Goal: Transaction & Acquisition: Purchase product/service

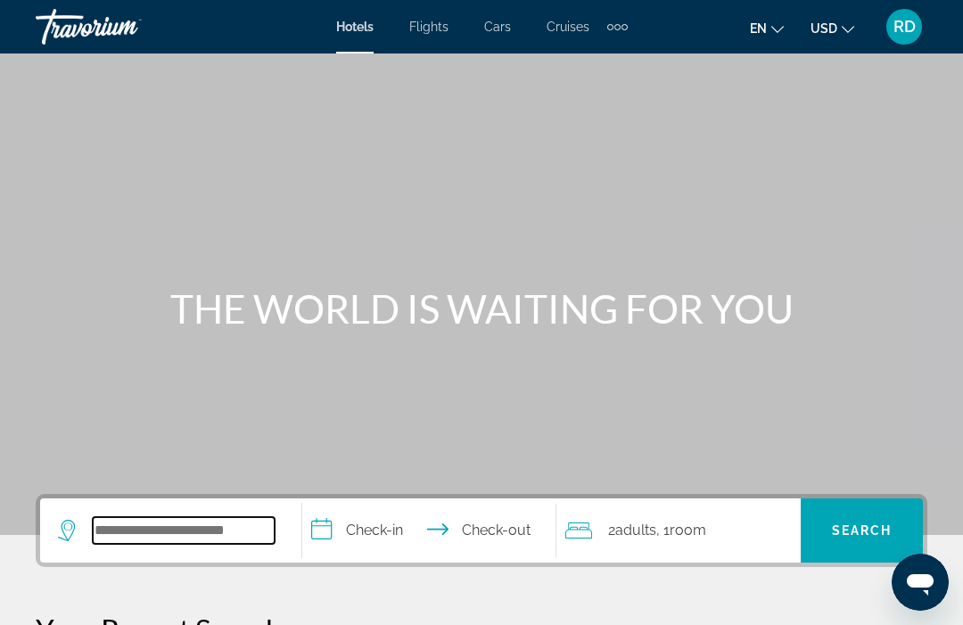
click at [234, 529] on input "Search hotel destination" at bounding box center [184, 530] width 182 height 27
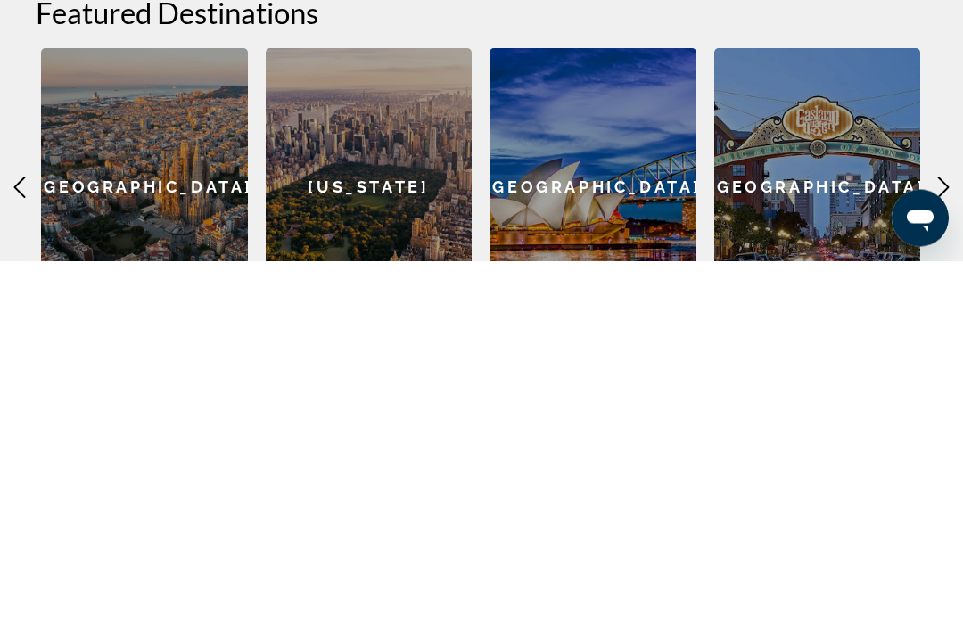
scroll to position [400, 0]
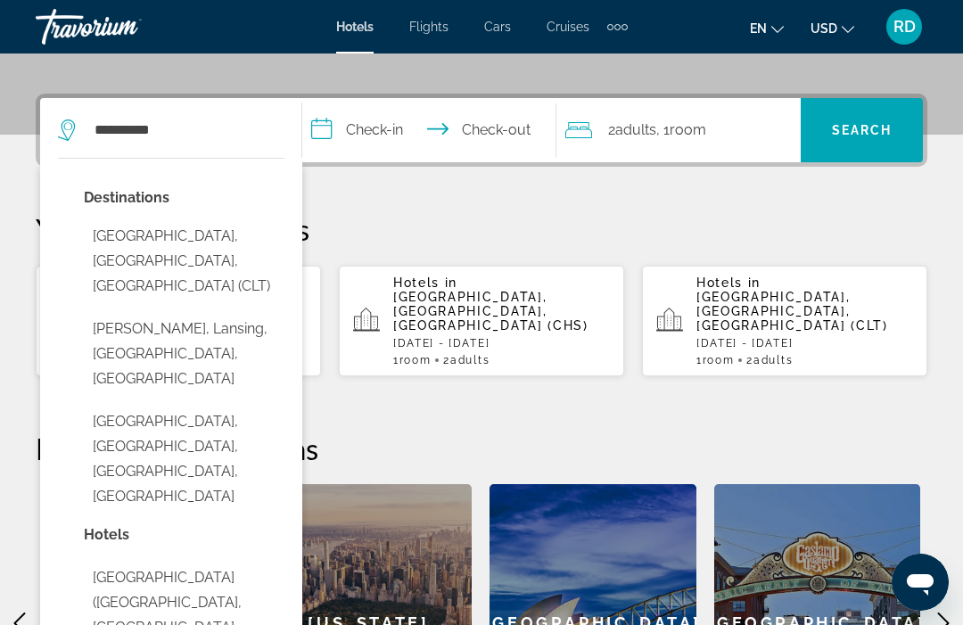
click at [224, 233] on button "[GEOGRAPHIC_DATA], [GEOGRAPHIC_DATA], [GEOGRAPHIC_DATA] (CLT)" at bounding box center [184, 261] width 201 height 84
type input "**********"
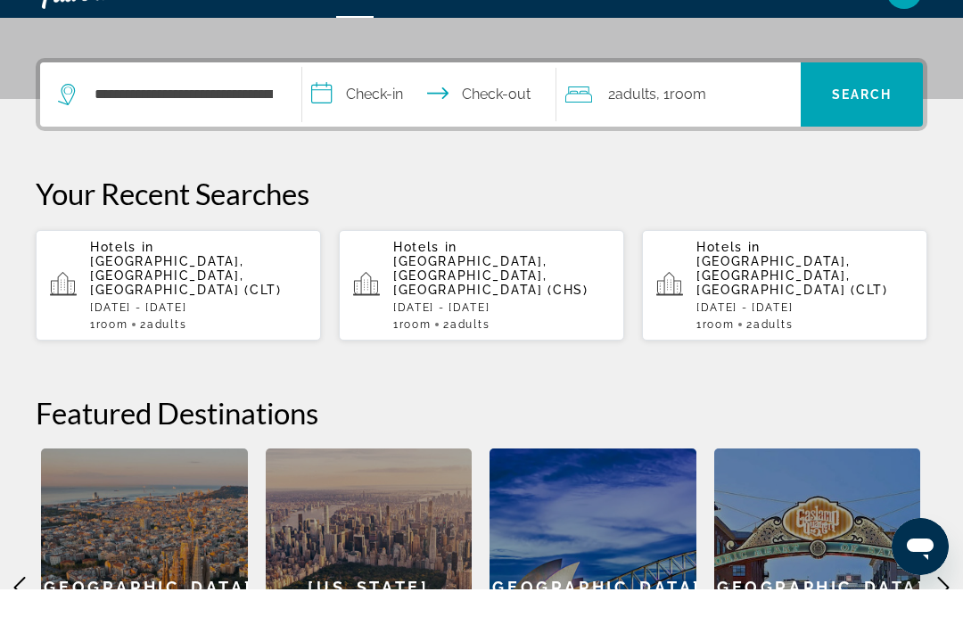
click at [398, 102] on input "**********" at bounding box center [432, 133] width 260 height 70
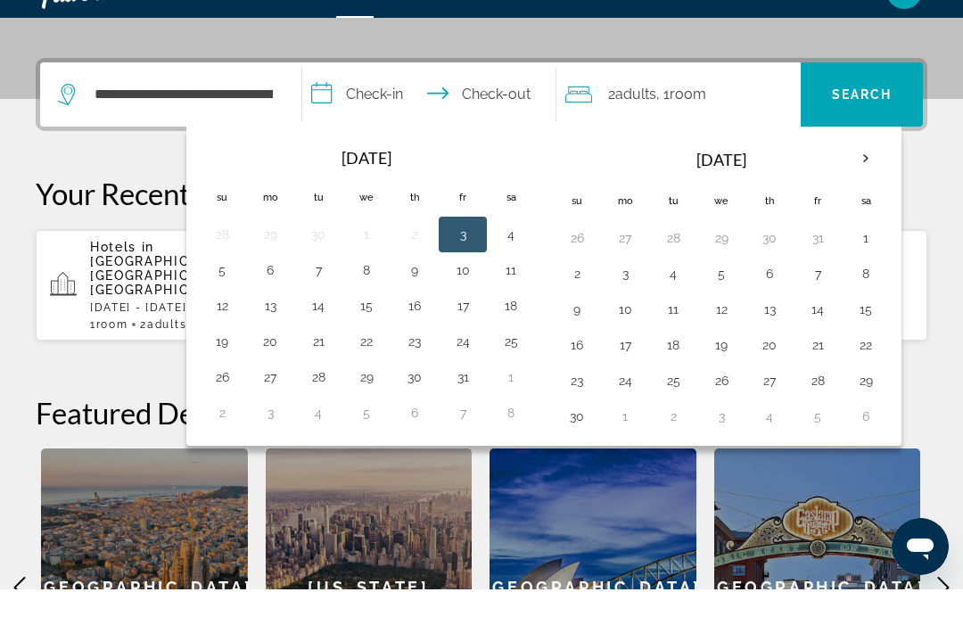
scroll to position [436, 0]
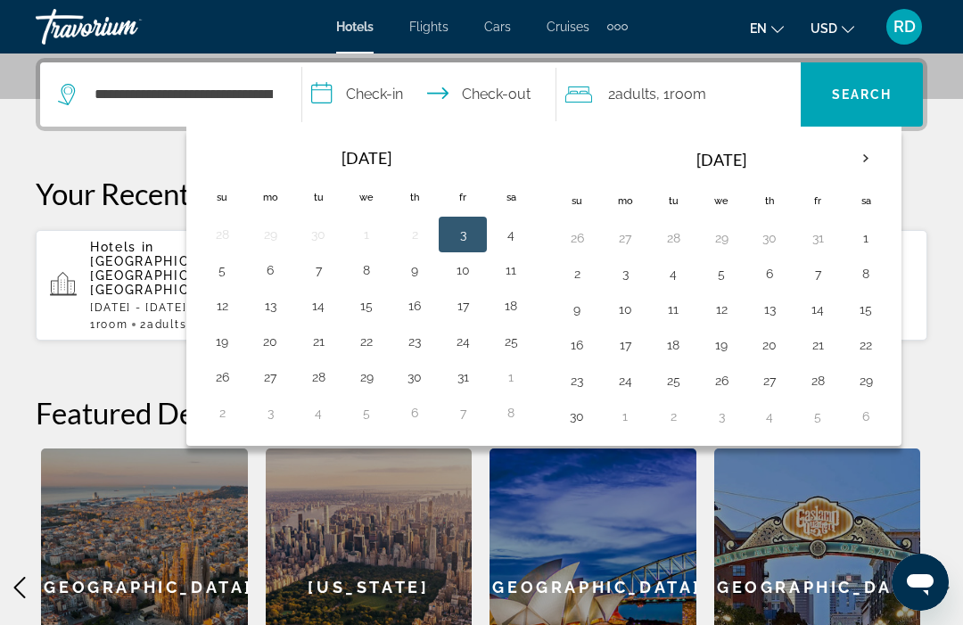
click at [428, 272] on button "9" at bounding box center [414, 270] width 29 height 25
click at [506, 275] on button "11" at bounding box center [511, 270] width 29 height 25
type input "**********"
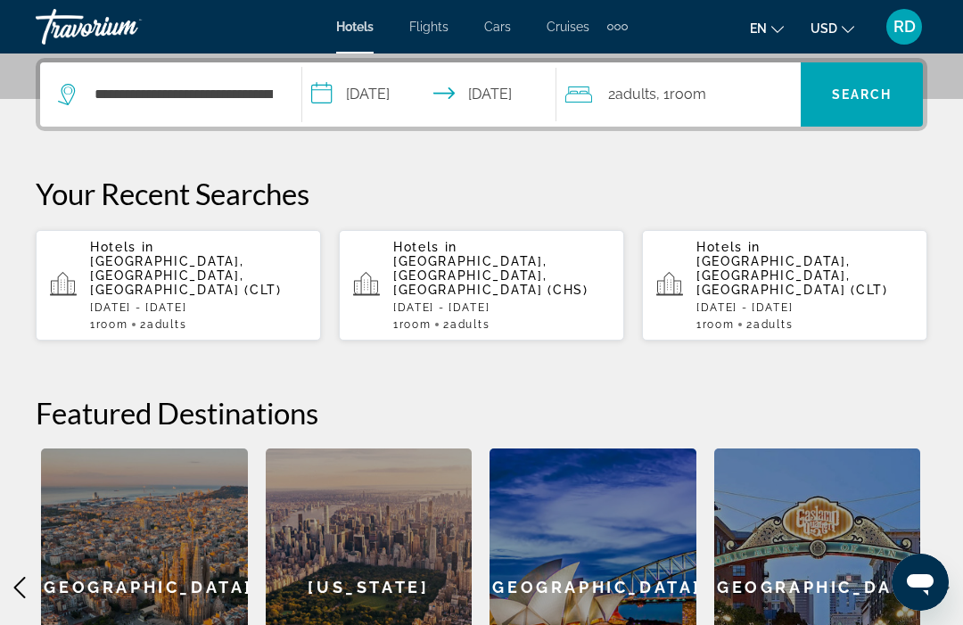
click at [878, 104] on span "Search" at bounding box center [862, 94] width 122 height 43
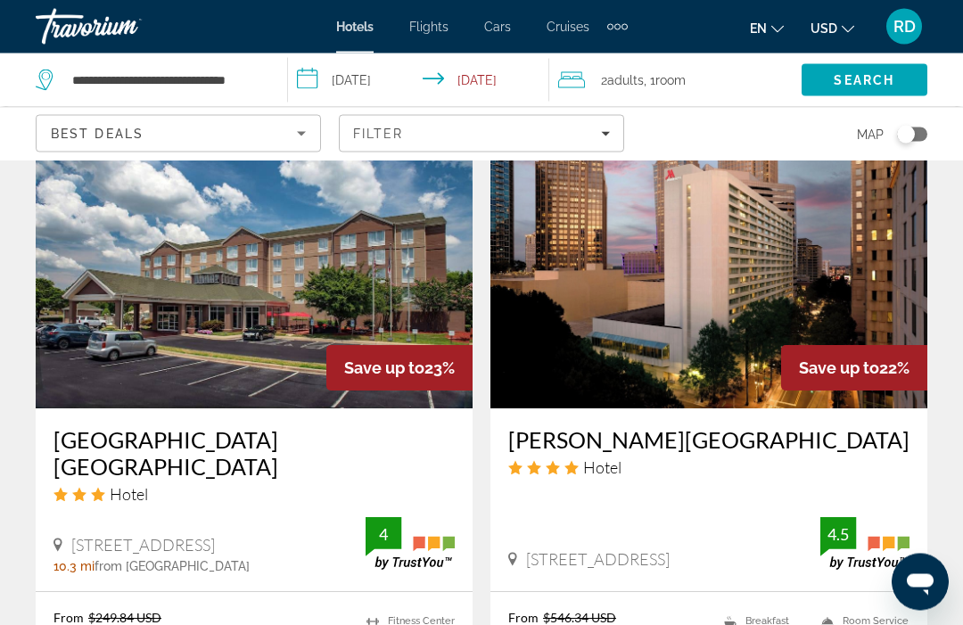
scroll to position [1415, 0]
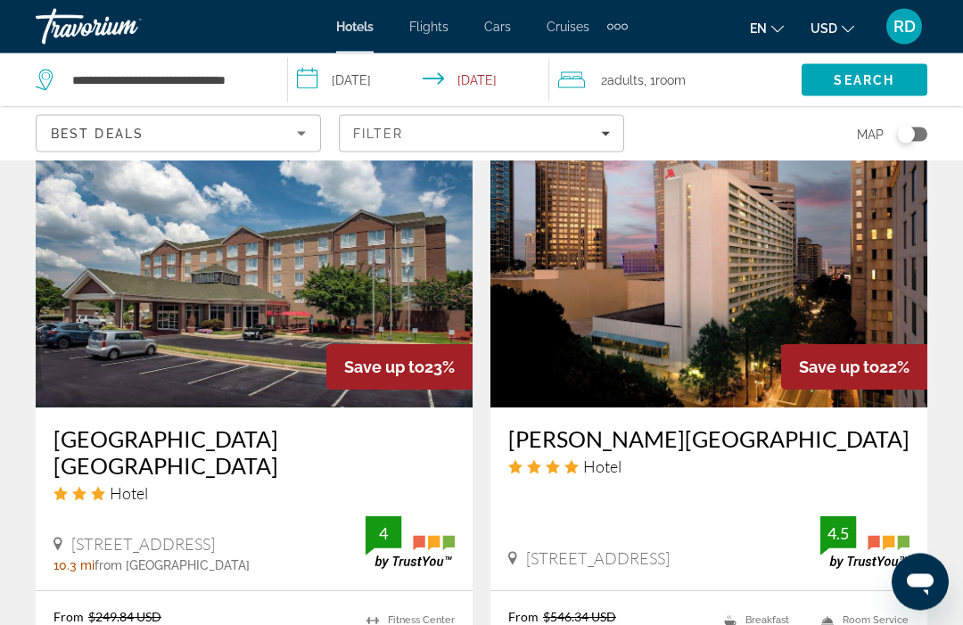
click at [668, 610] on p "From $546.34 USD" at bounding box center [596, 617] width 176 height 15
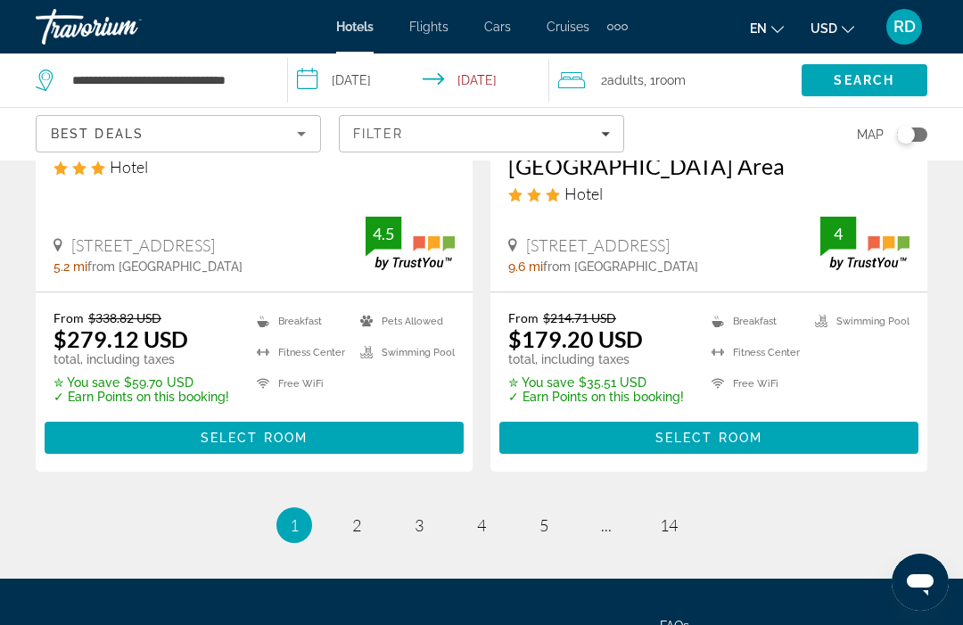
scroll to position [3801, 0]
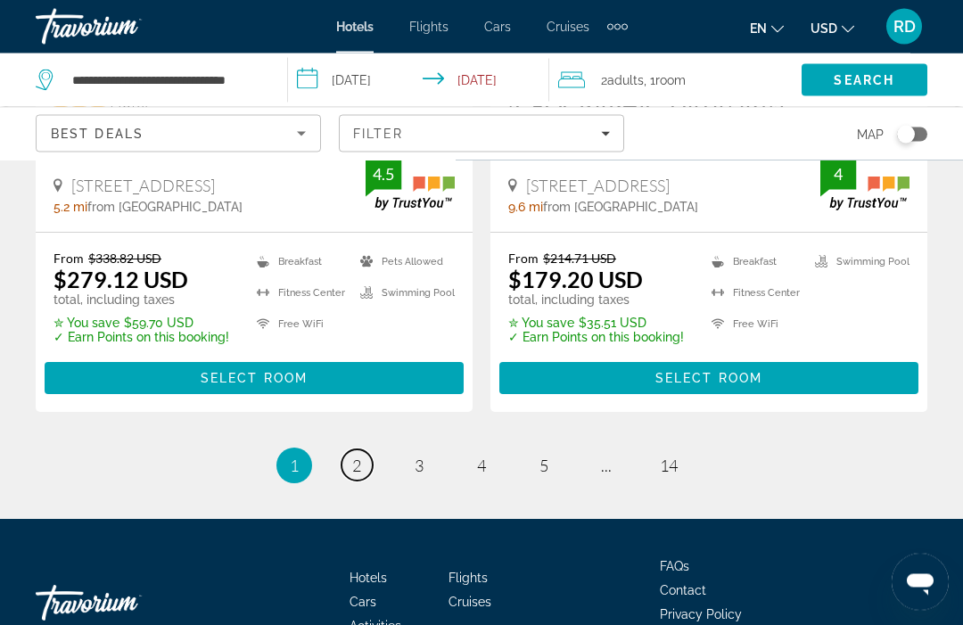
click at [360, 457] on span "2" at bounding box center [356, 467] width 9 height 20
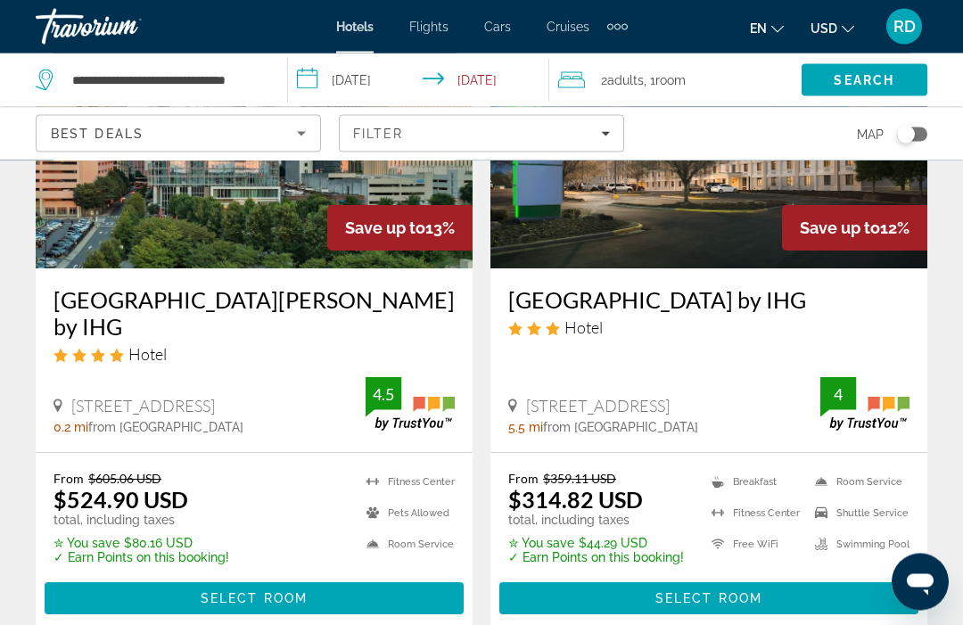
scroll to position [3691, 0]
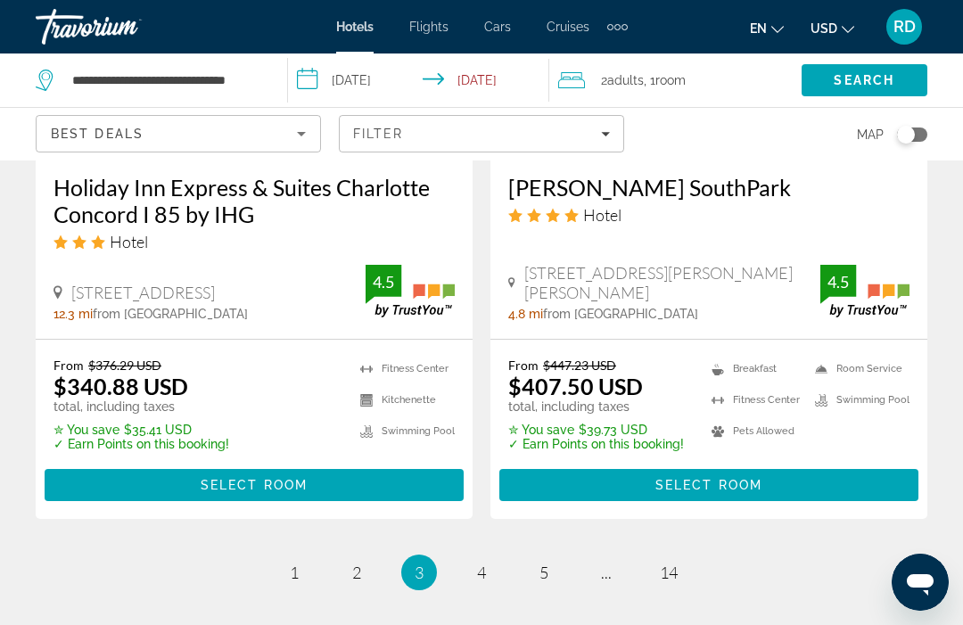
scroll to position [3865, 0]
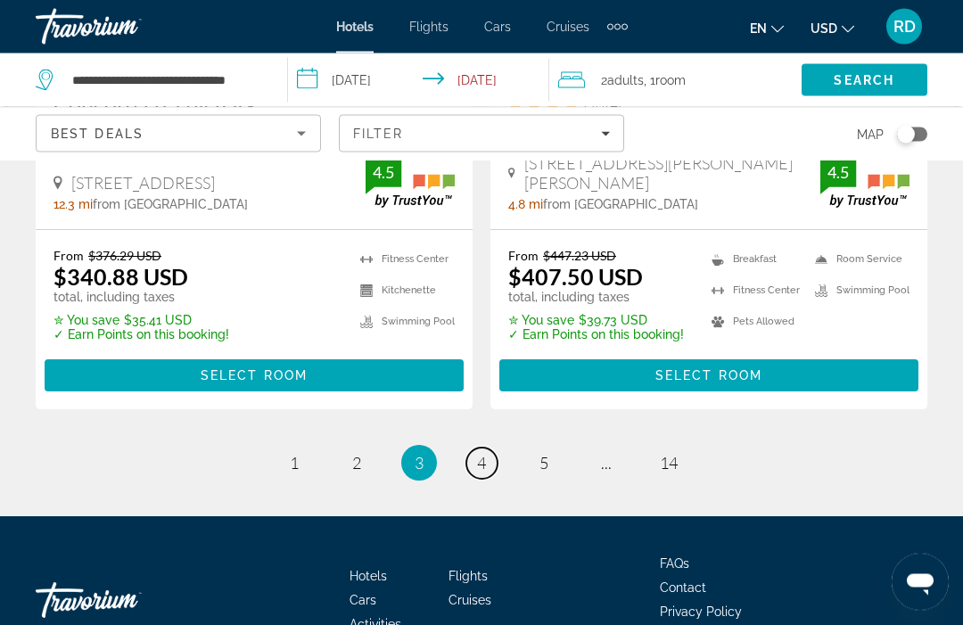
click at [483, 454] on span "4" at bounding box center [481, 464] width 9 height 20
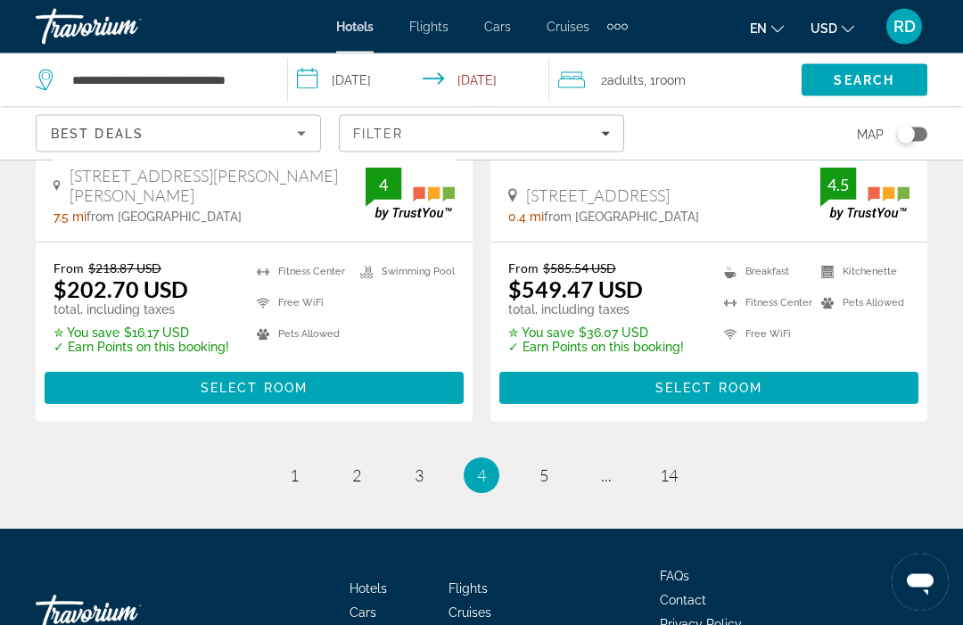
scroll to position [3849, 0]
click at [550, 460] on link "page 5" at bounding box center [544, 475] width 31 height 31
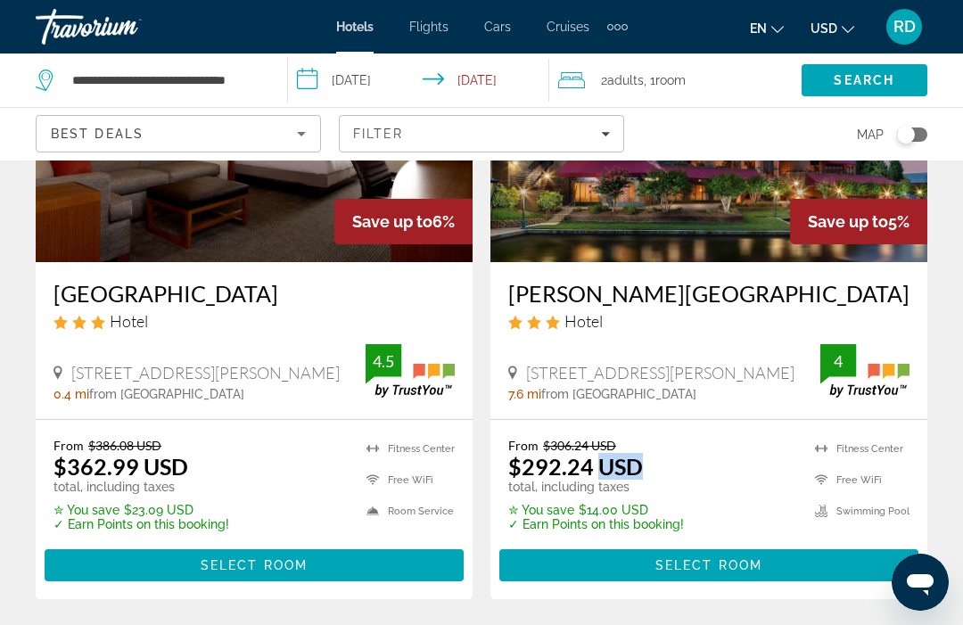
scroll to position [960, 0]
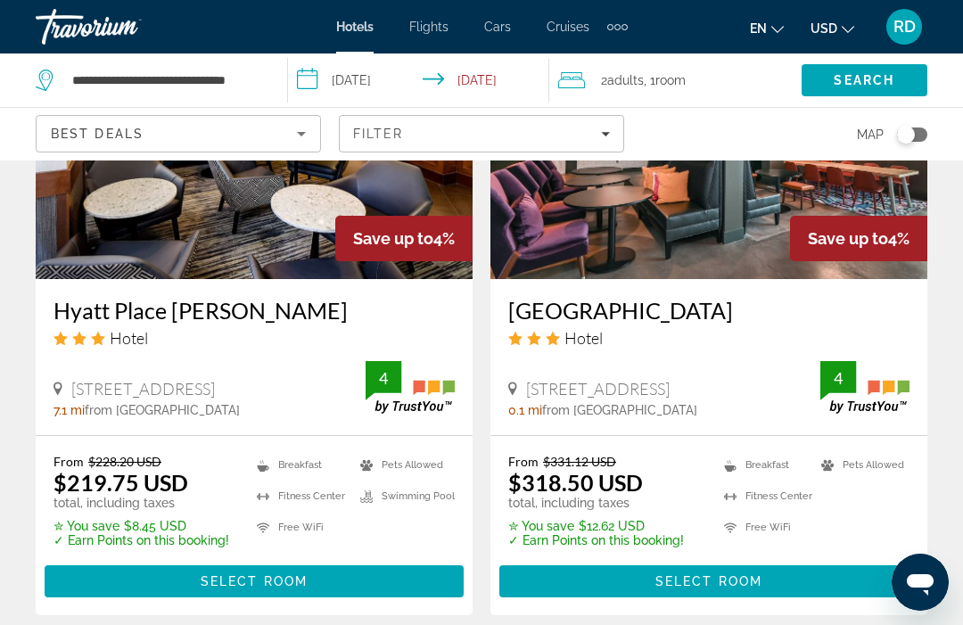
scroll to position [2912, 0]
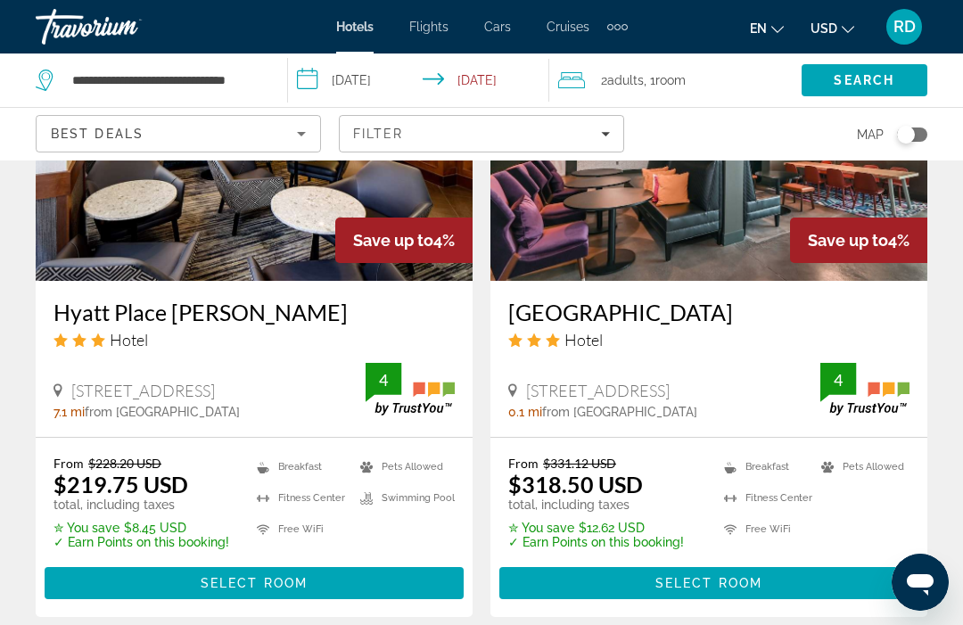
click at [715, 584] on span "Select Room" at bounding box center [708, 583] width 107 height 14
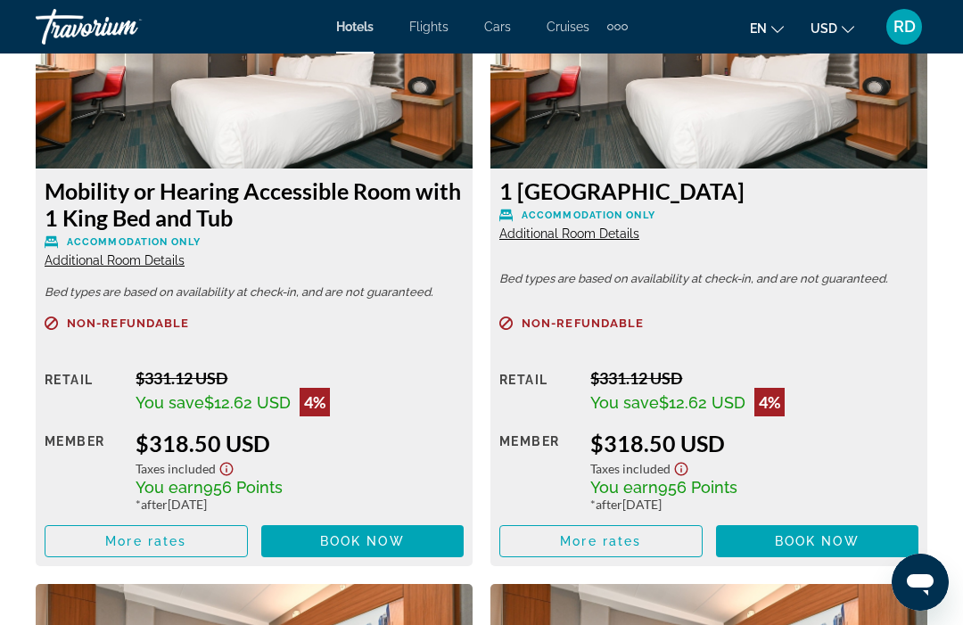
scroll to position [2896, 0]
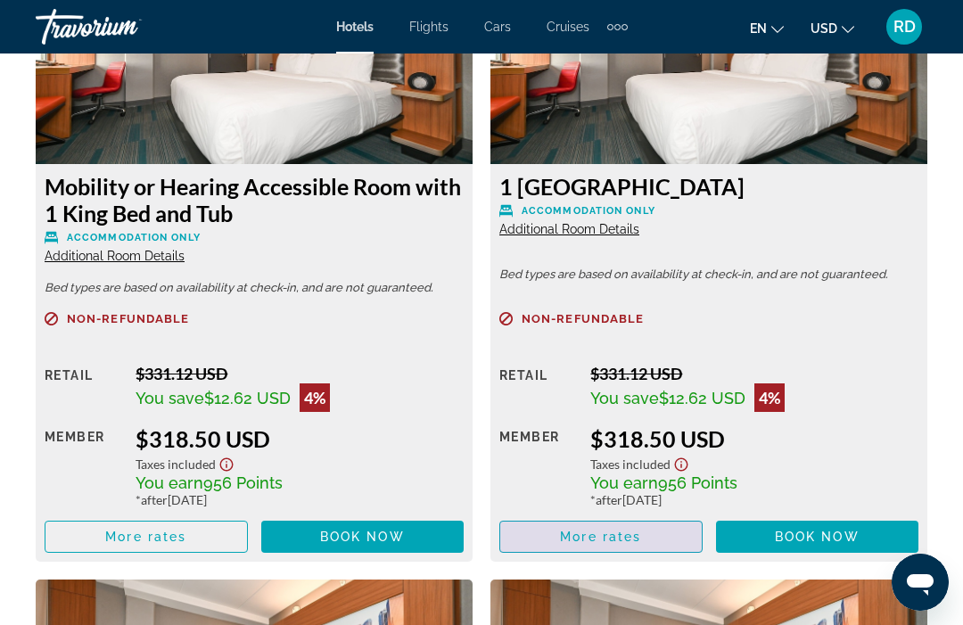
click at [648, 540] on span "Main content" at bounding box center [601, 536] width 202 height 43
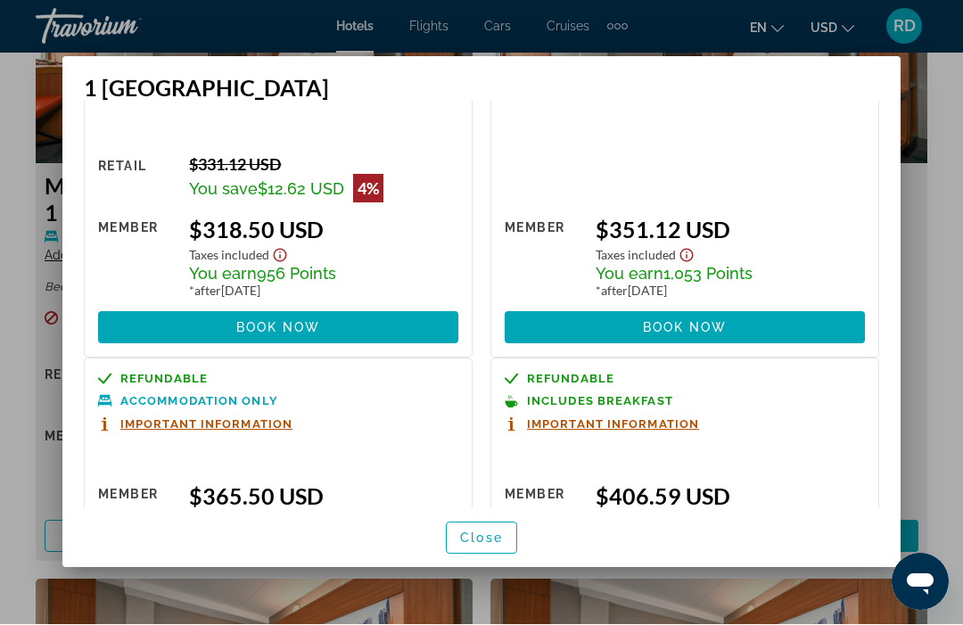
scroll to position [70, 0]
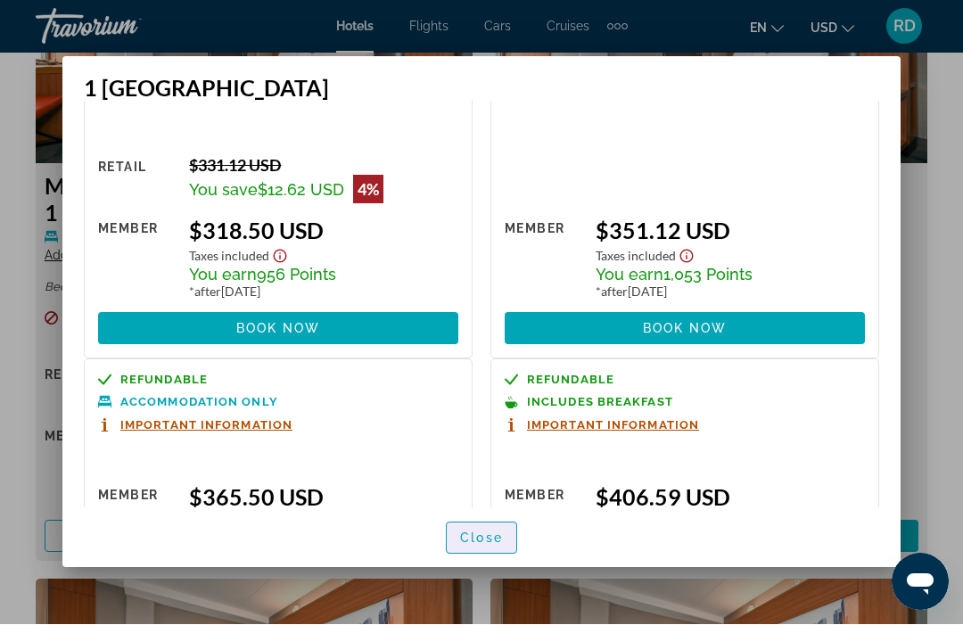
click at [487, 546] on span "Close" at bounding box center [481, 539] width 43 height 14
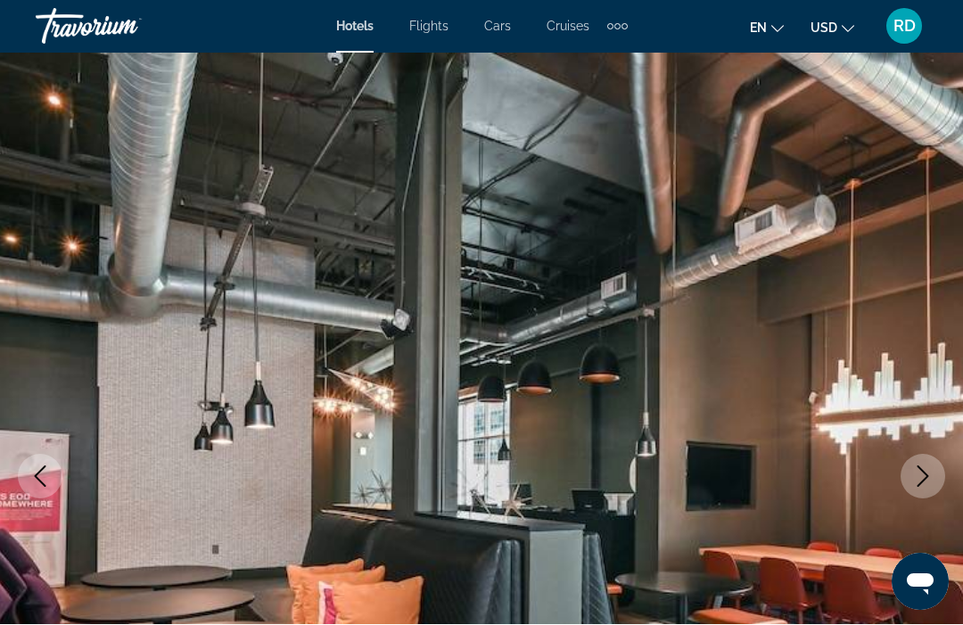
scroll to position [2896, 0]
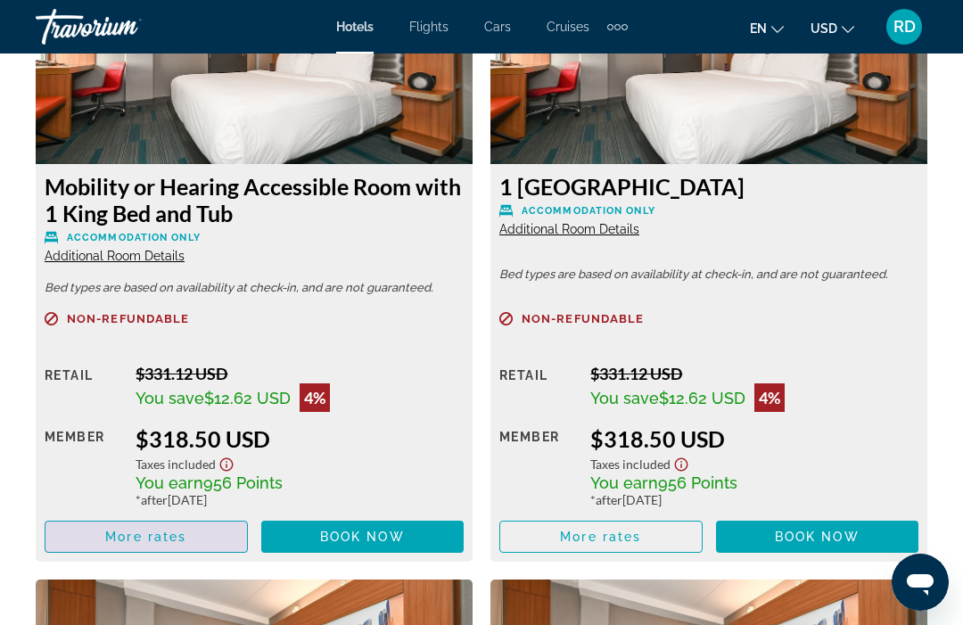
click at [197, 541] on span "Main content" at bounding box center [146, 536] width 202 height 43
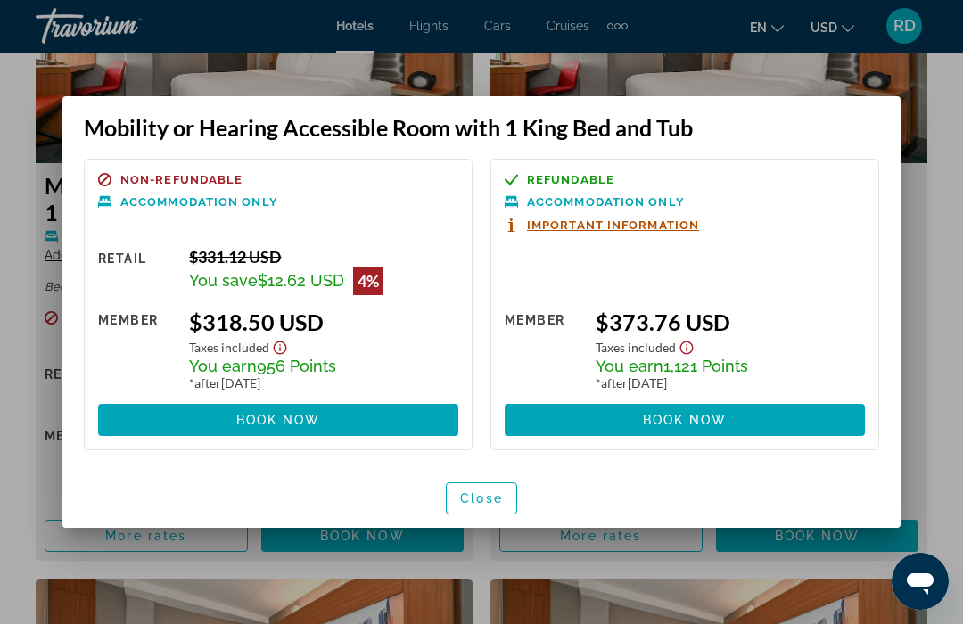
click at [470, 508] on span "button" at bounding box center [482, 499] width 70 height 43
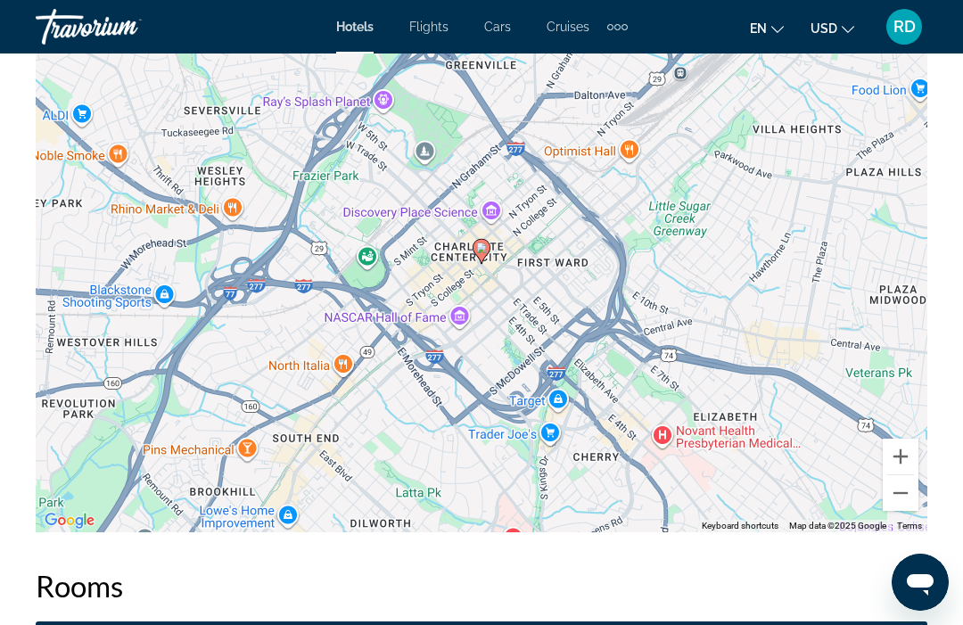
scroll to position [2077, 0]
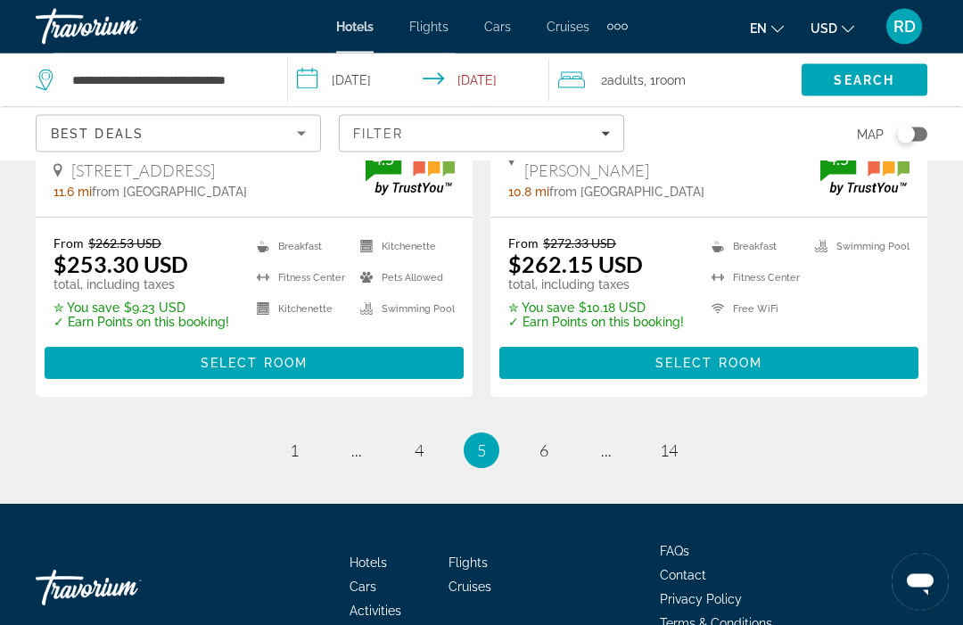
scroll to position [3853, 0]
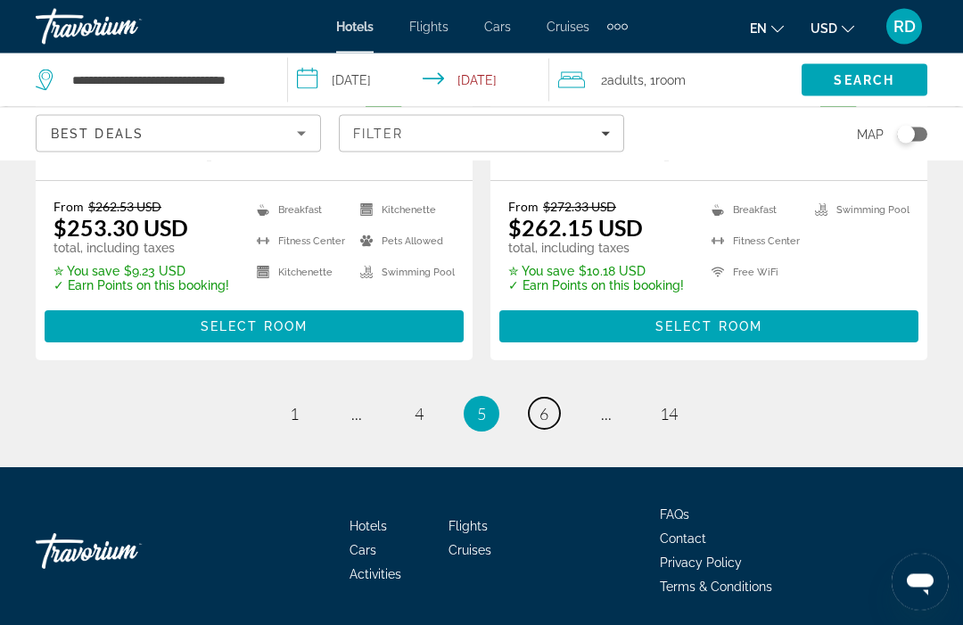
click at [543, 414] on span "6" at bounding box center [544, 415] width 9 height 20
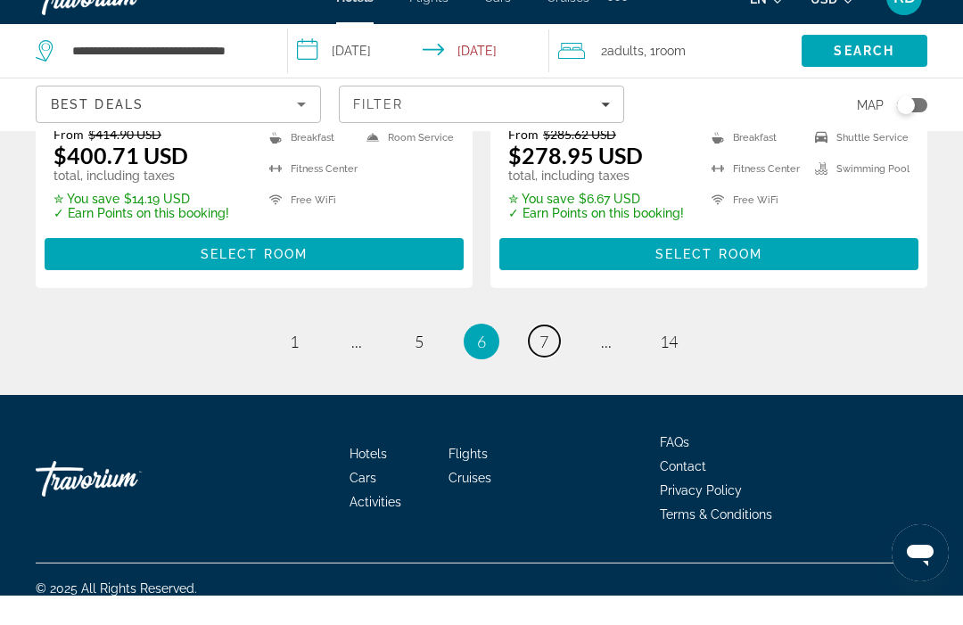
scroll to position [3879, 0]
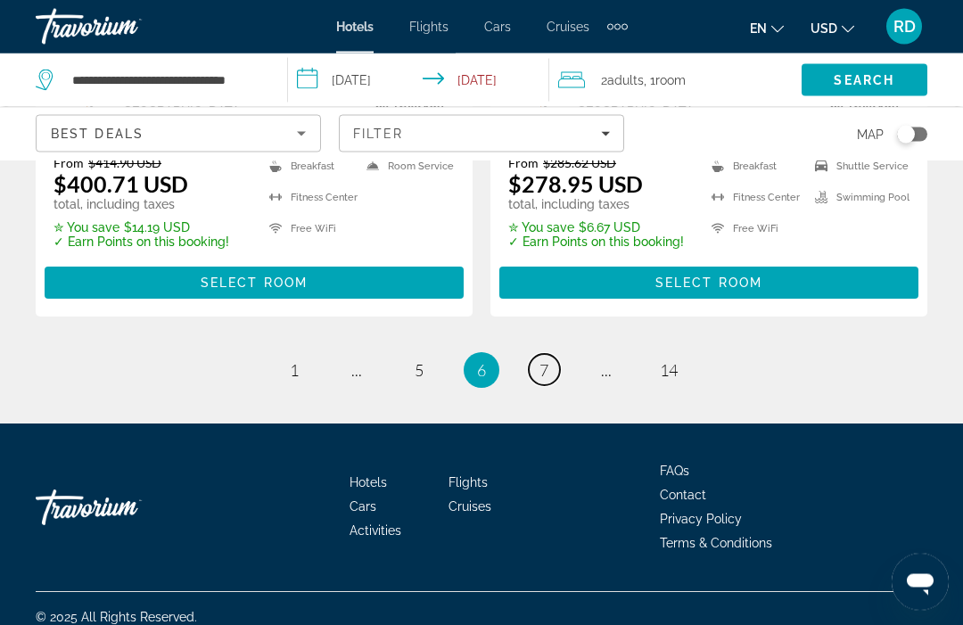
click at [541, 381] on span "7" at bounding box center [544, 371] width 9 height 20
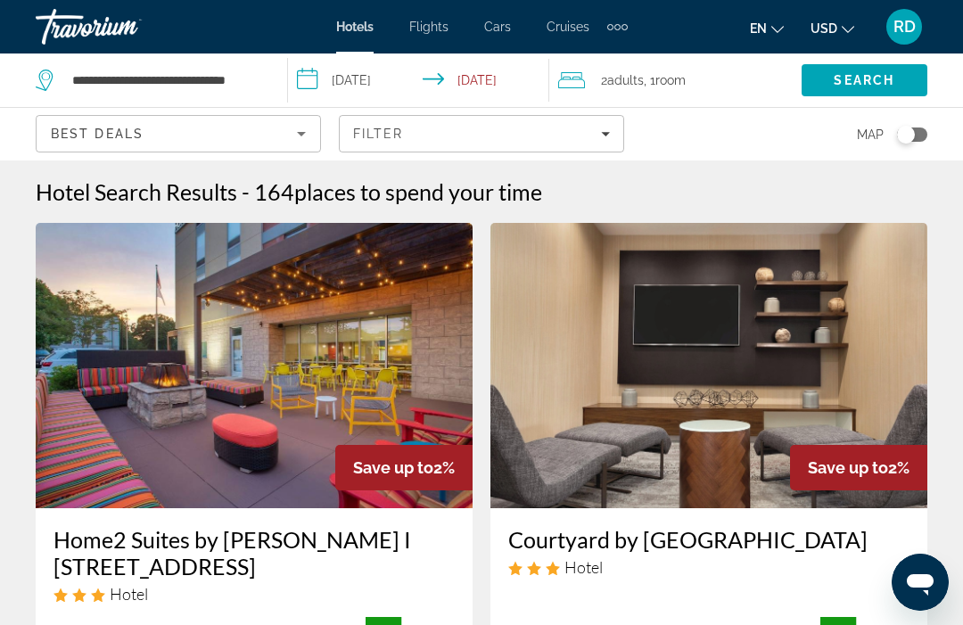
click at [711, 545] on h3 "Courtyard by Marriott Charlotte Airport North" at bounding box center [708, 539] width 401 height 27
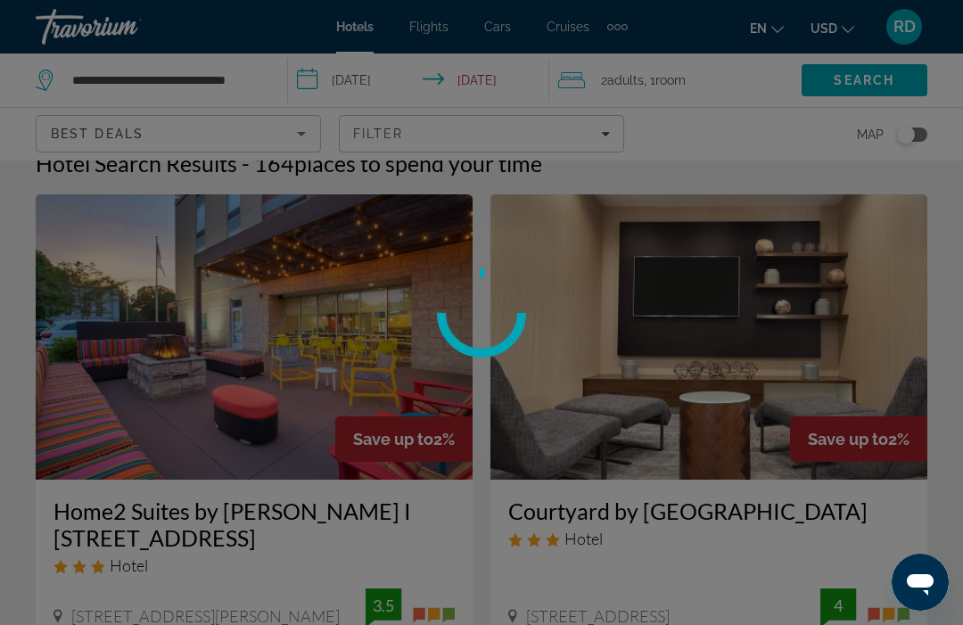
scroll to position [375, 0]
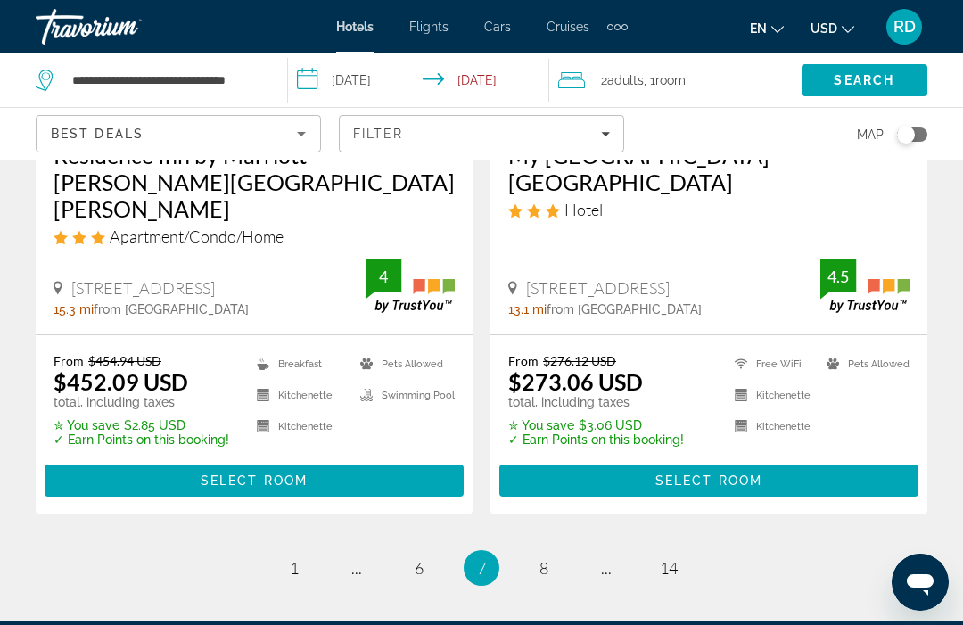
scroll to position [3829, 0]
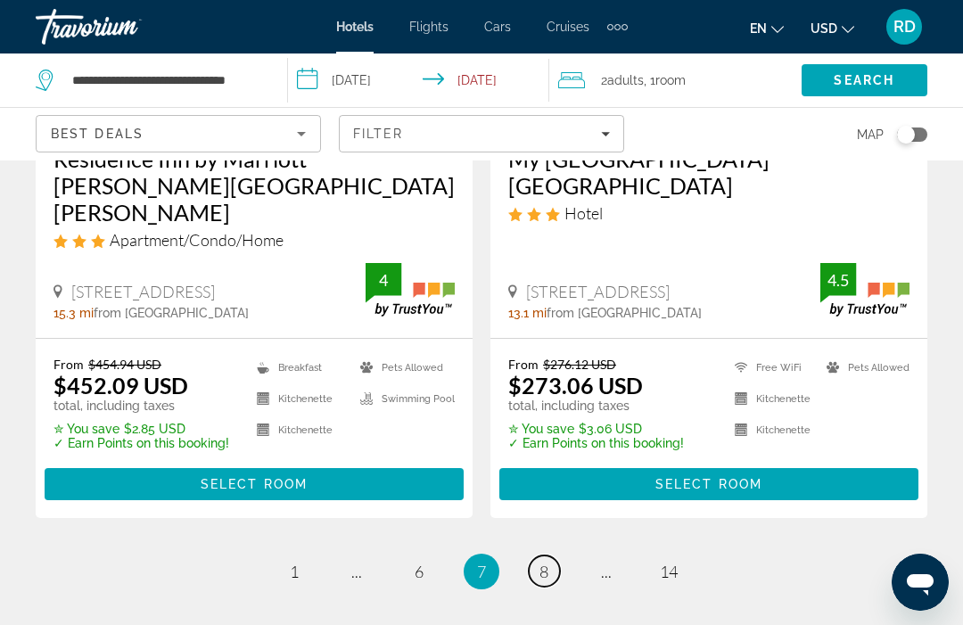
click at [551, 556] on link "page 8" at bounding box center [544, 571] width 31 height 31
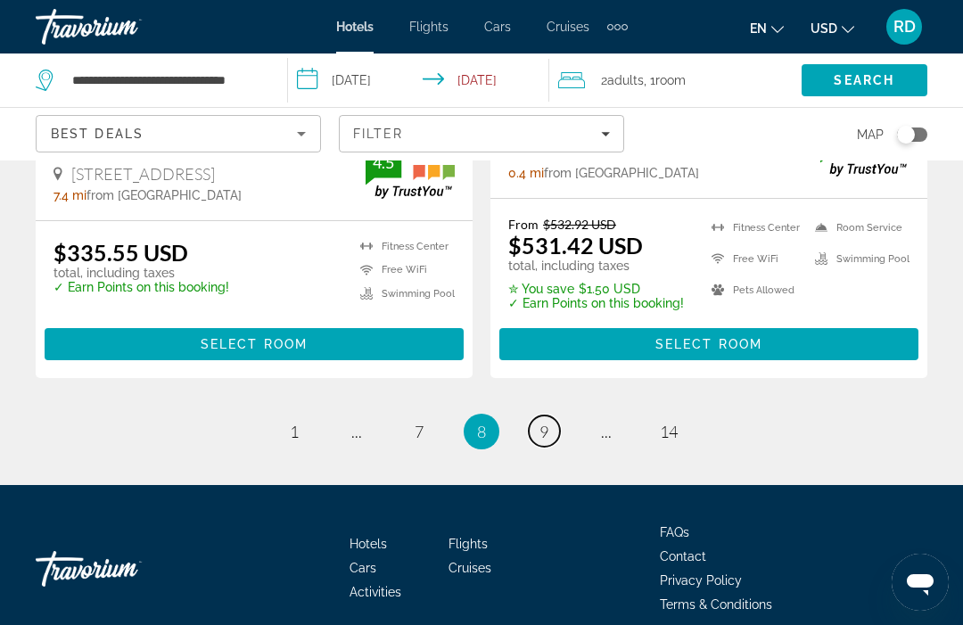
scroll to position [3868, 0]
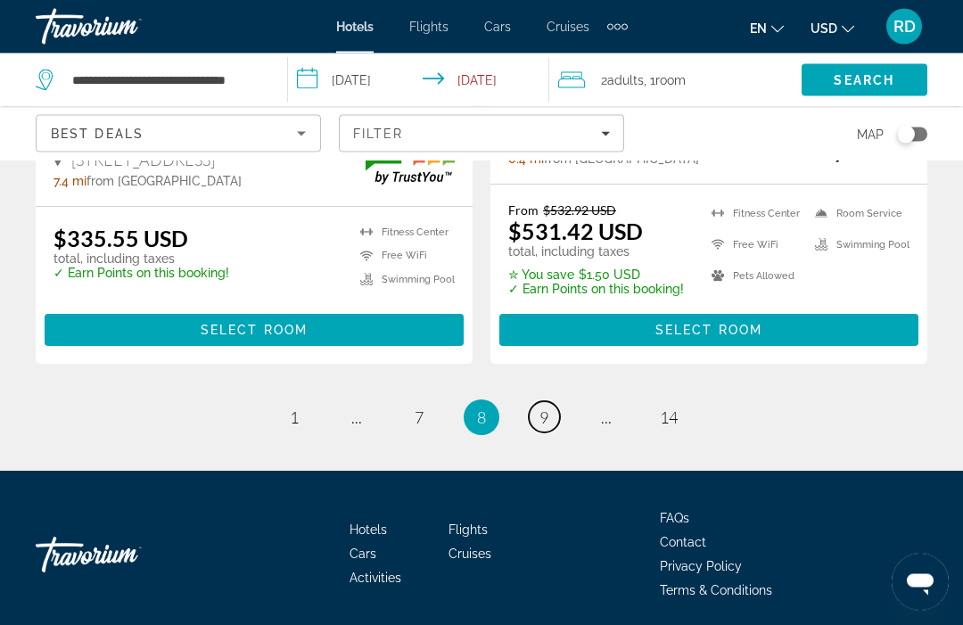
click at [548, 408] on span "9" at bounding box center [544, 418] width 9 height 20
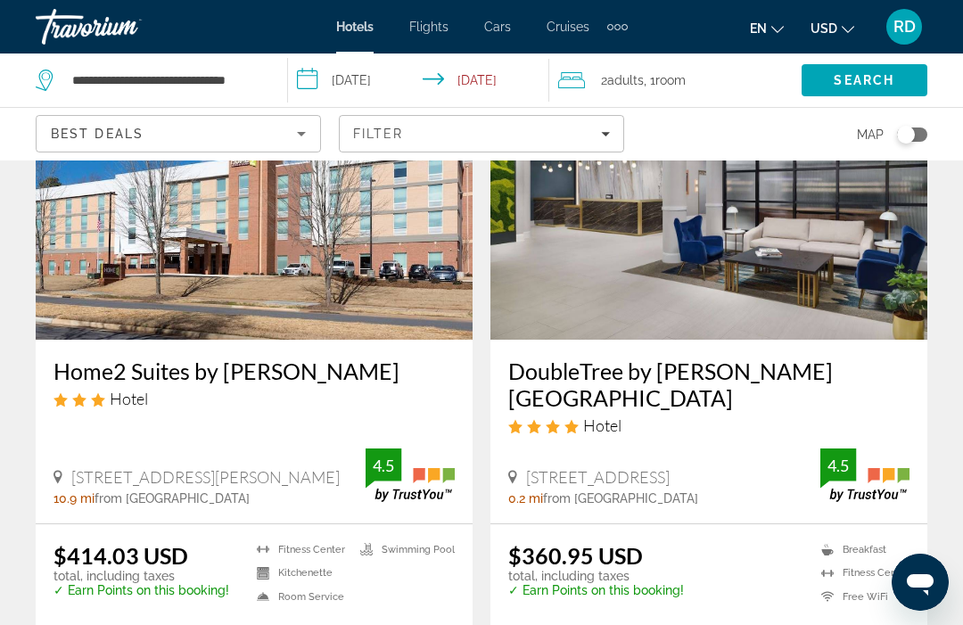
scroll to position [2911, 0]
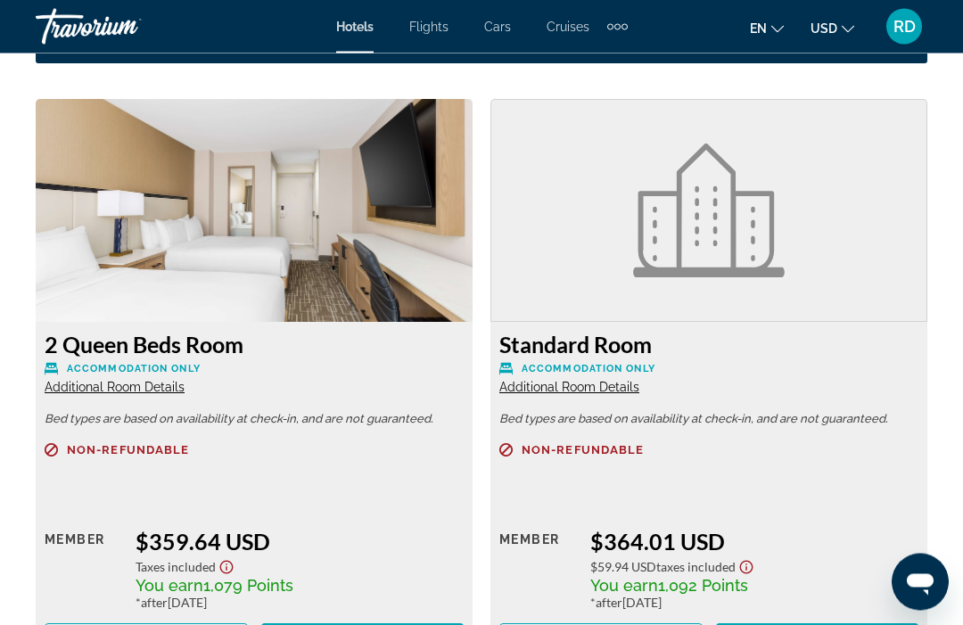
scroll to position [2713, 0]
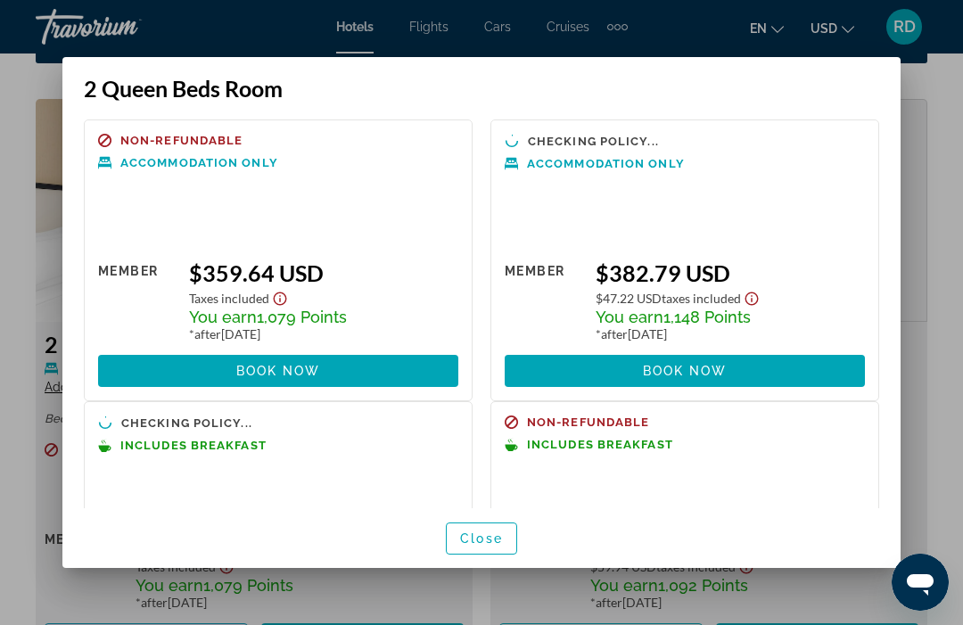
scroll to position [0, 0]
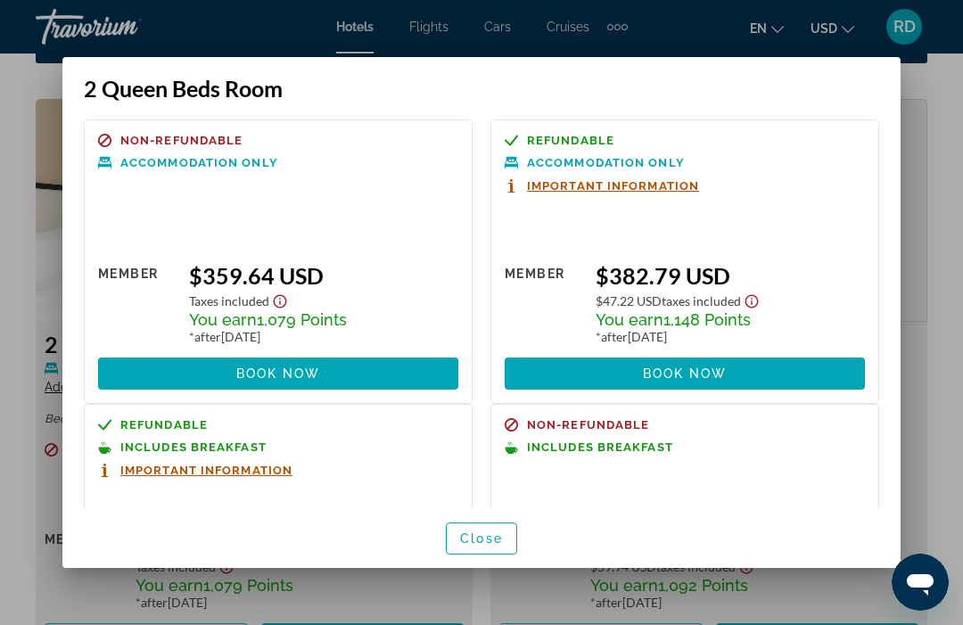
click at [485, 546] on span "Close" at bounding box center [481, 539] width 43 height 14
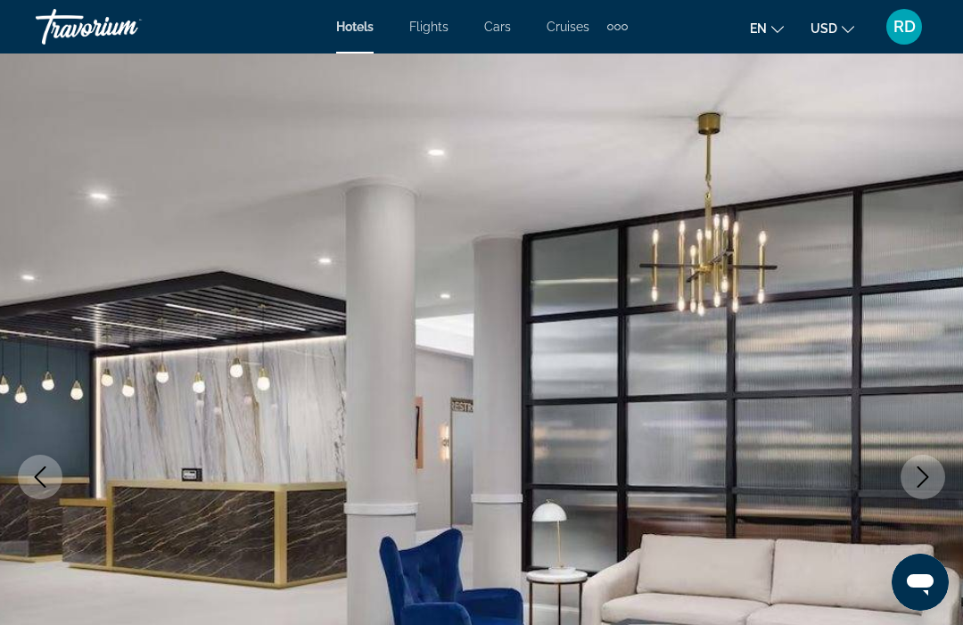
scroll to position [2713, 0]
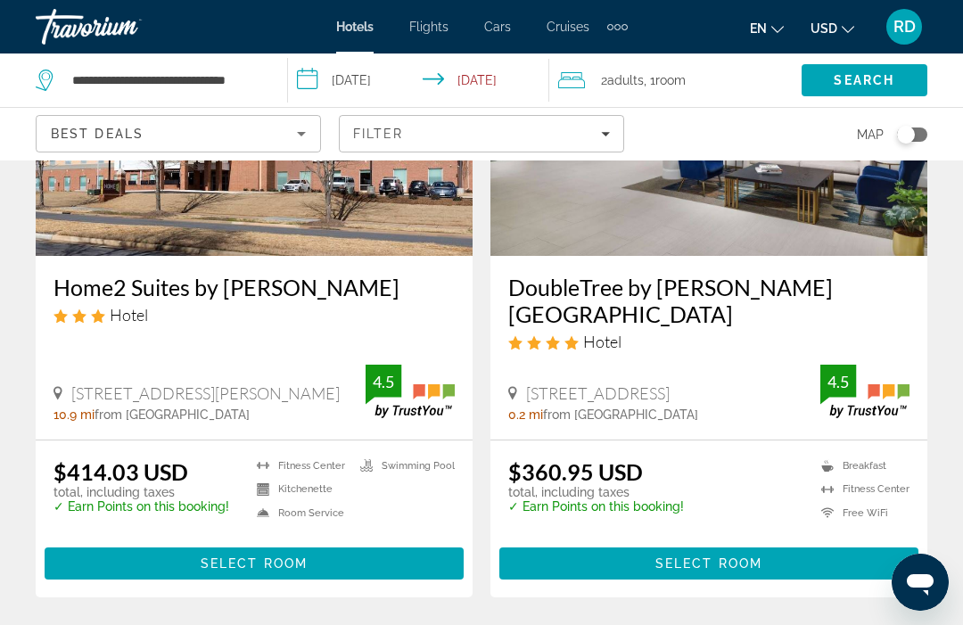
scroll to position [2996, 0]
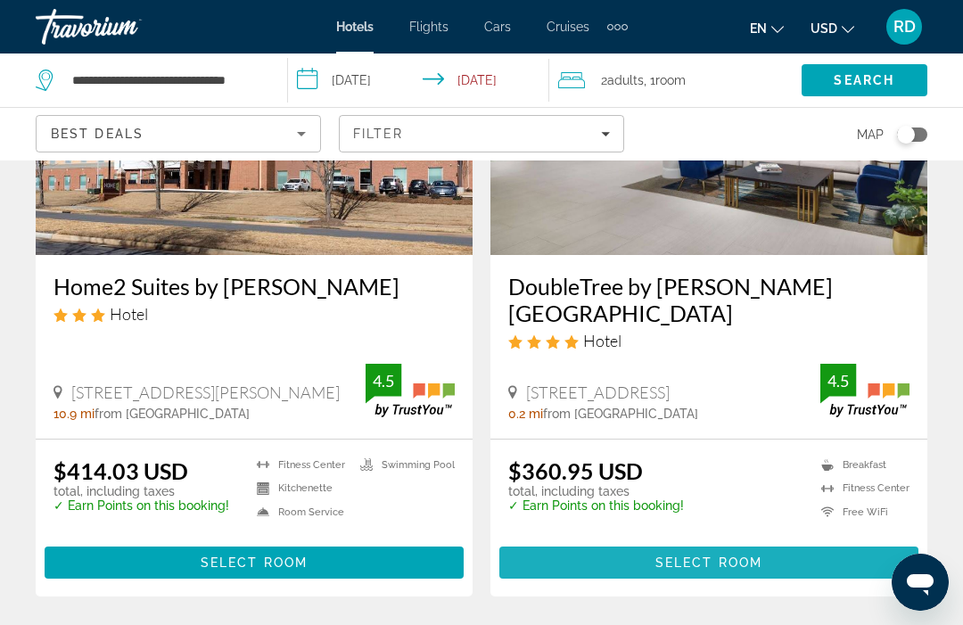
click at [660, 556] on span "Select Room" at bounding box center [708, 563] width 107 height 14
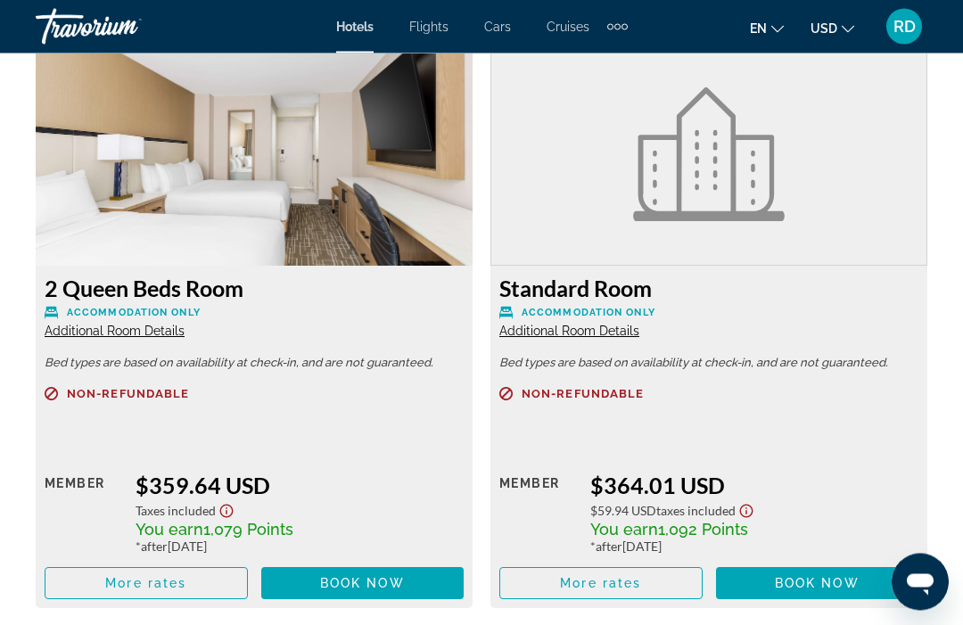
scroll to position [2770, 0]
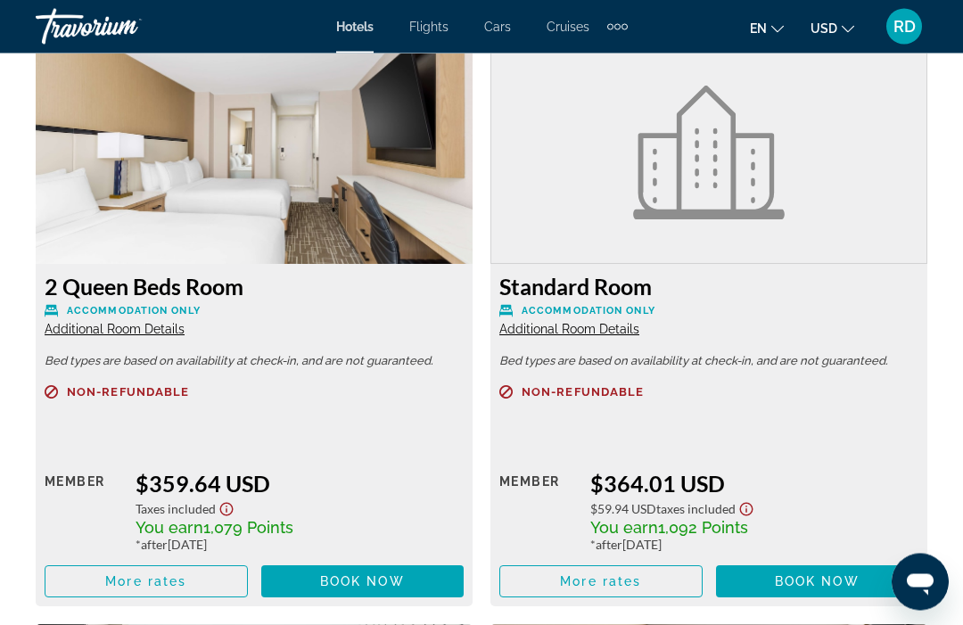
click at [205, 576] on span "Main content" at bounding box center [146, 582] width 202 height 43
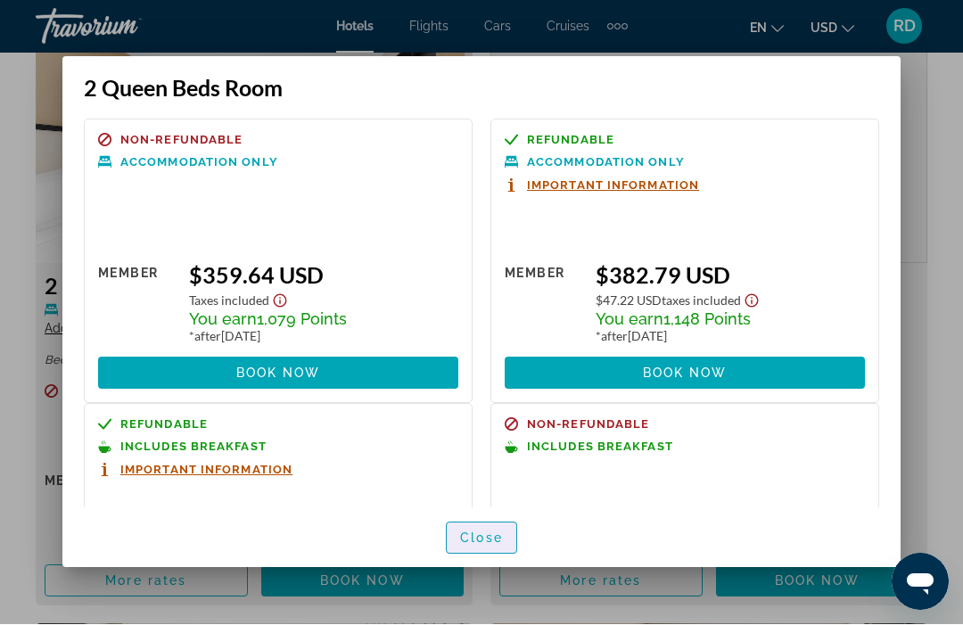
click at [490, 546] on span "Close" at bounding box center [481, 539] width 43 height 14
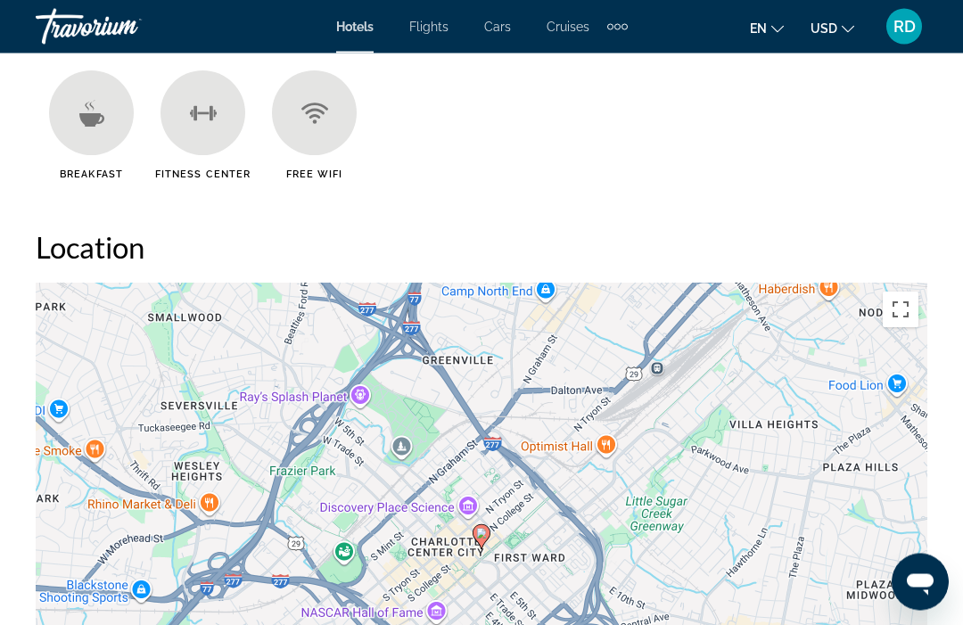
scroll to position [1758, 0]
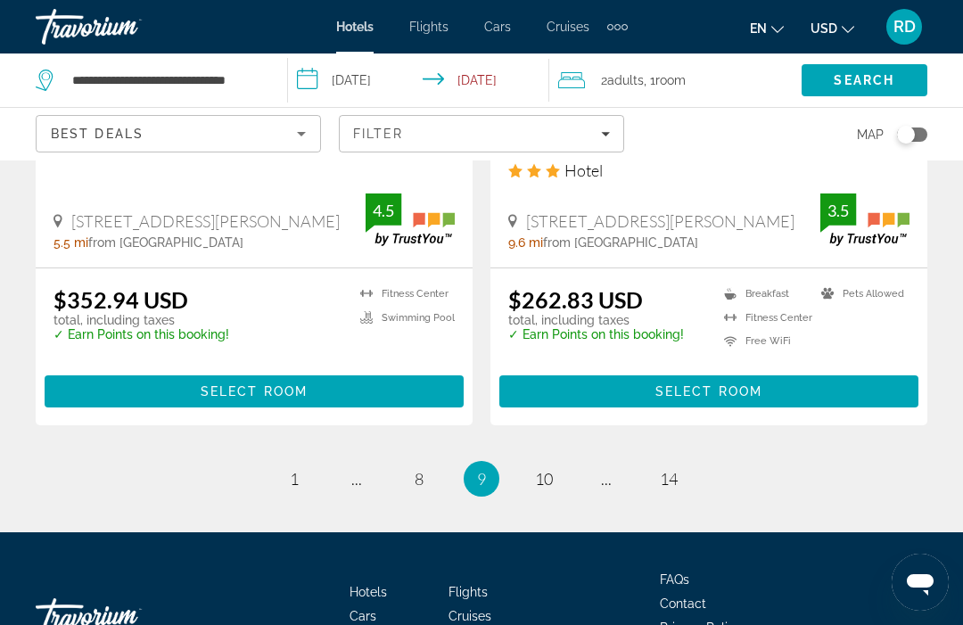
scroll to position [3841, 0]
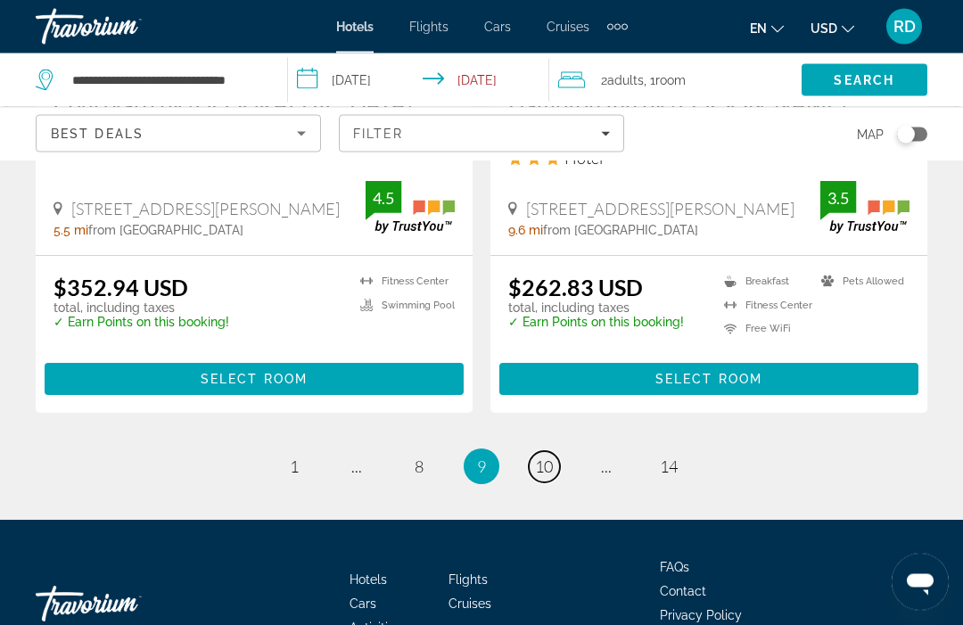
click at [554, 452] on link "page 10" at bounding box center [544, 467] width 31 height 31
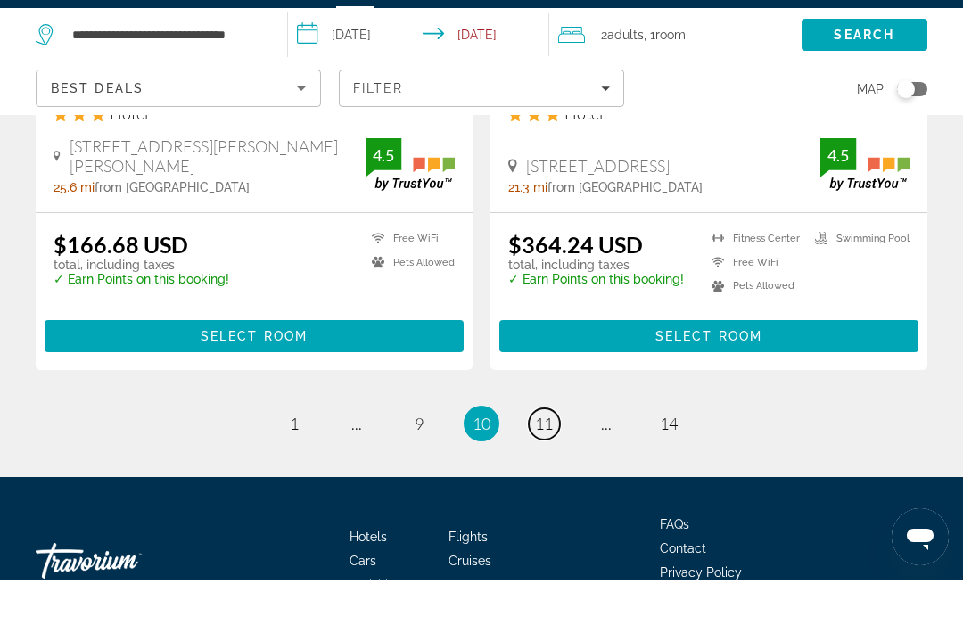
scroll to position [3772, 0]
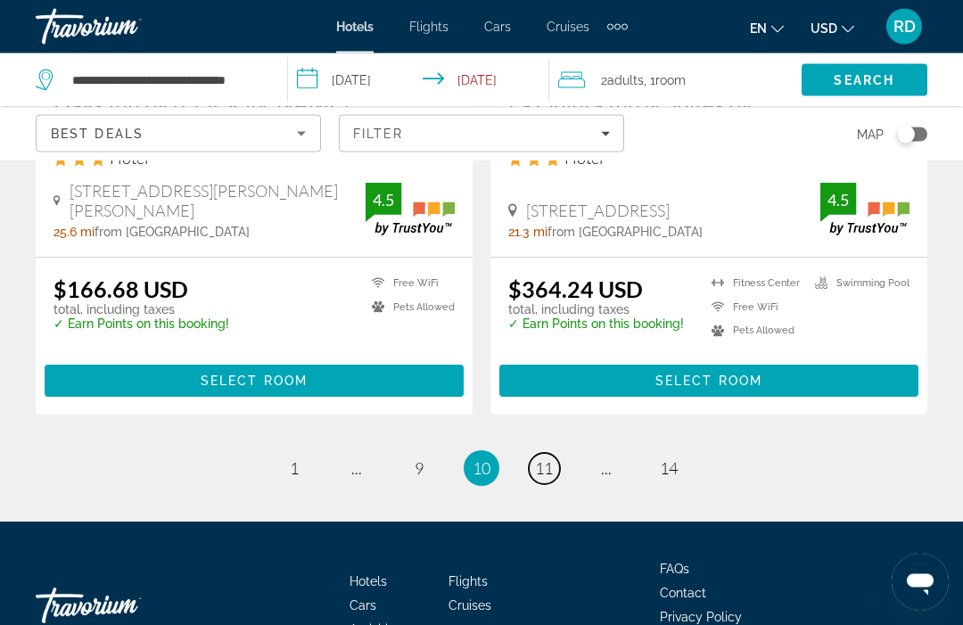
click at [558, 454] on link "page 11" at bounding box center [544, 469] width 31 height 31
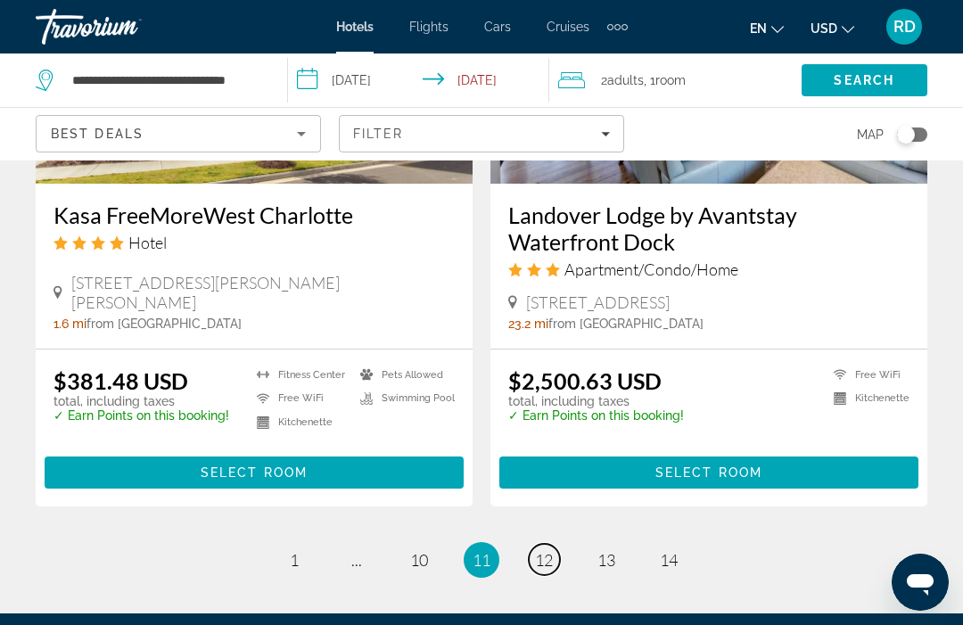
scroll to position [3589, 0]
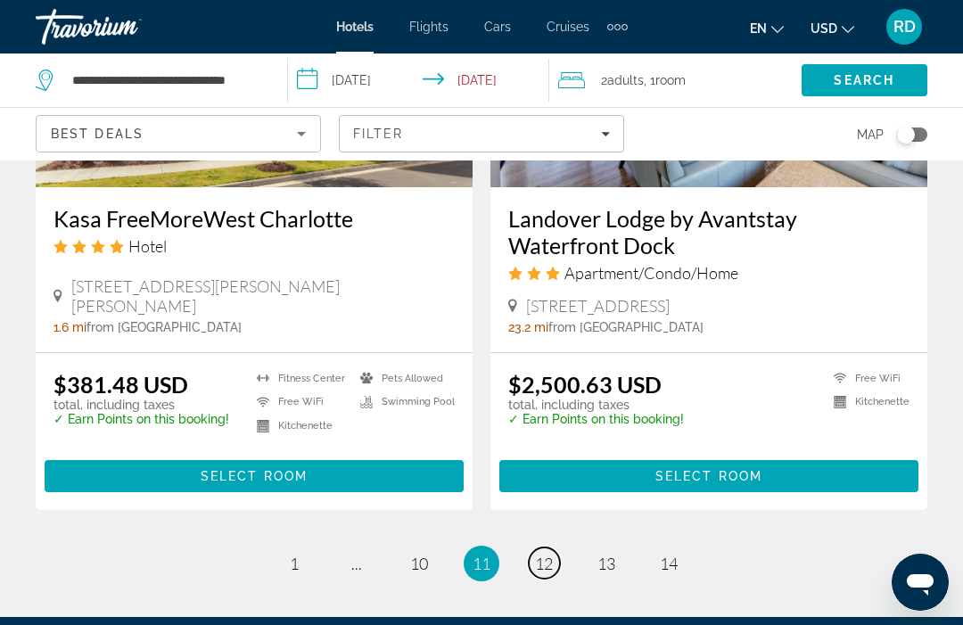
click at [549, 554] on span "12" at bounding box center [544, 564] width 18 height 20
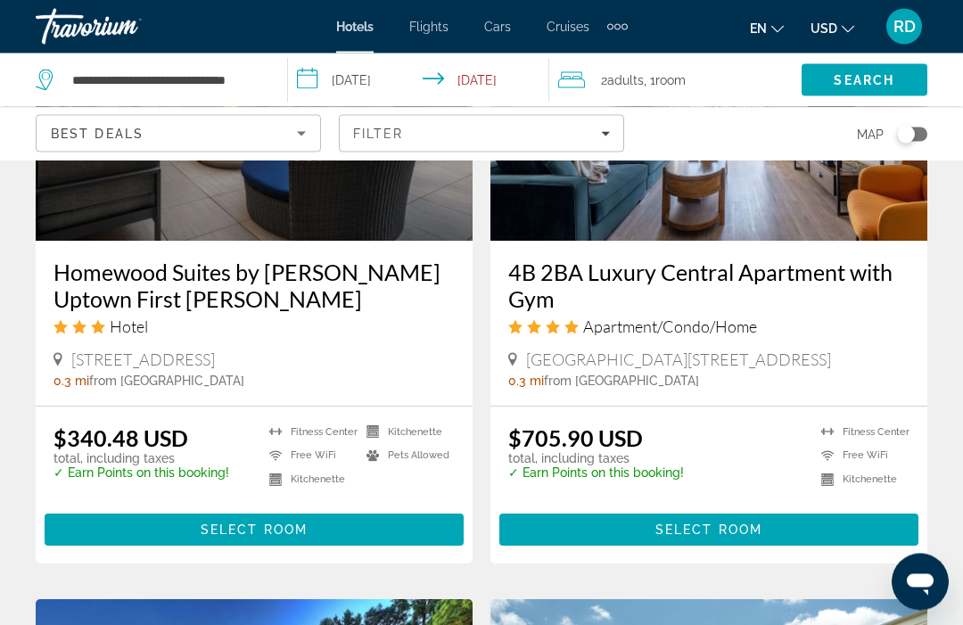
scroll to position [2209, 0]
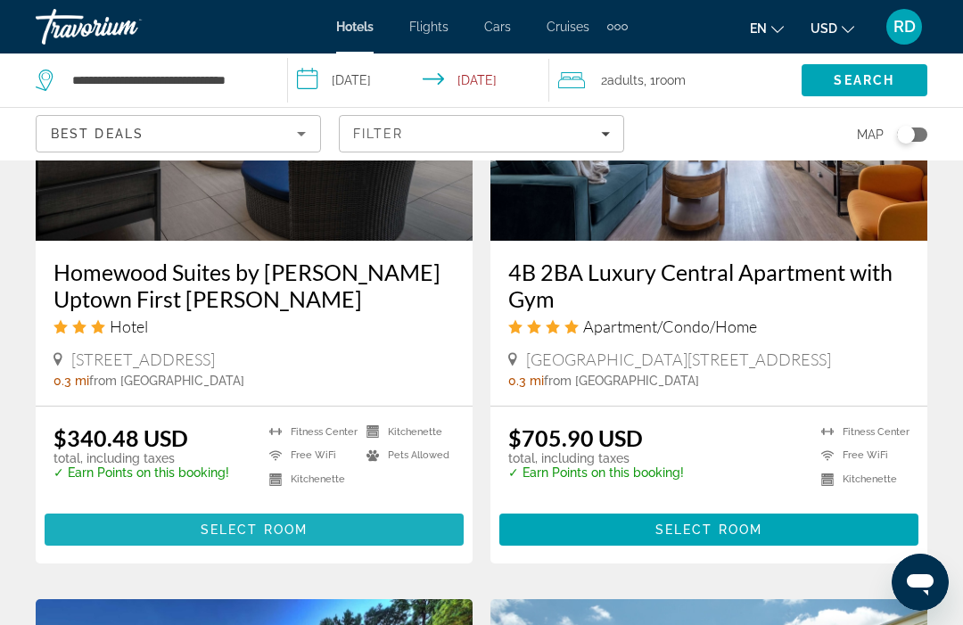
click at [273, 537] on span "Select Room" at bounding box center [254, 530] width 107 height 14
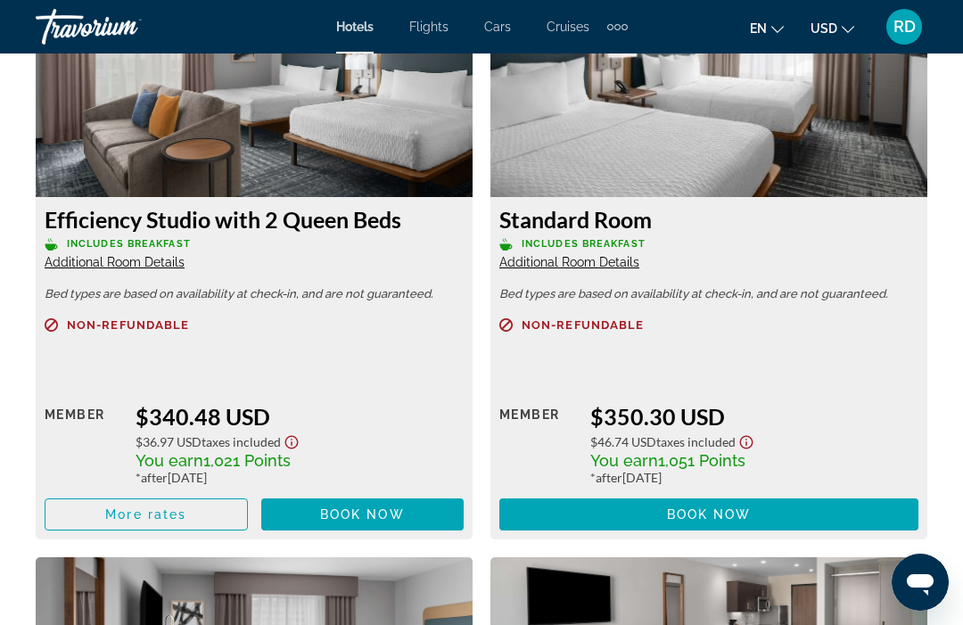
scroll to position [2853, 0]
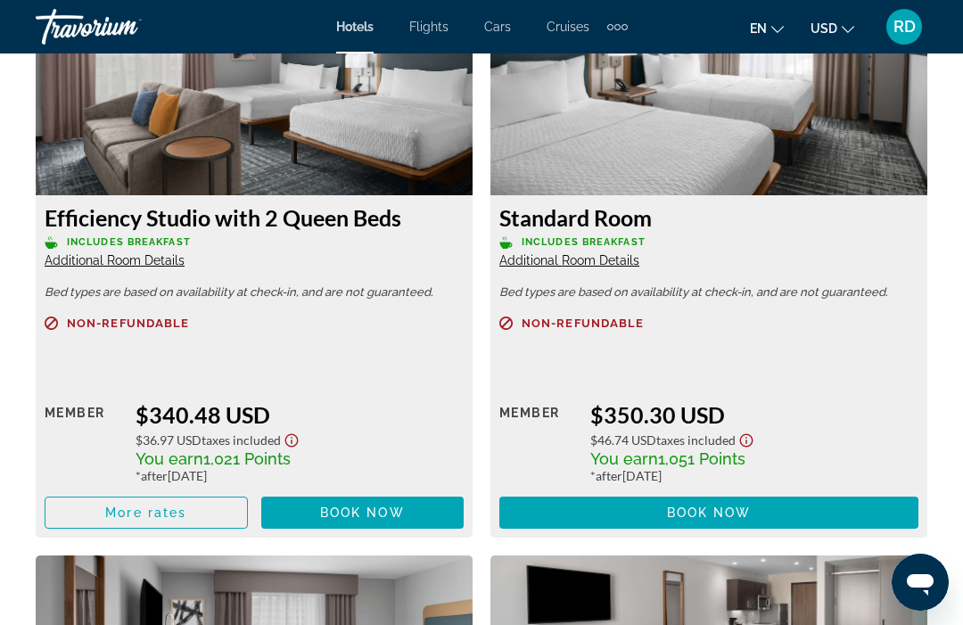
click at [395, 511] on span "Book now" at bounding box center [362, 513] width 85 height 14
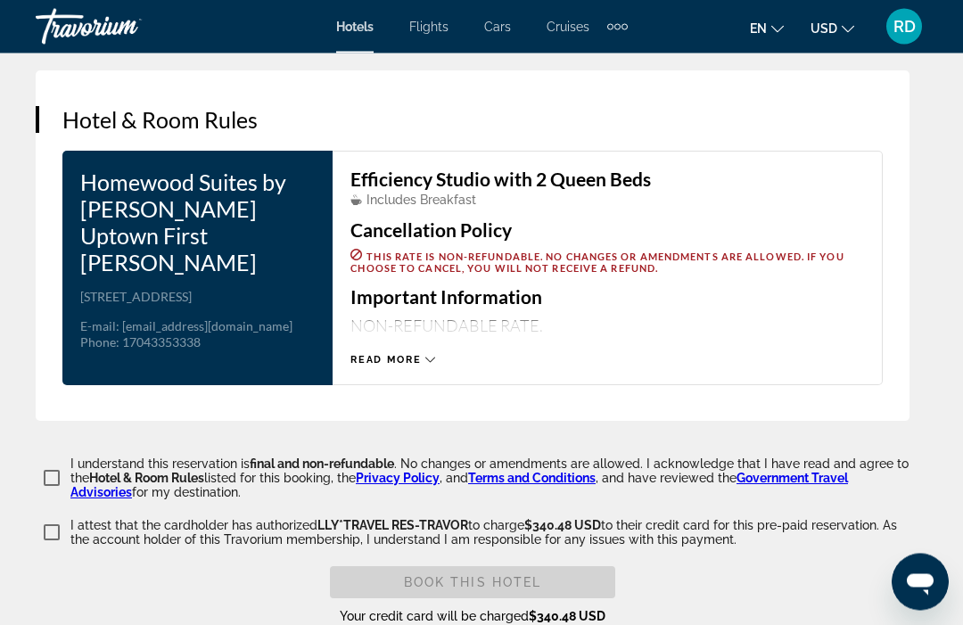
scroll to position [2838, 0]
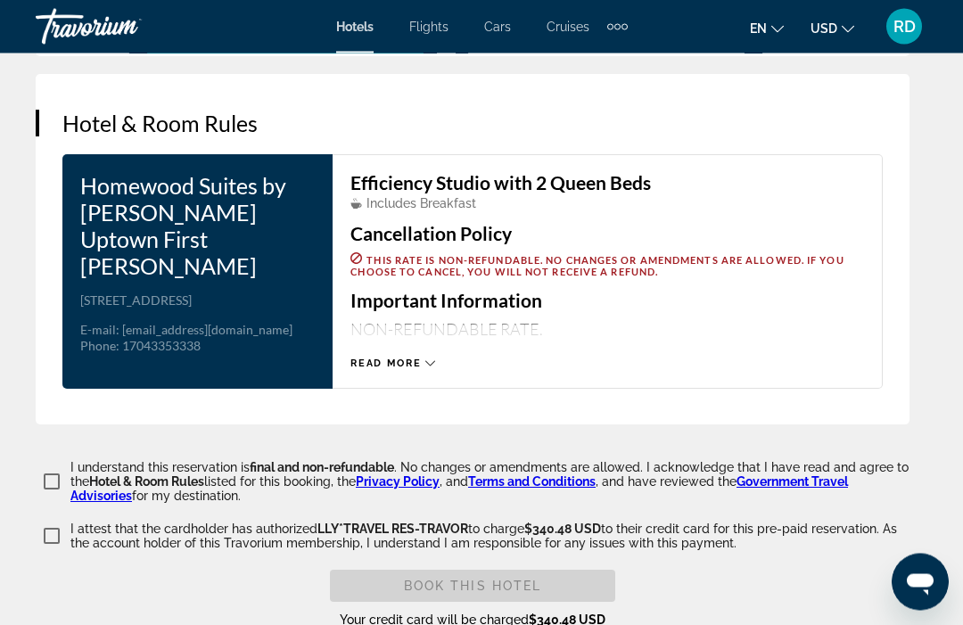
click at [421, 358] on div "Read more" at bounding box center [392, 364] width 85 height 12
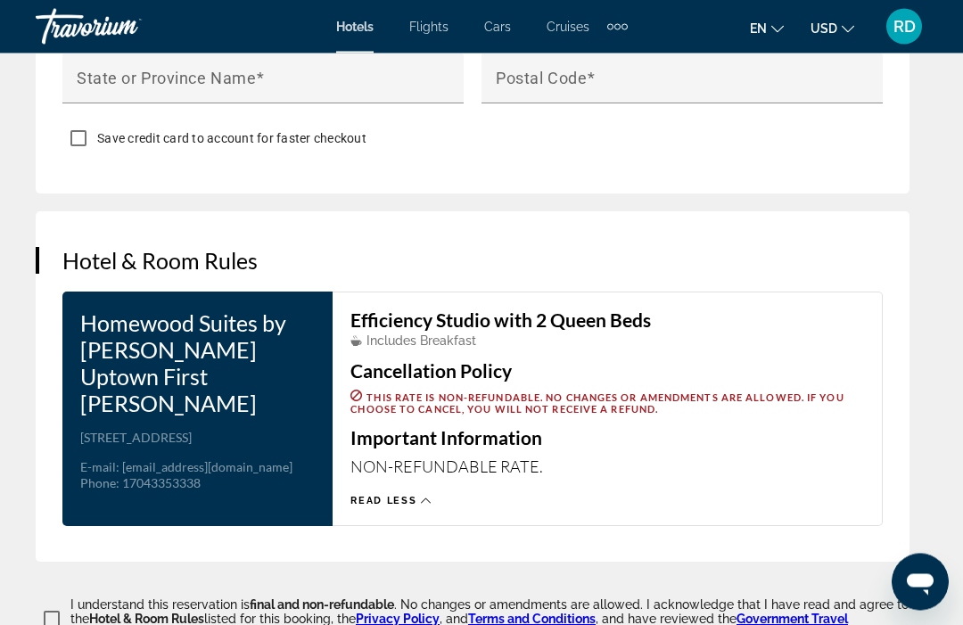
scroll to position [2686, 0]
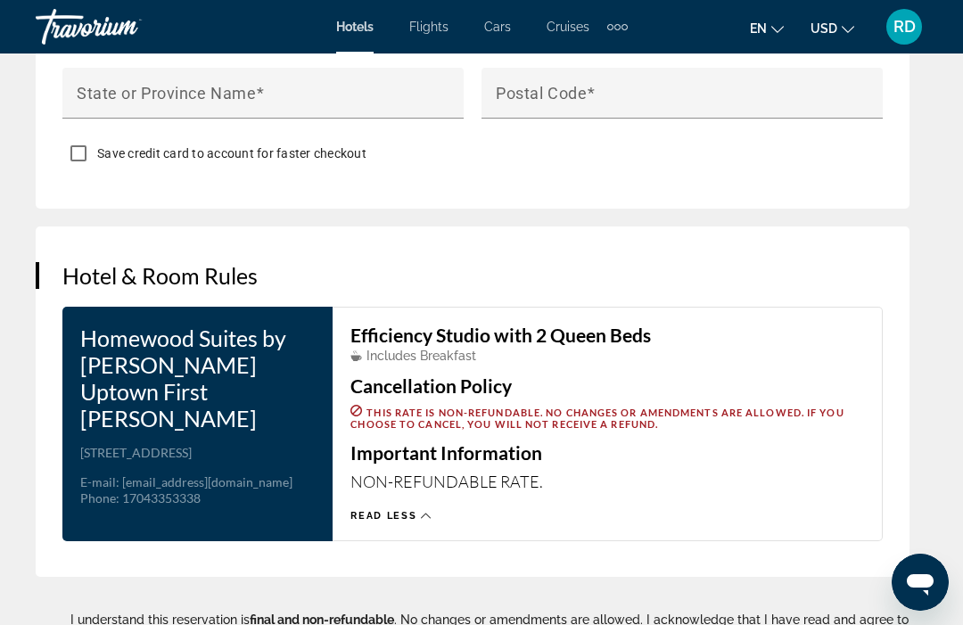
click at [395, 510] on span "Read less" at bounding box center [383, 516] width 66 height 12
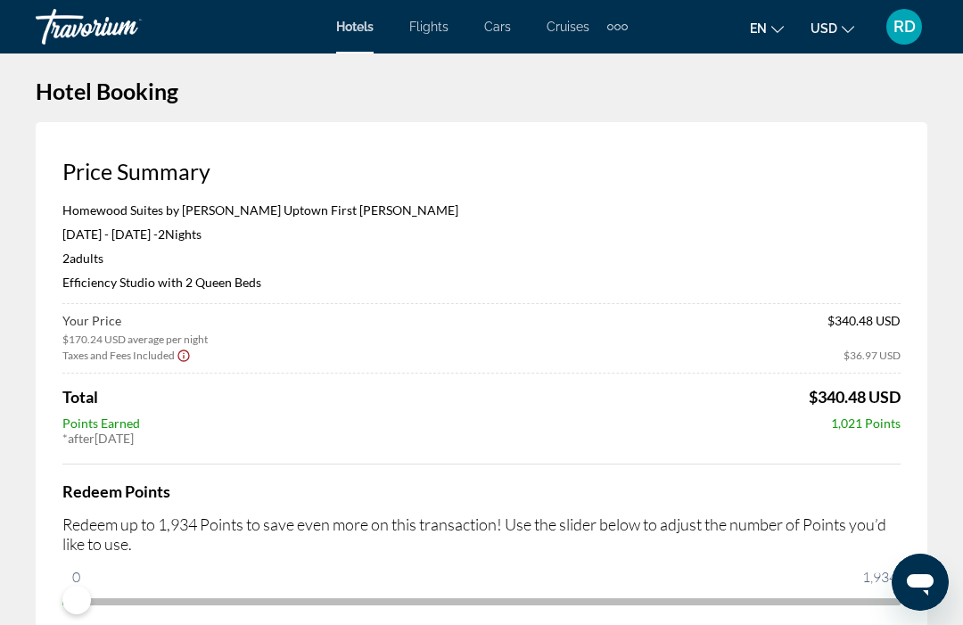
scroll to position [0, 0]
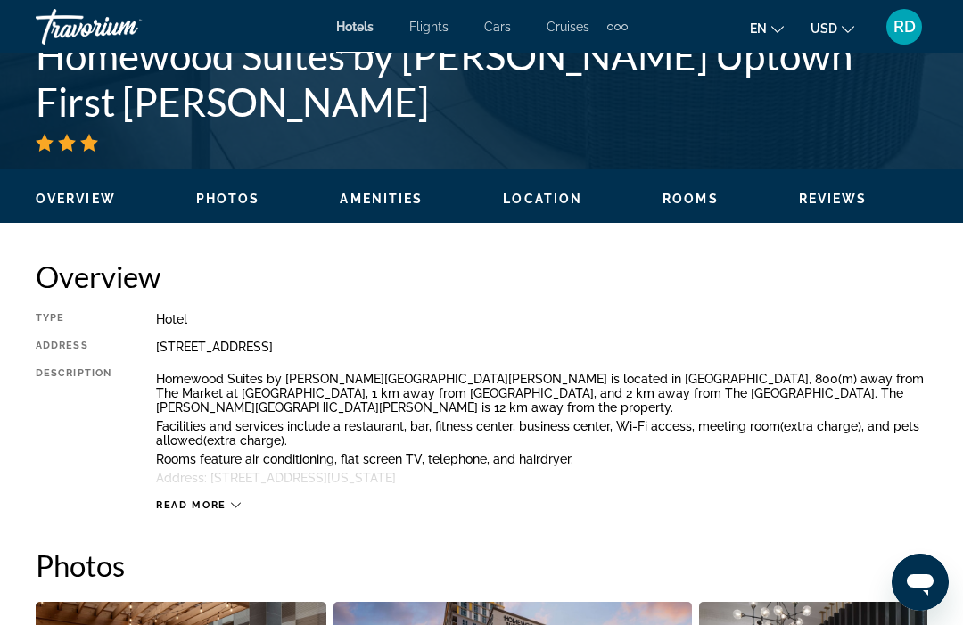
scroll to position [730, 0]
click at [208, 509] on span "Read more" at bounding box center [191, 506] width 70 height 12
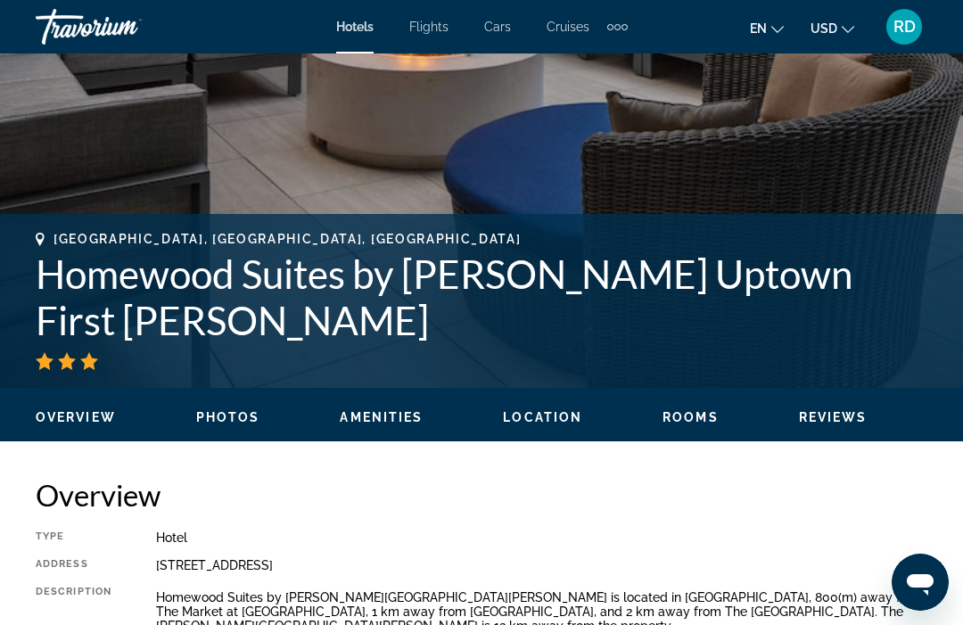
click at [567, 415] on span "Location" at bounding box center [542, 417] width 79 height 14
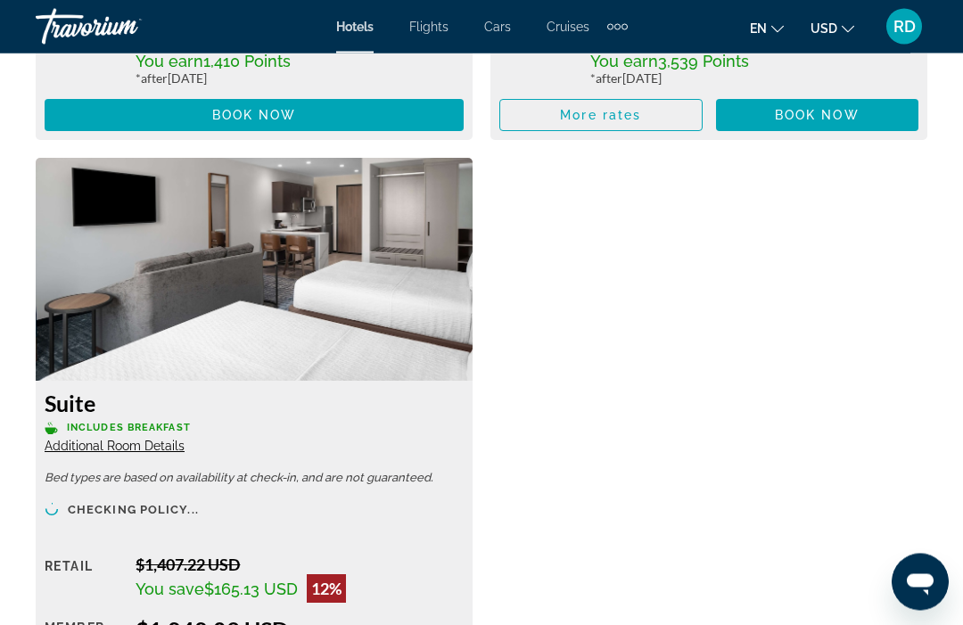
scroll to position [9663, 0]
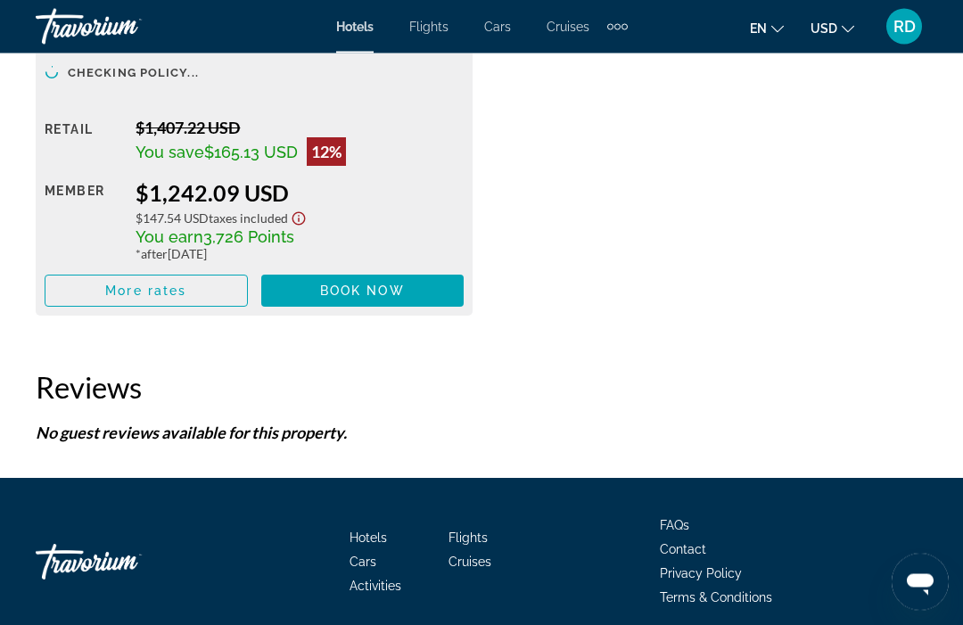
click at [705, 543] on span "Contact" at bounding box center [683, 550] width 46 height 14
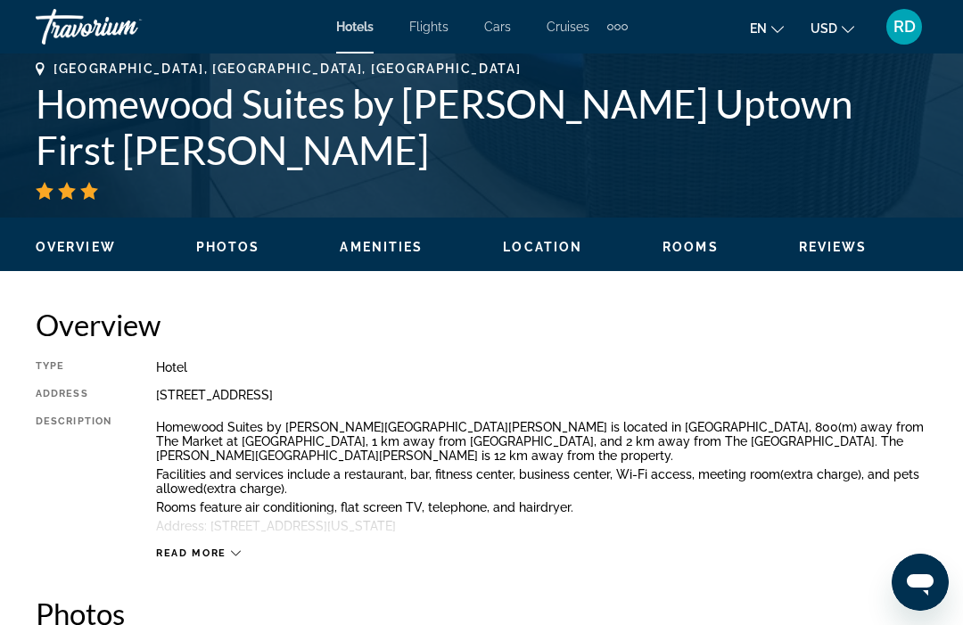
scroll to position [683, 0]
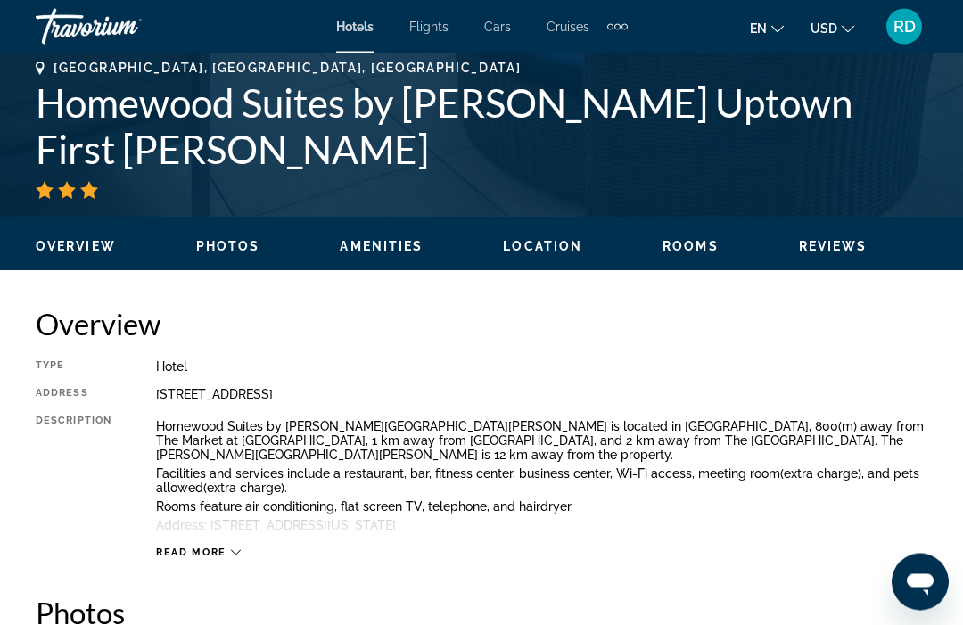
click at [223, 556] on span "Read more" at bounding box center [191, 554] width 70 height 12
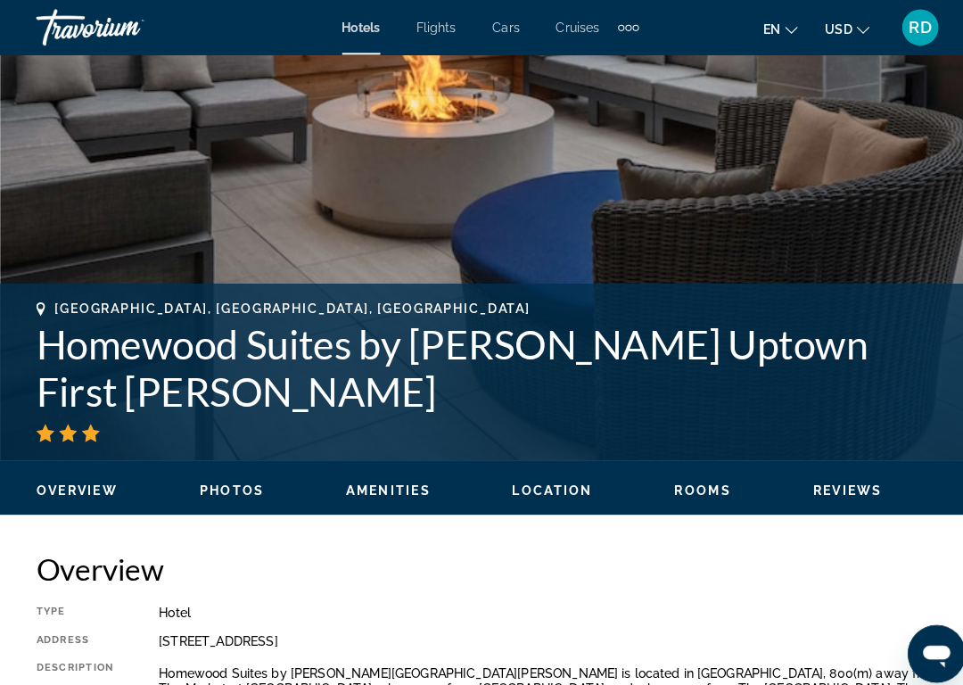
scroll to position [441, 0]
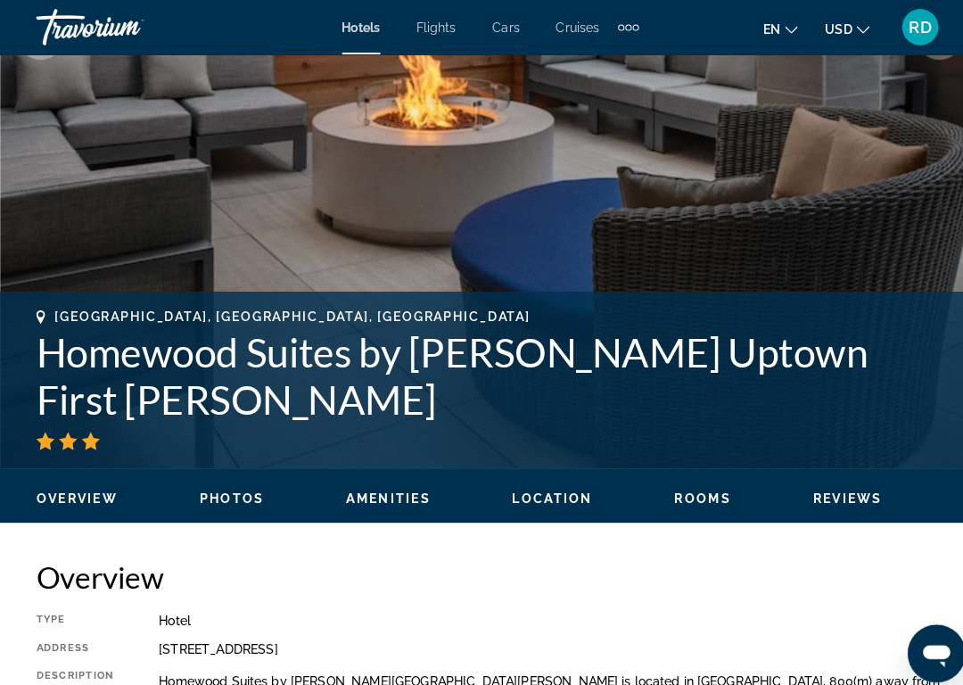
click at [699, 494] on span "Rooms" at bounding box center [691, 489] width 56 height 14
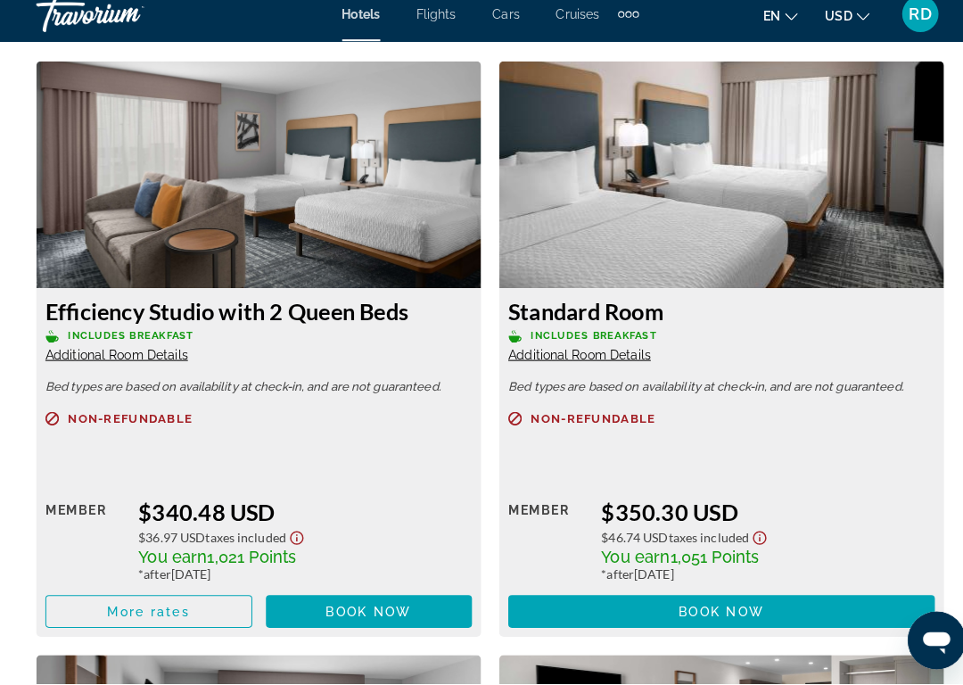
scroll to position [2773, 0]
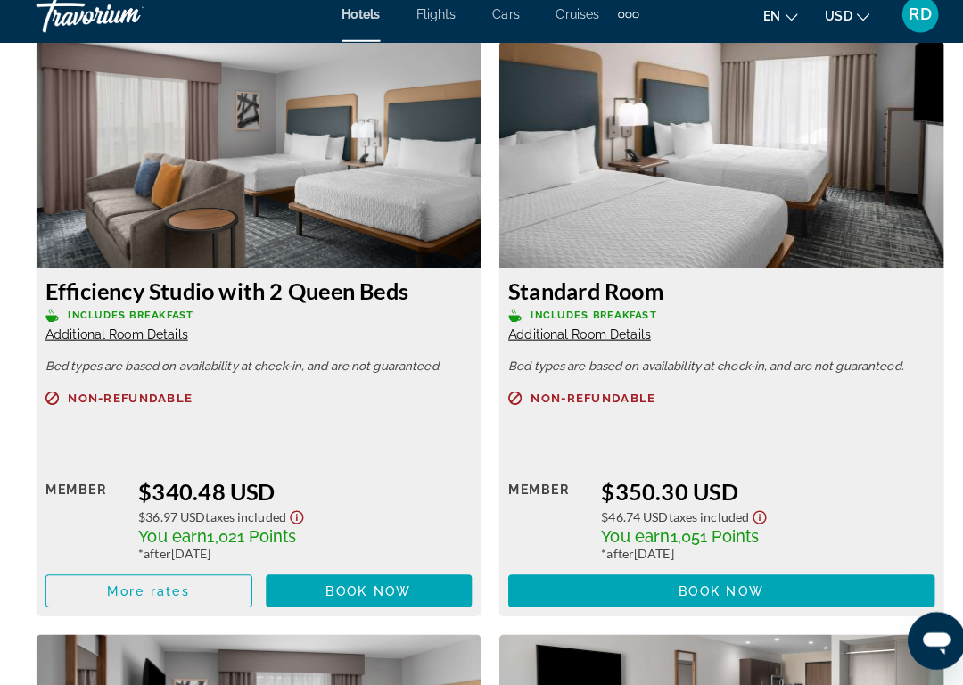
click at [344, 589] on span "Main content" at bounding box center [362, 593] width 203 height 43
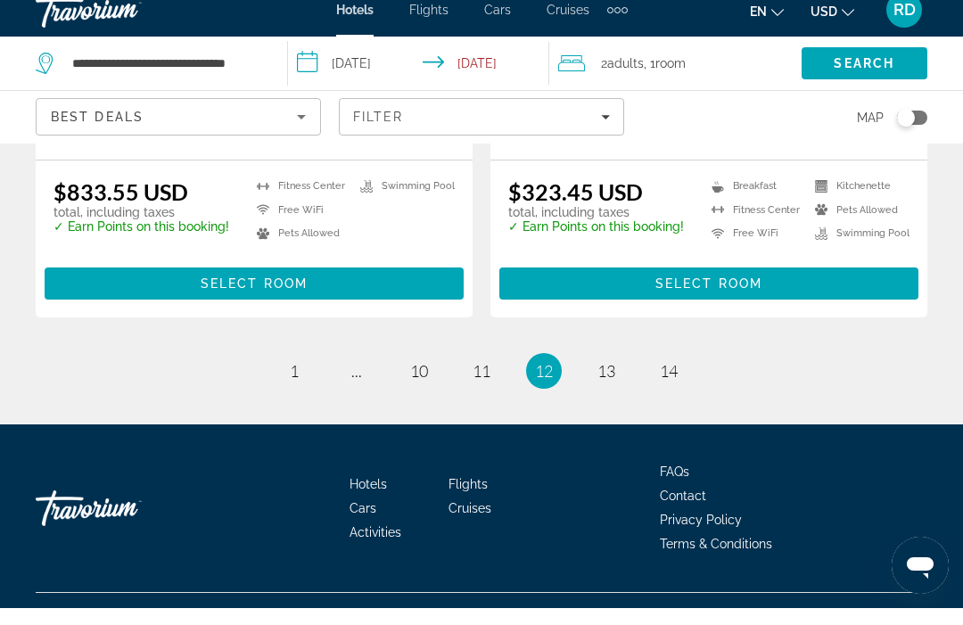
scroll to position [3763, 0]
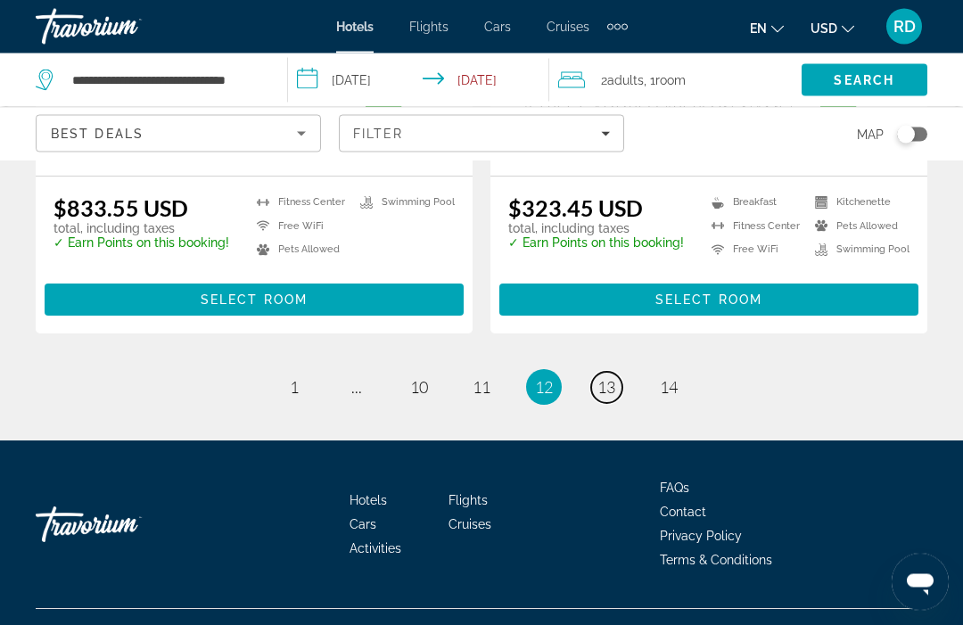
click at [612, 404] on link "page 13" at bounding box center [606, 388] width 31 height 31
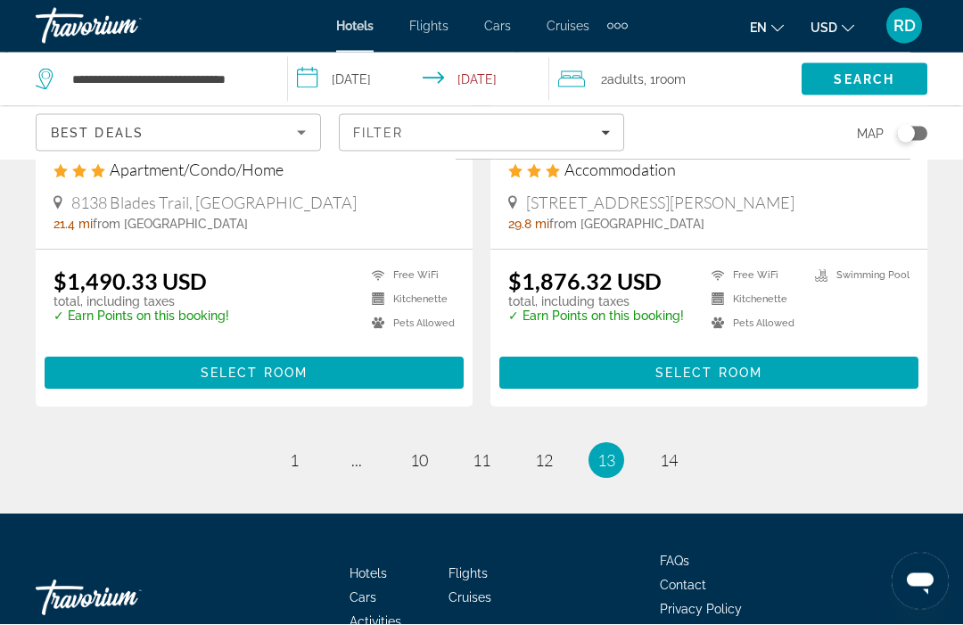
scroll to position [3740, 0]
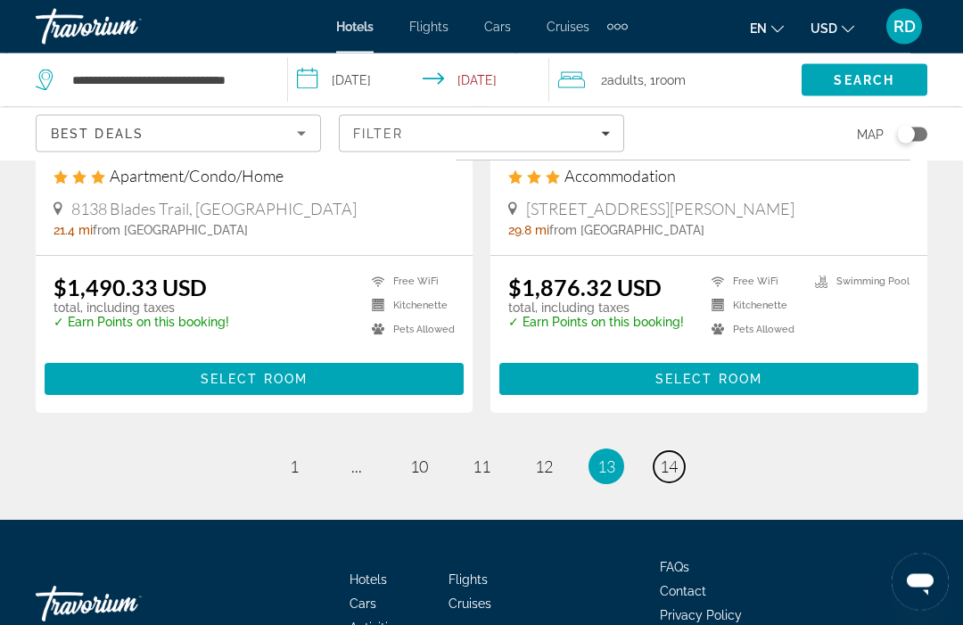
click at [668, 457] on span "14" at bounding box center [669, 467] width 18 height 20
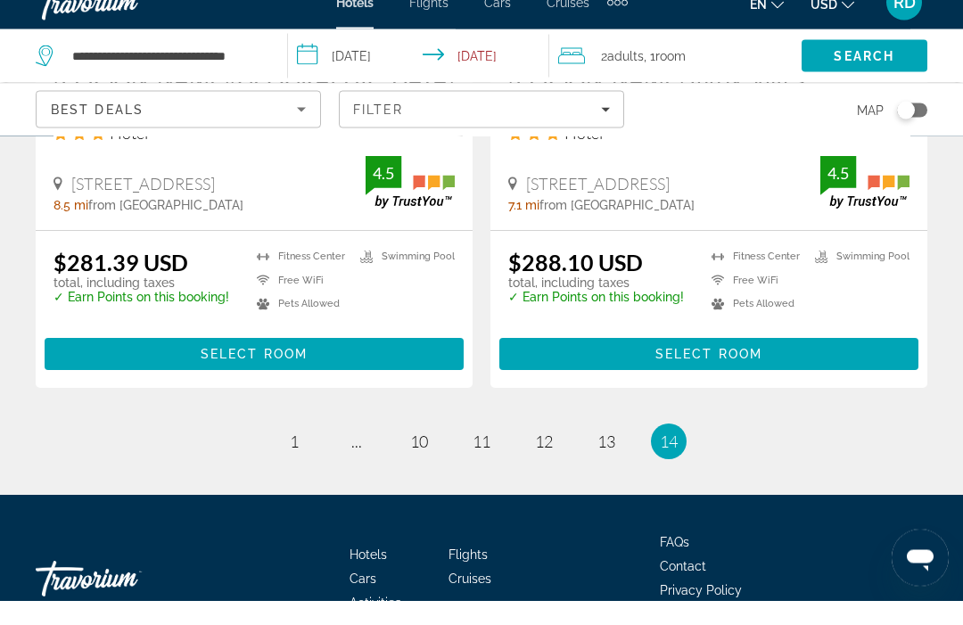
scroll to position [2443, 0]
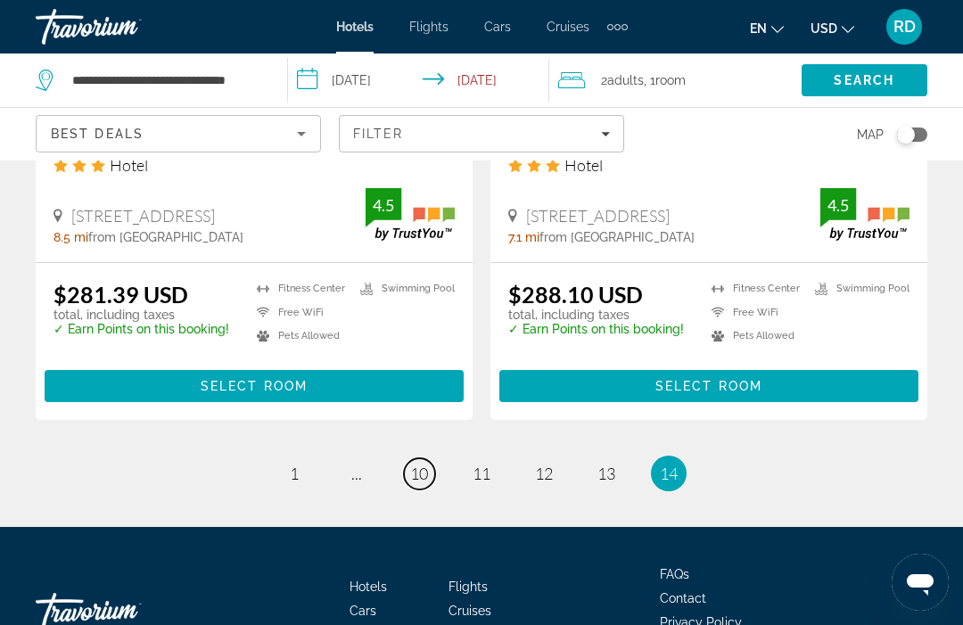
click at [416, 464] on span "10" at bounding box center [419, 474] width 18 height 20
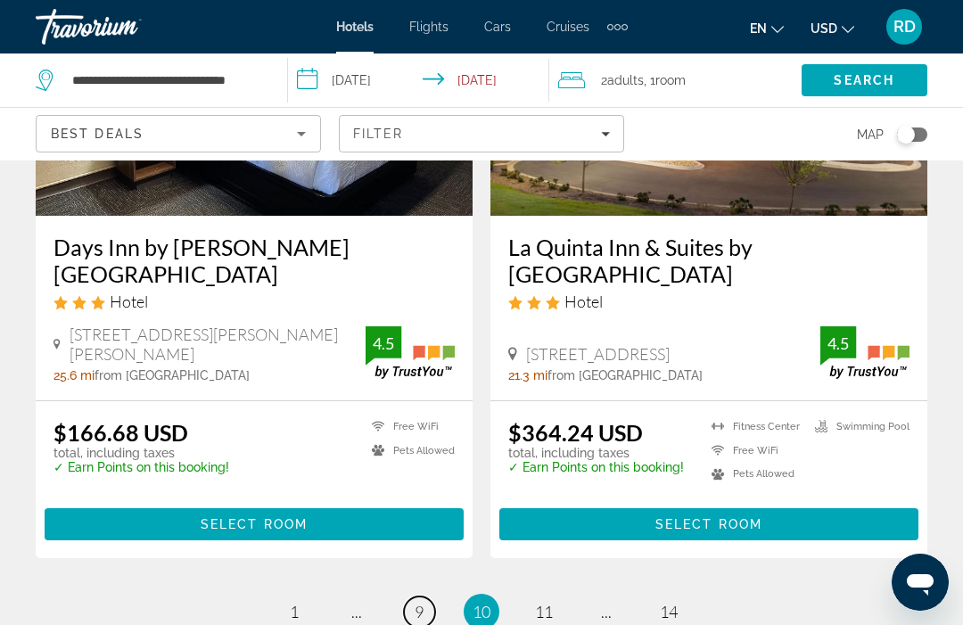
scroll to position [3629, 0]
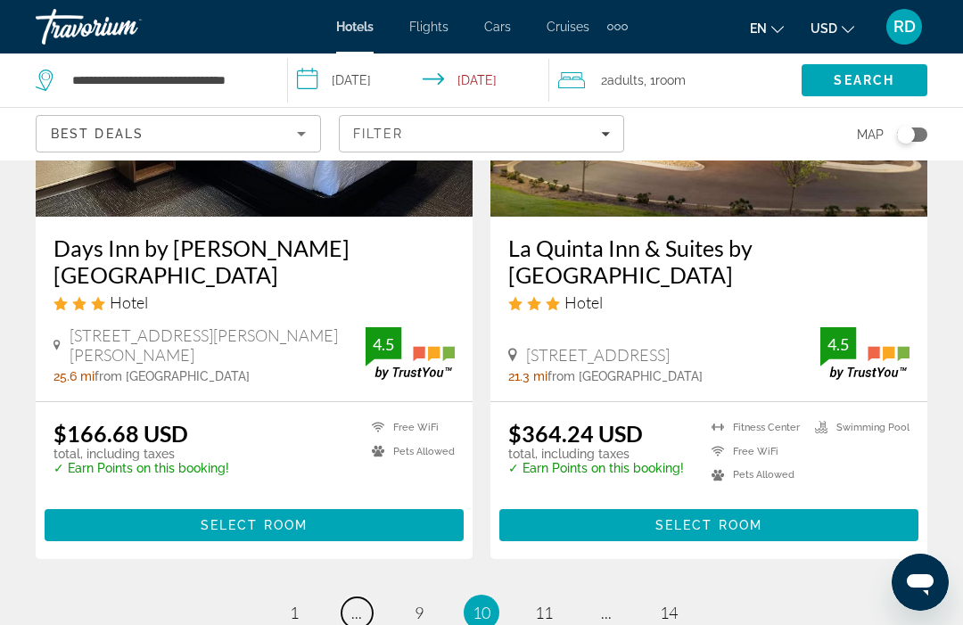
click at [363, 597] on link "page ..." at bounding box center [357, 612] width 31 height 31
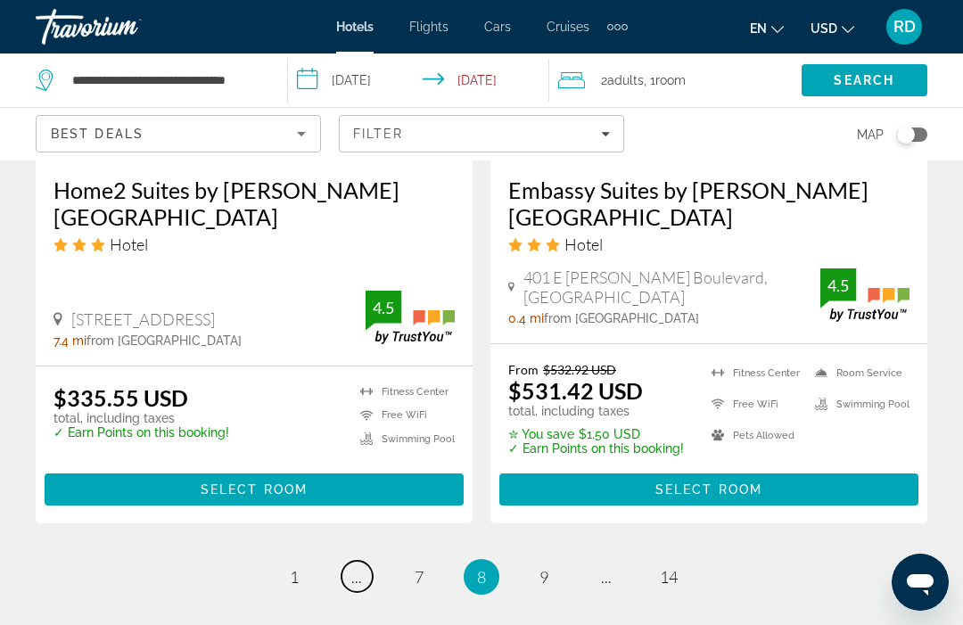
scroll to position [3707, 0]
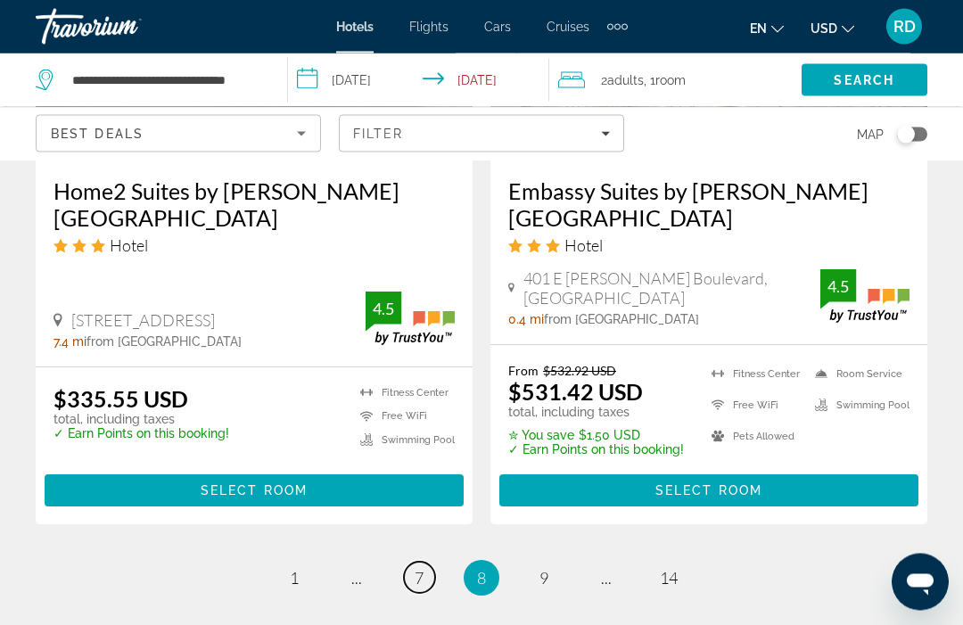
click at [421, 579] on span "7" at bounding box center [419, 579] width 9 height 20
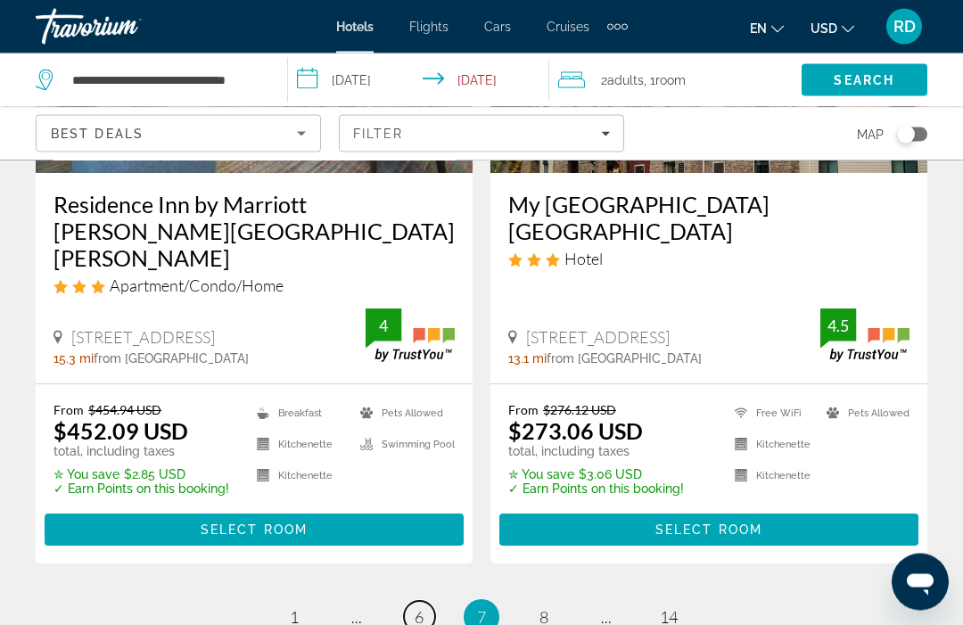
scroll to position [3881, 0]
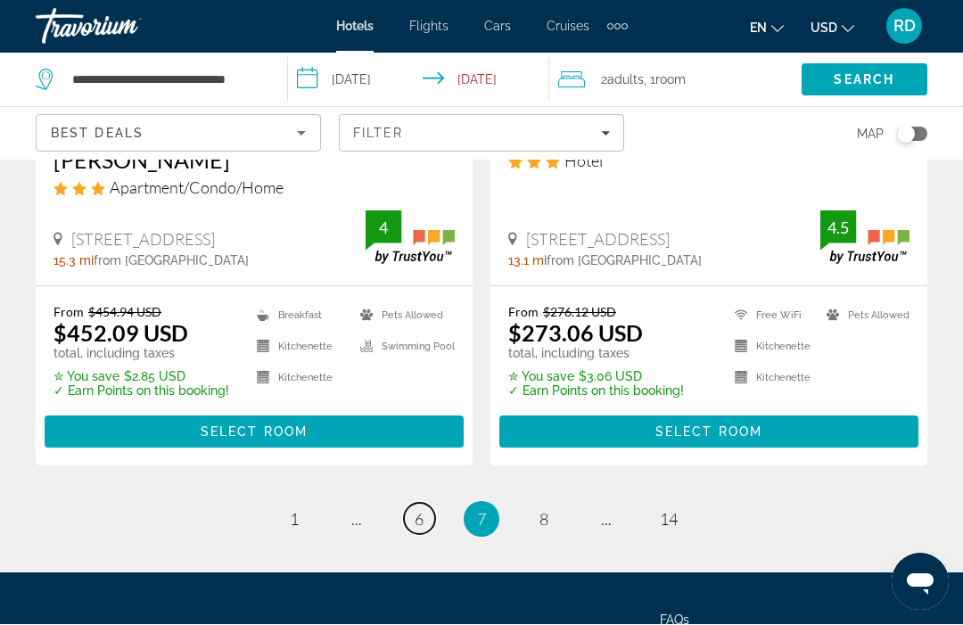
click at [423, 504] on link "page 6" at bounding box center [419, 519] width 31 height 31
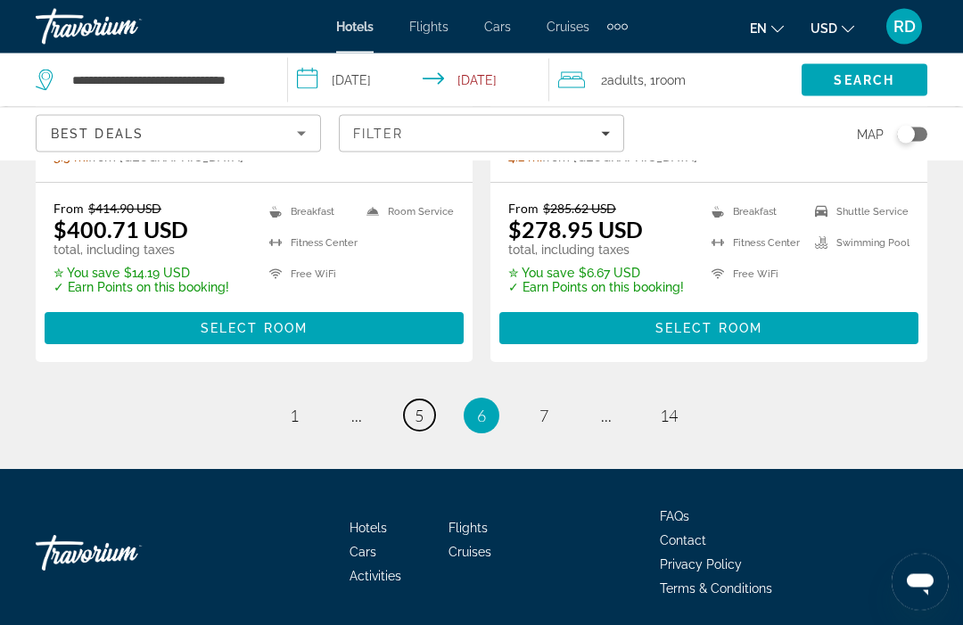
scroll to position [3879, 0]
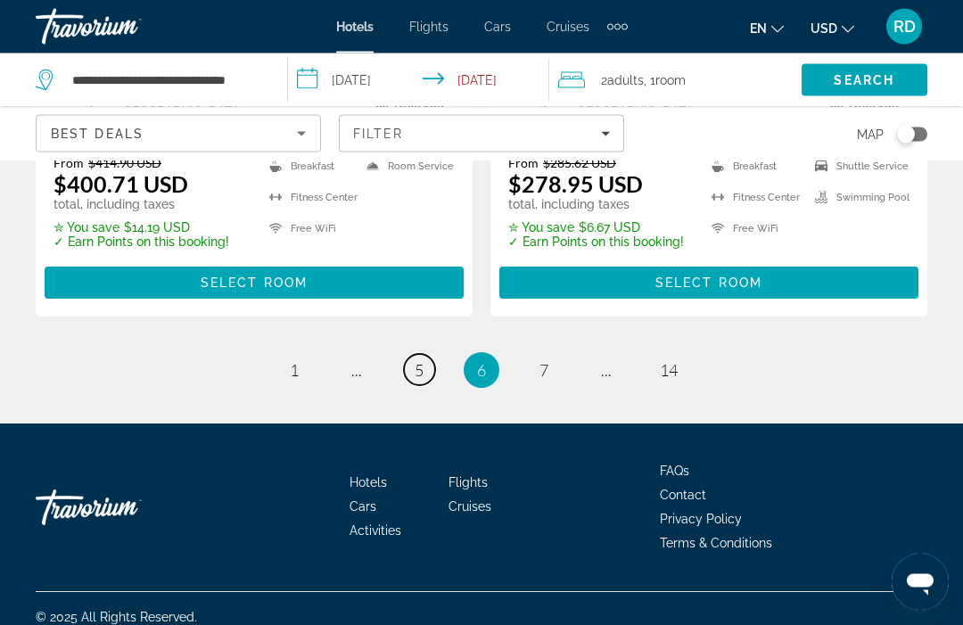
click at [430, 386] on link "page 5" at bounding box center [419, 370] width 31 height 31
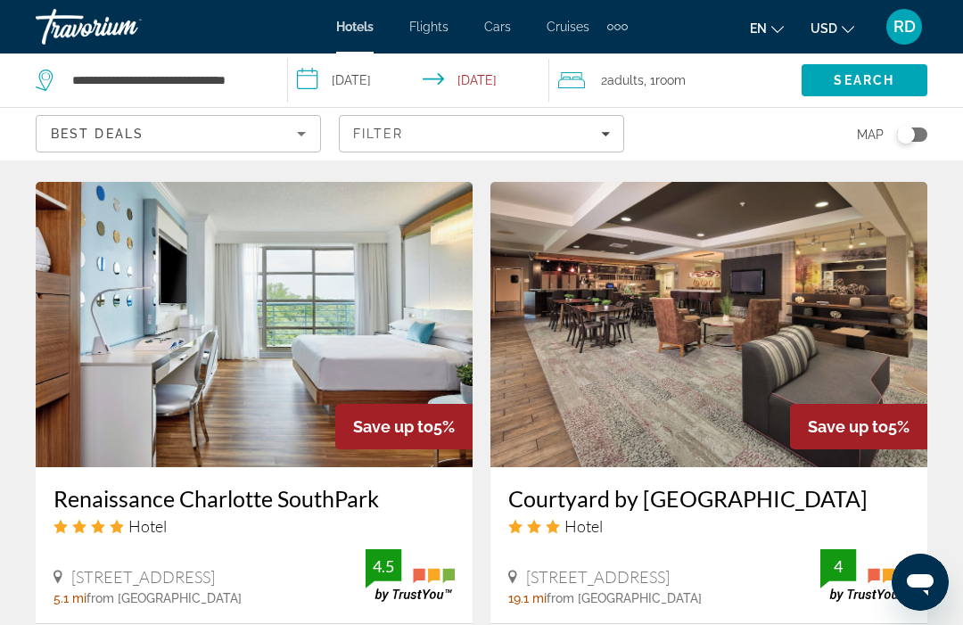
scroll to position [1396, 0]
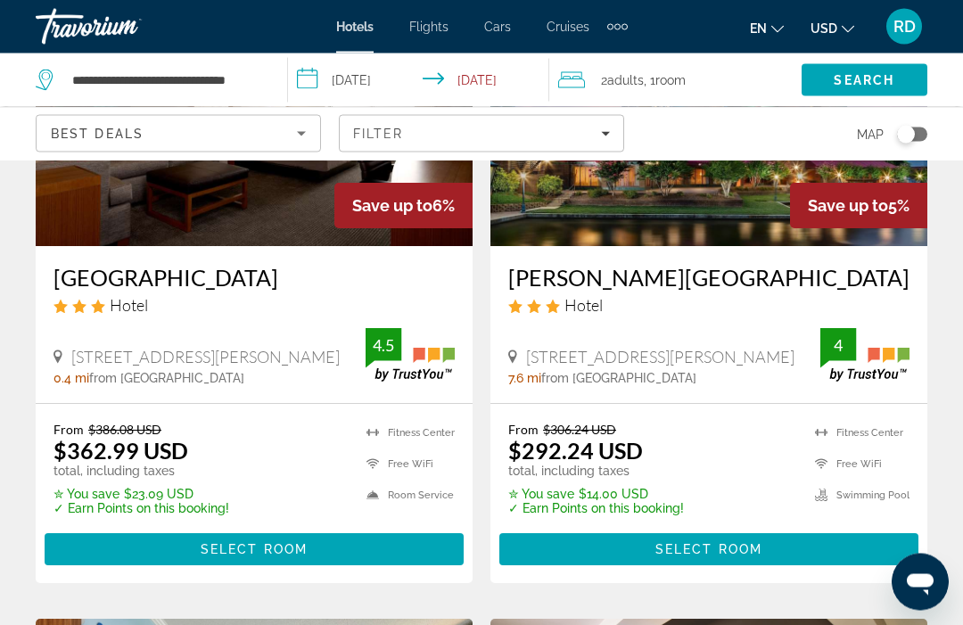
click at [306, 539] on span "Main content" at bounding box center [254, 550] width 419 height 43
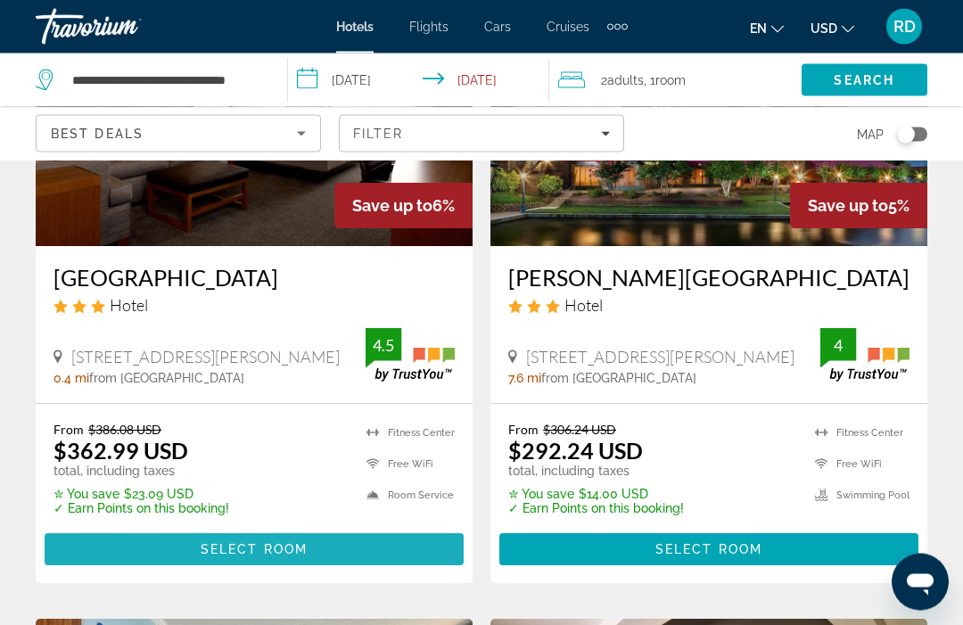
scroll to position [946, 0]
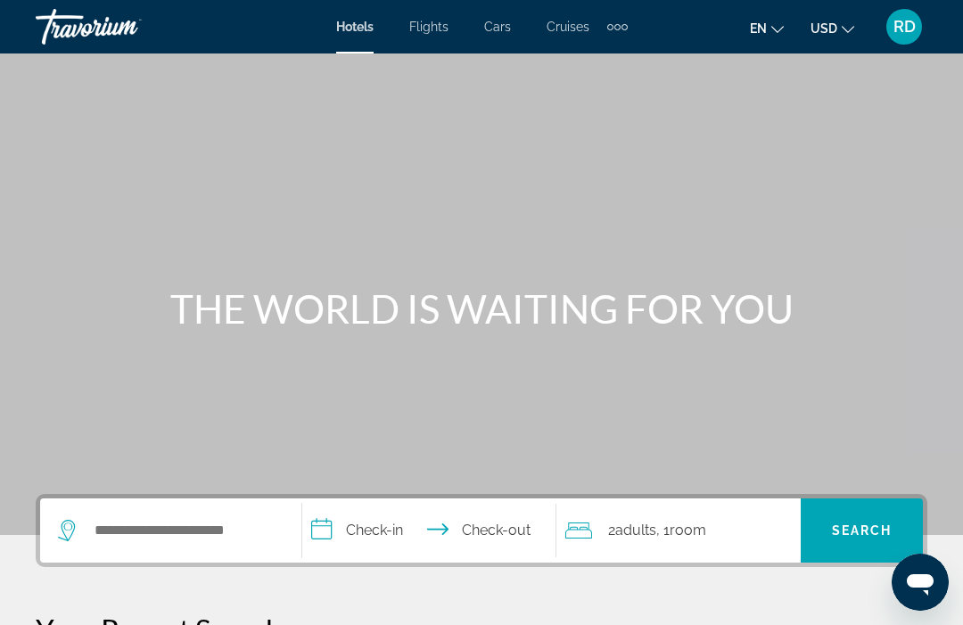
scroll to position [1, 0]
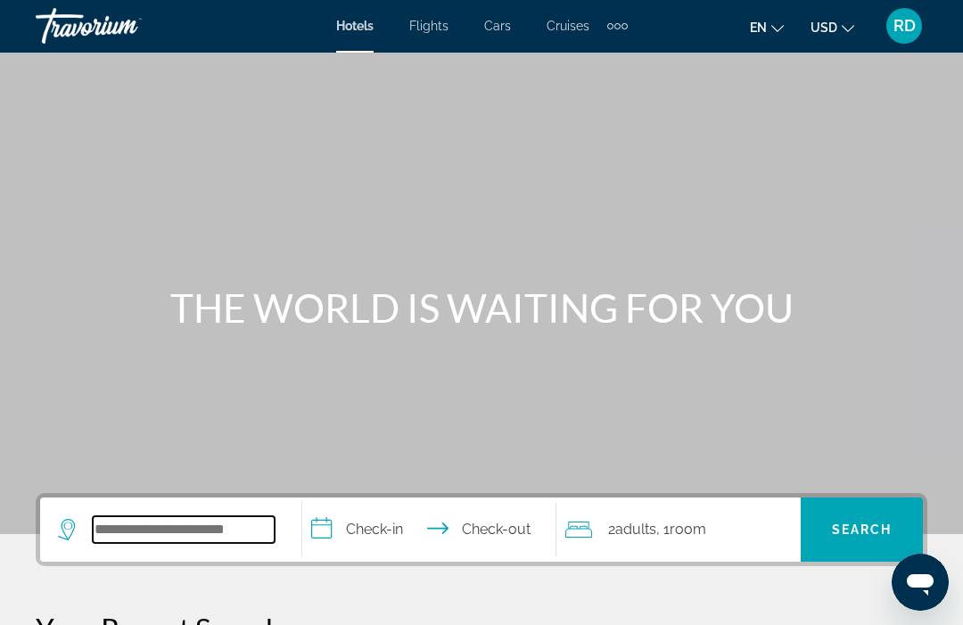
click at [216, 526] on input "Search hotel destination" at bounding box center [184, 529] width 182 height 27
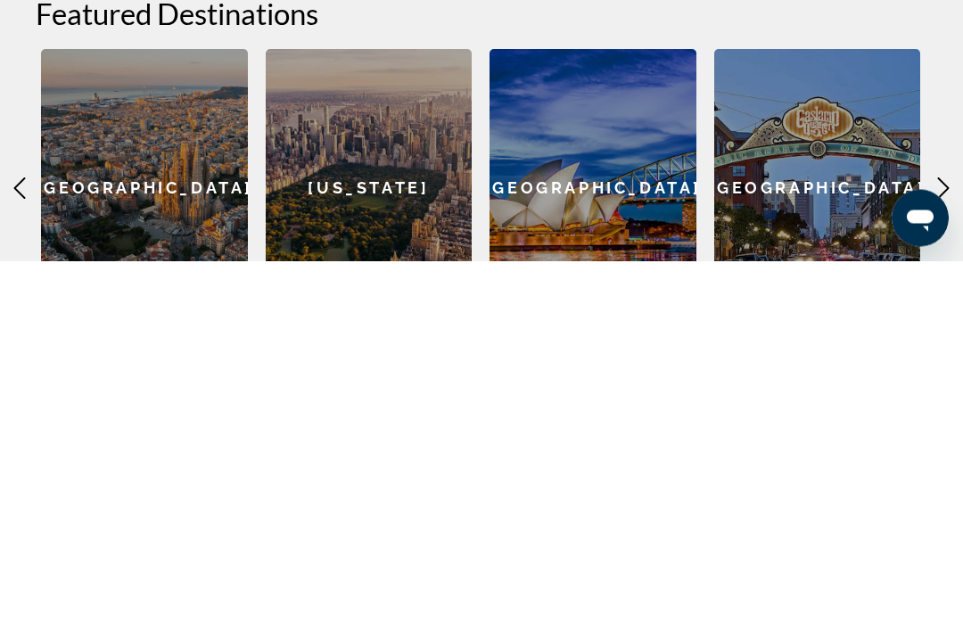
scroll to position [400, 0]
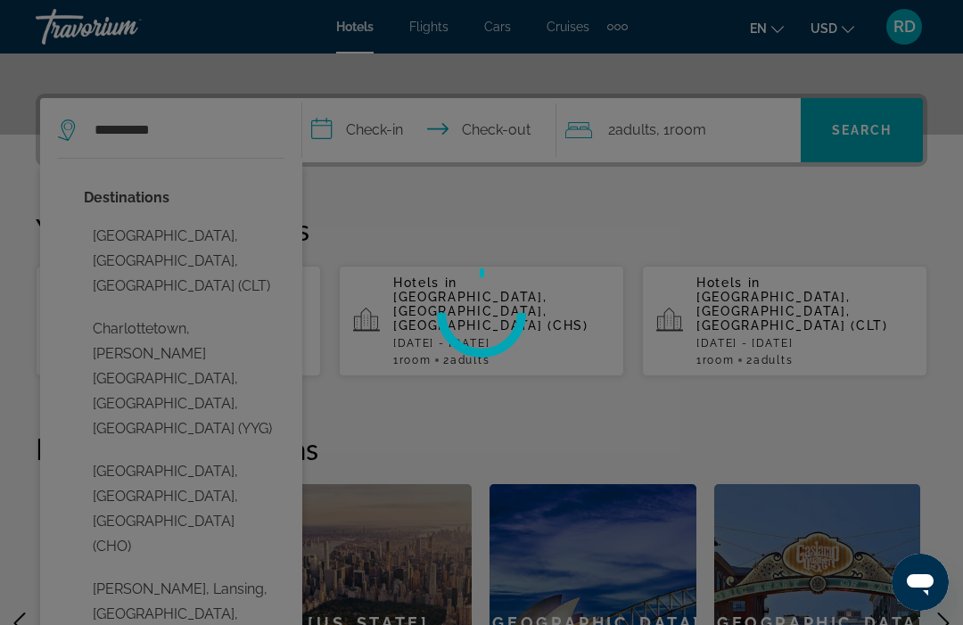
click at [261, 231] on div at bounding box center [481, 312] width 963 height 625
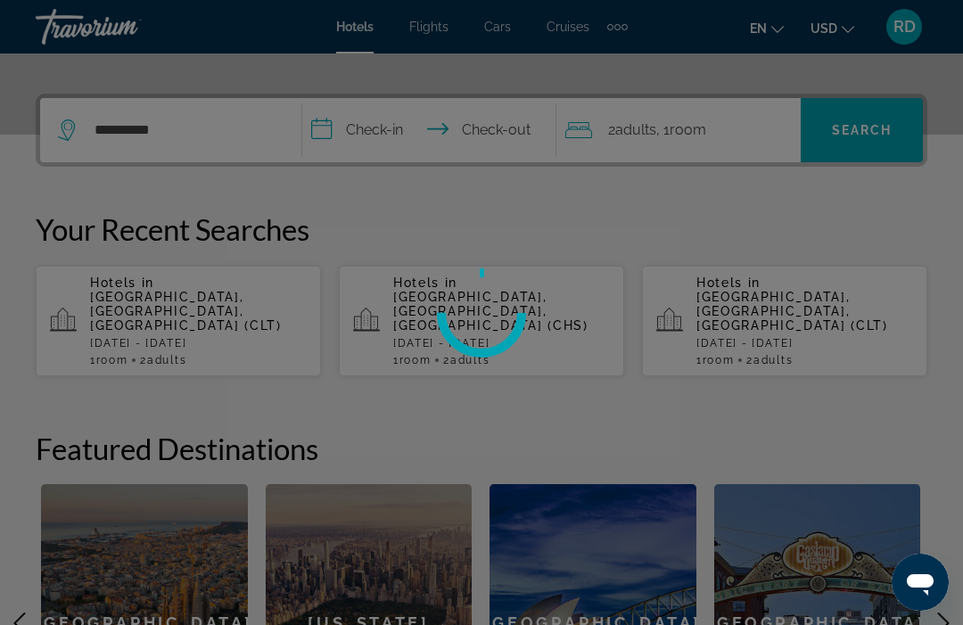
click at [390, 134] on div at bounding box center [481, 312] width 963 height 625
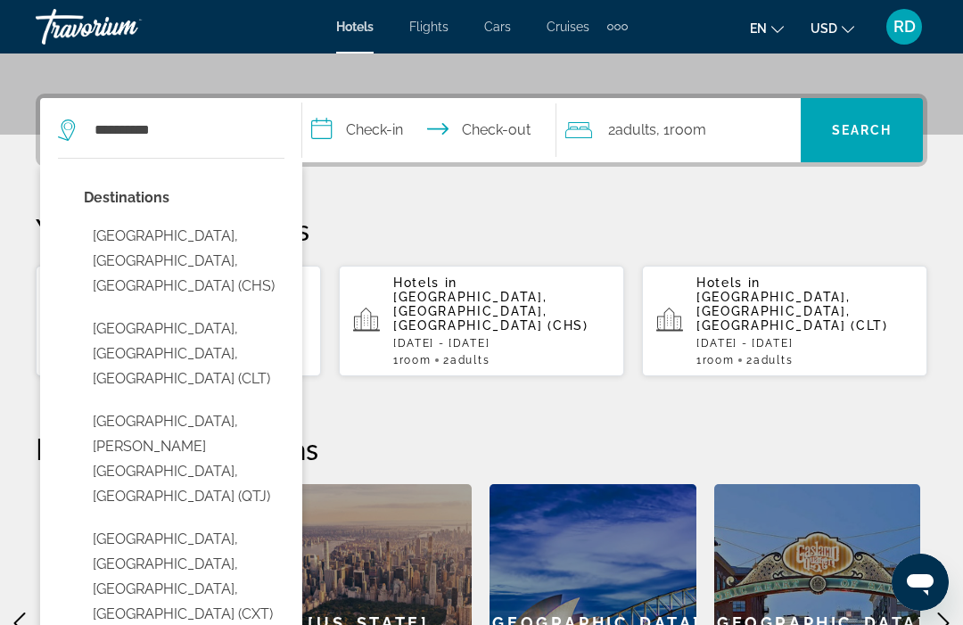
click at [226, 315] on button "[GEOGRAPHIC_DATA], [GEOGRAPHIC_DATA], [GEOGRAPHIC_DATA] (CLT)" at bounding box center [184, 354] width 201 height 84
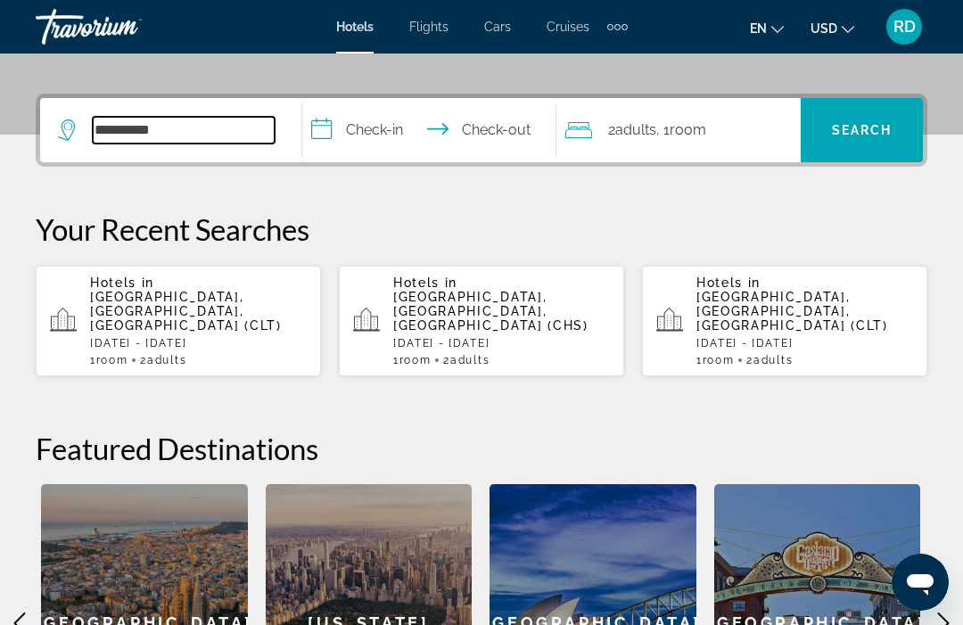
type input "**********"
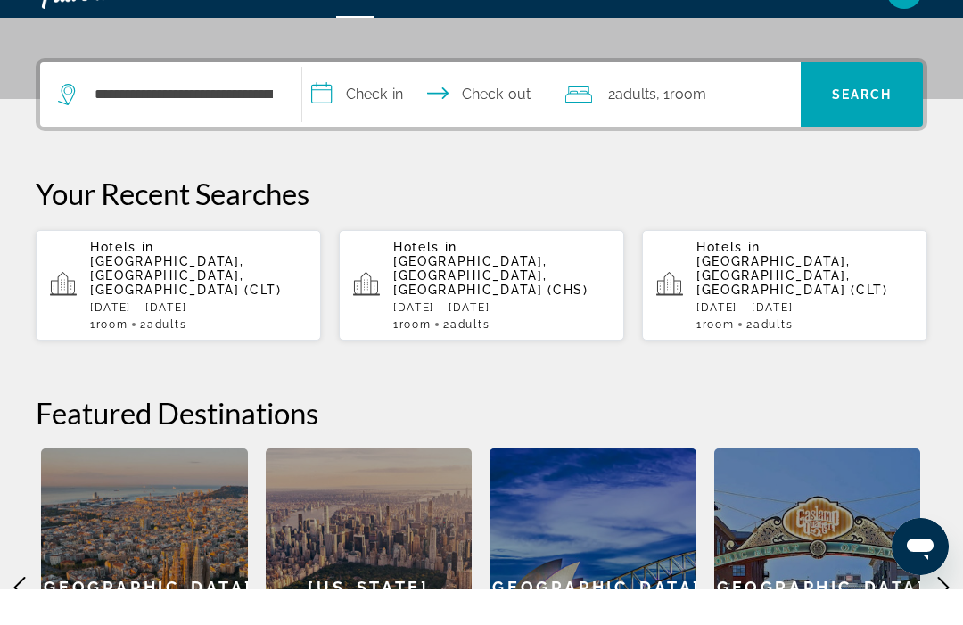
click at [385, 98] on input "**********" at bounding box center [432, 133] width 260 height 70
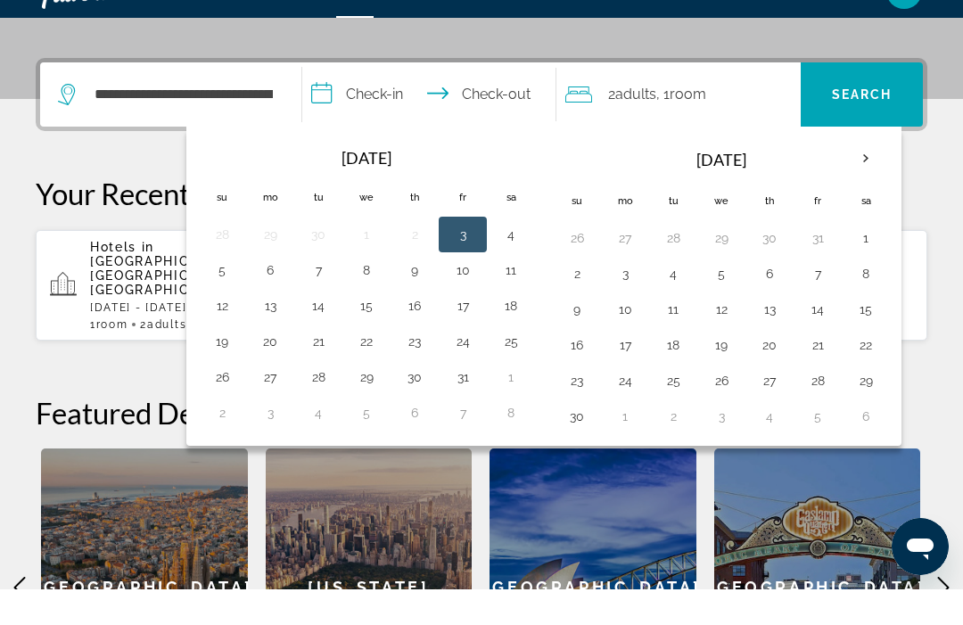
scroll to position [436, 0]
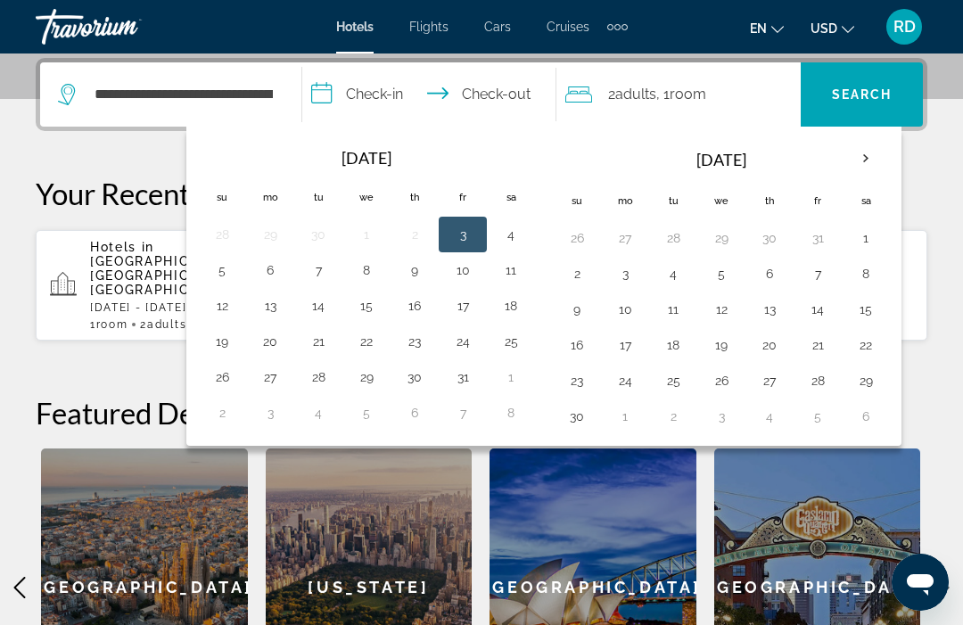
click at [413, 274] on button "9" at bounding box center [414, 270] width 29 height 25
click at [504, 273] on button "11" at bounding box center [511, 270] width 29 height 25
type input "**********"
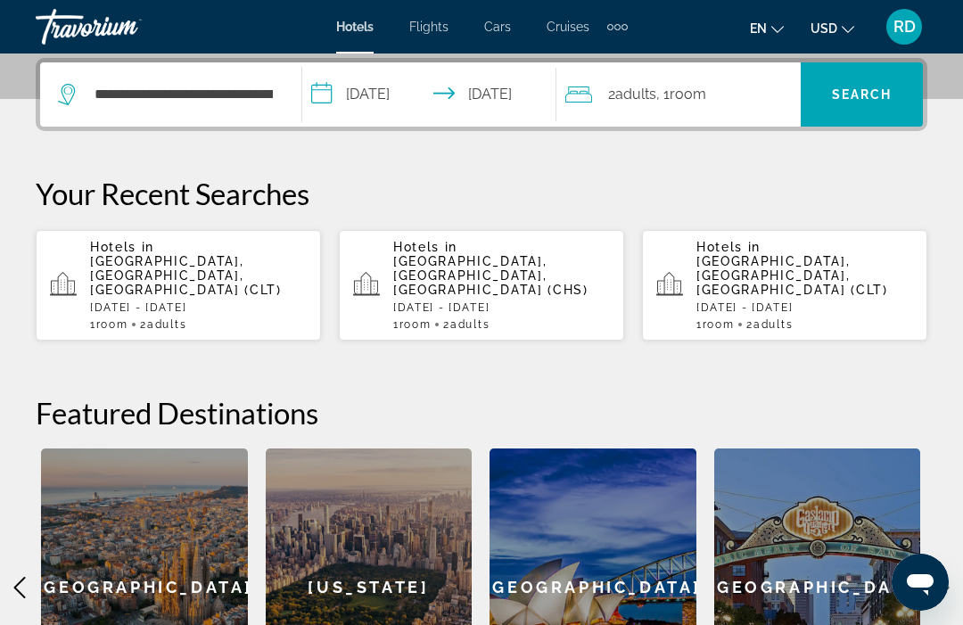
click at [884, 95] on span "Search" at bounding box center [862, 94] width 61 height 14
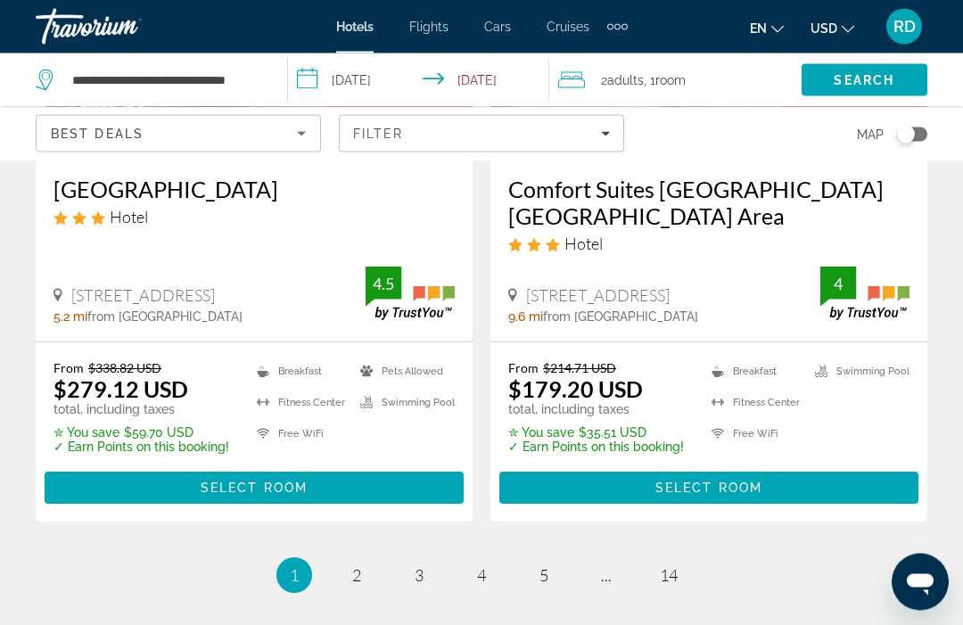
scroll to position [3801, 0]
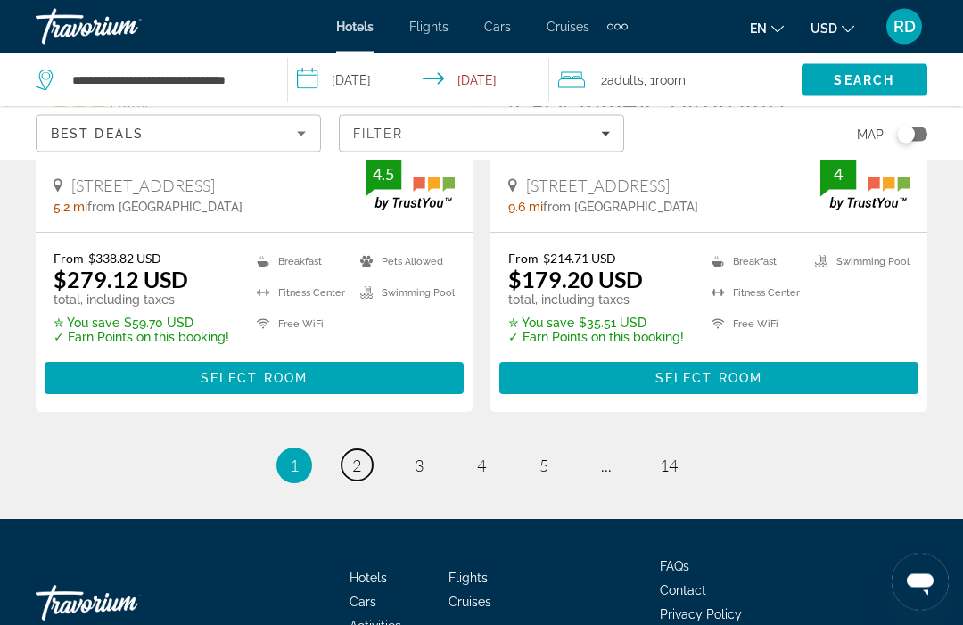
click at [369, 450] on link "page 2" at bounding box center [357, 465] width 31 height 31
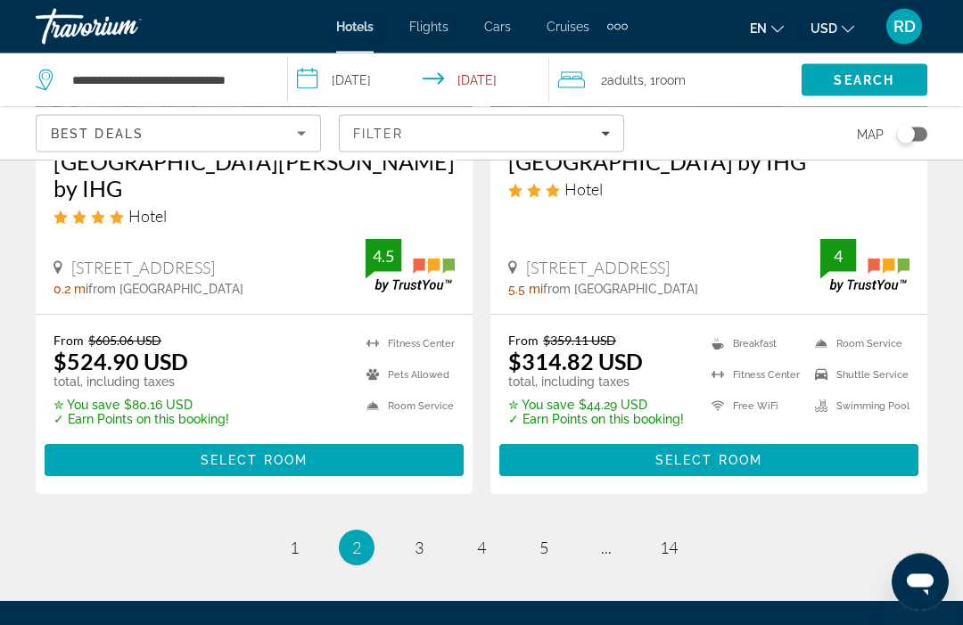
scroll to position [3853, 0]
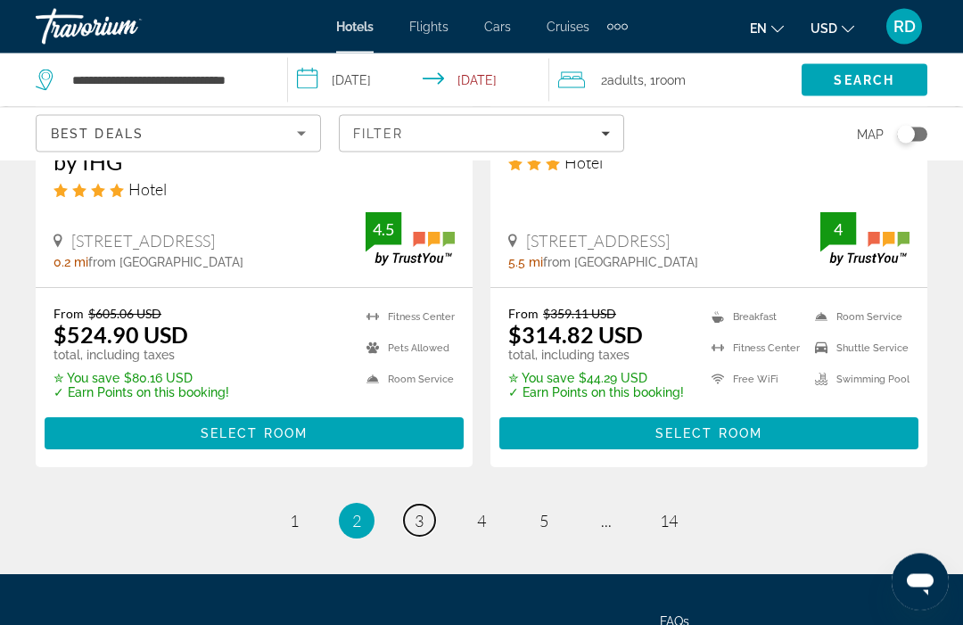
click at [430, 506] on link "page 3" at bounding box center [419, 521] width 31 height 31
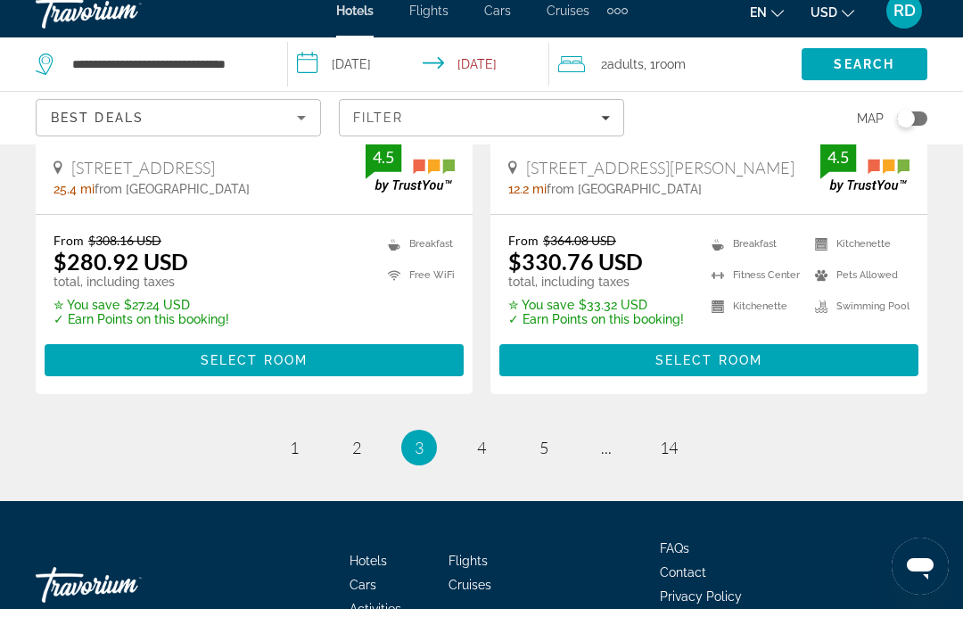
scroll to position [3865, 0]
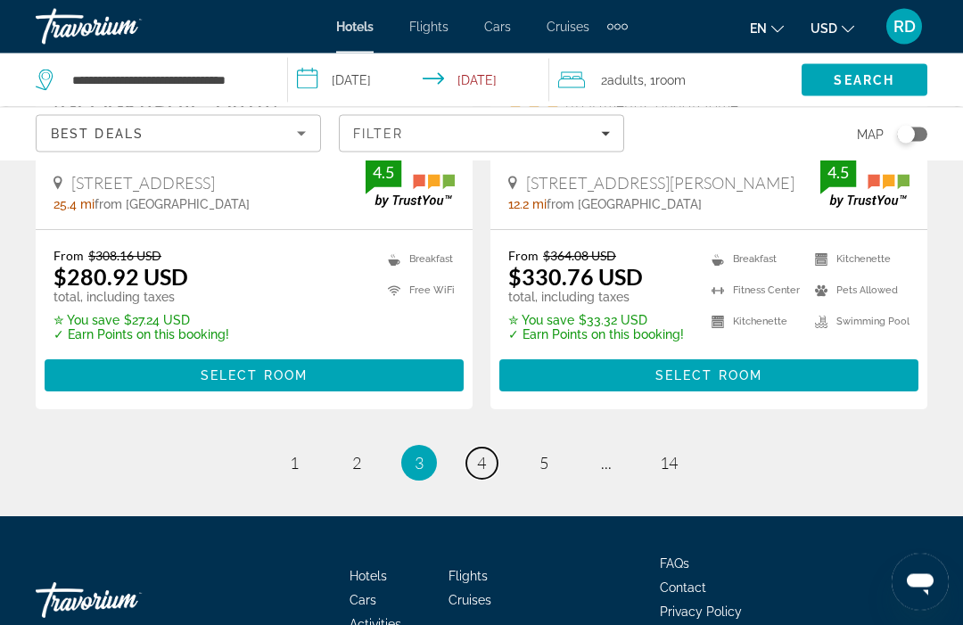
click at [485, 454] on span "4" at bounding box center [481, 464] width 9 height 20
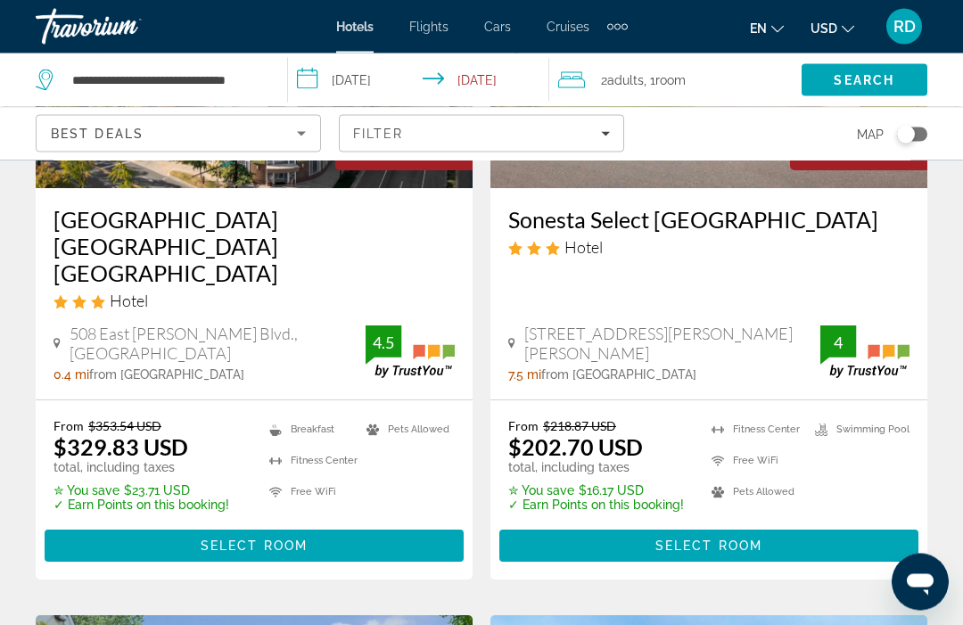
scroll to position [3033, 0]
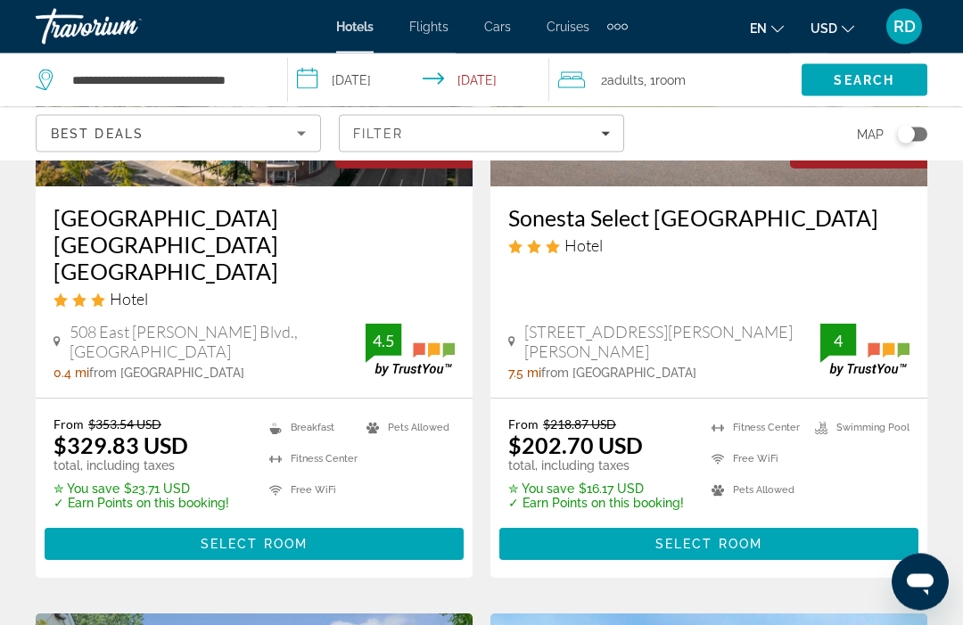
click at [309, 523] on span "Main content" at bounding box center [254, 544] width 419 height 43
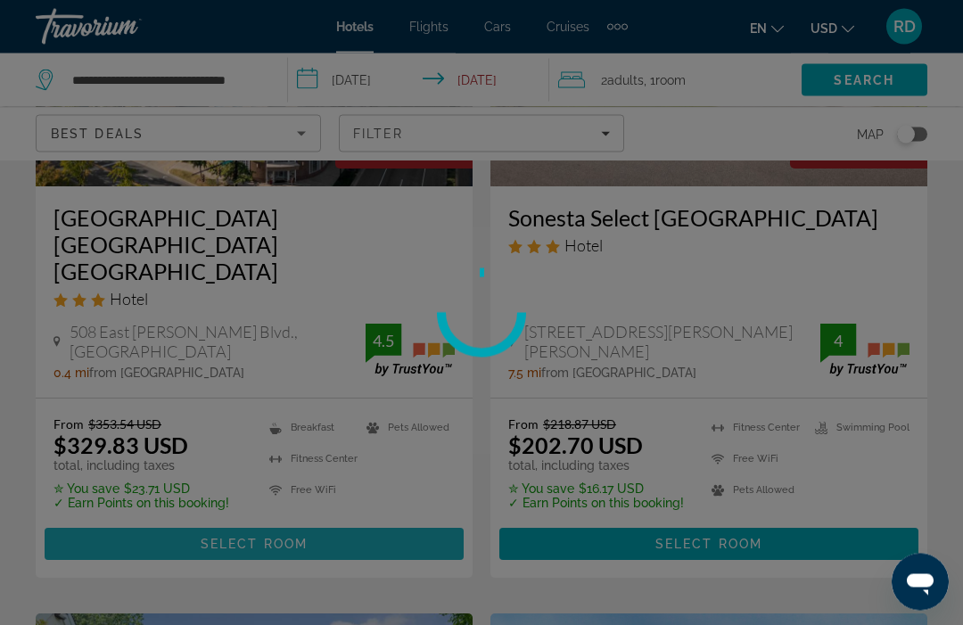
scroll to position [3034, 0]
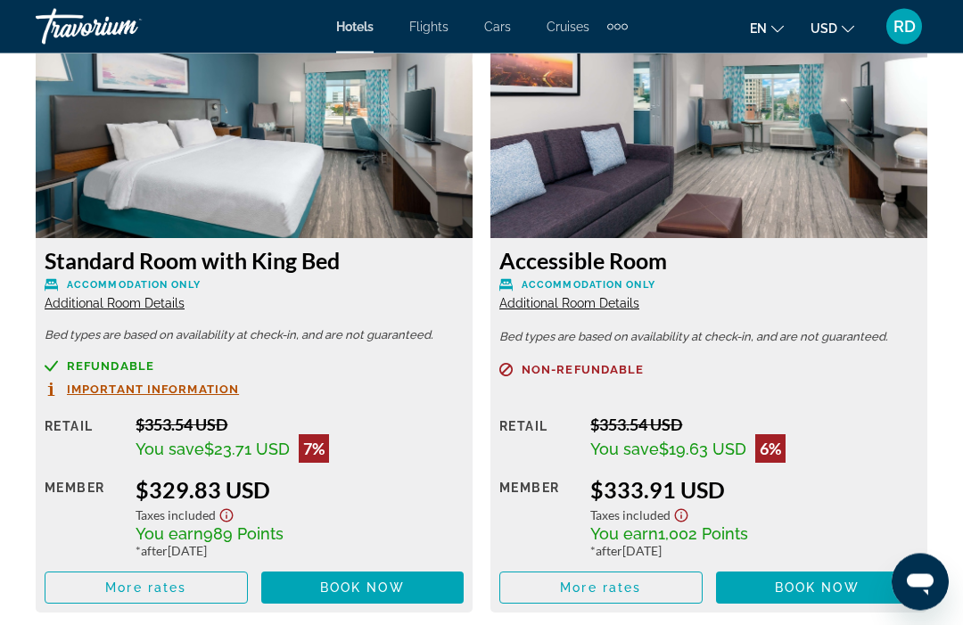
scroll to position [2831, 0]
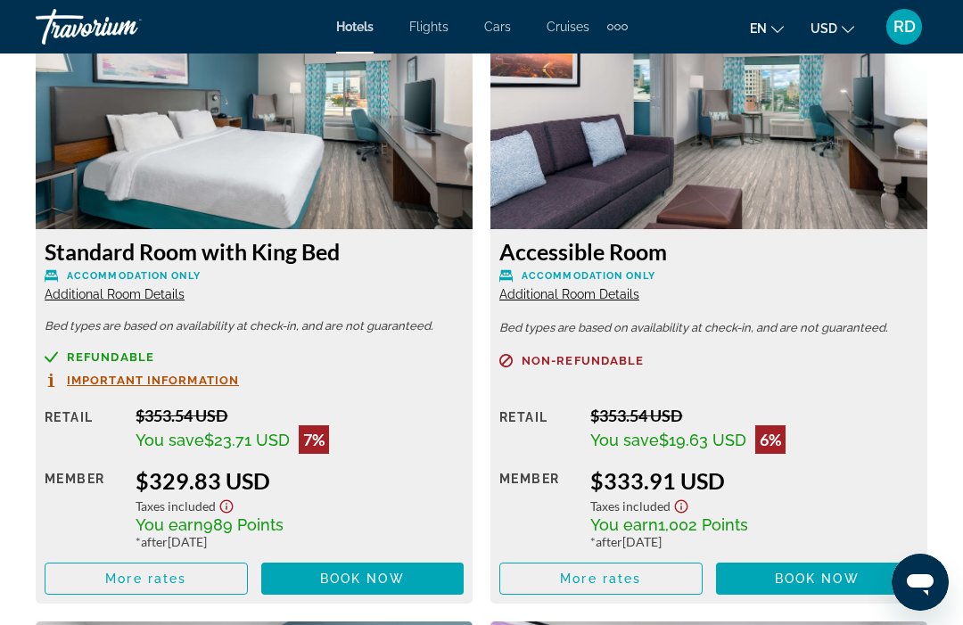
click at [183, 587] on span "Main content" at bounding box center [146, 578] width 202 height 43
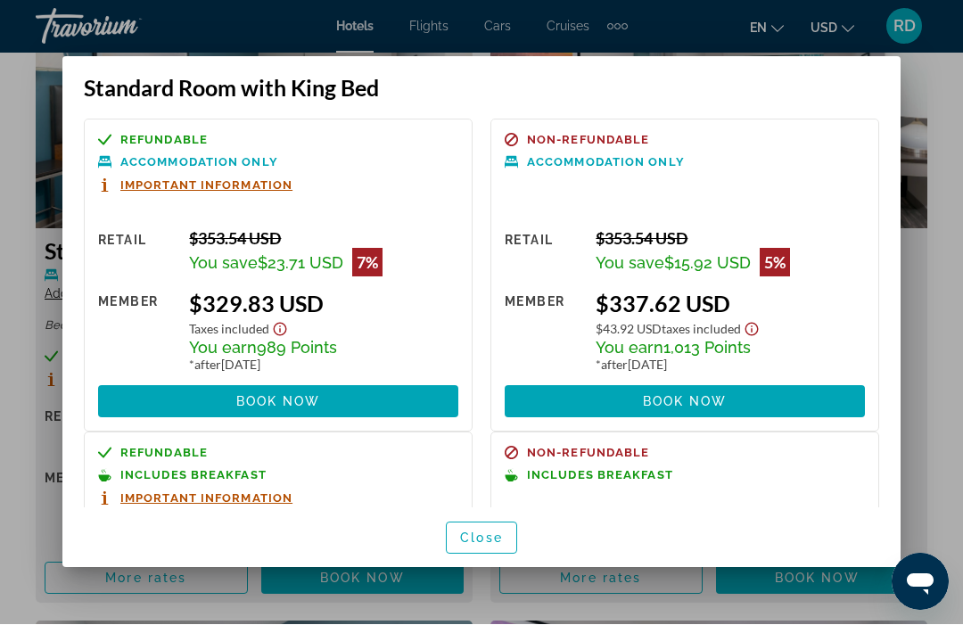
scroll to position [0, 0]
click at [487, 546] on span "Close" at bounding box center [481, 539] width 43 height 14
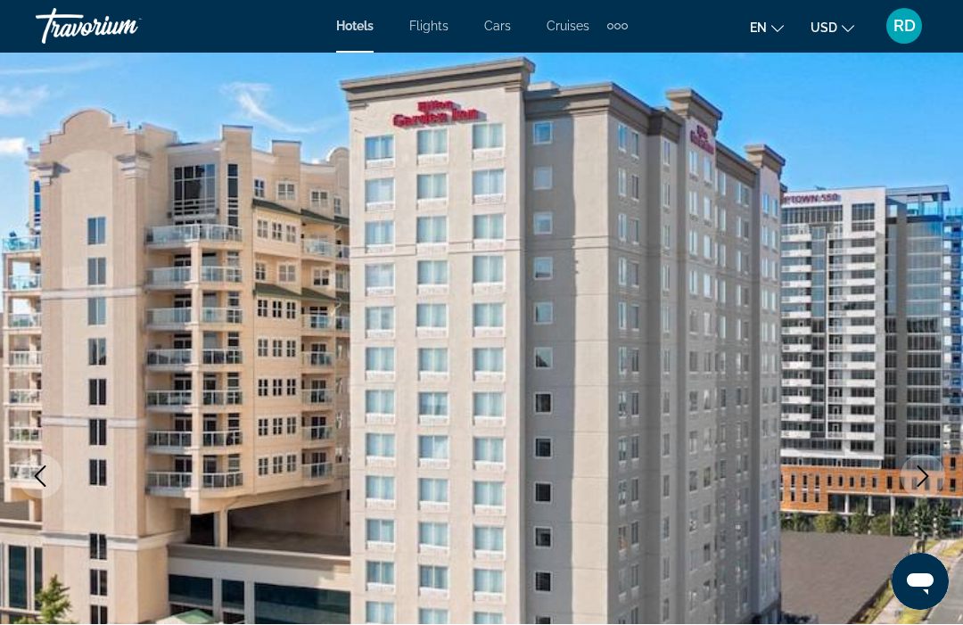
scroll to position [2831, 0]
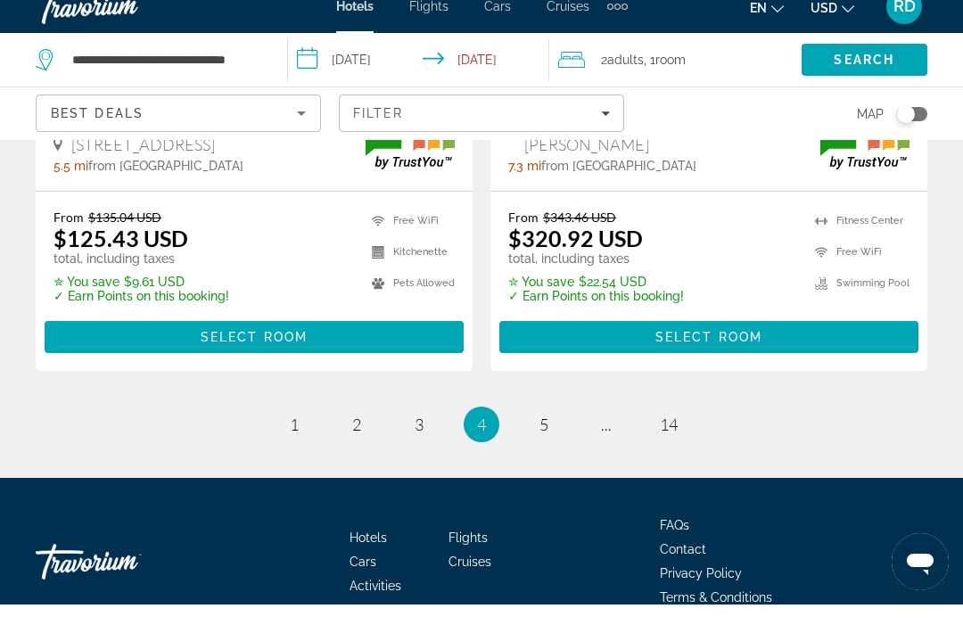
scroll to position [3906, 0]
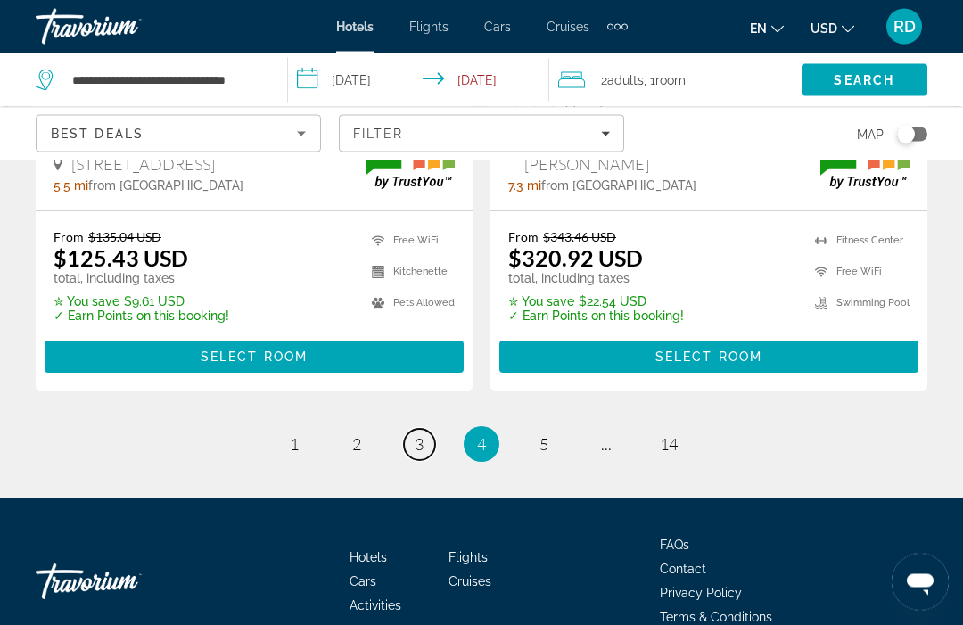
click at [416, 435] on span "3" at bounding box center [419, 445] width 9 height 20
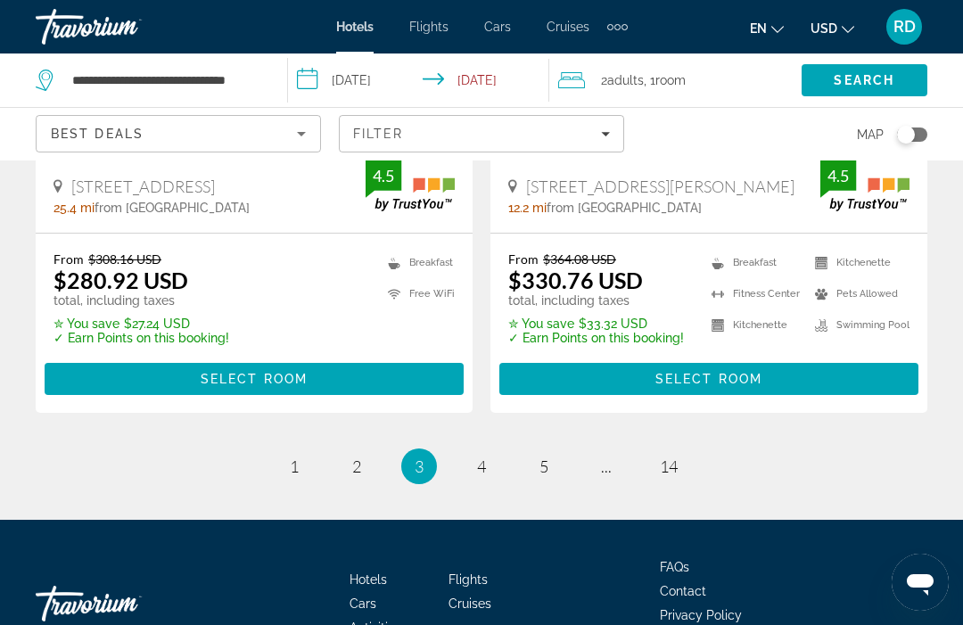
scroll to position [3865, 0]
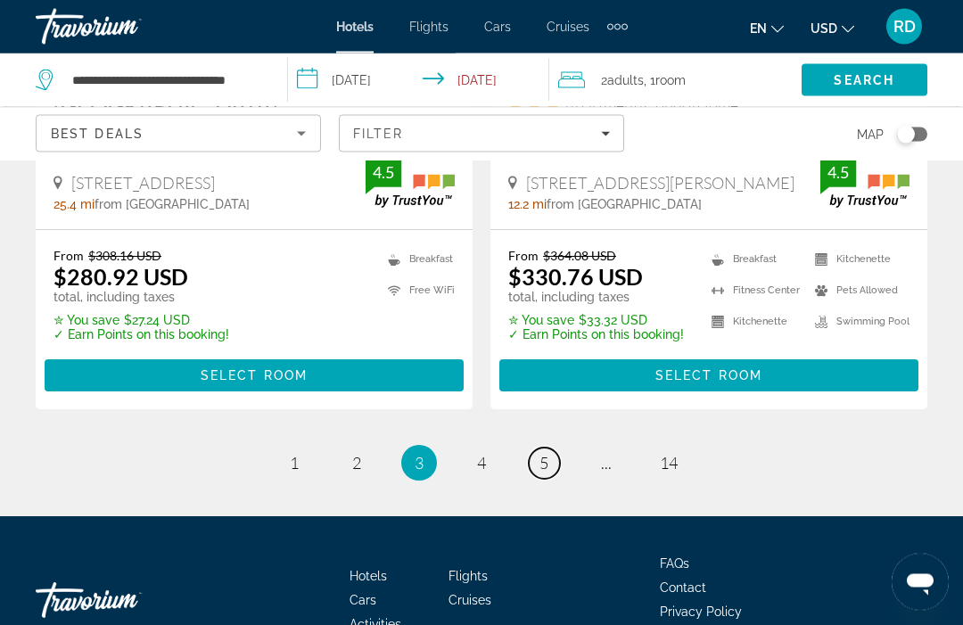
click at [543, 449] on link "page 5" at bounding box center [544, 464] width 31 height 31
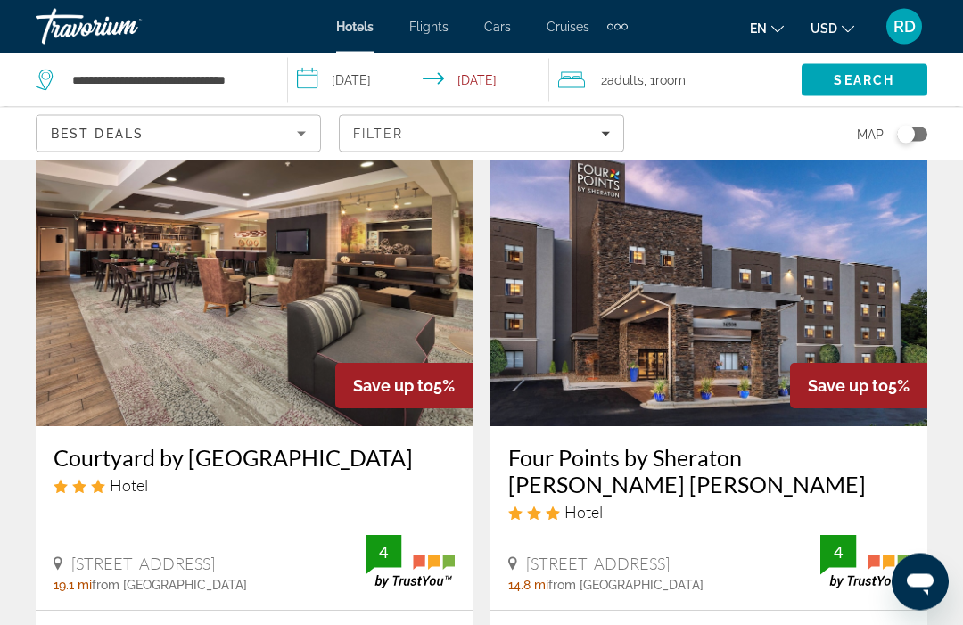
scroll to position [2082, 0]
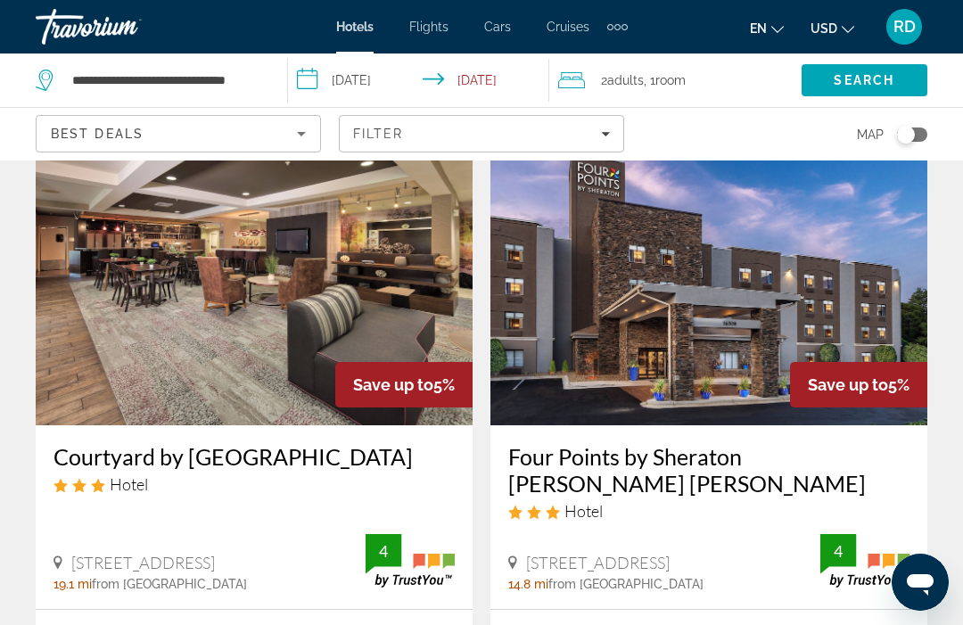
click at [952, 396] on div "Hotel Search Results - 165 places to spend your time Save up to 6% Residence In…" at bounding box center [481, 162] width 963 height 4133
click at [926, 383] on img "Main content" at bounding box center [708, 282] width 437 height 285
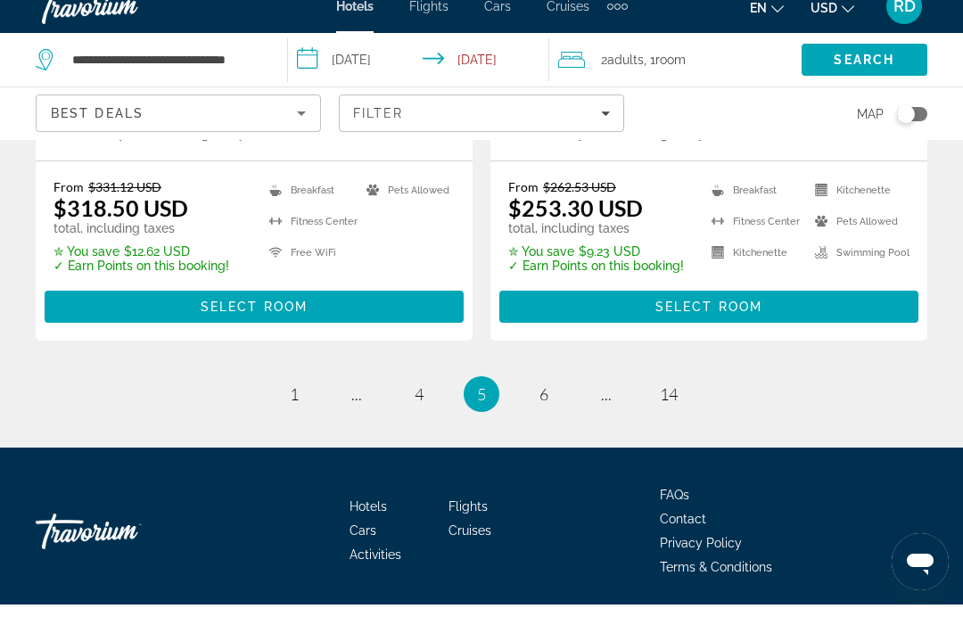
scroll to position [3879, 0]
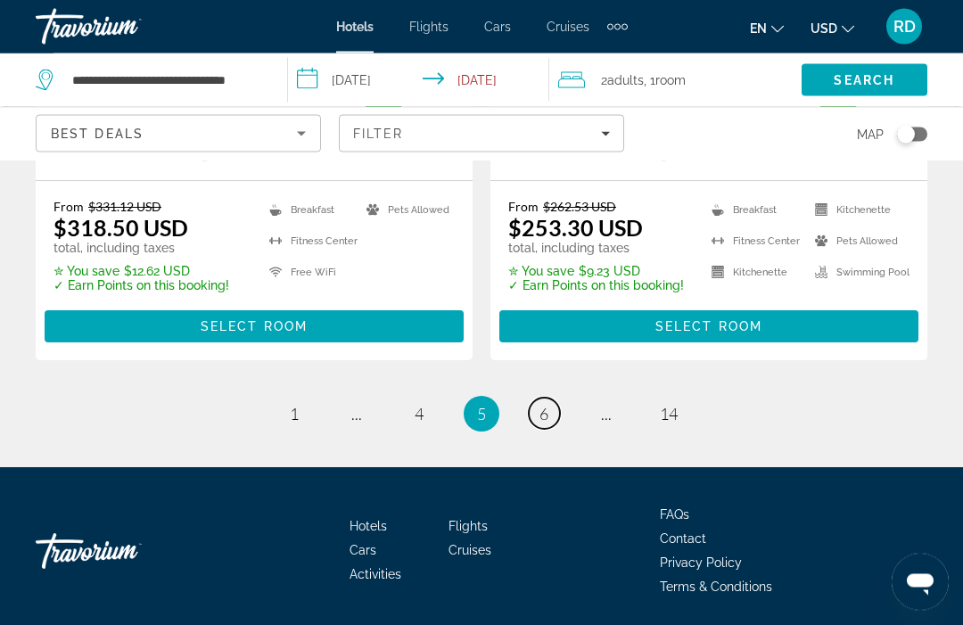
click at [540, 419] on span "6" at bounding box center [544, 415] width 9 height 20
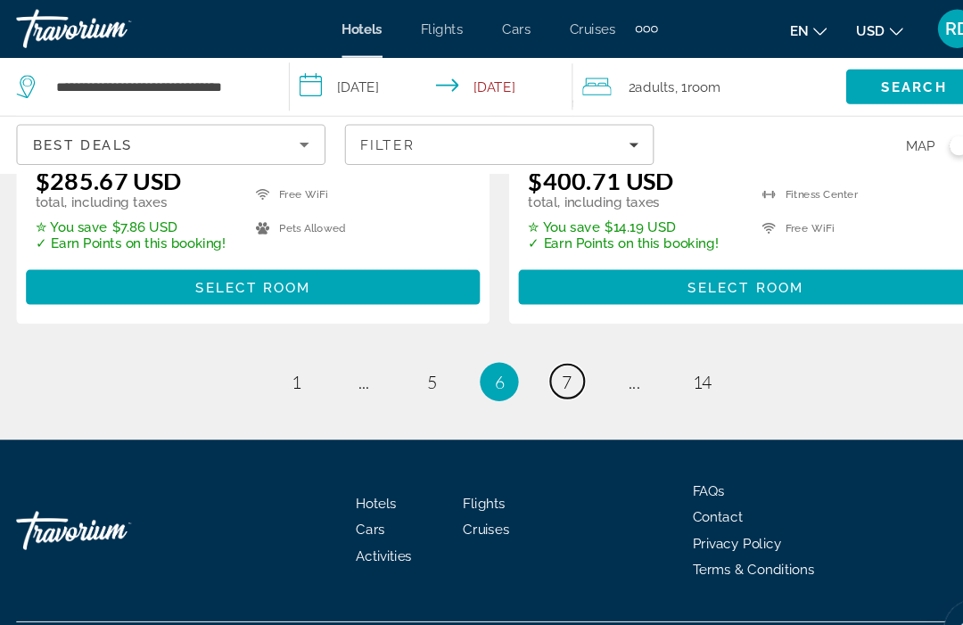
scroll to position [3968, 0]
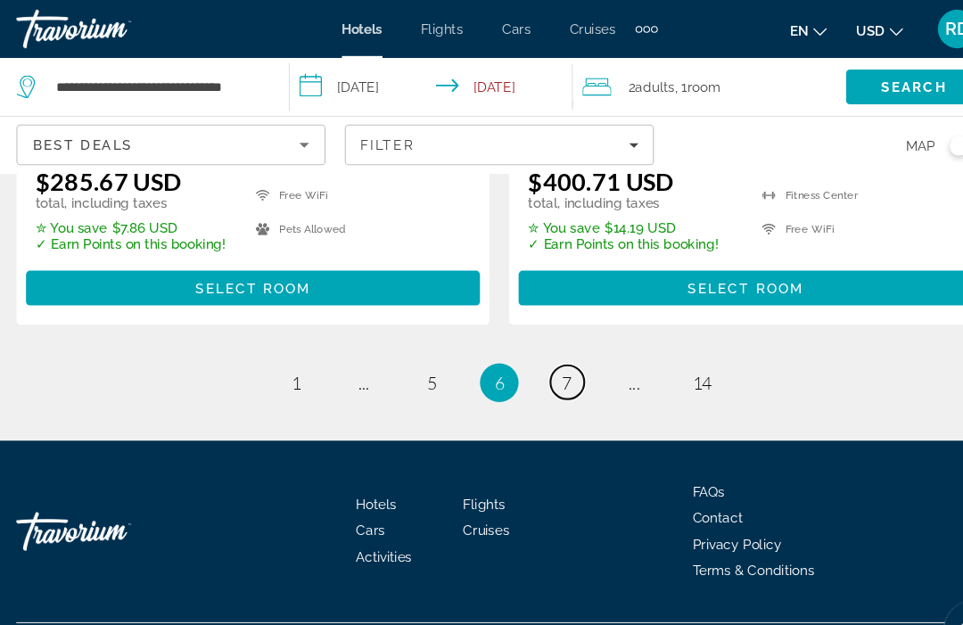
click at [540, 357] on span "7" at bounding box center [544, 353] width 9 height 20
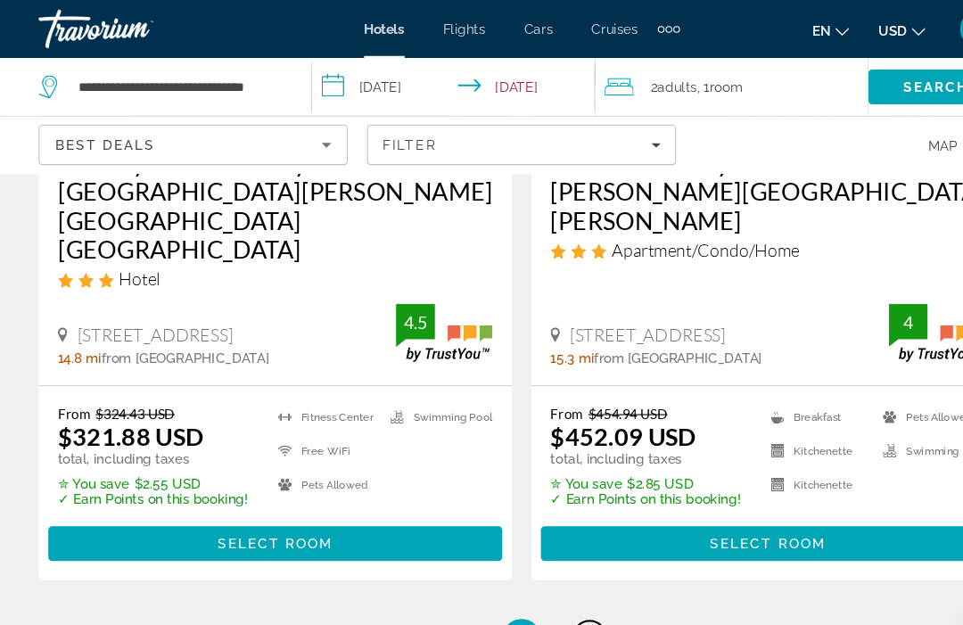
scroll to position [3932, 0]
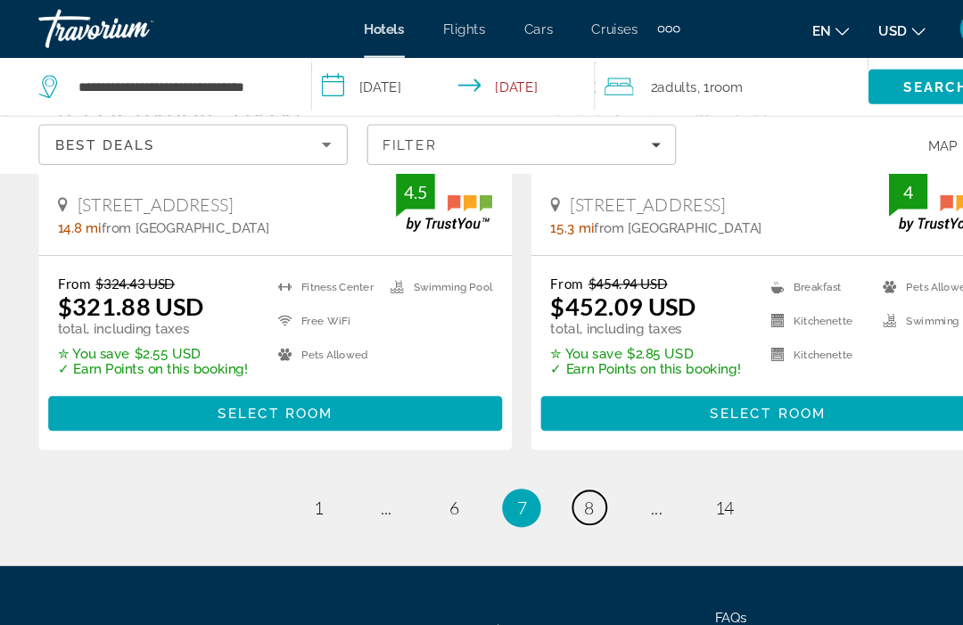
click at [540, 459] on span "8" at bounding box center [544, 469] width 9 height 20
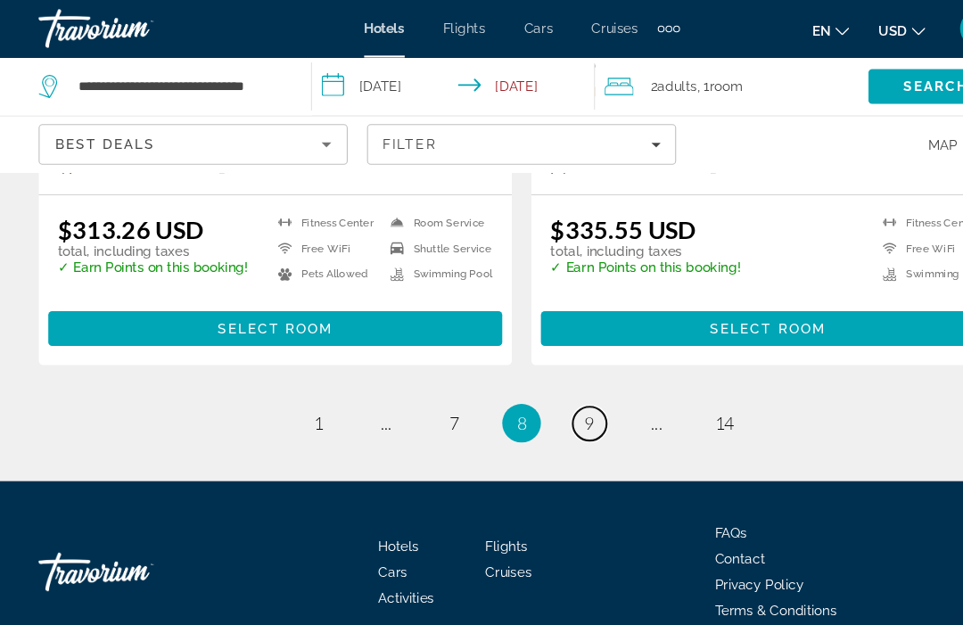
scroll to position [3869, 0]
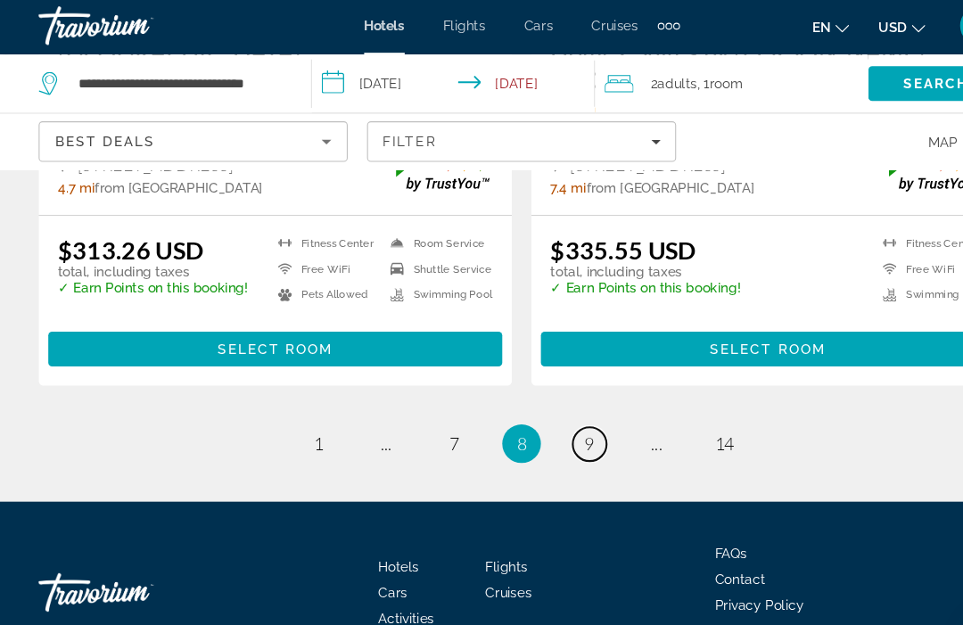
click at [551, 398] on link "page 9" at bounding box center [544, 413] width 31 height 31
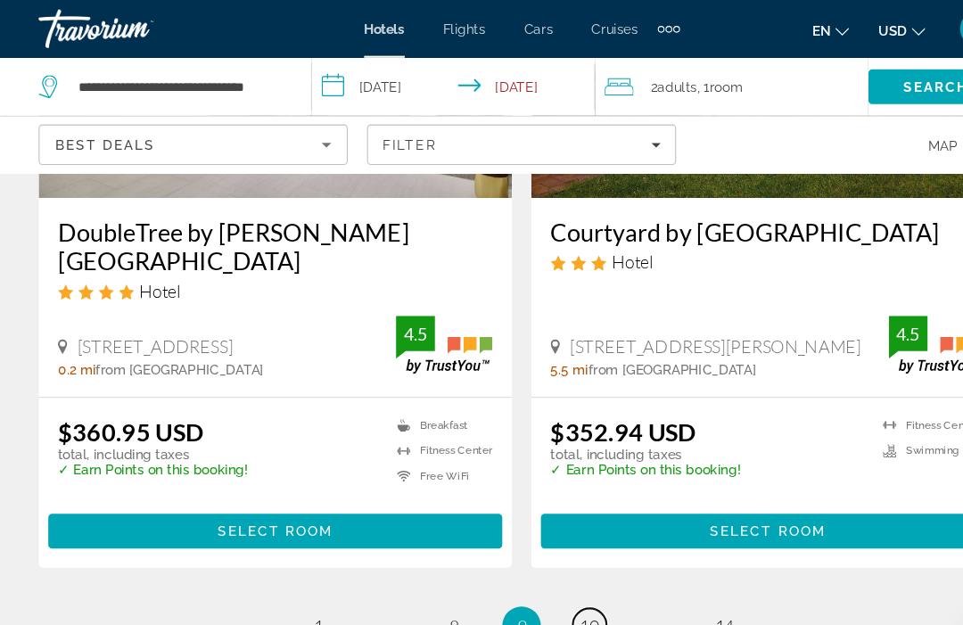
scroll to position [3719, 0]
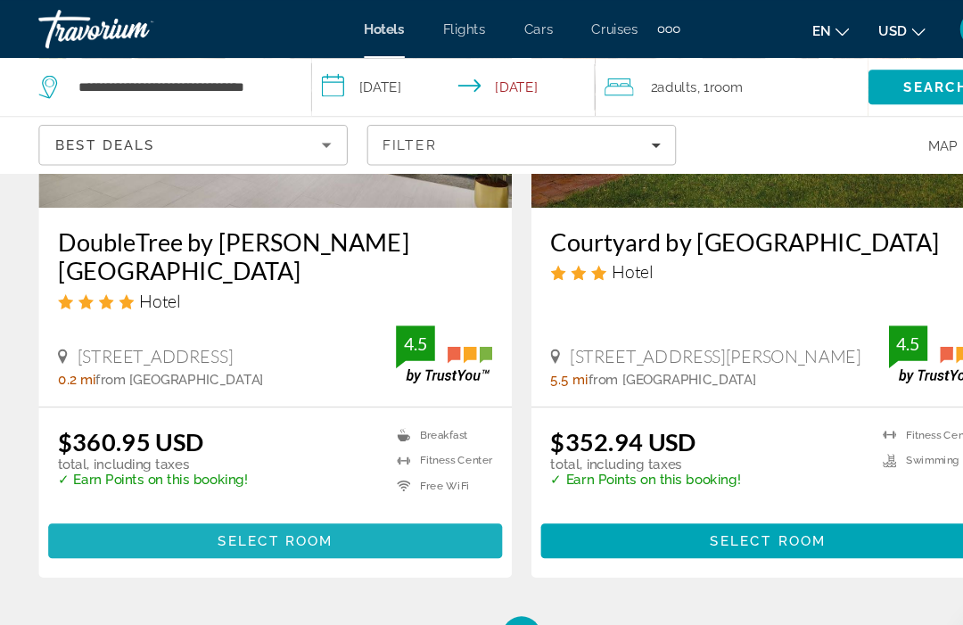
click at [299, 500] on span "Select Room" at bounding box center [254, 499] width 107 height 14
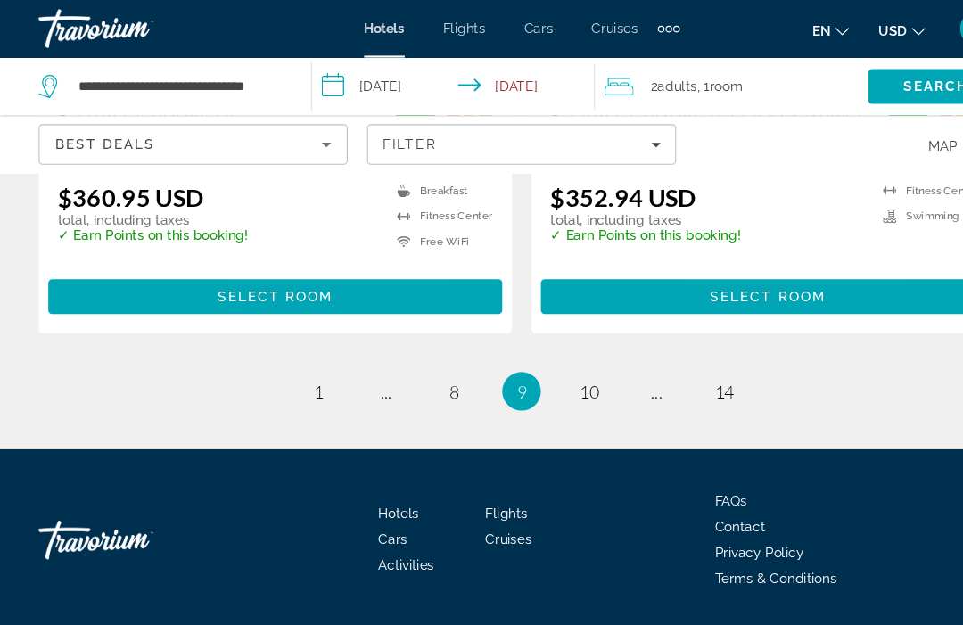
scroll to position [3944, 0]
click at [533, 360] on link "page 10" at bounding box center [544, 360] width 31 height 31
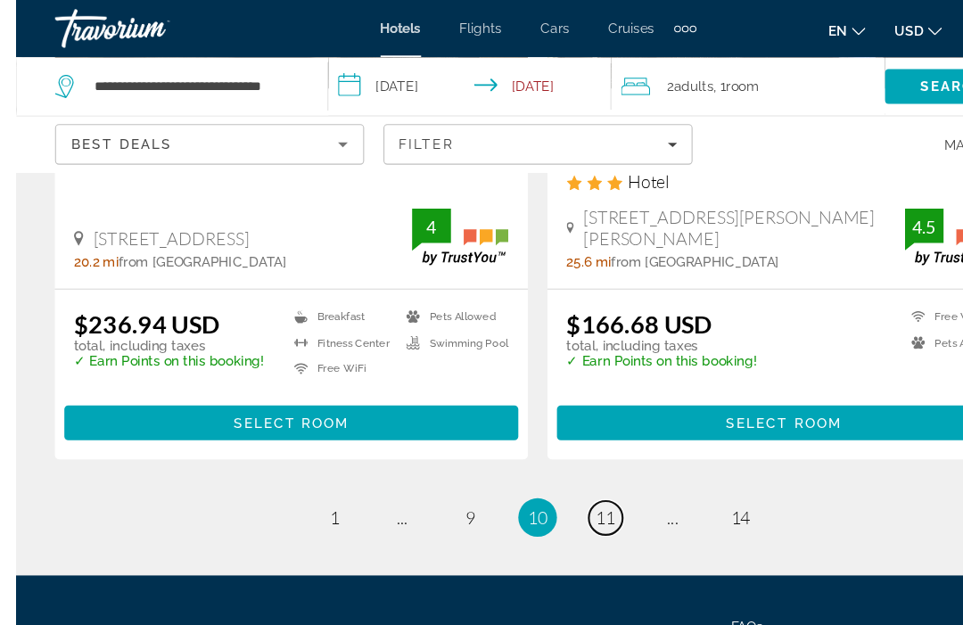
scroll to position [3827, 0]
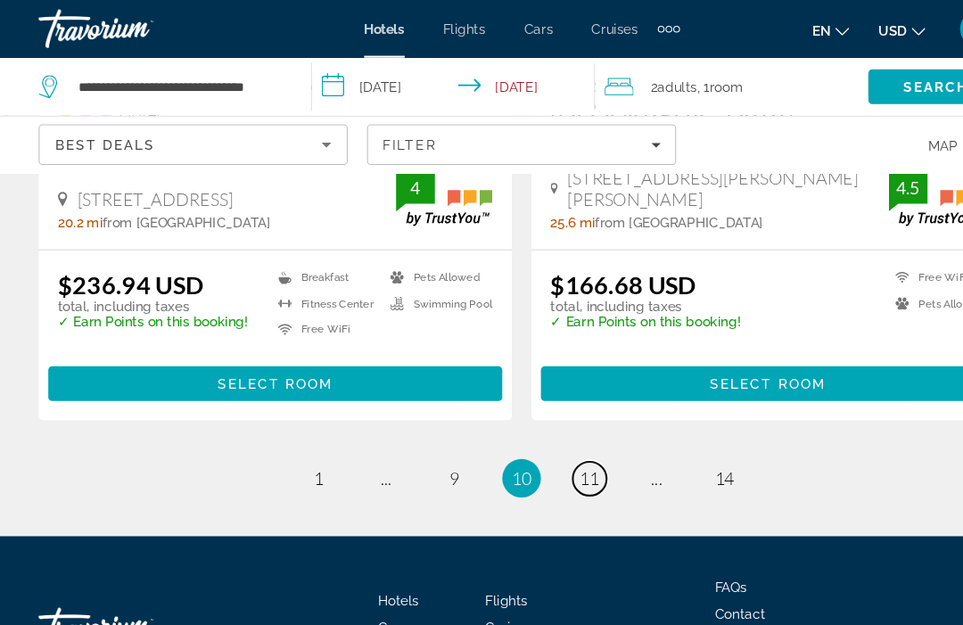
click at [556, 426] on link "page 11" at bounding box center [544, 441] width 31 height 31
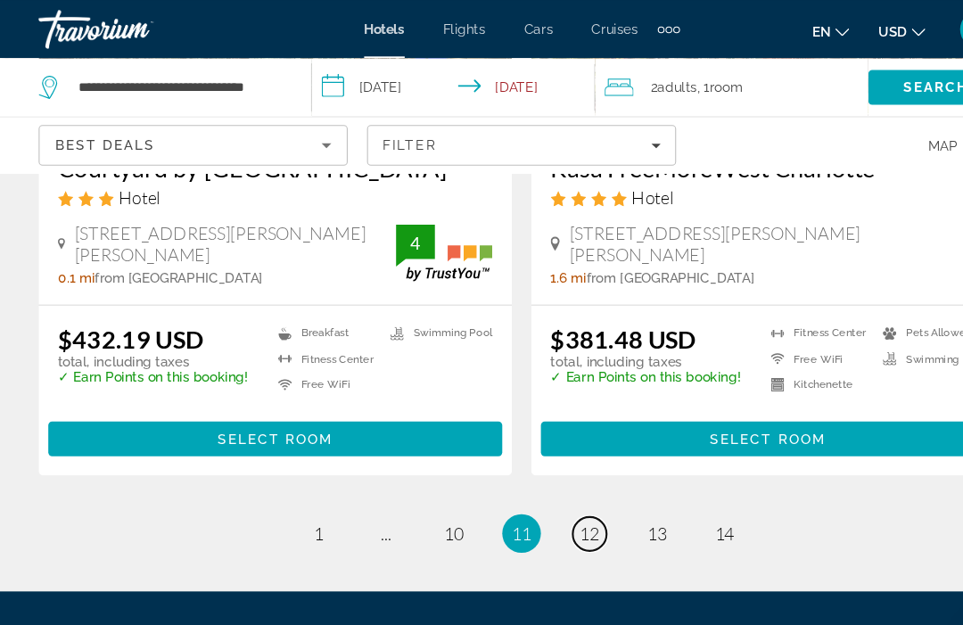
scroll to position [3737, 0]
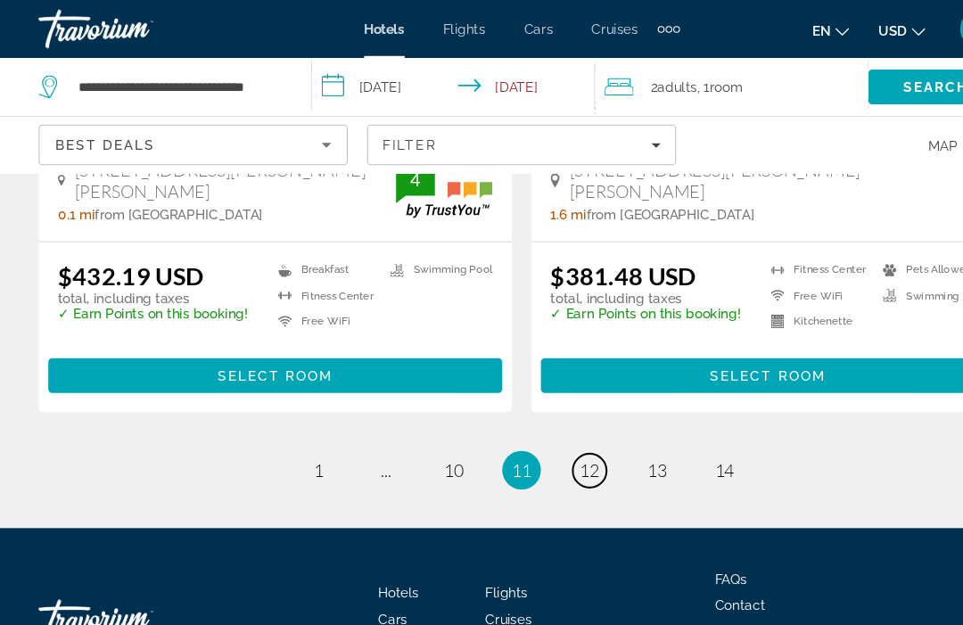
click at [557, 423] on link "page 12" at bounding box center [544, 434] width 31 height 31
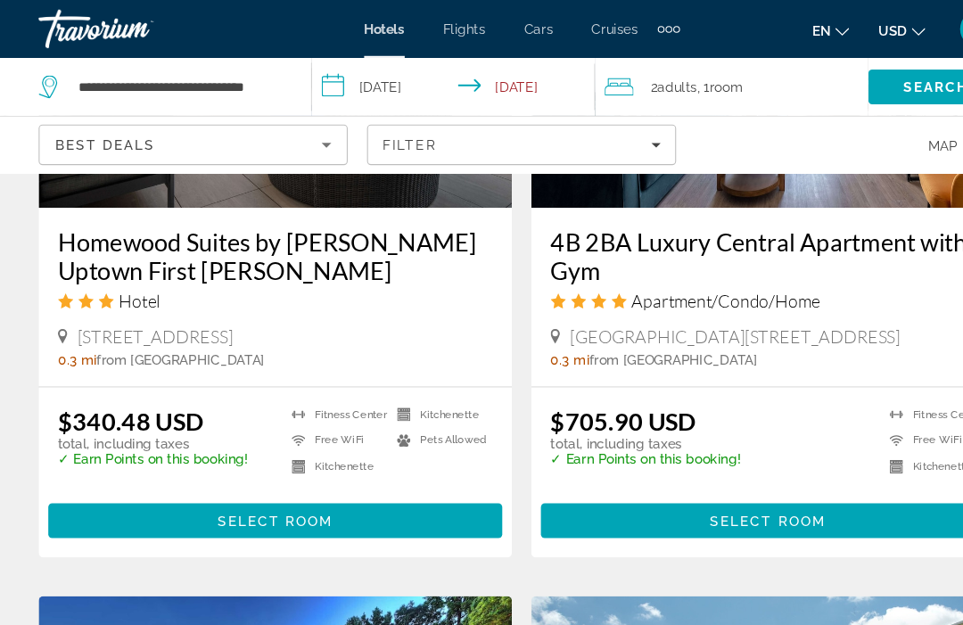
scroll to position [2896, 0]
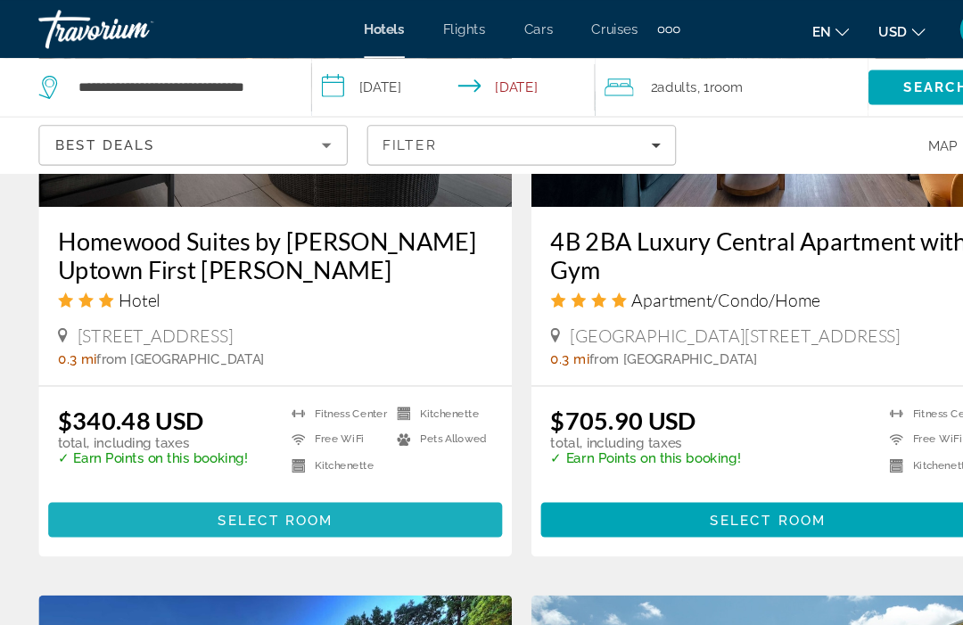
click at [282, 487] on span "Select Room" at bounding box center [254, 480] width 107 height 14
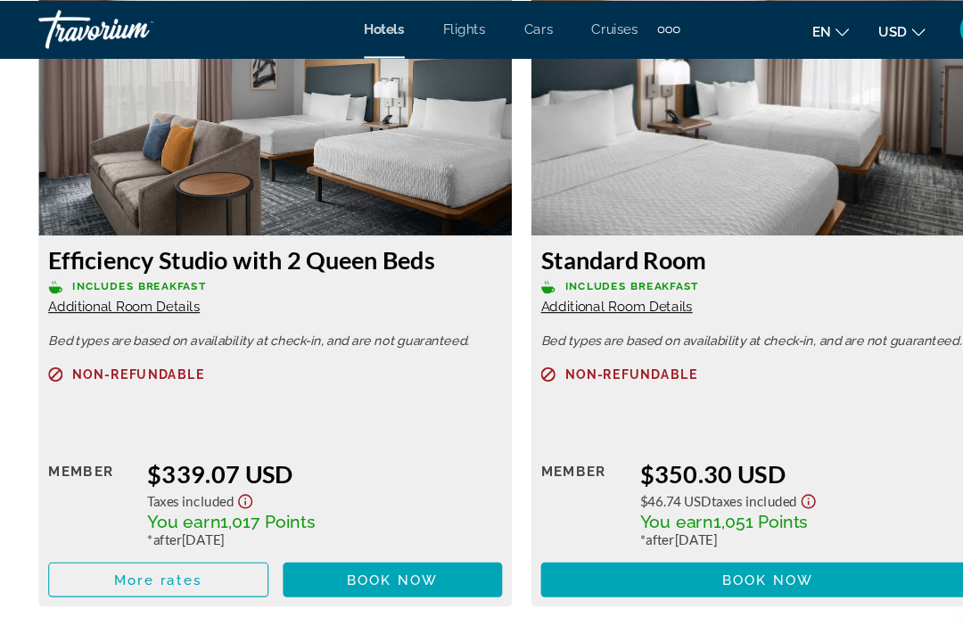
scroll to position [2831, 0]
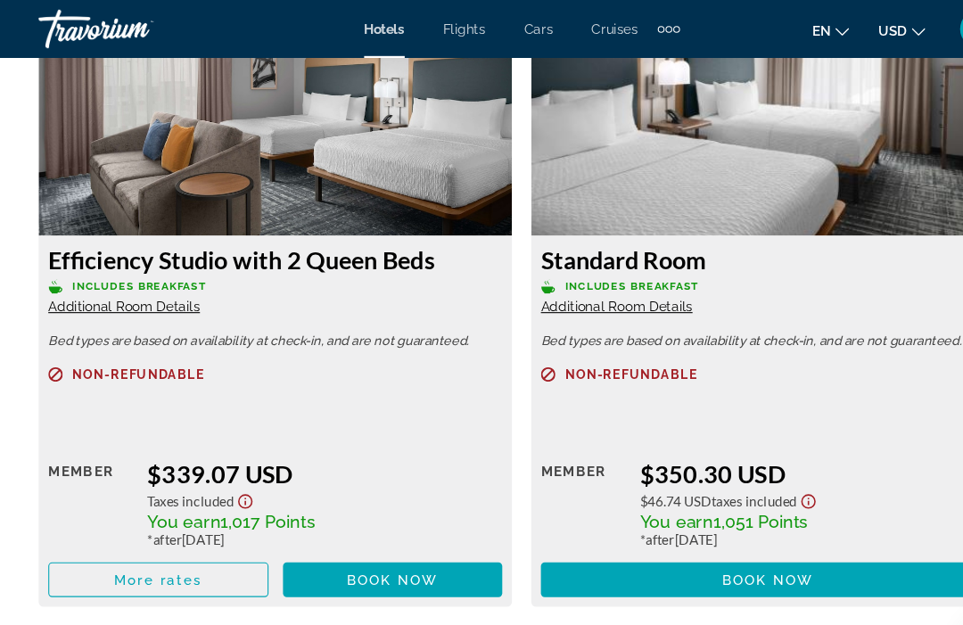
click at [208, 533] on span "Main content" at bounding box center [146, 535] width 202 height 43
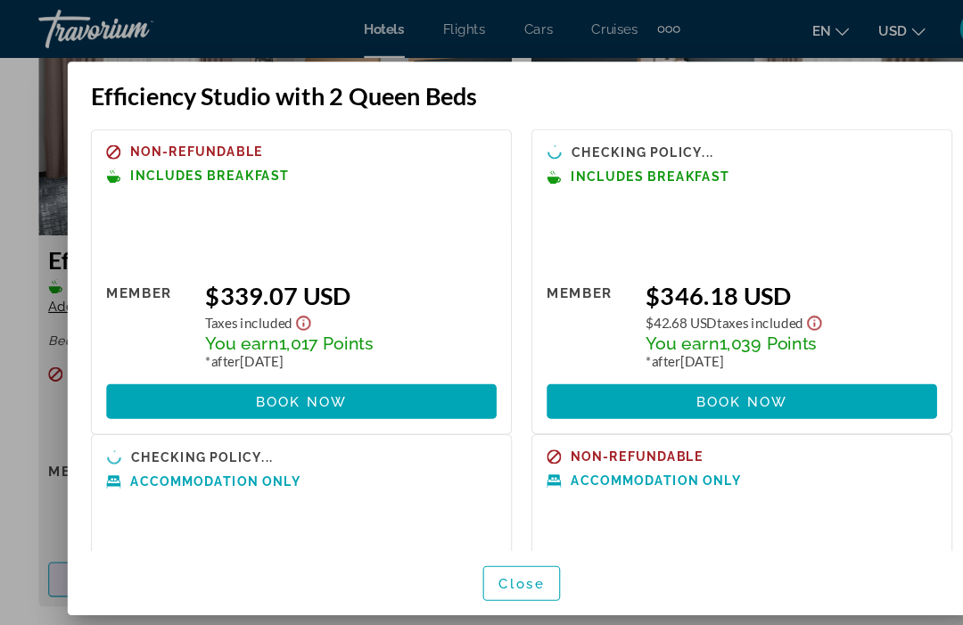
scroll to position [0, 0]
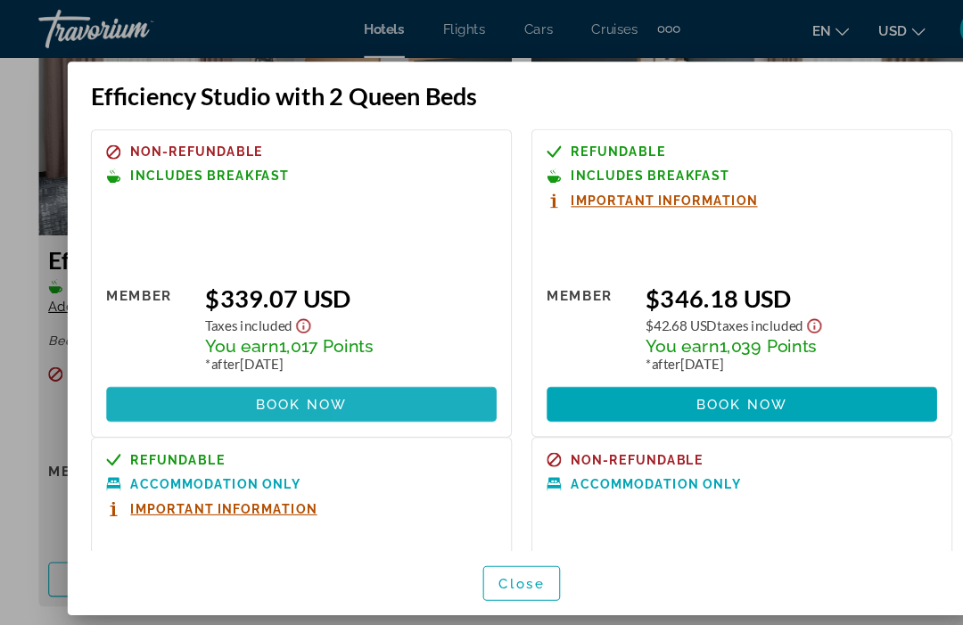
click at [386, 352] on span at bounding box center [278, 373] width 360 height 43
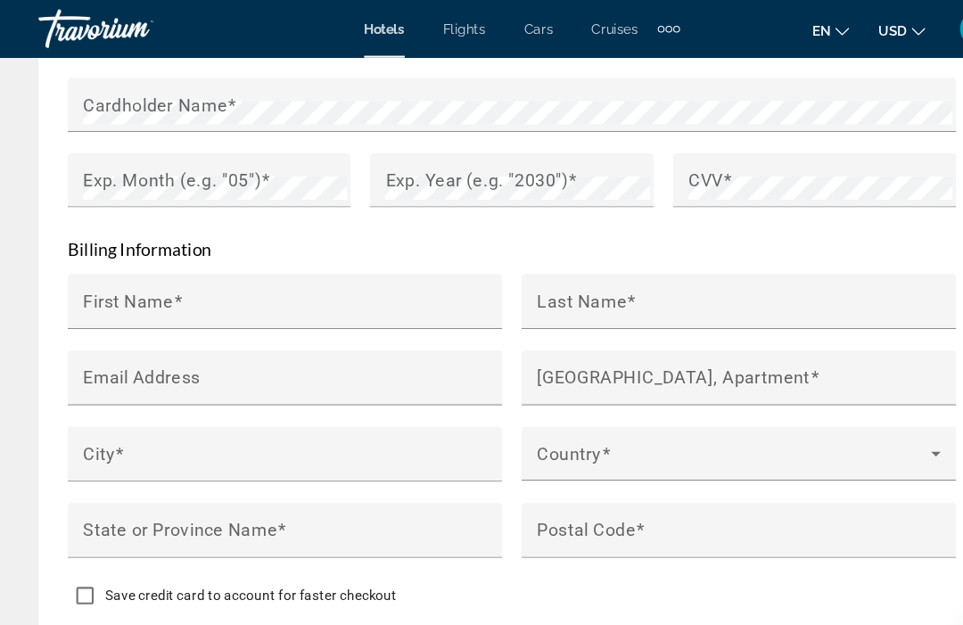
scroll to position [2261, 0]
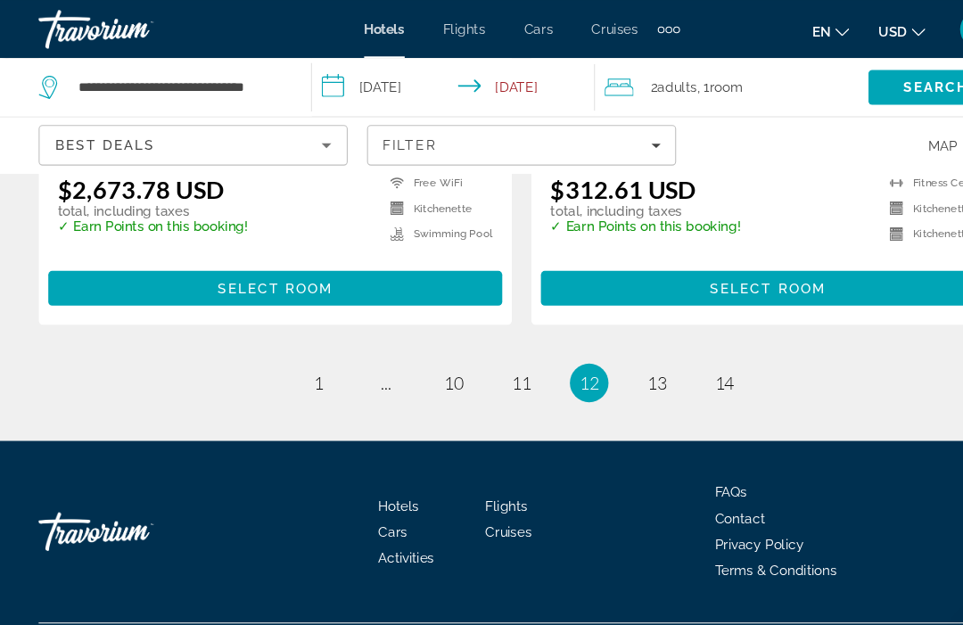
scroll to position [3816, 0]
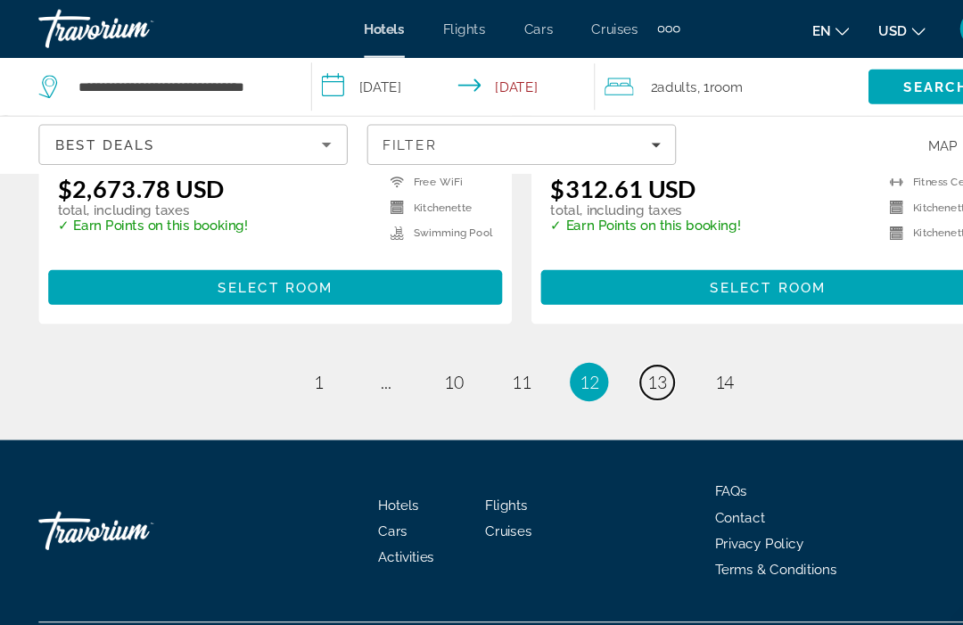
click at [604, 363] on span "13" at bounding box center [606, 353] width 18 height 20
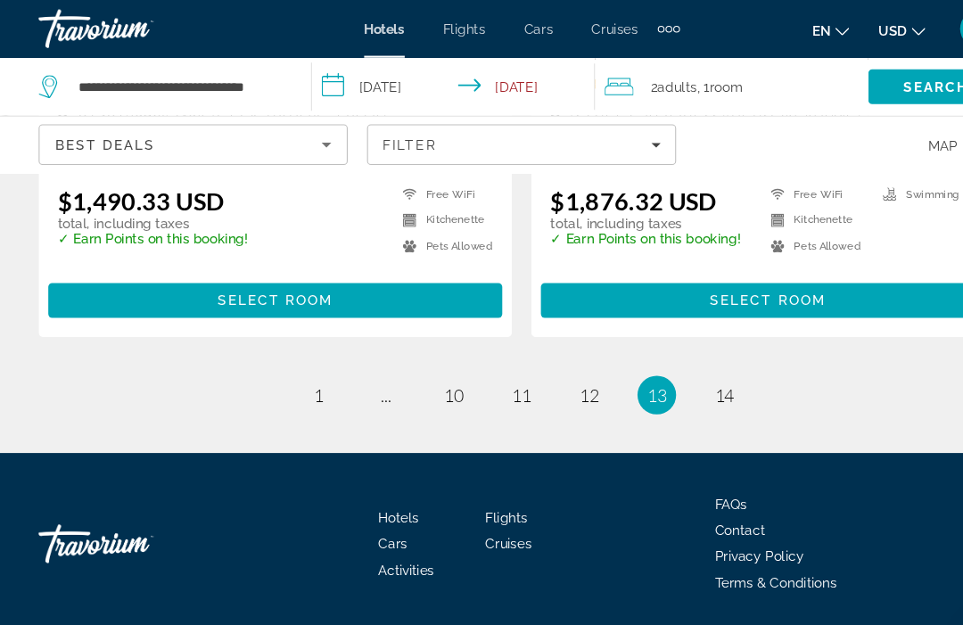
scroll to position [3771, 0]
click at [426, 372] on link "page 10" at bounding box center [419, 365] width 31 height 31
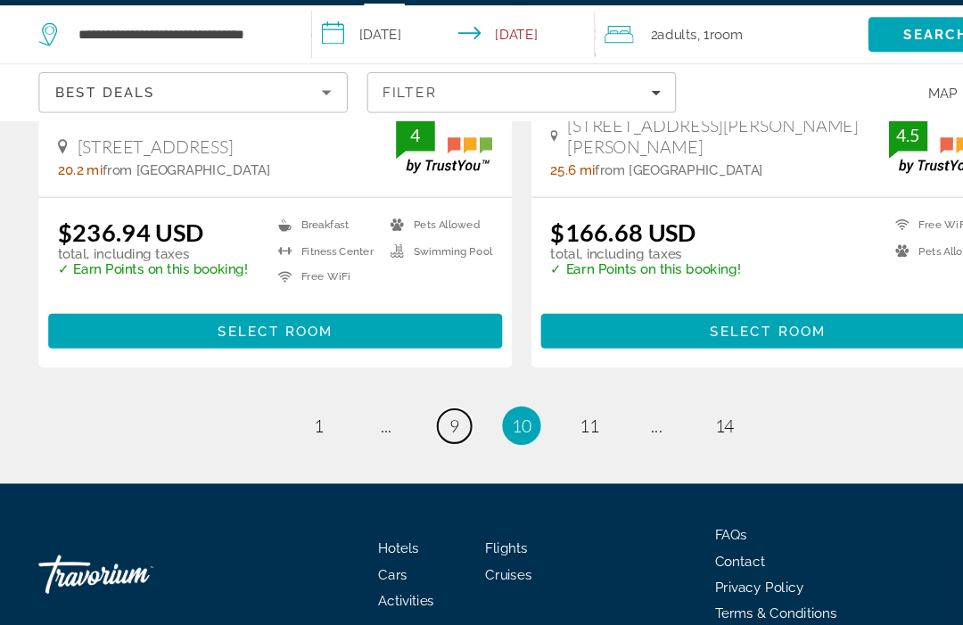
scroll to position [3834, 0]
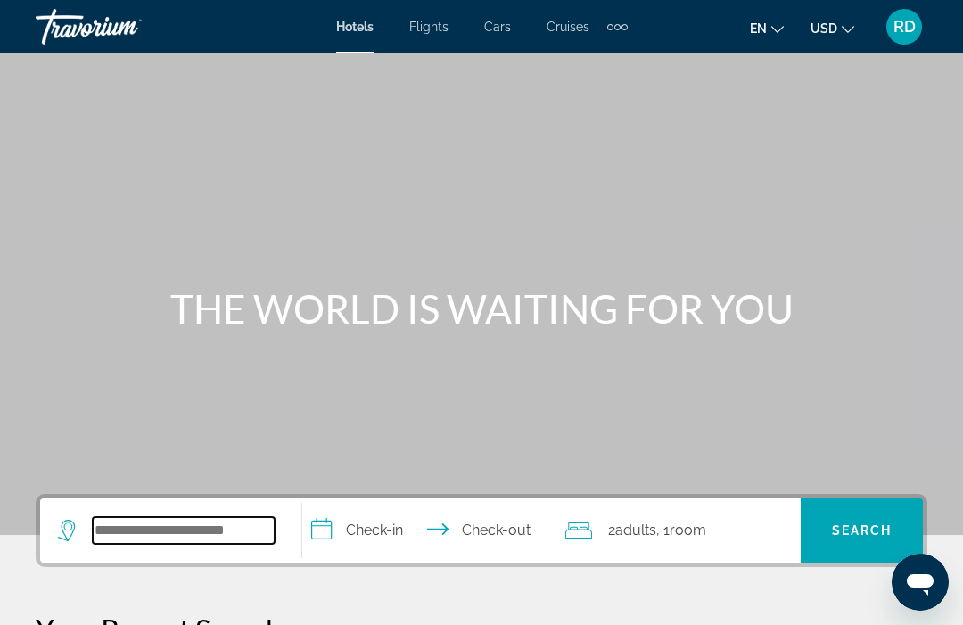
click at [225, 532] on input "Search hotel destination" at bounding box center [184, 530] width 182 height 27
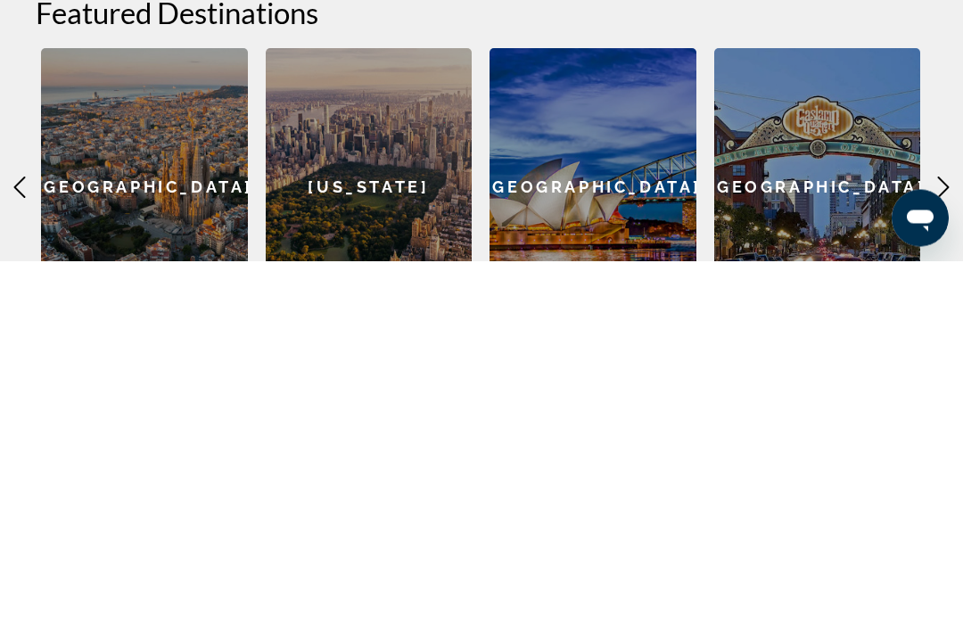
scroll to position [400, 0]
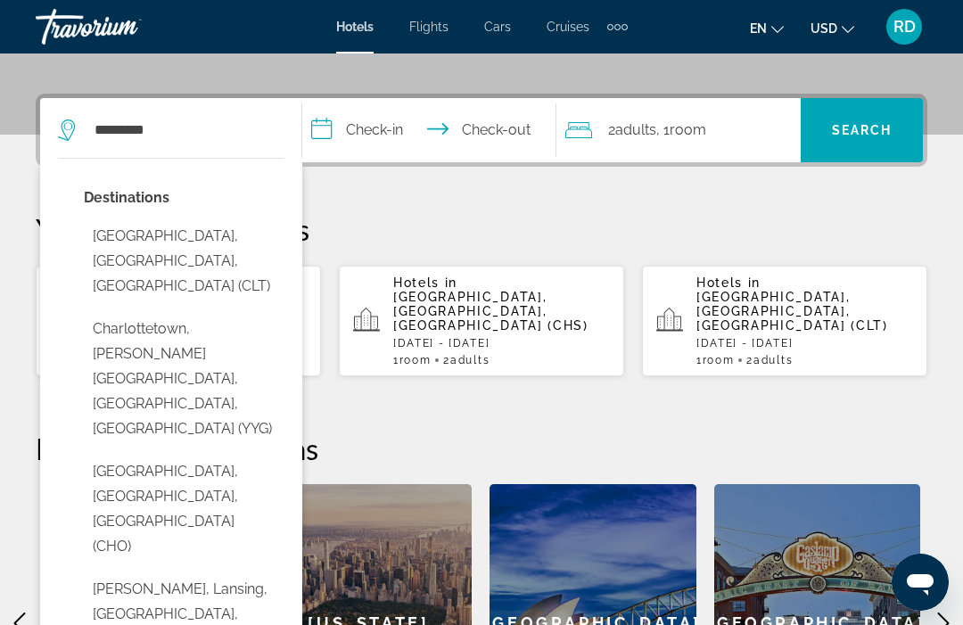
click at [252, 234] on button "[GEOGRAPHIC_DATA], [GEOGRAPHIC_DATA], [GEOGRAPHIC_DATA] (CLT)" at bounding box center [184, 261] width 201 height 84
type input "**********"
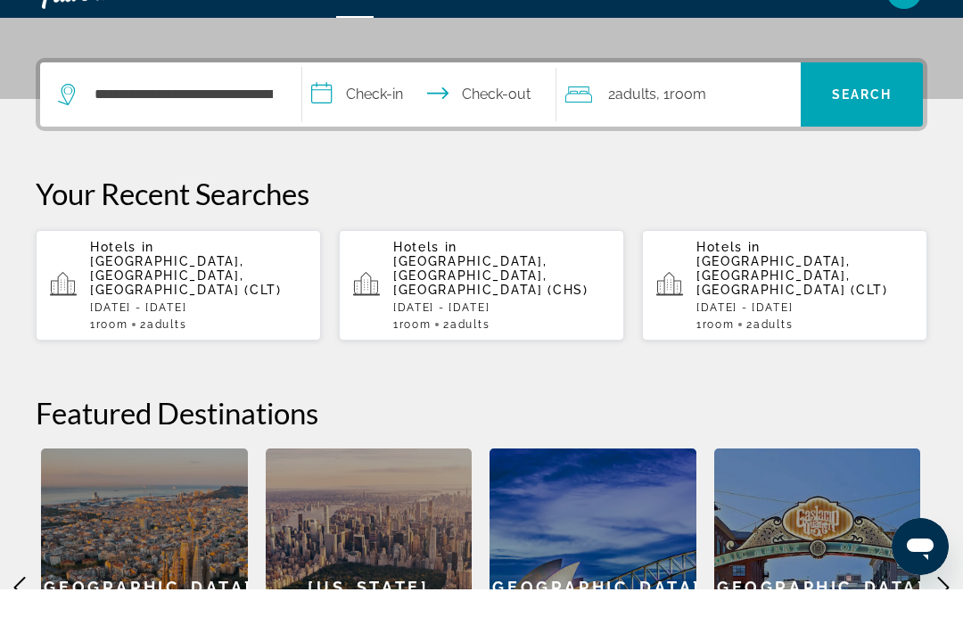
click at [385, 98] on input "**********" at bounding box center [432, 133] width 260 height 70
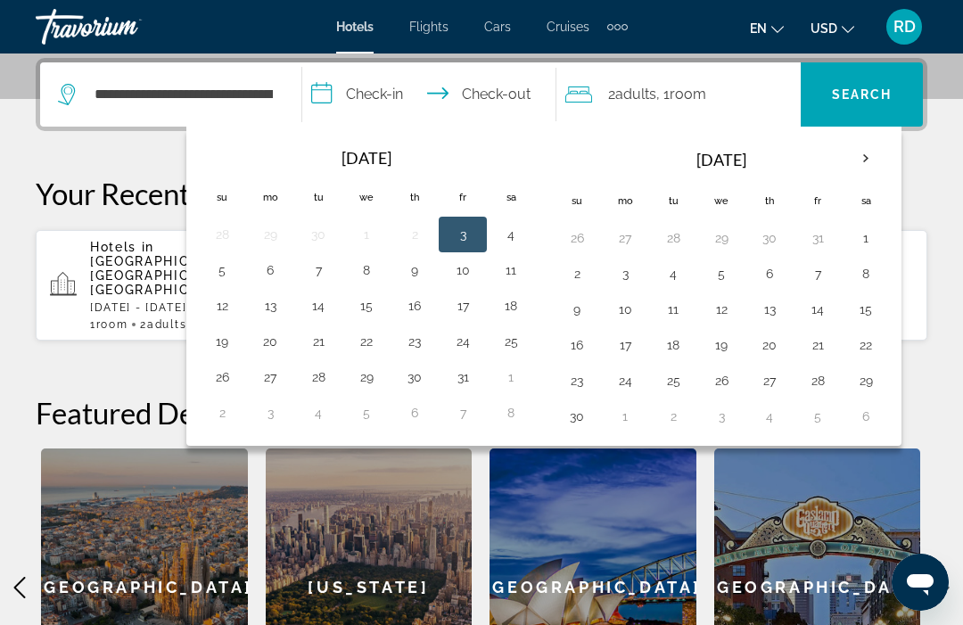
click at [417, 268] on button "9" at bounding box center [414, 270] width 29 height 25
click at [514, 280] on button "11" at bounding box center [511, 270] width 29 height 25
type input "**********"
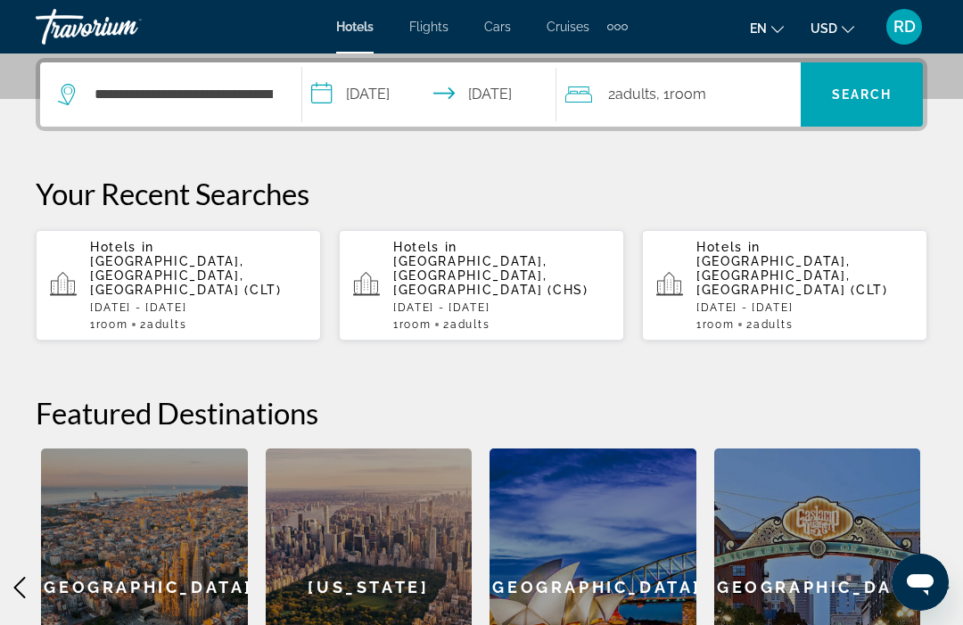
click at [878, 103] on span "Search" at bounding box center [862, 94] width 122 height 43
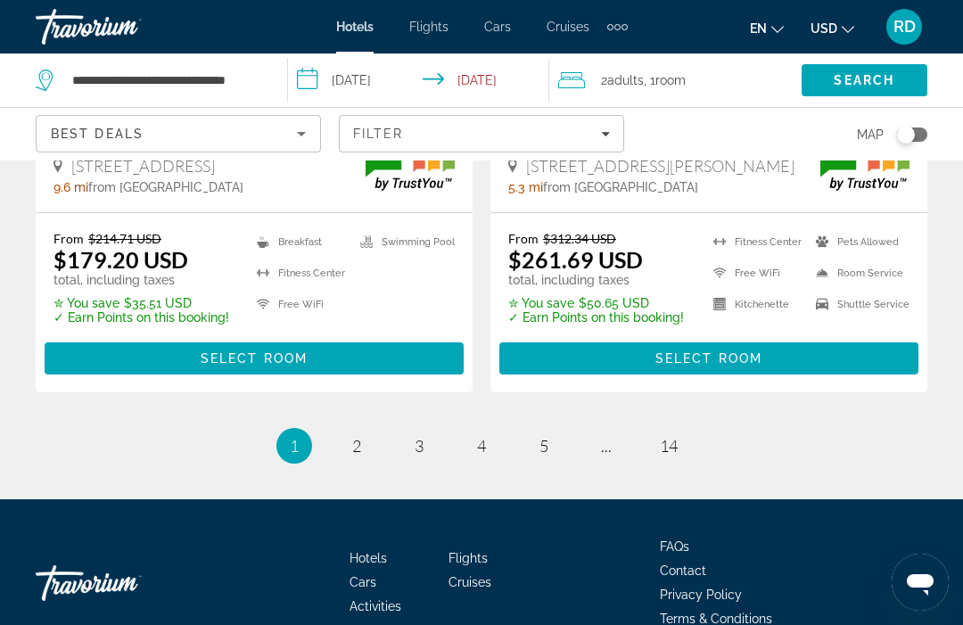
scroll to position [3820, 0]
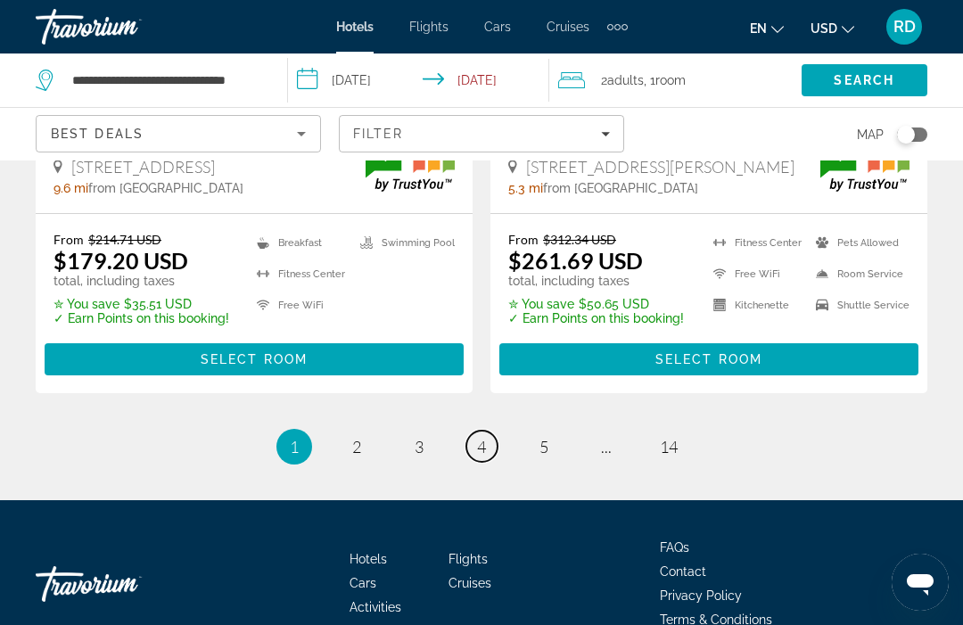
click at [495, 431] on link "page 4" at bounding box center [481, 446] width 31 height 31
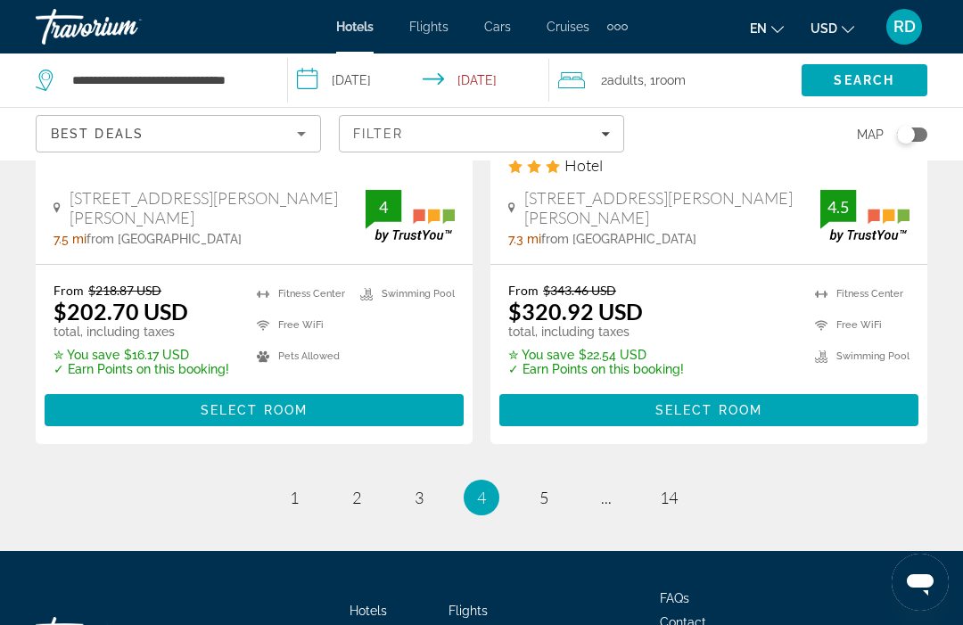
scroll to position [3879, 0]
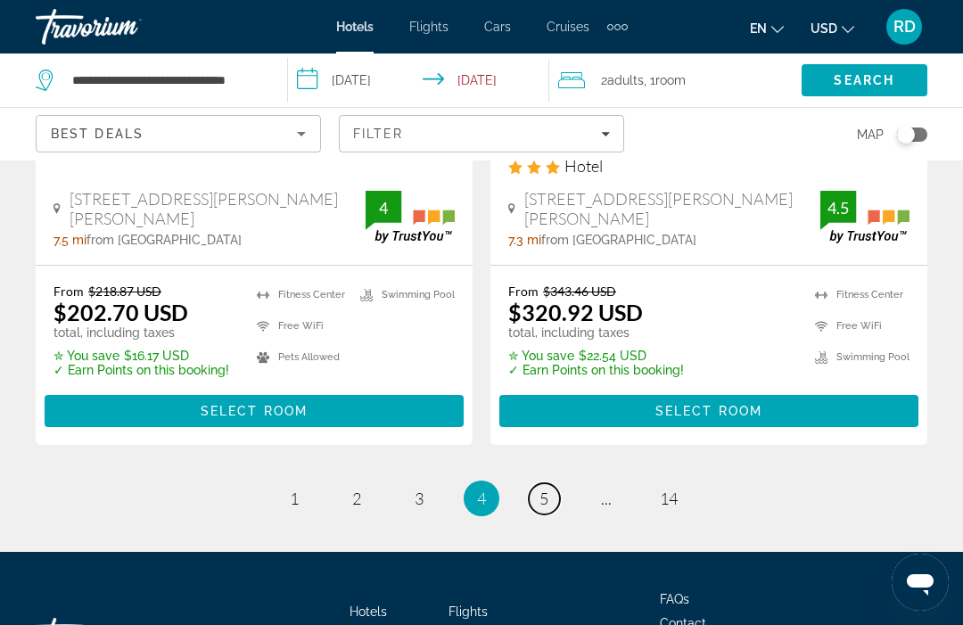
click at [554, 483] on link "page 5" at bounding box center [544, 498] width 31 height 31
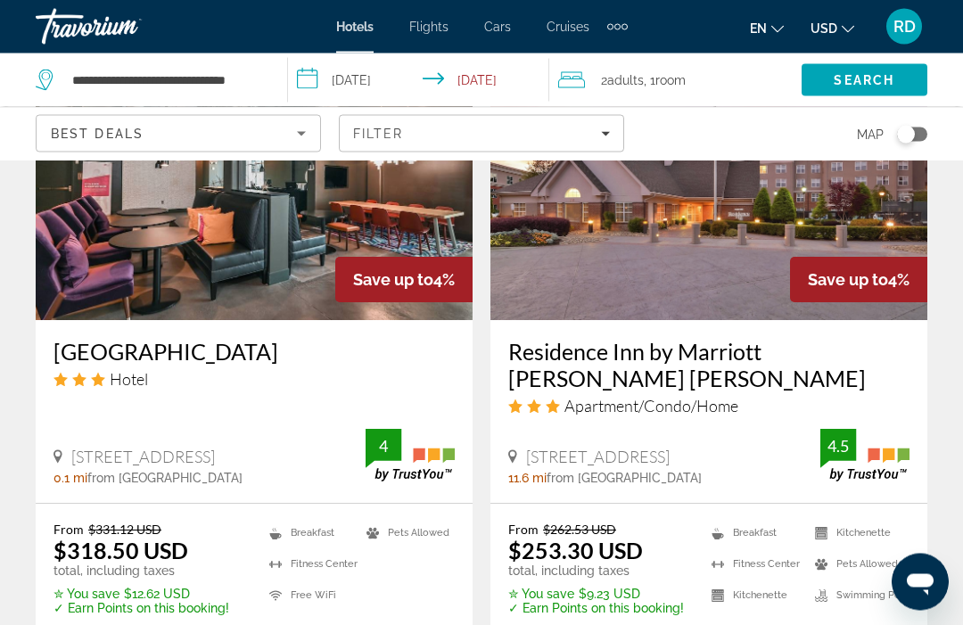
scroll to position [2899, 0]
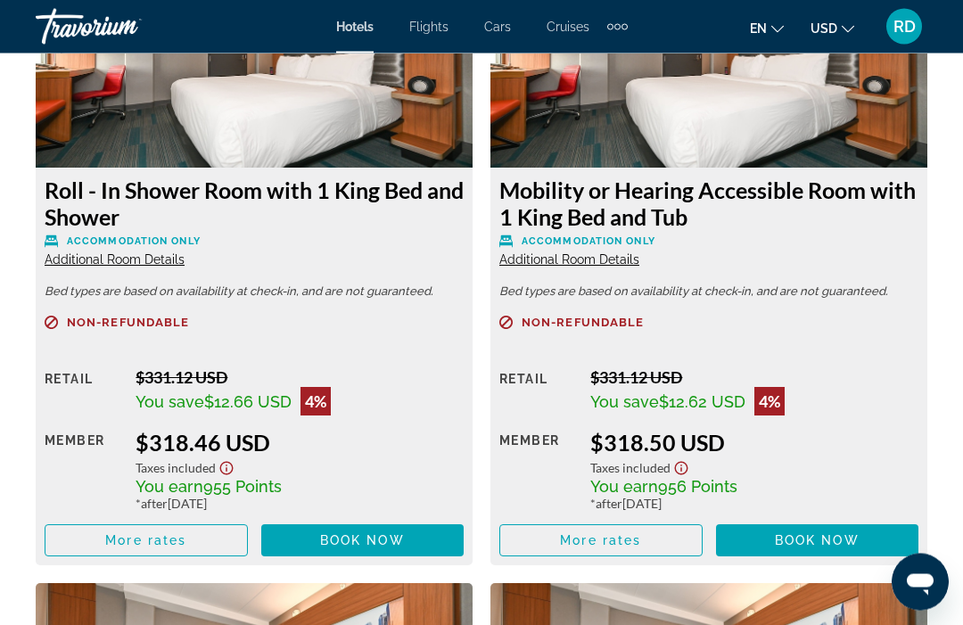
scroll to position [2892, 0]
click at [206, 550] on span "Main content" at bounding box center [146, 540] width 202 height 43
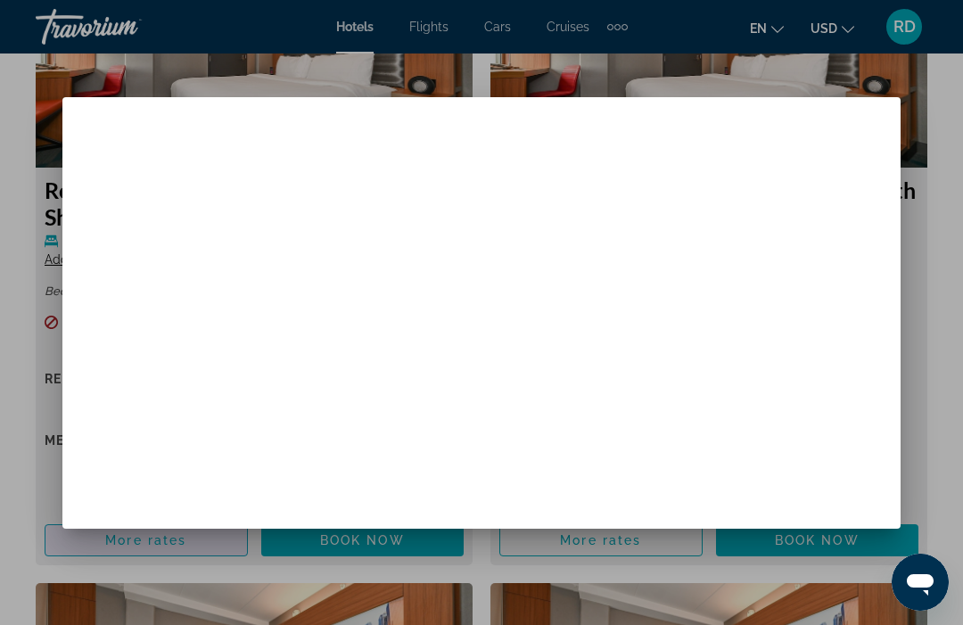
scroll to position [0, 0]
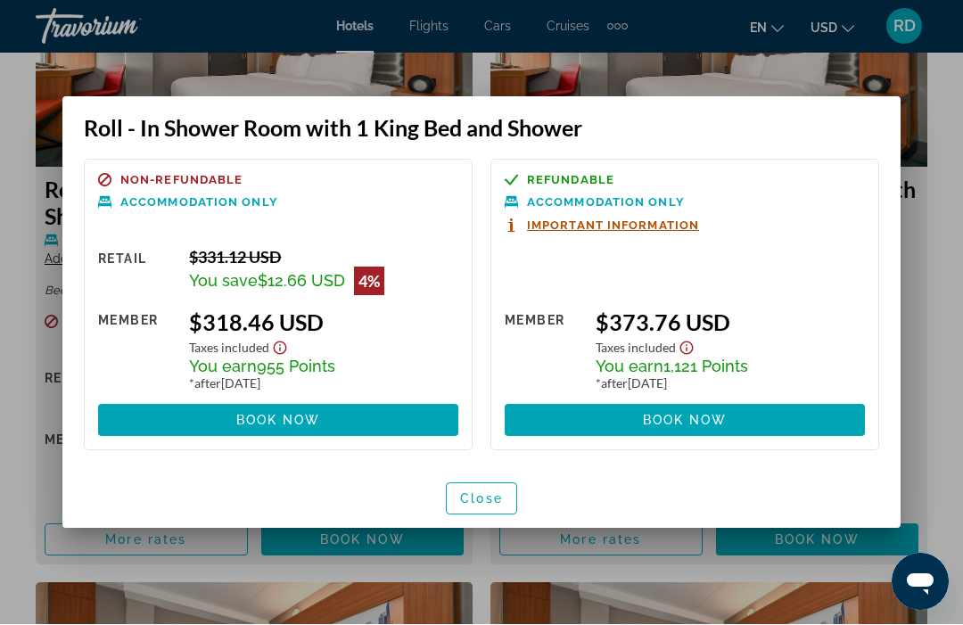
click at [493, 500] on span "Close" at bounding box center [481, 499] width 43 height 14
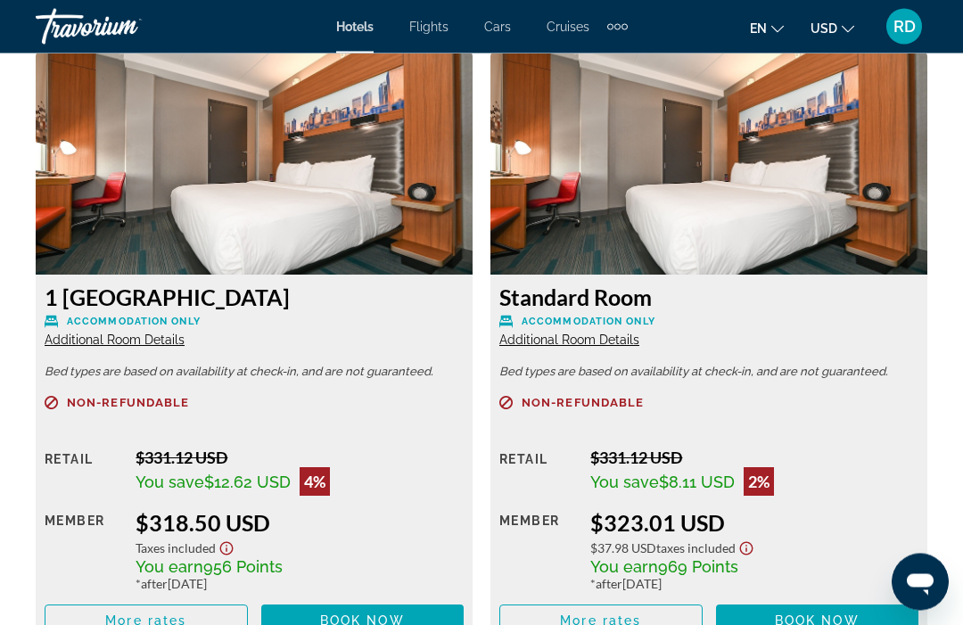
scroll to position [3424, 0]
click at [187, 622] on span "Main content" at bounding box center [146, 620] width 202 height 43
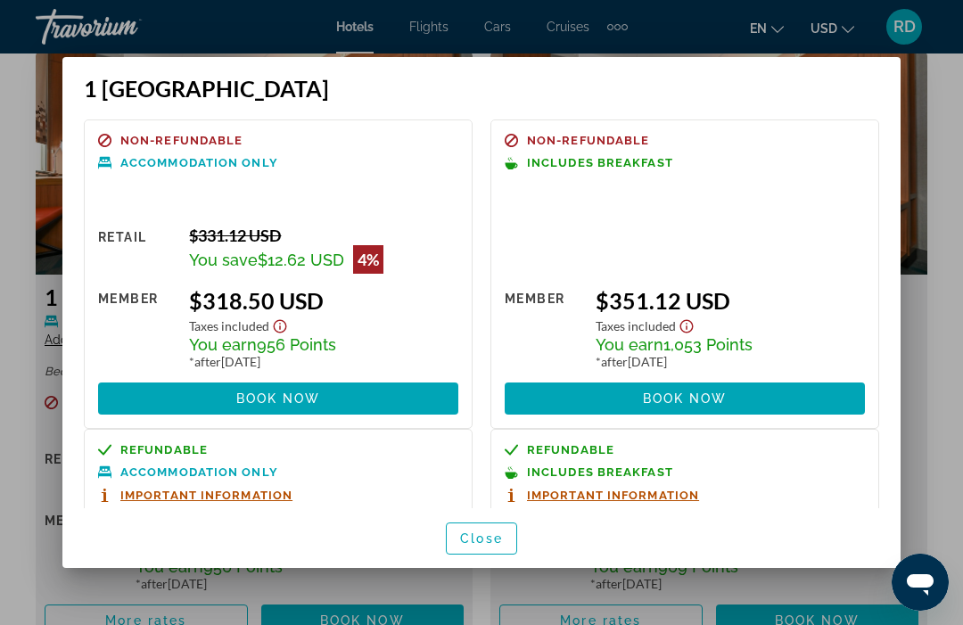
scroll to position [0, 0]
click at [474, 546] on span "Close" at bounding box center [481, 539] width 43 height 14
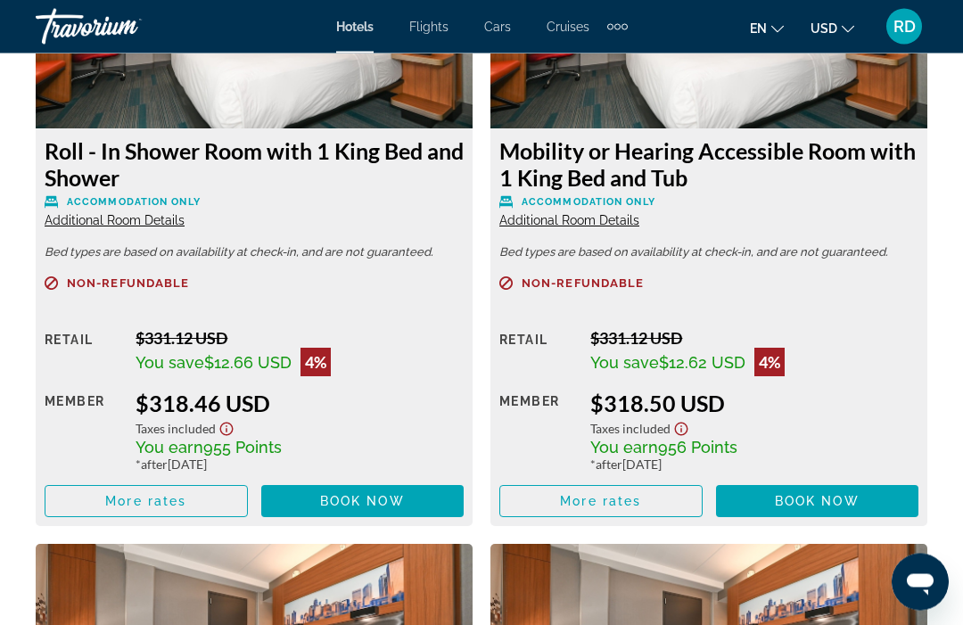
scroll to position [2940, 0]
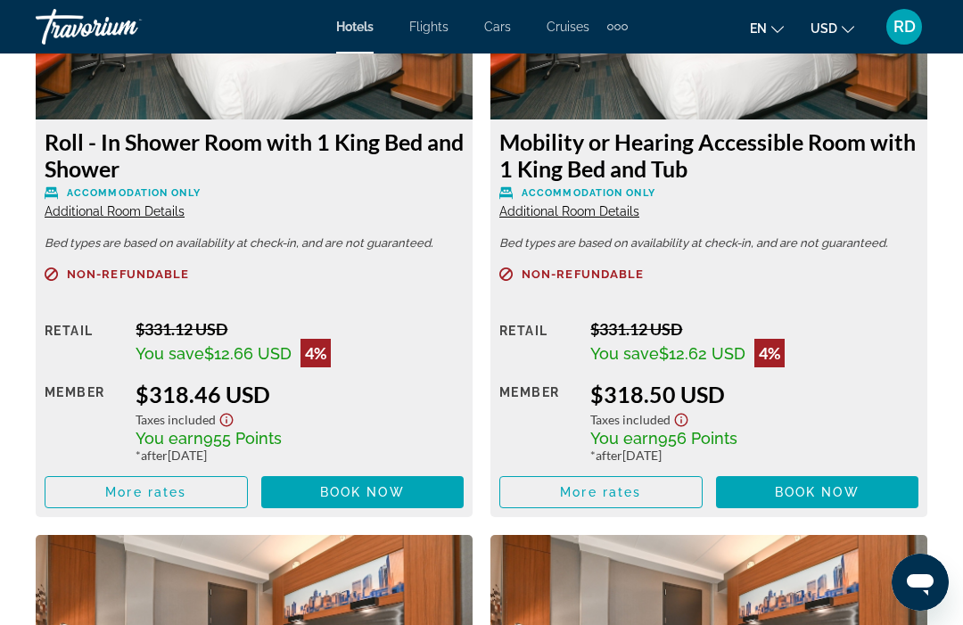
click at [646, 489] on span "Main content" at bounding box center [601, 492] width 202 height 43
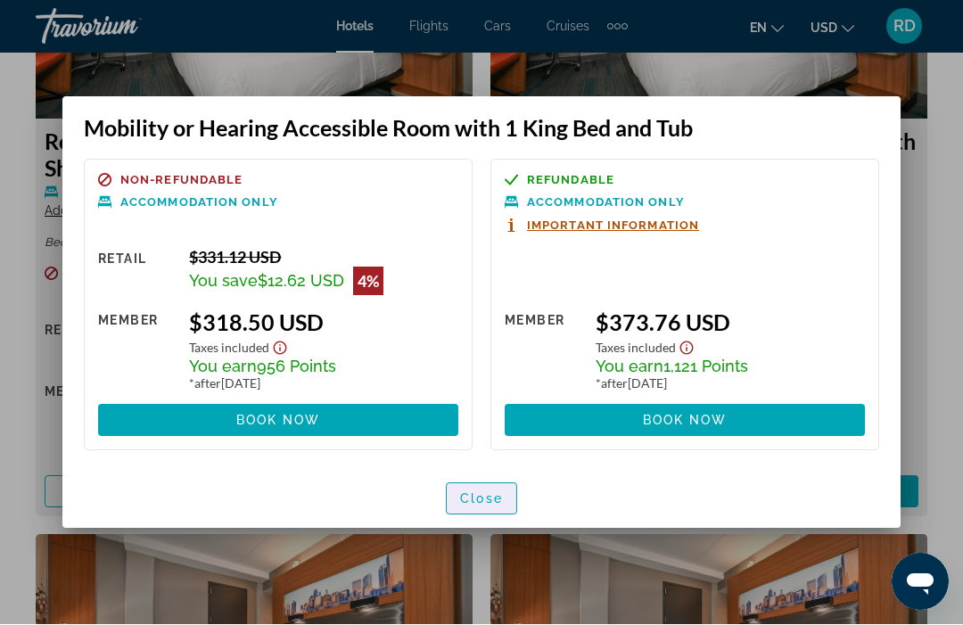
click at [466, 492] on span "Close" at bounding box center [481, 499] width 43 height 14
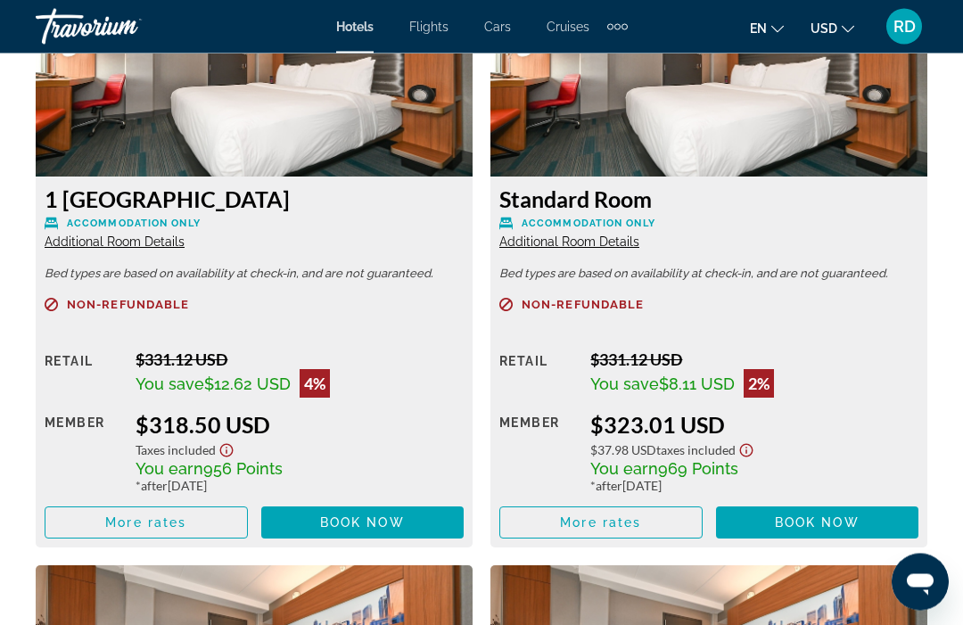
scroll to position [3522, 0]
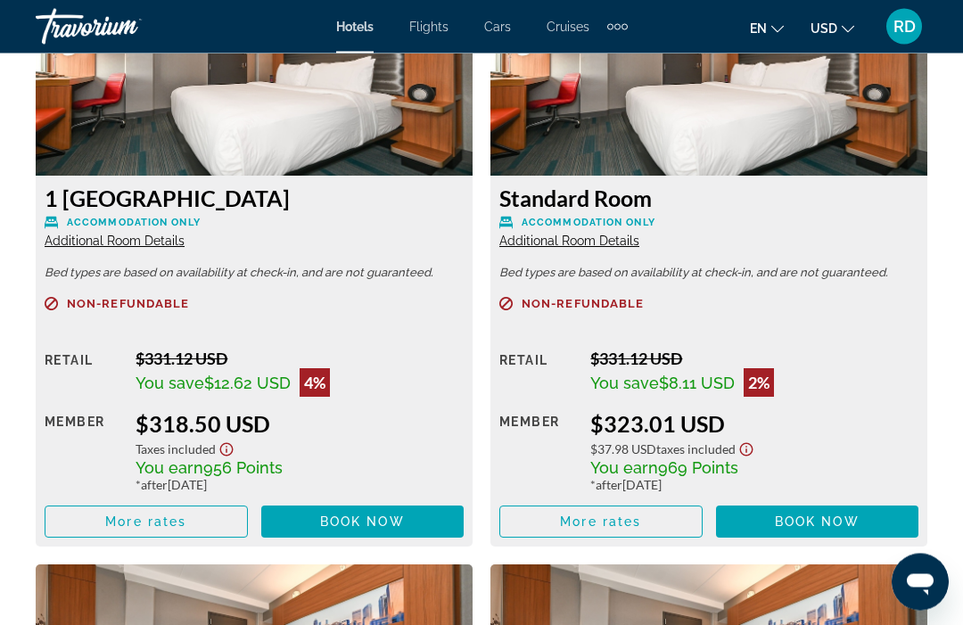
click at [638, 518] on span "More rates" at bounding box center [600, 522] width 81 height 14
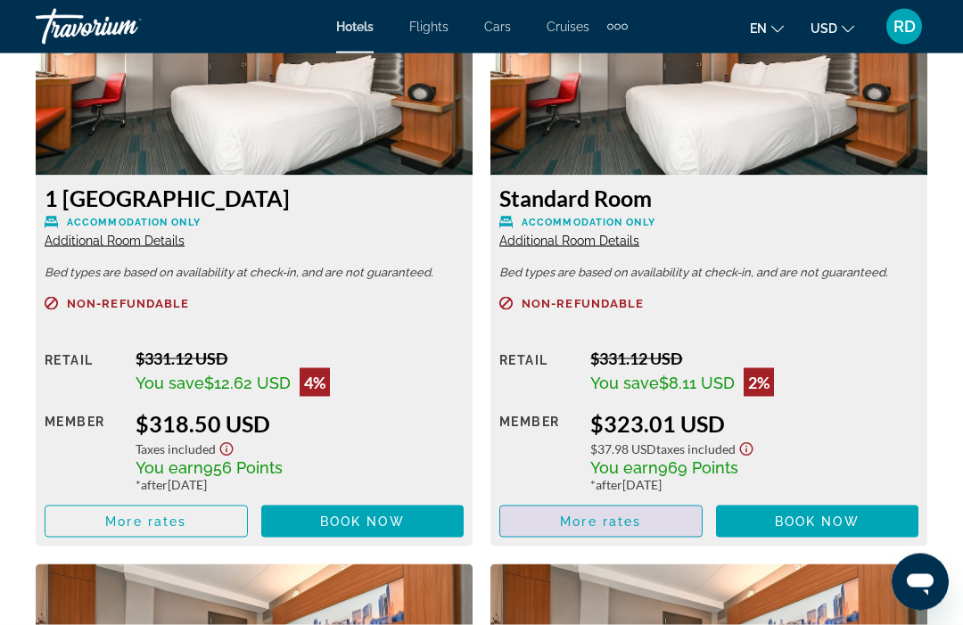
scroll to position [0, 0]
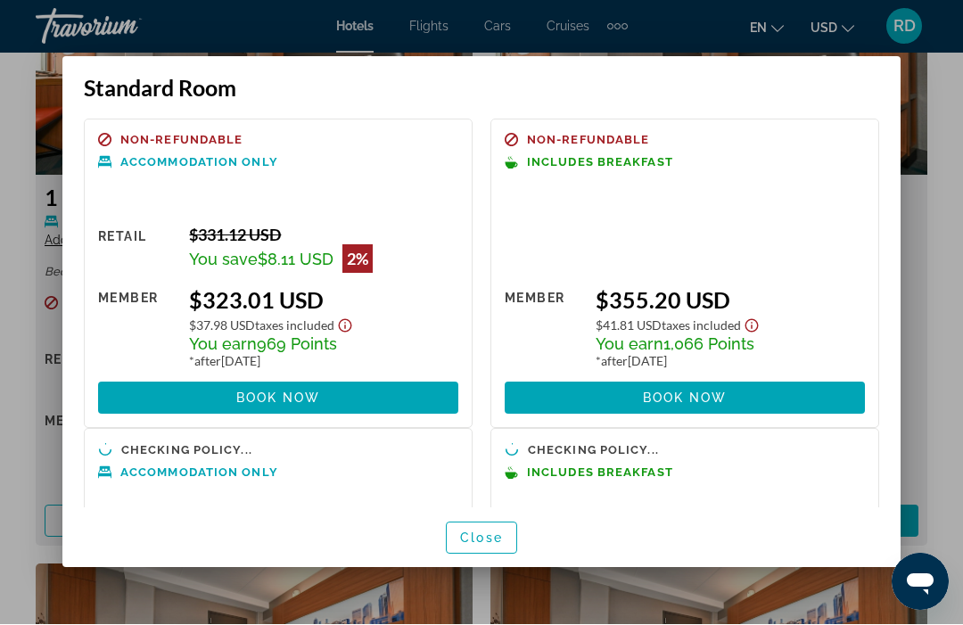
click at [481, 560] on span "button" at bounding box center [482, 538] width 70 height 43
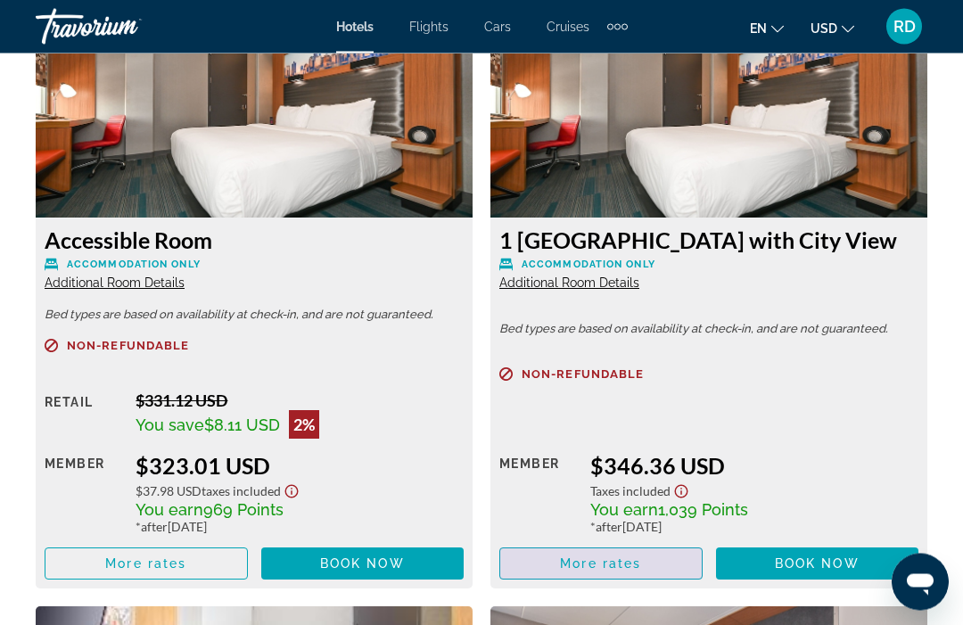
scroll to position [4092, 0]
click at [662, 563] on span "Main content" at bounding box center [601, 563] width 202 height 43
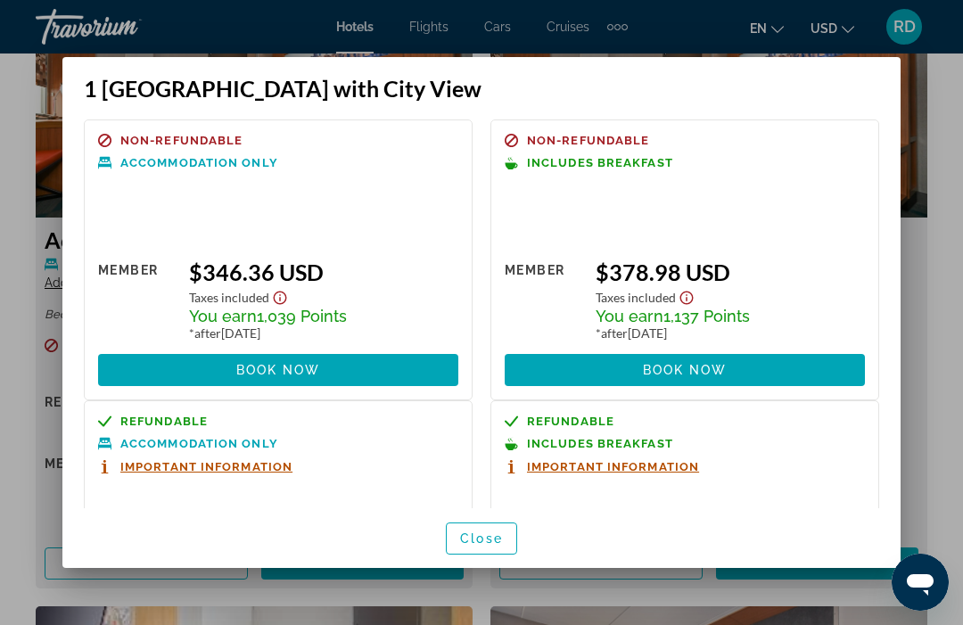
click at [484, 546] on span "Close" at bounding box center [481, 539] width 43 height 14
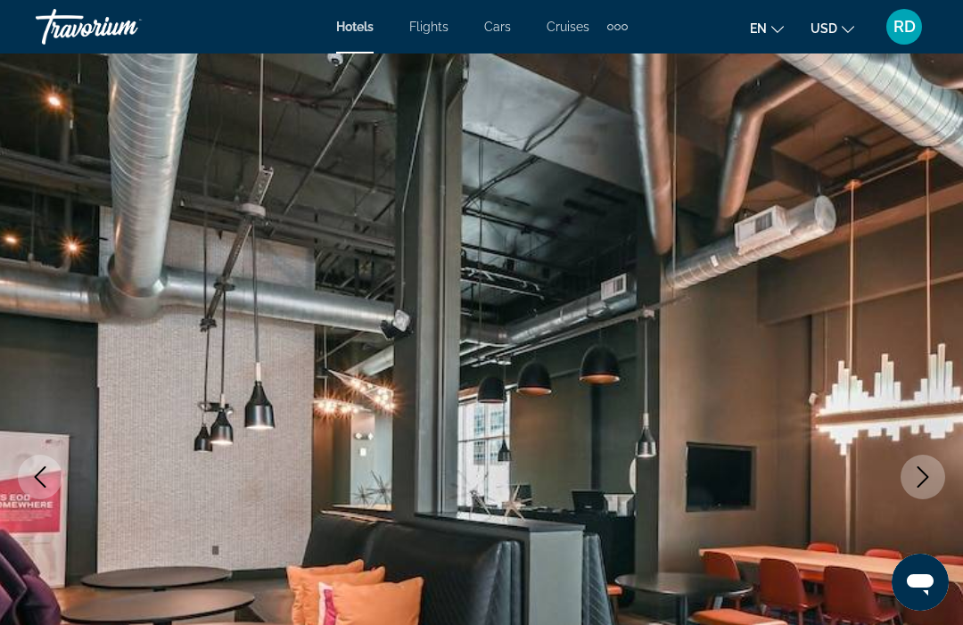
scroll to position [4092, 0]
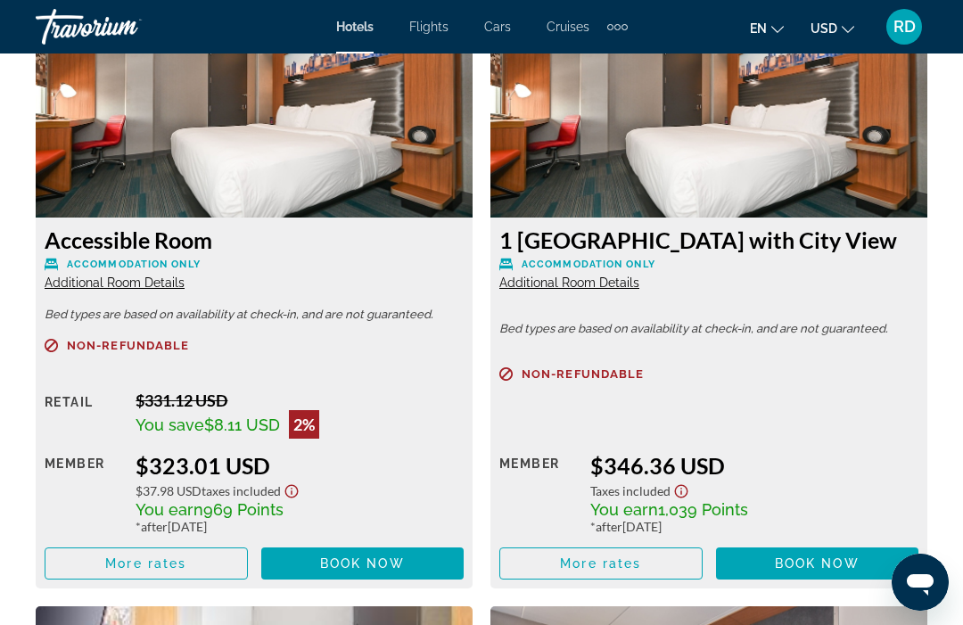
click at [400, 560] on span "Book now" at bounding box center [362, 563] width 85 height 14
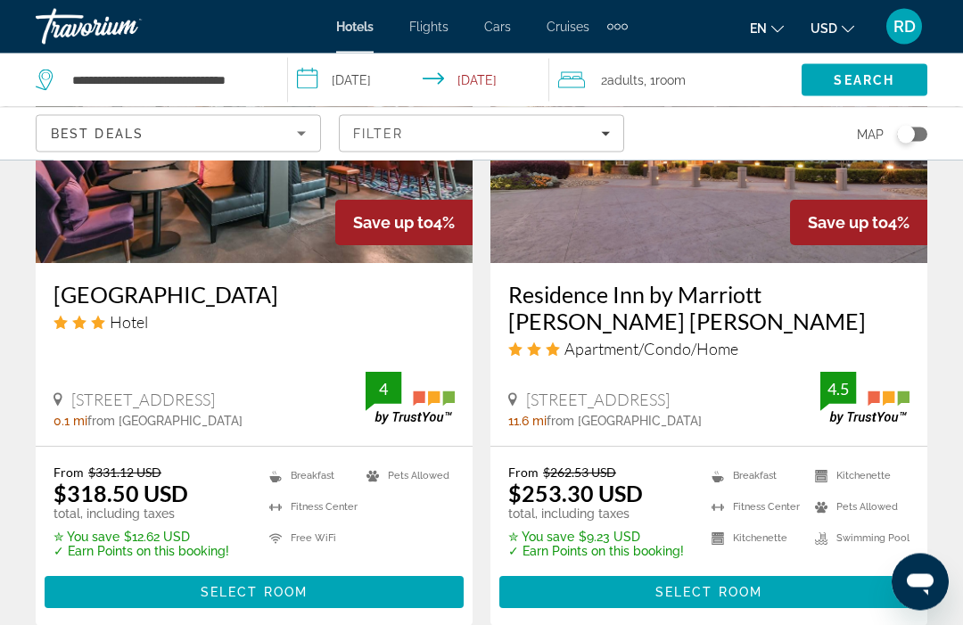
scroll to position [2958, 0]
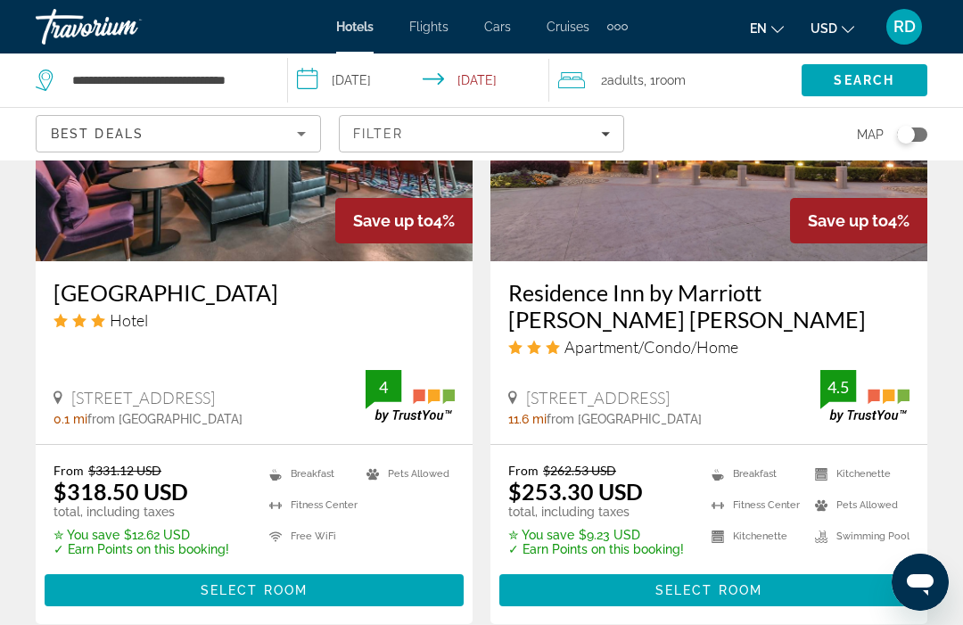
click at [293, 580] on span "Main content" at bounding box center [254, 590] width 419 height 43
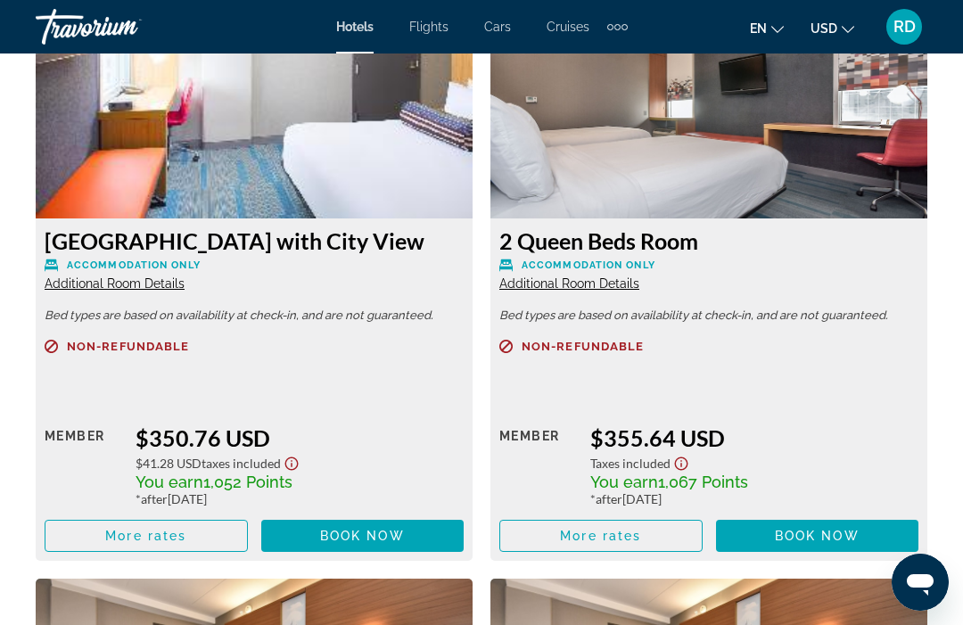
scroll to position [4702, 0]
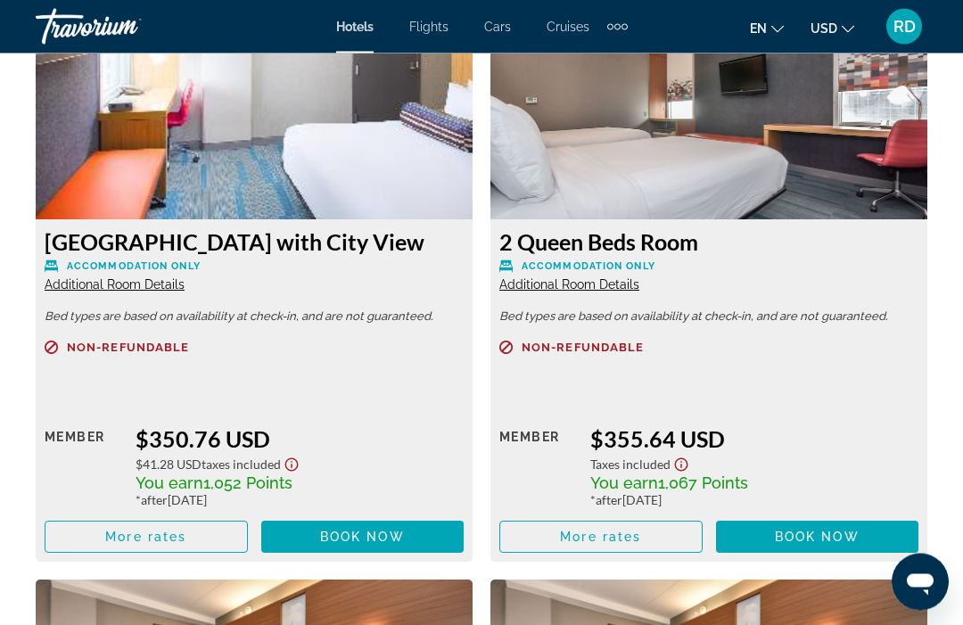
click at [186, 531] on span "More rates" at bounding box center [145, 538] width 81 height 14
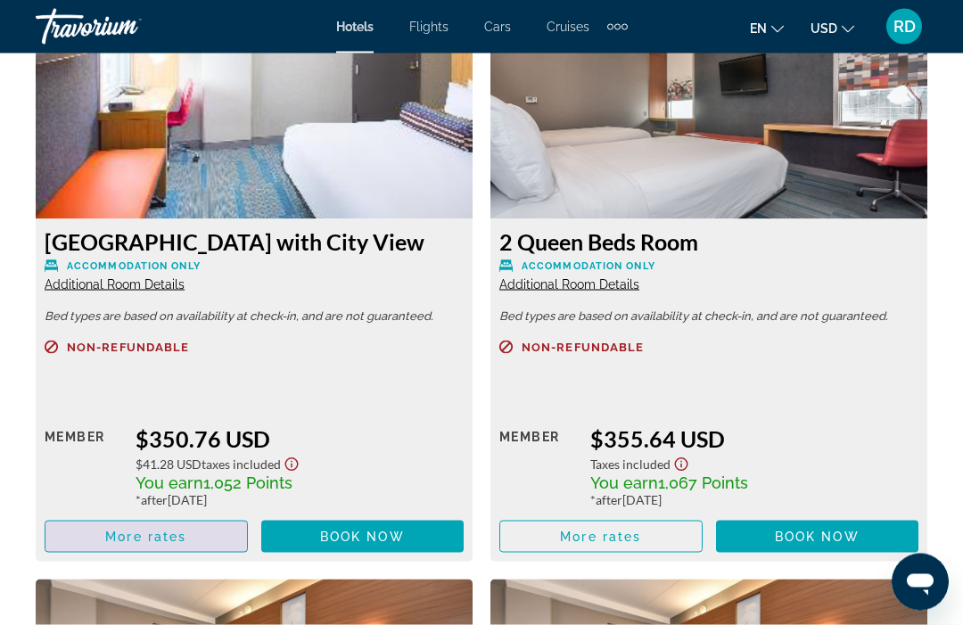
scroll to position [0, 0]
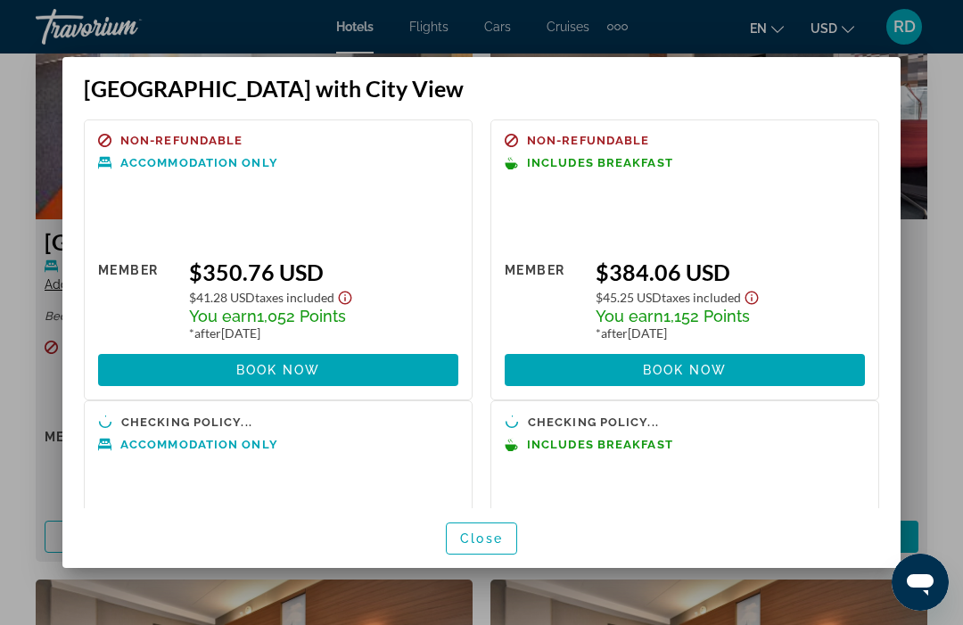
click at [483, 546] on span "Close" at bounding box center [481, 539] width 43 height 14
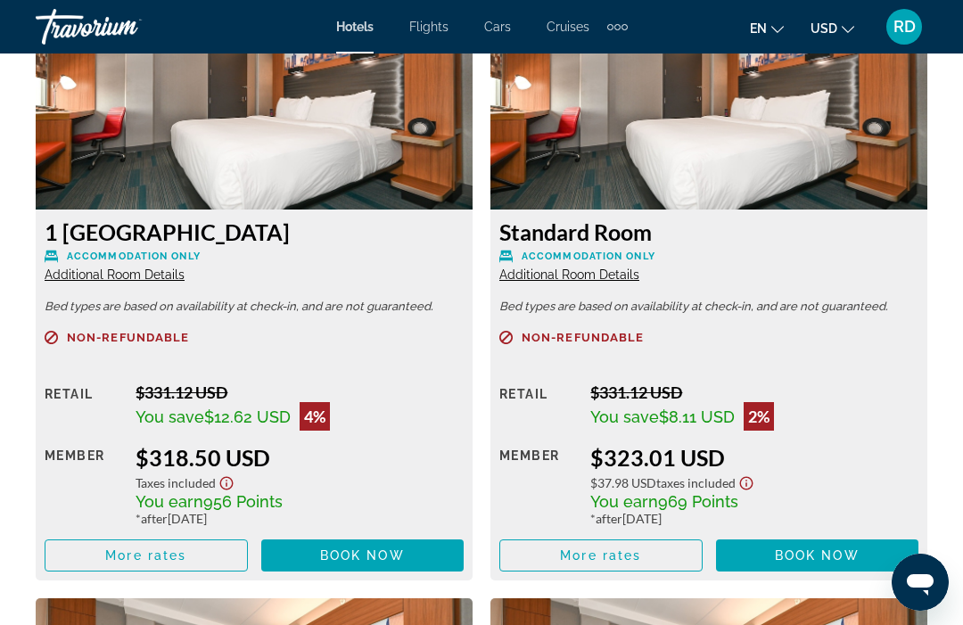
scroll to position [3487, 0]
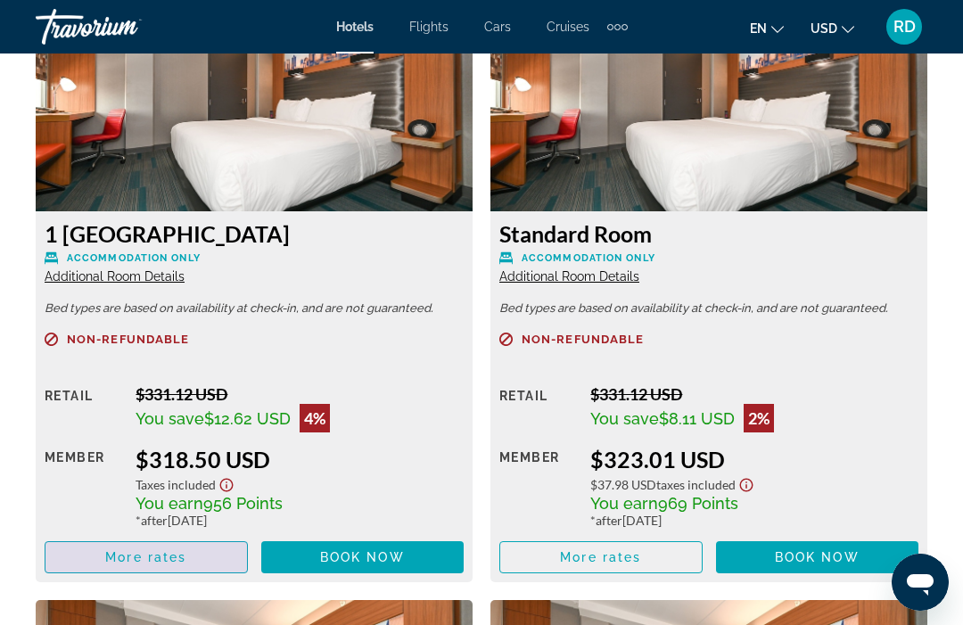
click at [193, 554] on span "Main content" at bounding box center [146, 557] width 202 height 43
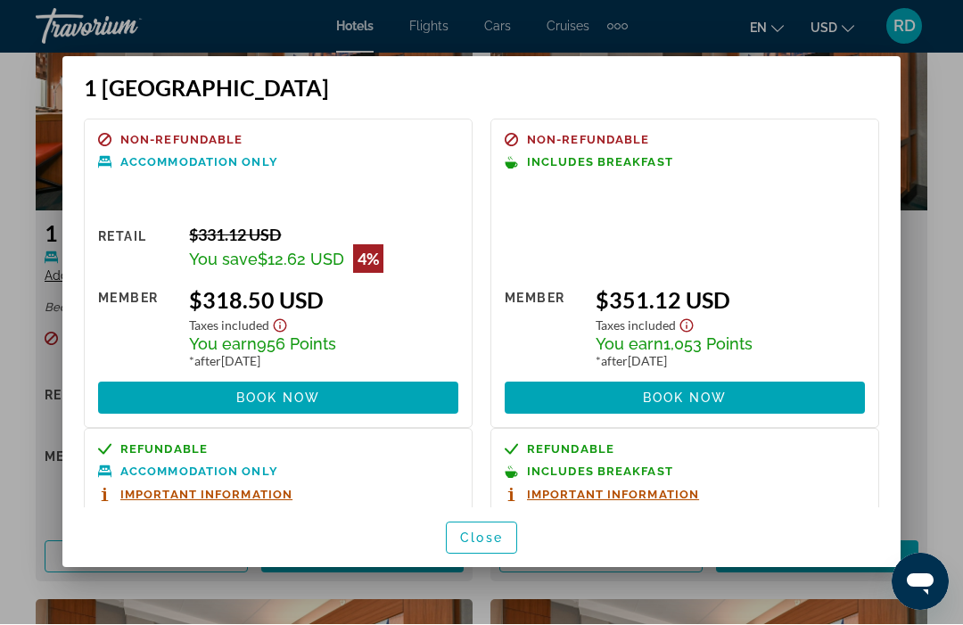
click at [773, 377] on span at bounding box center [685, 398] width 360 height 43
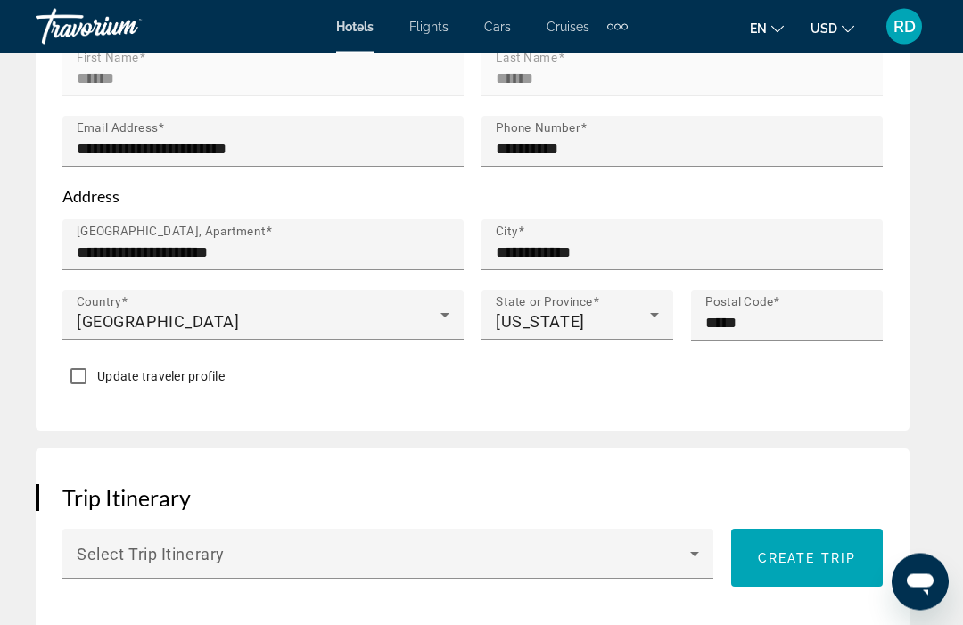
scroll to position [1215, 0]
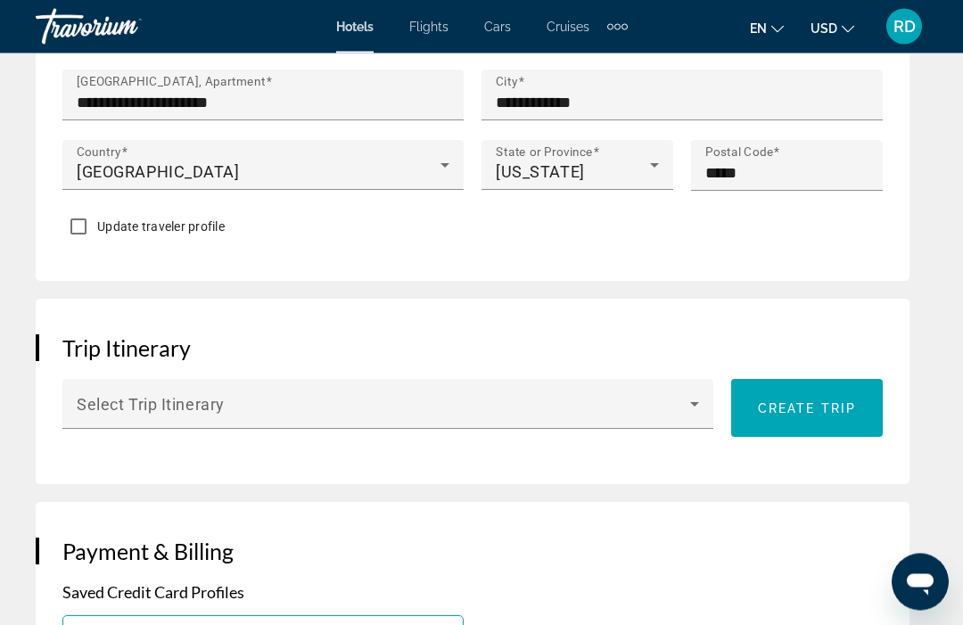
click at [690, 399] on icon "Main content" at bounding box center [694, 404] width 21 height 21
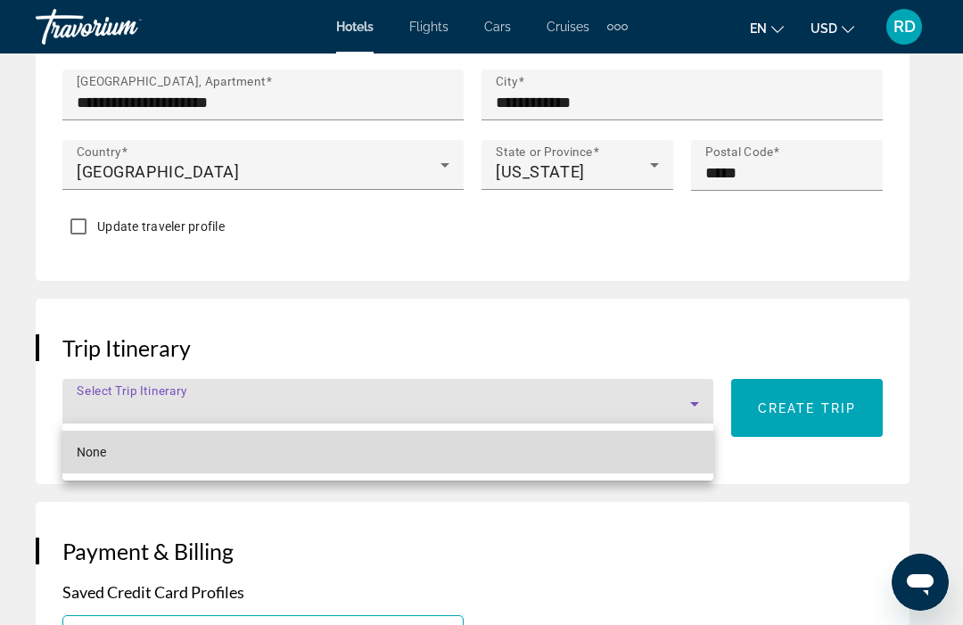
click at [619, 462] on mat-option "None" at bounding box center [387, 452] width 651 height 43
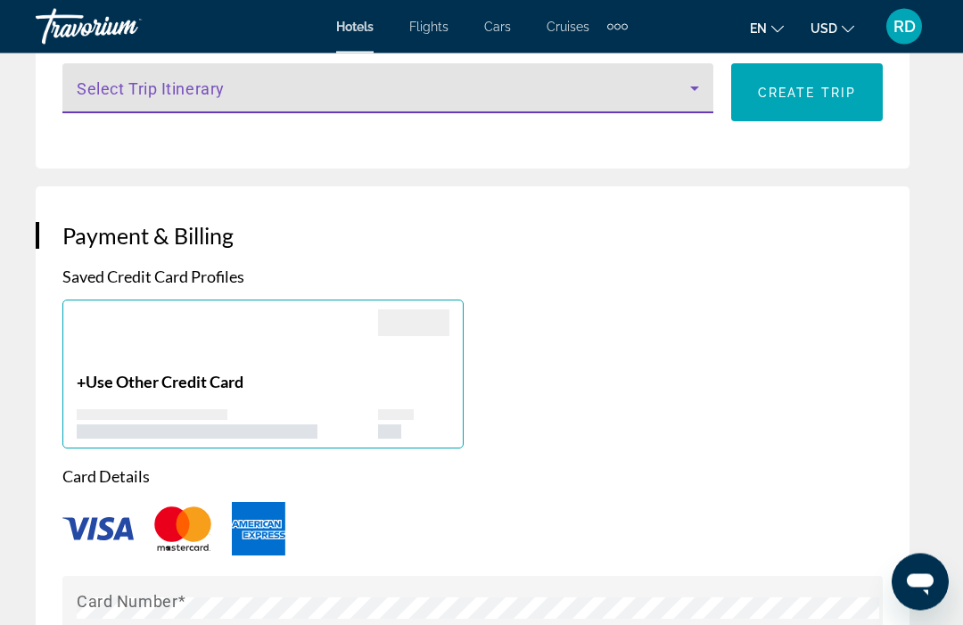
scroll to position [1661, 0]
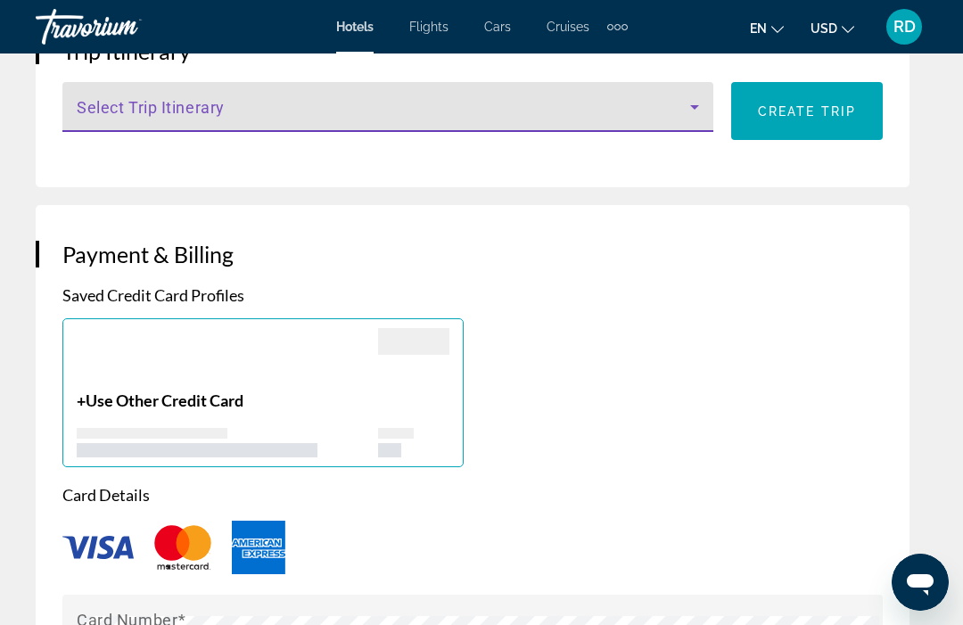
click at [217, 400] on span "Use Other Credit Card" at bounding box center [165, 401] width 158 height 20
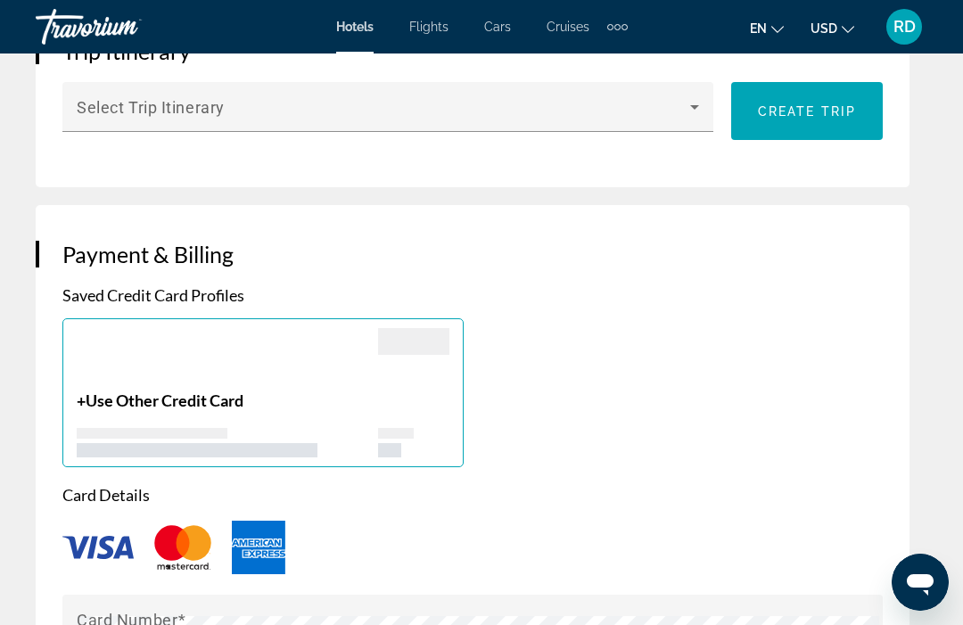
click at [185, 443] on div "Main content" at bounding box center [197, 450] width 241 height 14
click at [210, 406] on div "+ Use Other Credit Card" at bounding box center [227, 424] width 301 height 67
click at [195, 408] on div "+ Use Other Credit Card" at bounding box center [227, 424] width 301 height 67
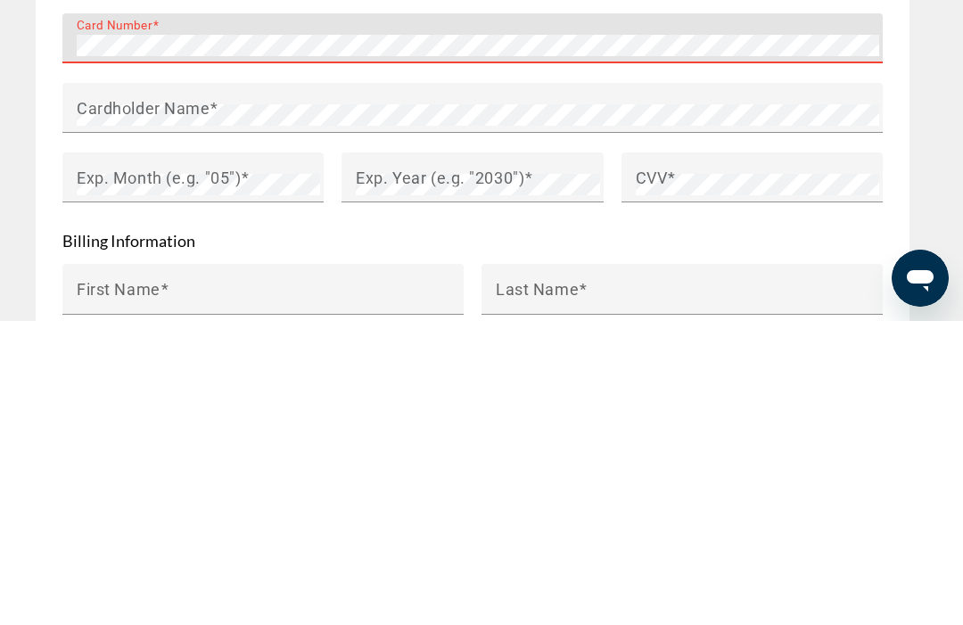
scroll to position [2243, 0]
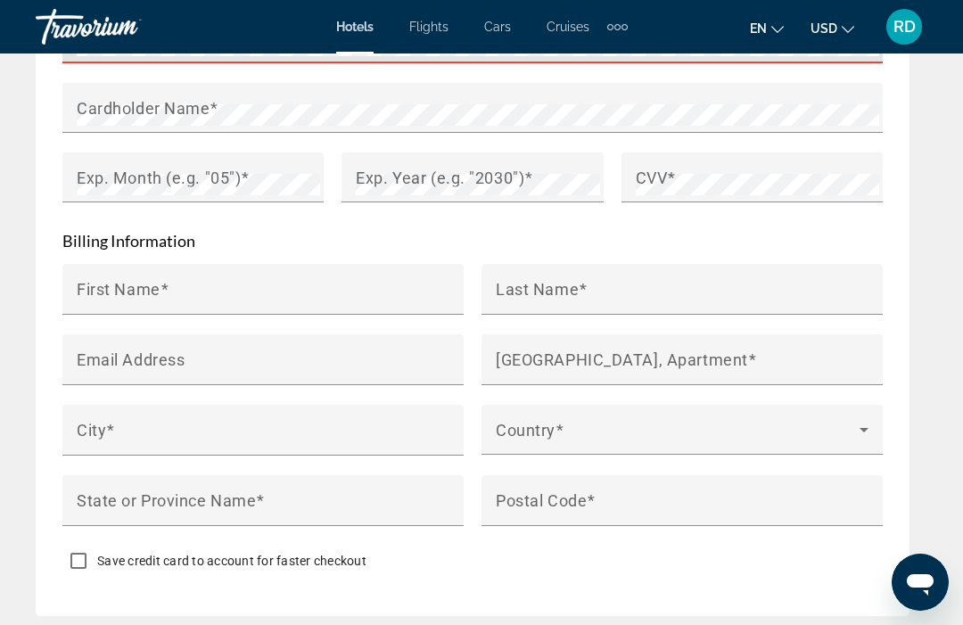
click at [487, 87] on div "Cardholder Name" at bounding box center [478, 108] width 803 height 50
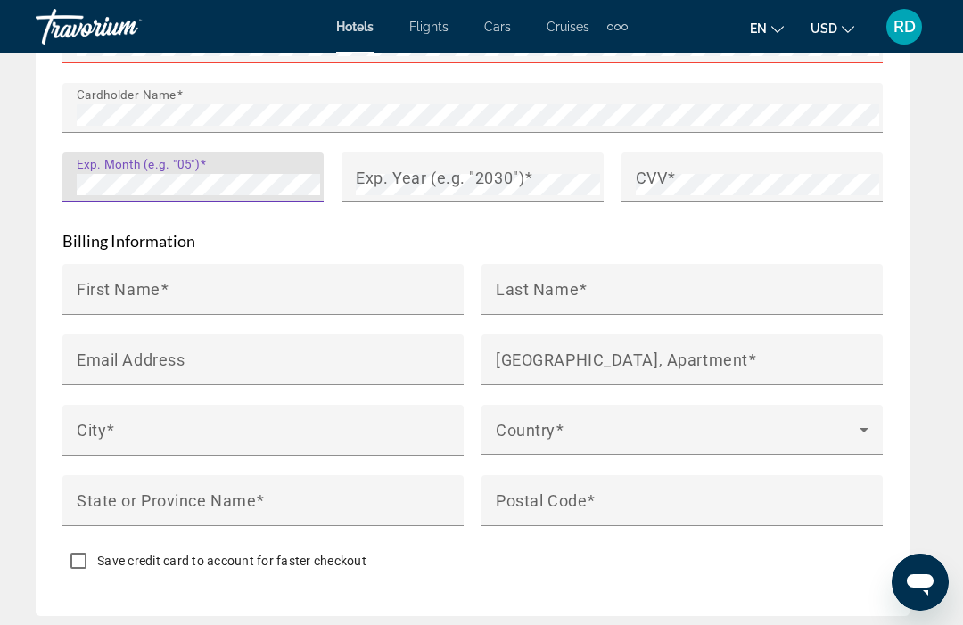
click at [524, 178] on mat-label "Exp. Year (e.g. "2030")" at bounding box center [440, 177] width 169 height 19
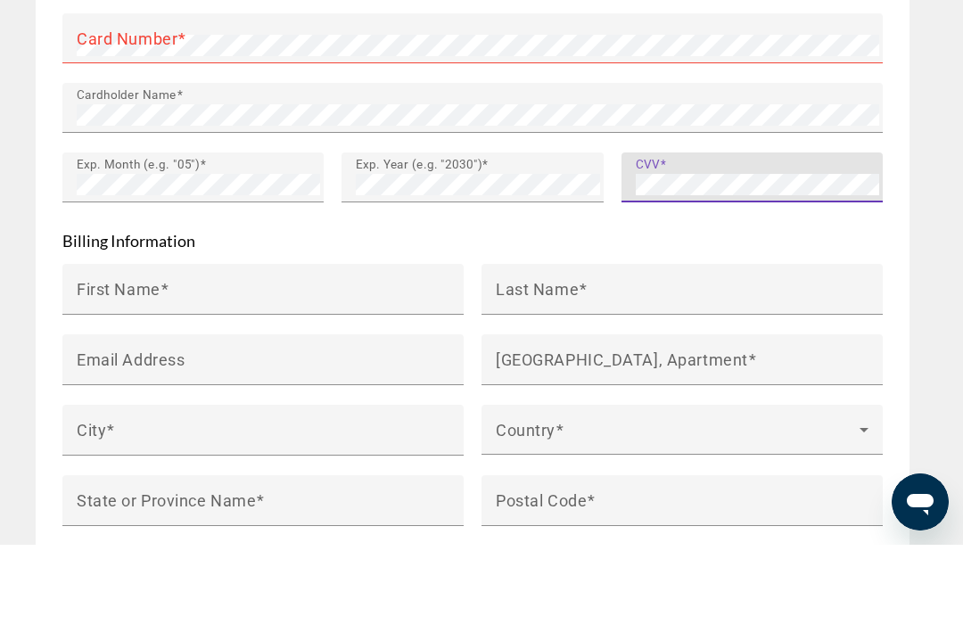
scroll to position [2162, 0]
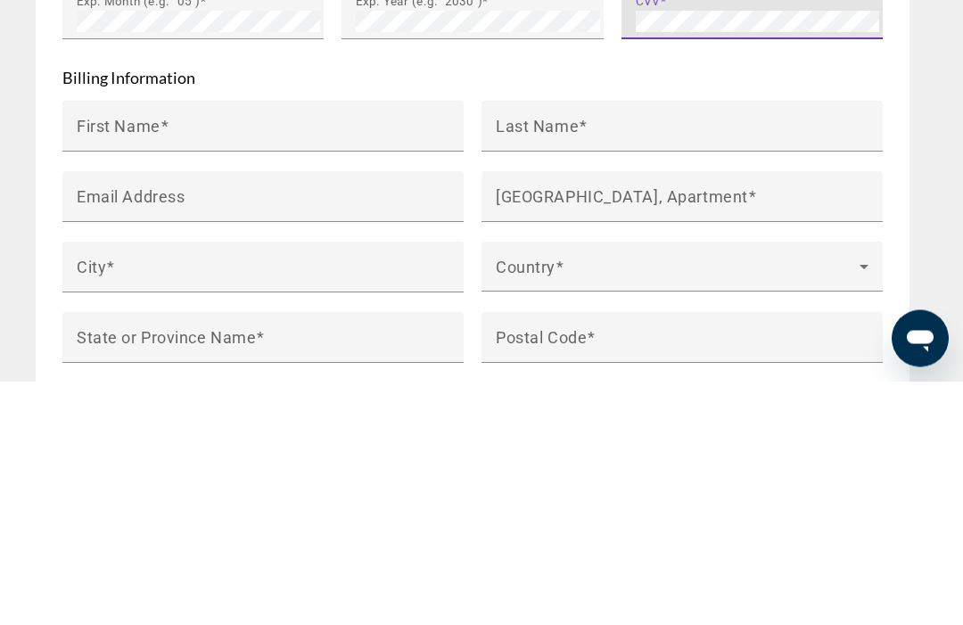
click at [307, 367] on input "First Name" at bounding box center [268, 377] width 383 height 21
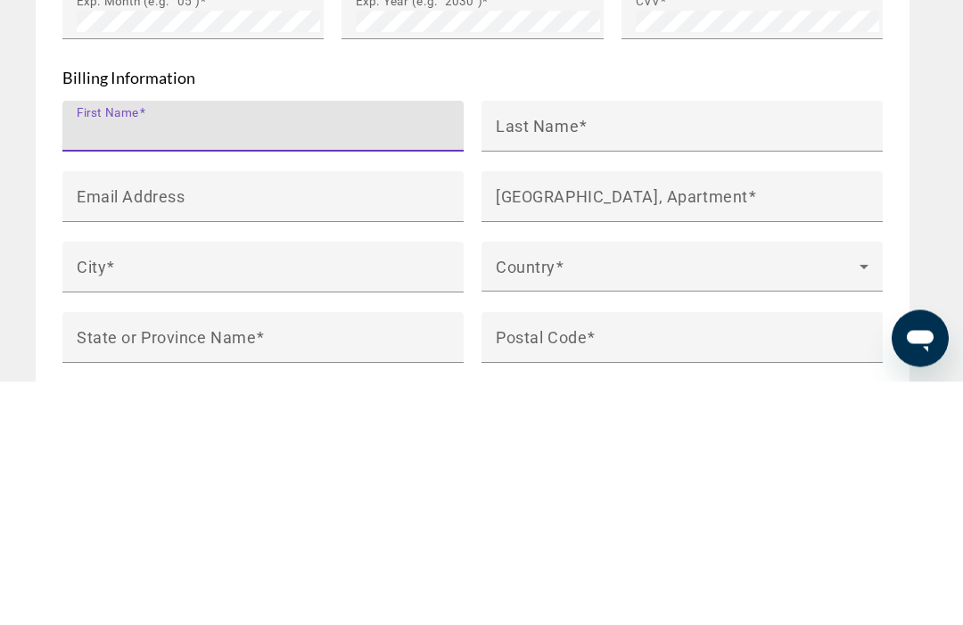
type input "******"
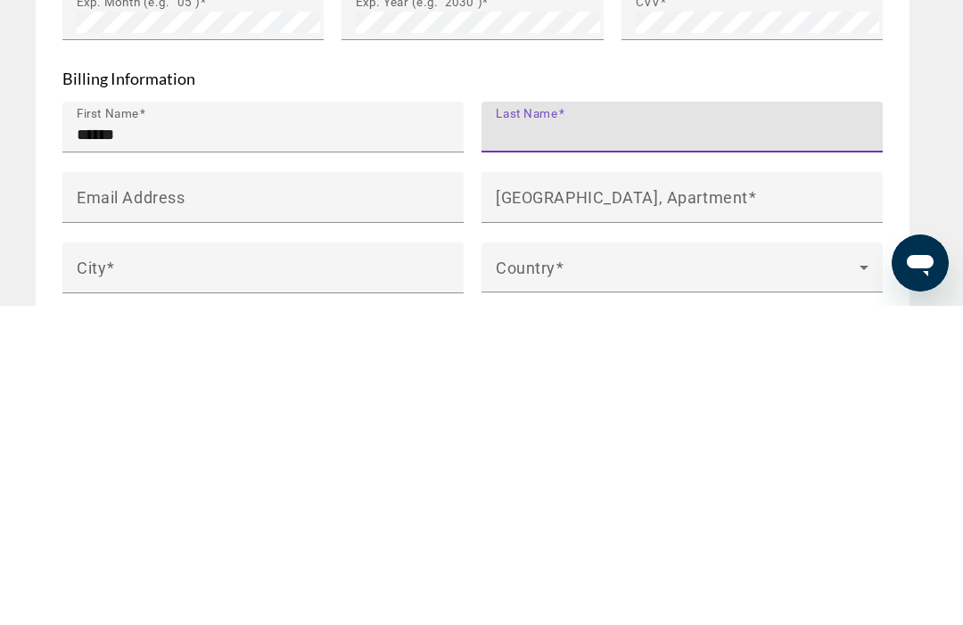
scroll to position [2075, 0]
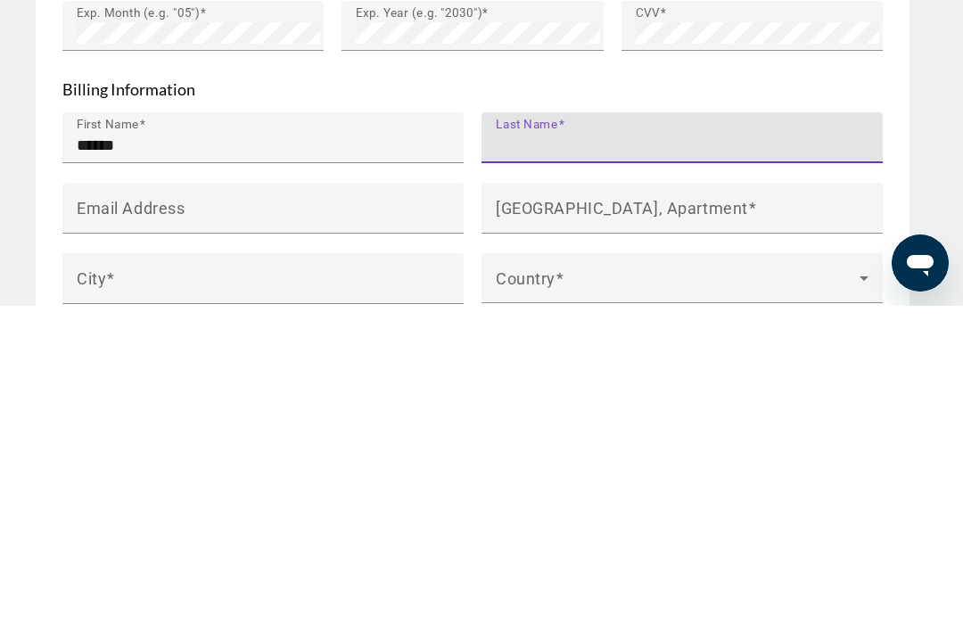
type input "******"
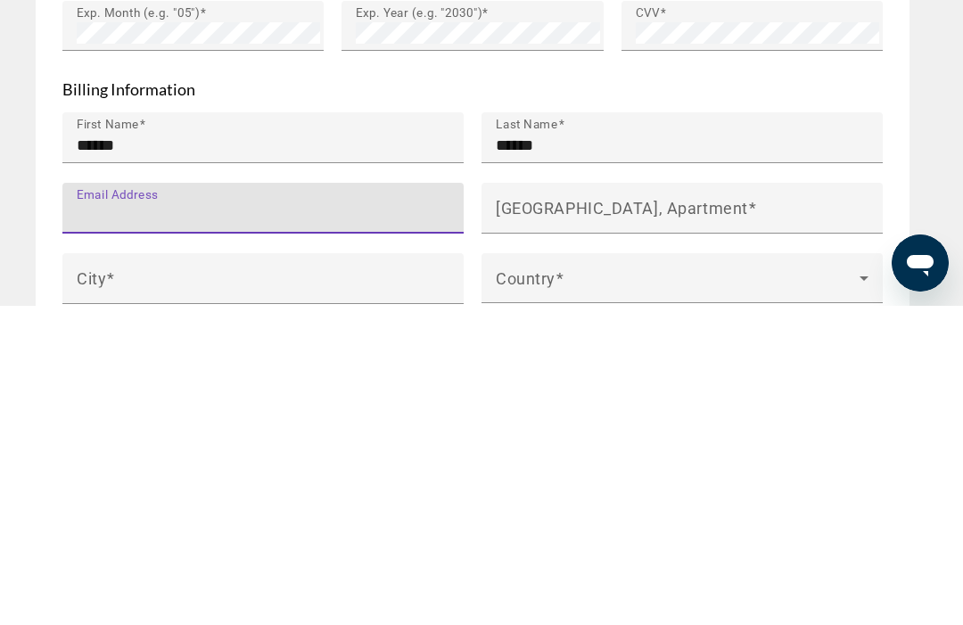
type input "**********"
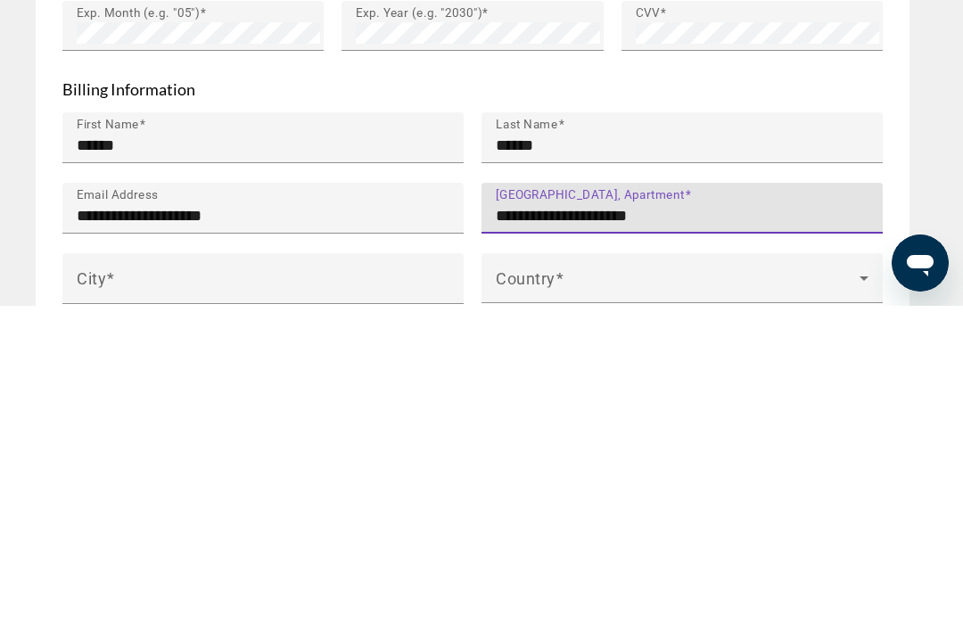
type input "**********"
click at [339, 595] on input "City" at bounding box center [268, 605] width 383 height 21
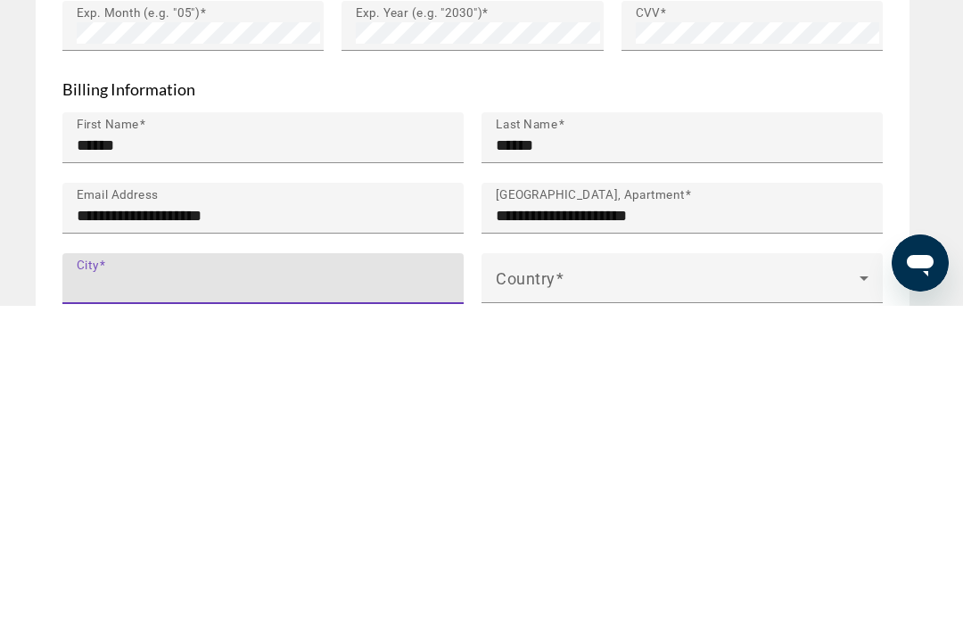
scroll to position [2148, 0]
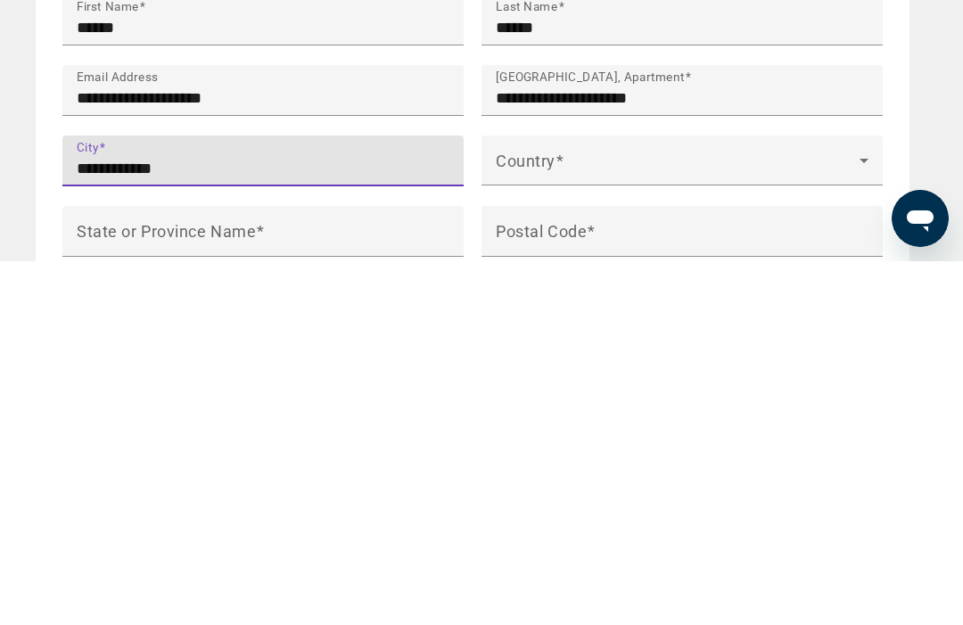
type input "**********"
click at [676, 521] on span "Main content" at bounding box center [678, 531] width 364 height 21
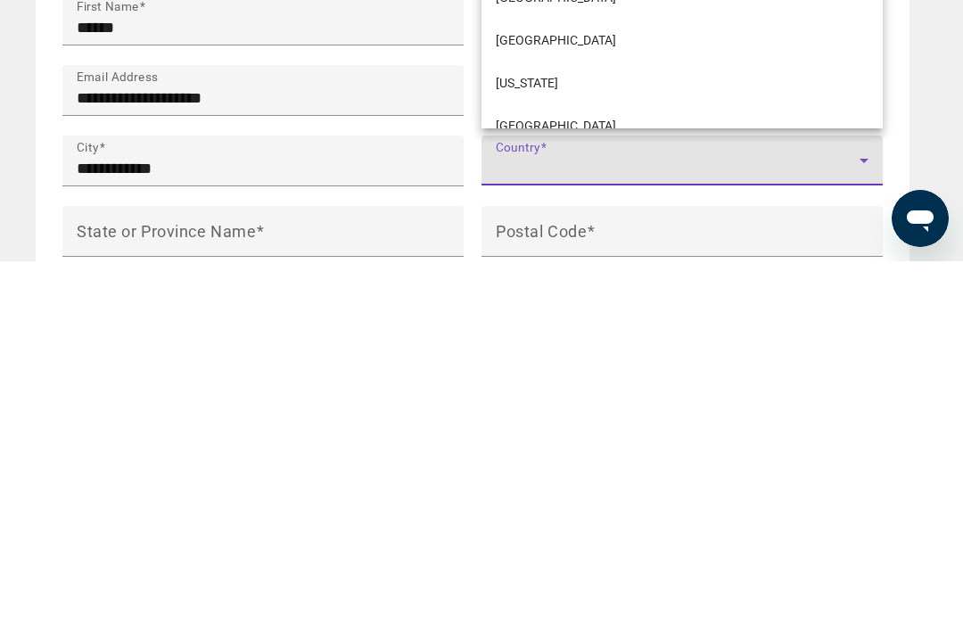
scroll to position [2512, 0]
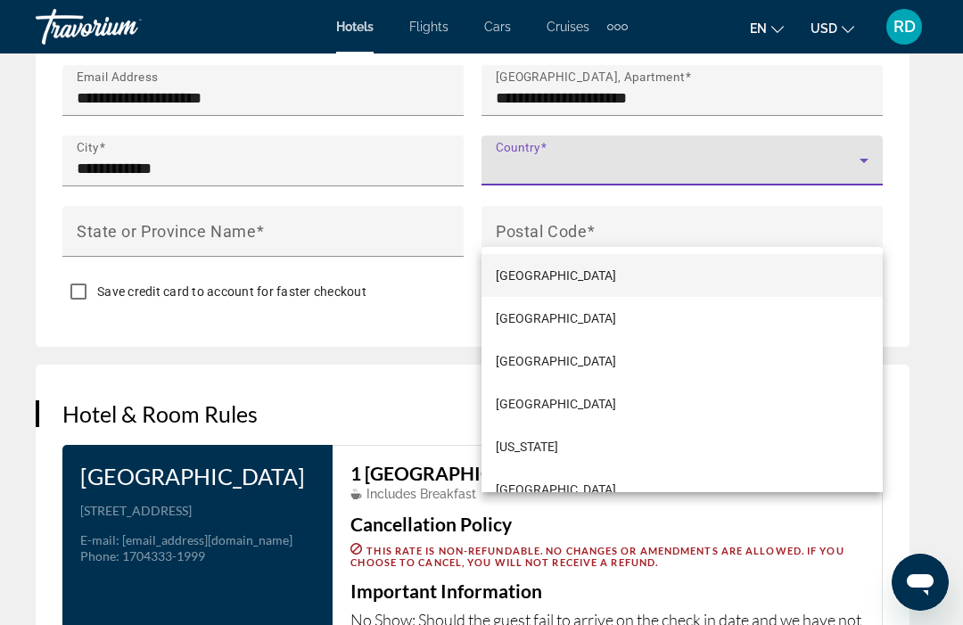
click at [663, 162] on div at bounding box center [481, 312] width 963 height 625
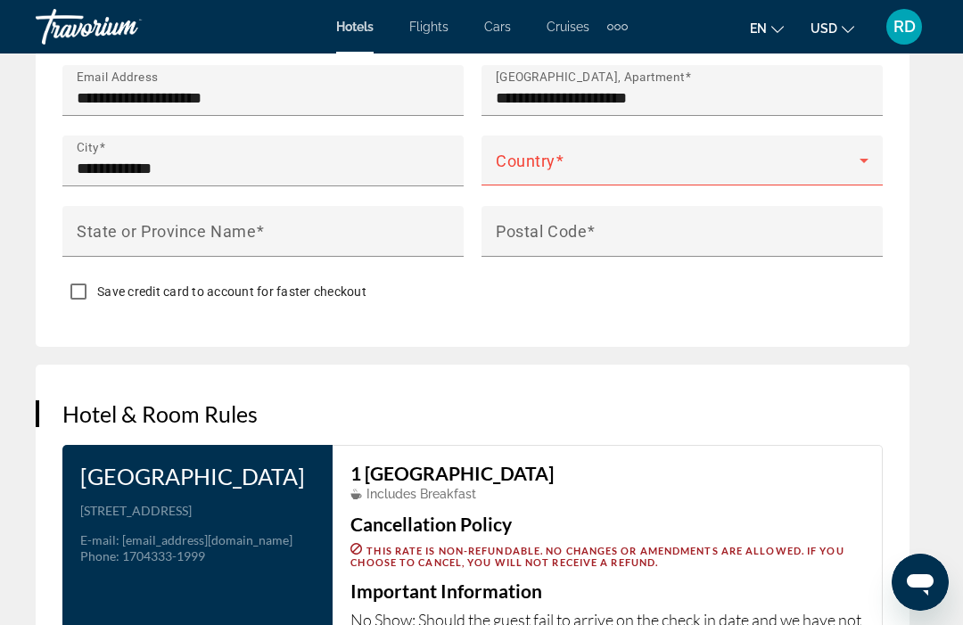
click at [747, 159] on span "Main content" at bounding box center [678, 167] width 364 height 21
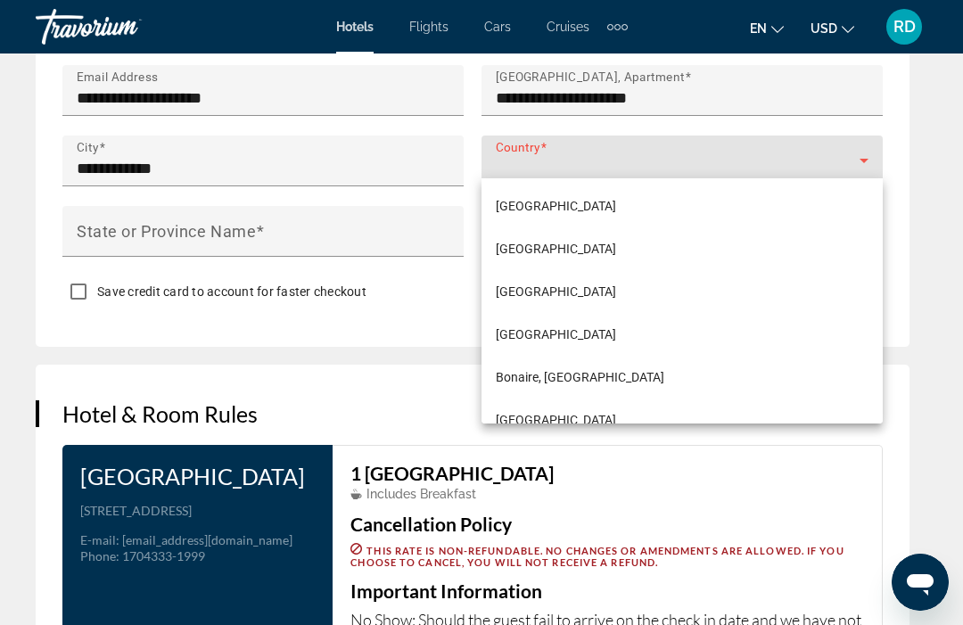
scroll to position [1109, 0]
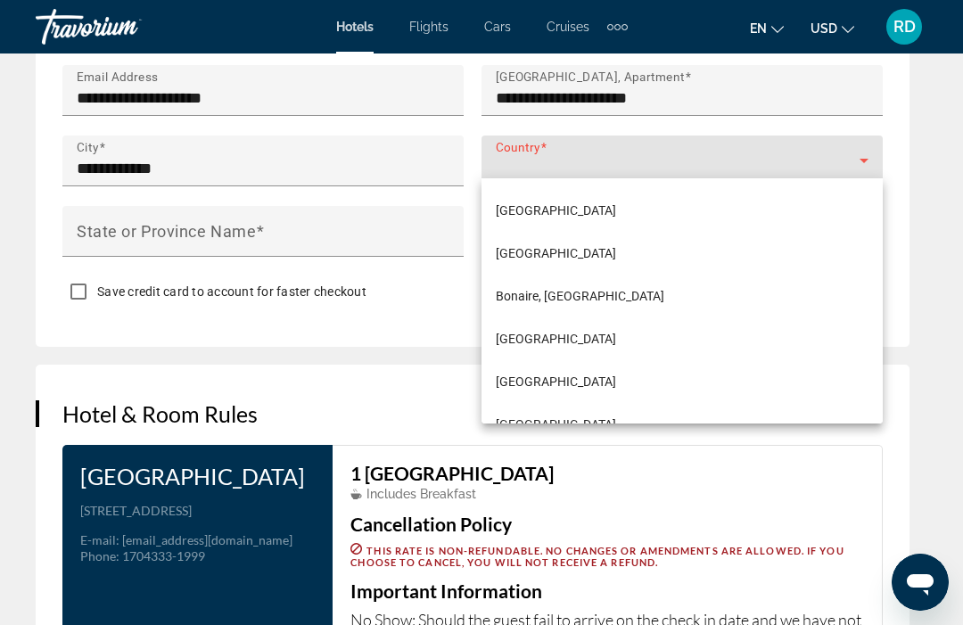
click at [751, 159] on div at bounding box center [481, 312] width 963 height 625
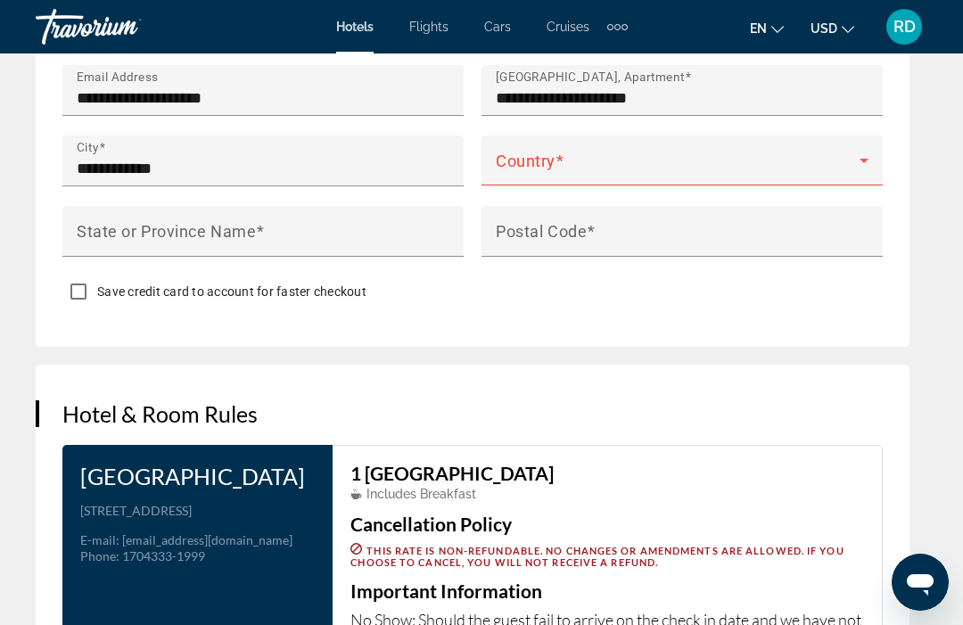
click at [737, 159] on span "Main content" at bounding box center [678, 167] width 364 height 21
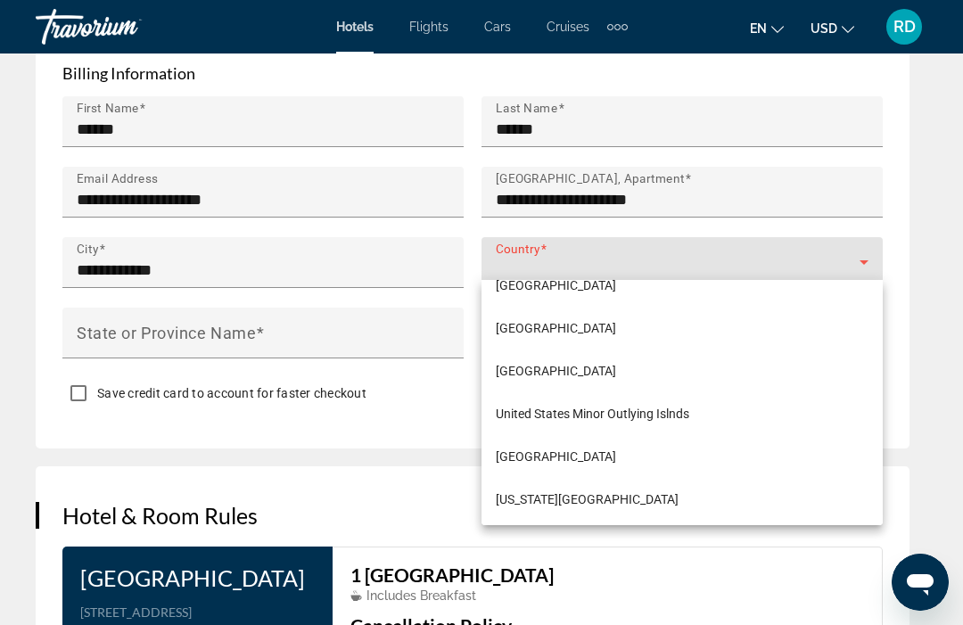
scroll to position [10292, 0]
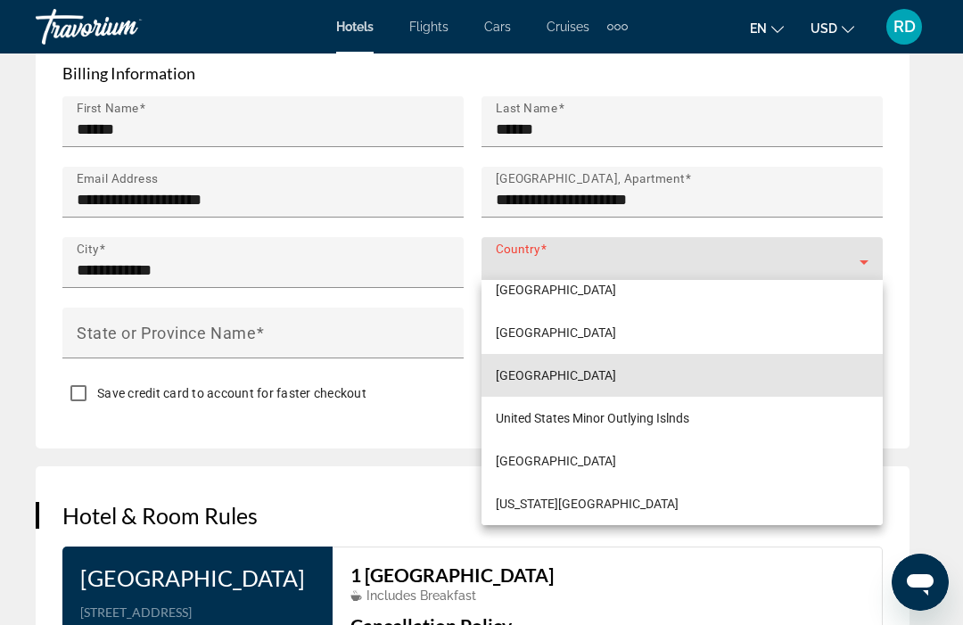
click at [616, 375] on span "[GEOGRAPHIC_DATA]" at bounding box center [556, 375] width 120 height 21
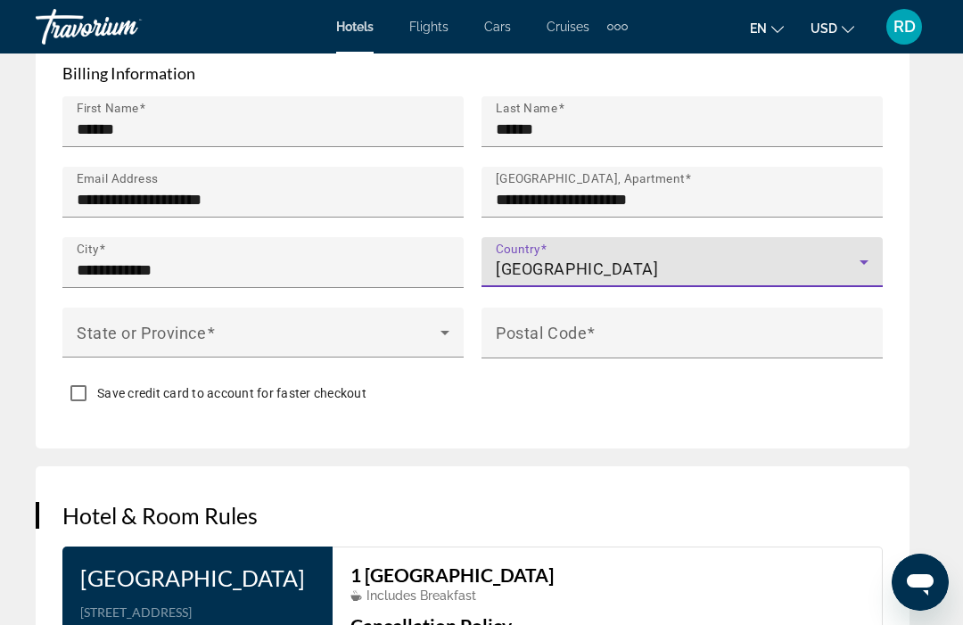
click at [350, 340] on span "Main content" at bounding box center [259, 339] width 364 height 21
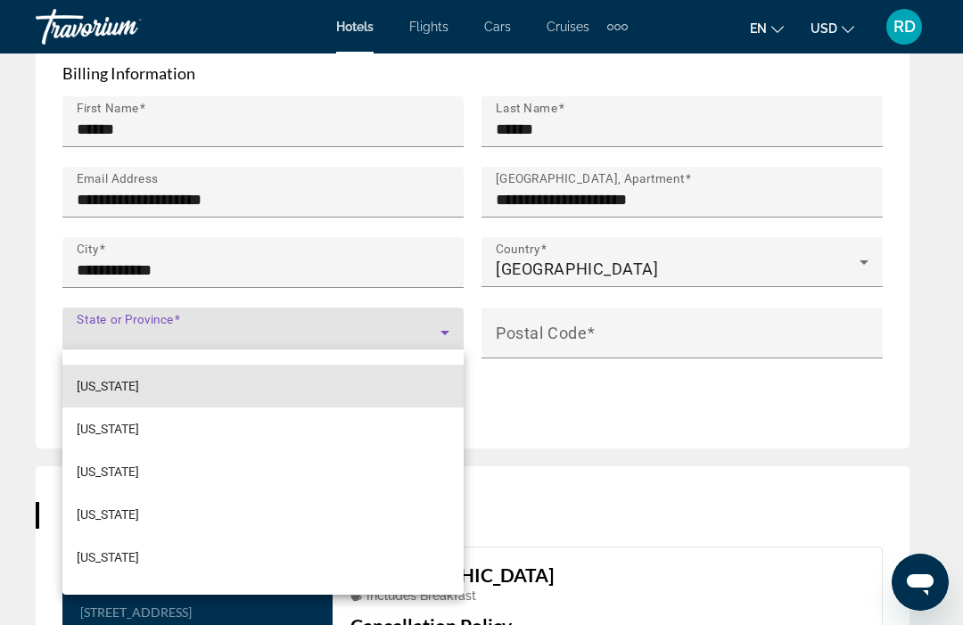
scroll to position [735, 0]
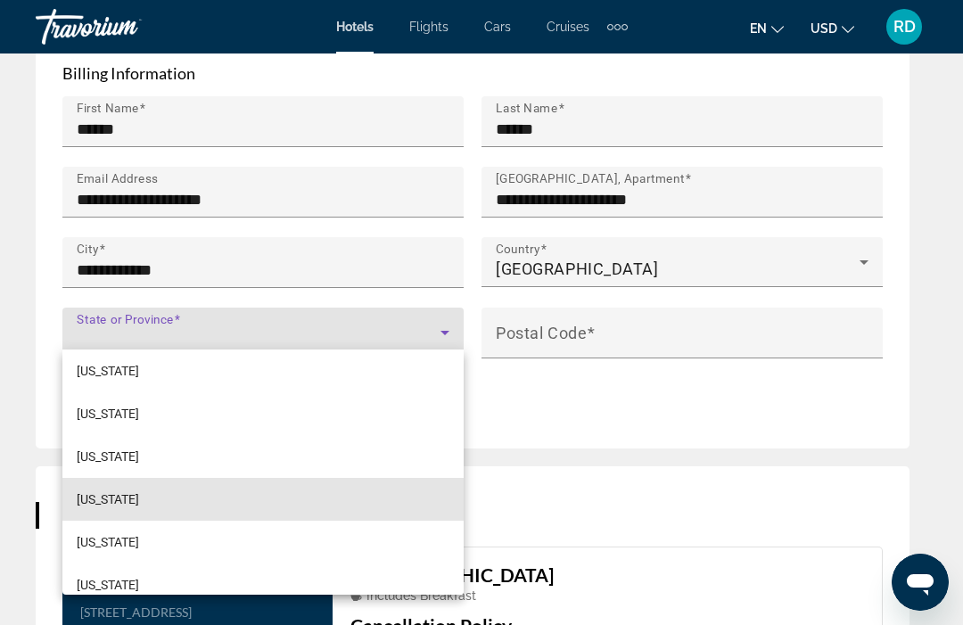
click at [216, 494] on mat-option "[US_STATE]" at bounding box center [262, 499] width 401 height 43
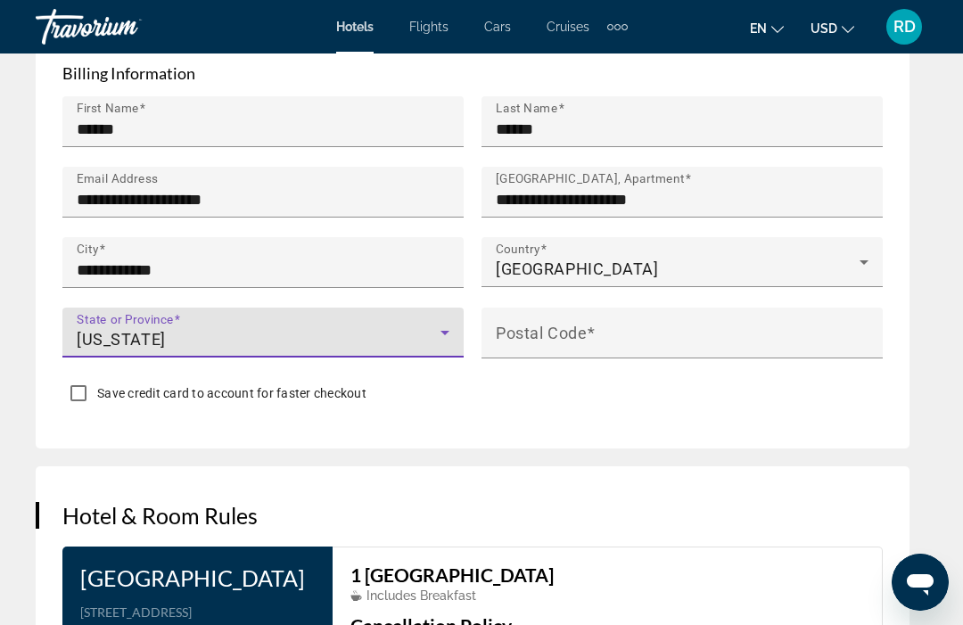
click at [651, 338] on input "Postal Code" at bounding box center [687, 340] width 383 height 21
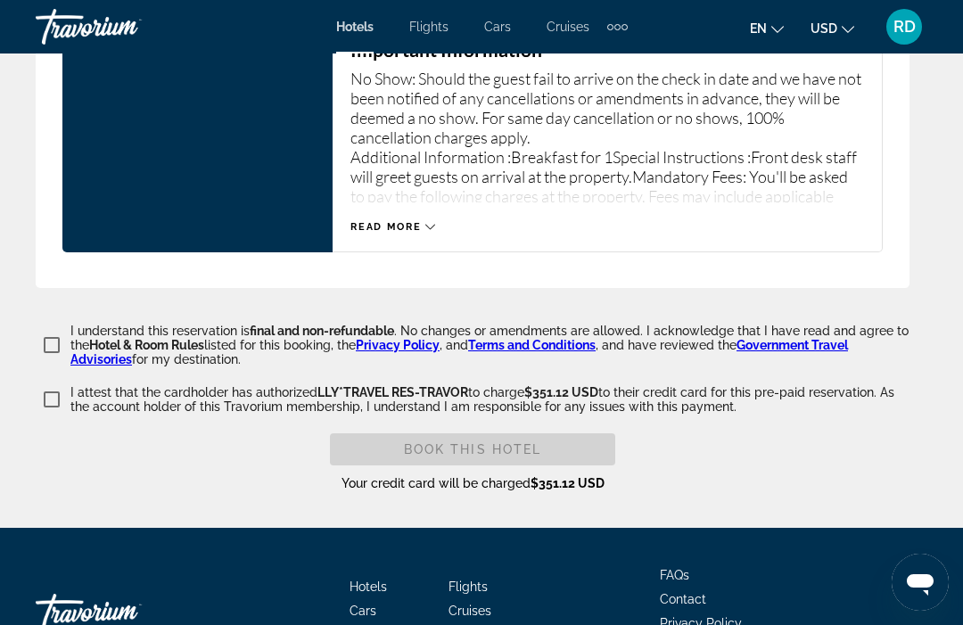
scroll to position [3052, 0]
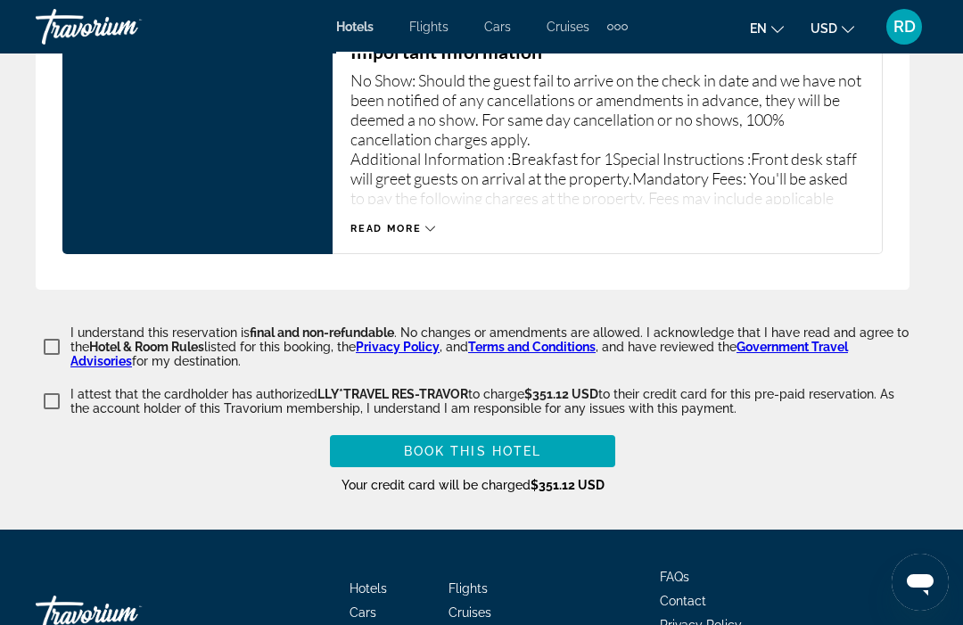
click at [584, 439] on span "Main content" at bounding box center [472, 451] width 285 height 43
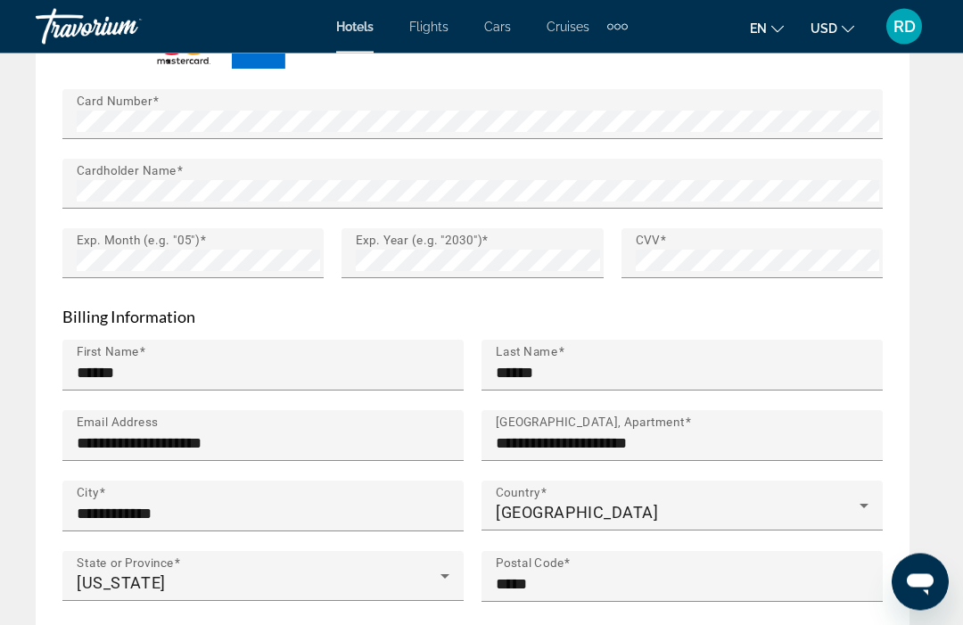
scroll to position [2251, 0]
click at [662, 573] on input "*****" at bounding box center [687, 583] width 383 height 21
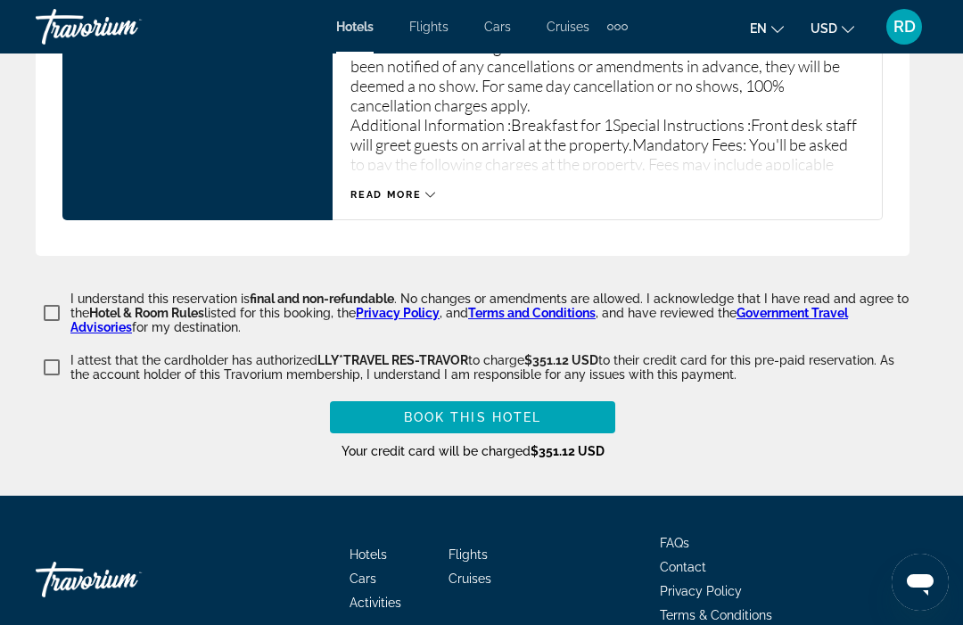
scroll to position [3163, 0]
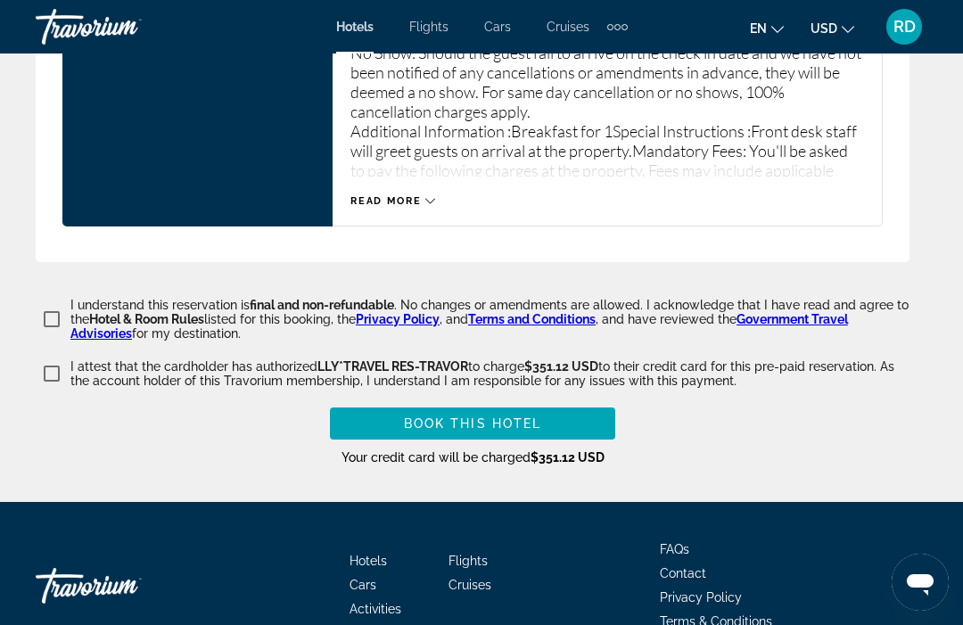
type input "*****"
click at [565, 416] on span "Main content" at bounding box center [472, 423] width 285 height 43
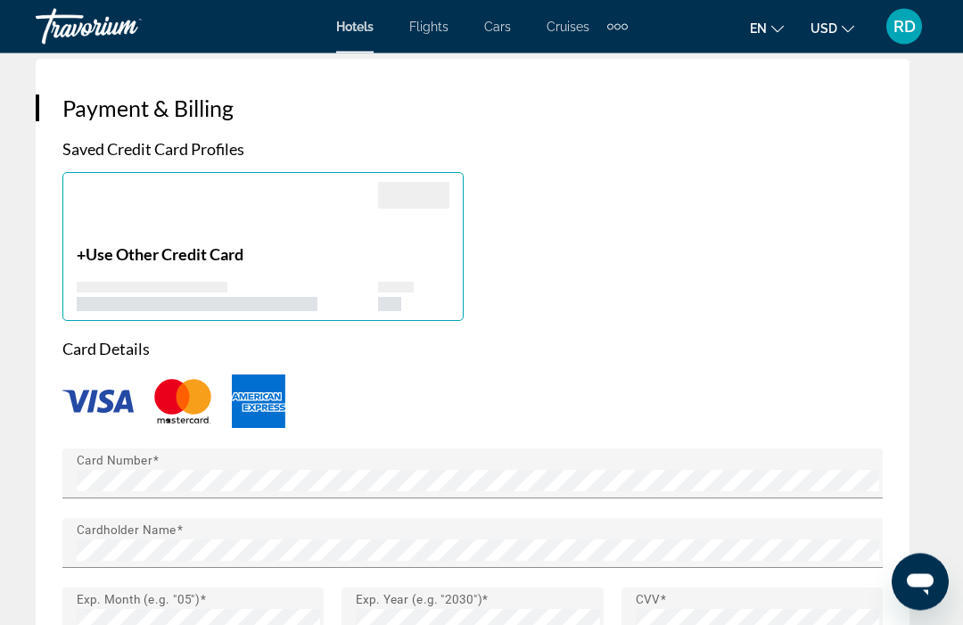
scroll to position [1891, 0]
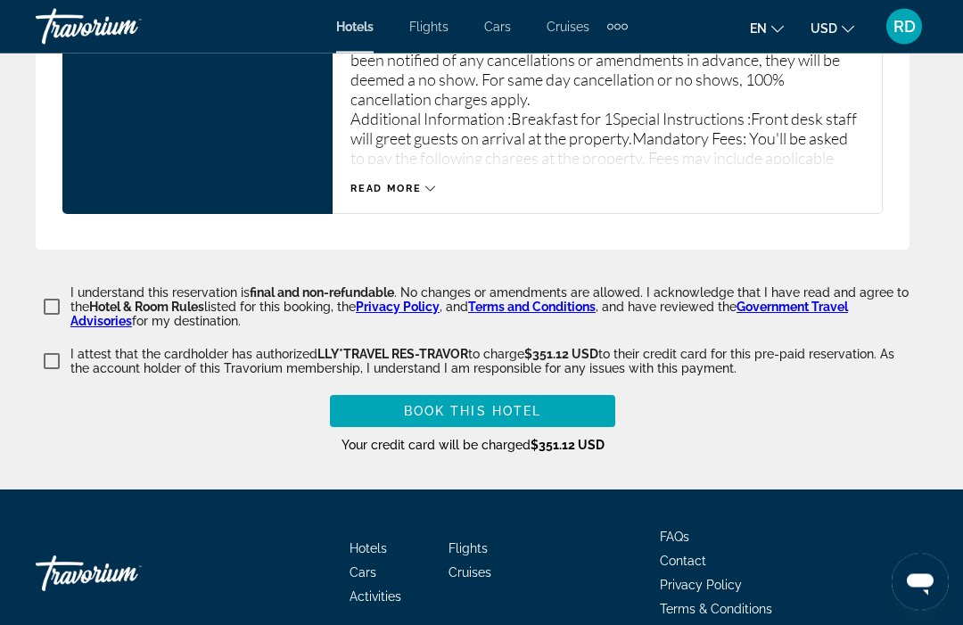
click at [569, 398] on span "Main content" at bounding box center [472, 412] width 285 height 43
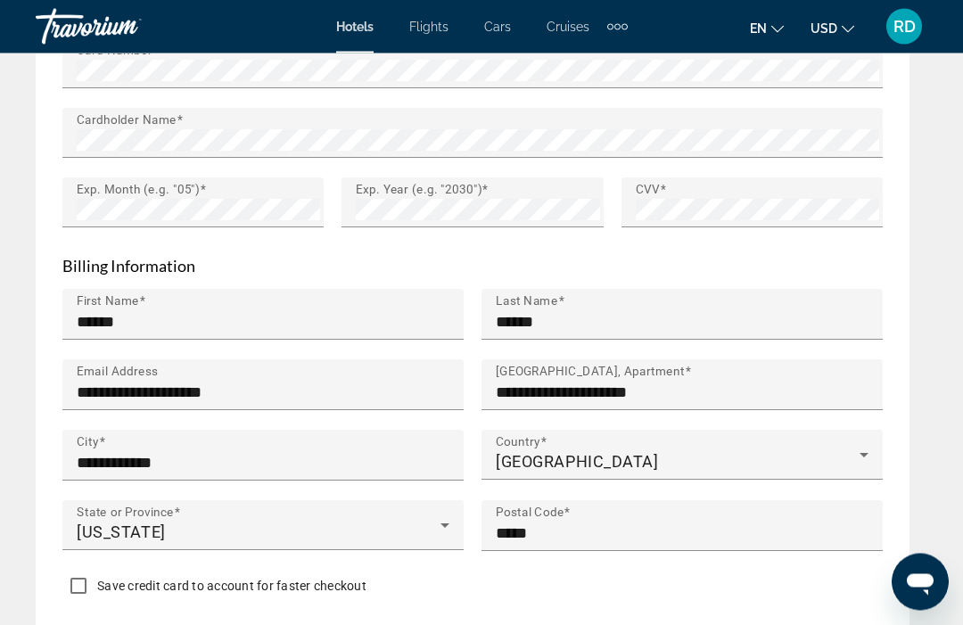
scroll to position [2303, 0]
click at [437, 391] on input "**********" at bounding box center [268, 391] width 383 height 21
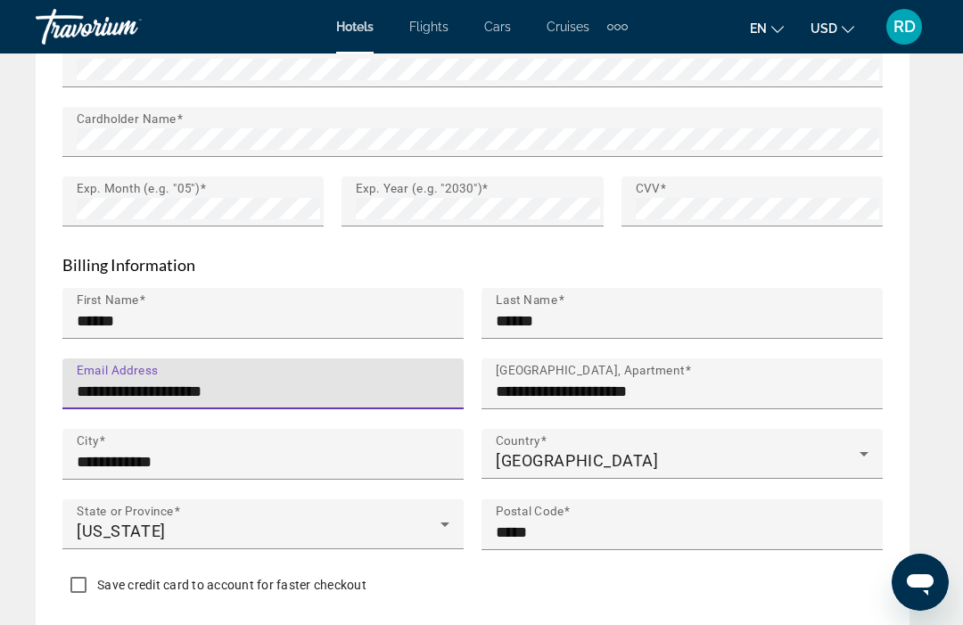
scroll to position [2302, 0]
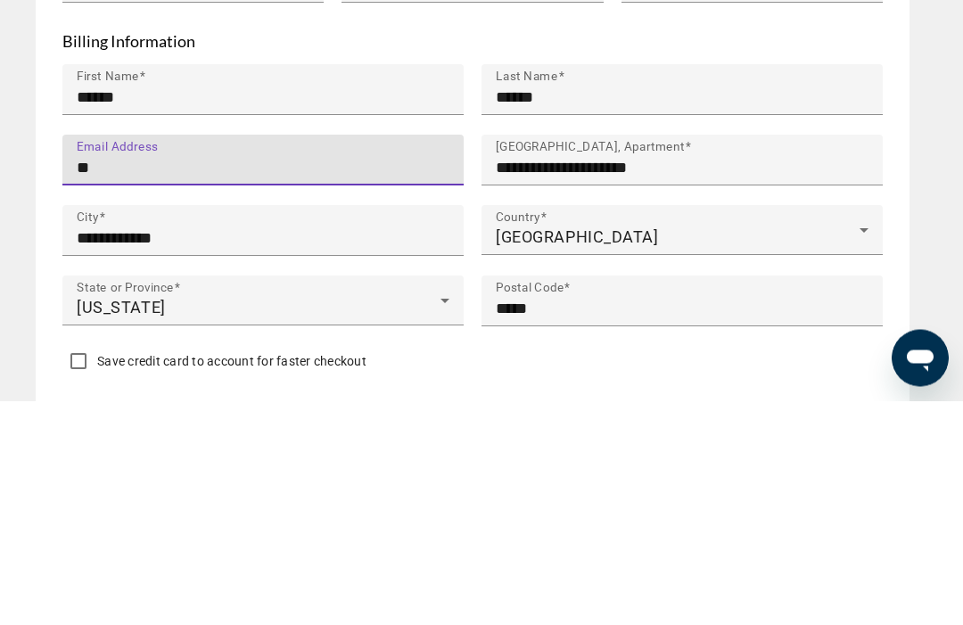
type input "*"
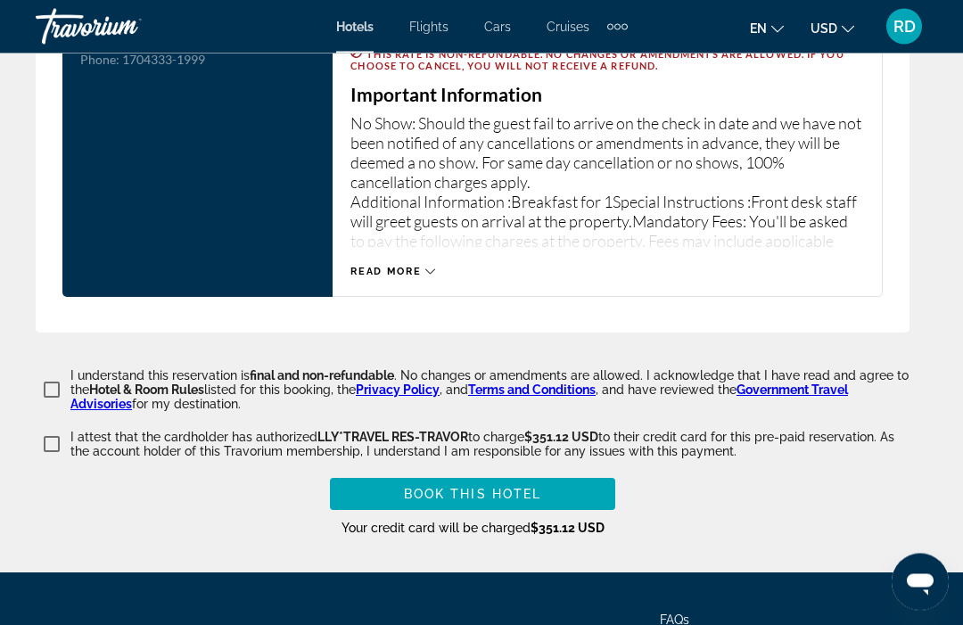
type input "**********"
click at [566, 491] on span "Main content" at bounding box center [472, 495] width 285 height 43
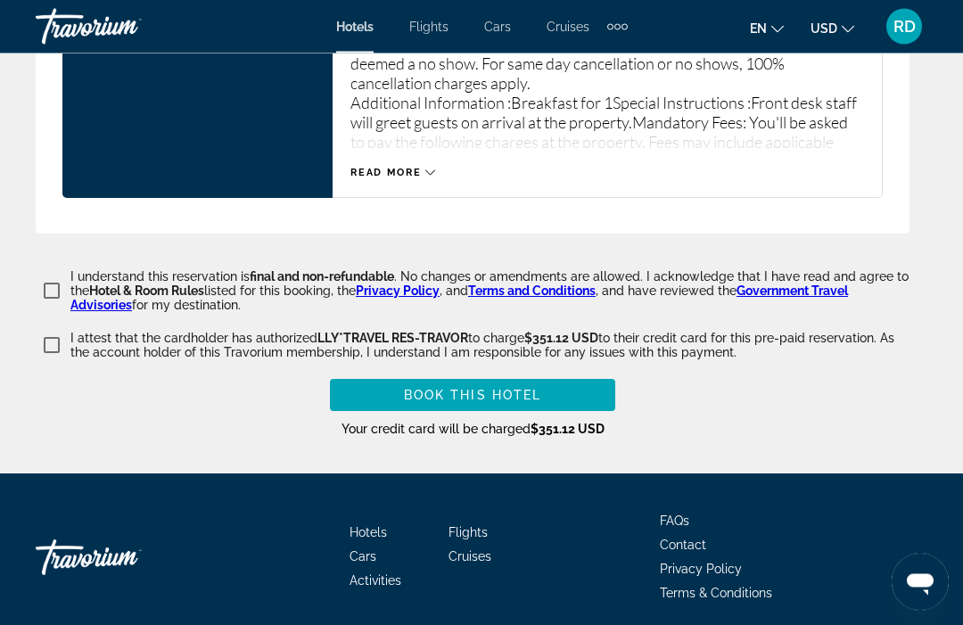
scroll to position [3191, 0]
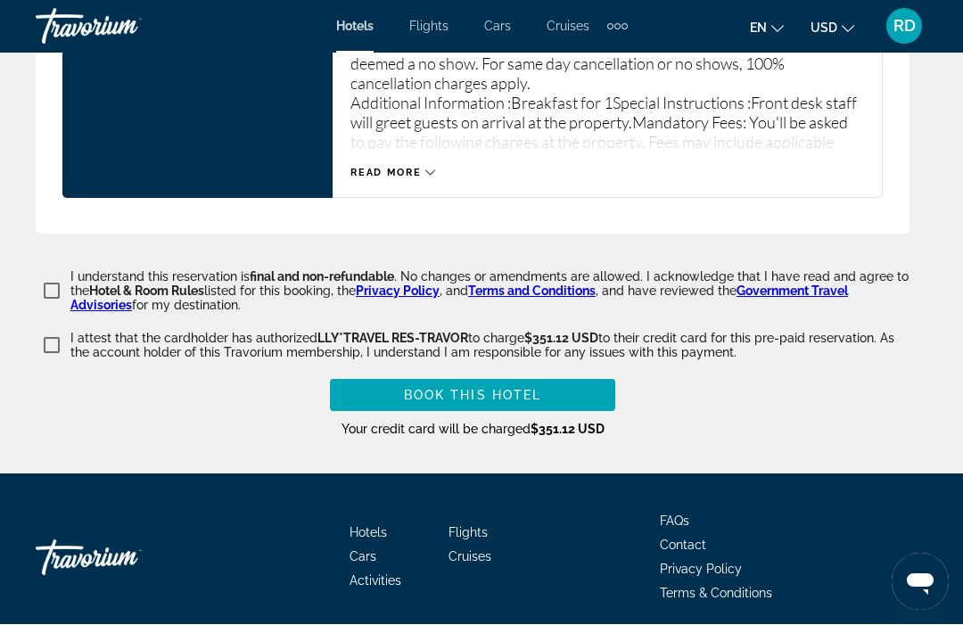
click at [571, 381] on span "Main content" at bounding box center [472, 396] width 285 height 43
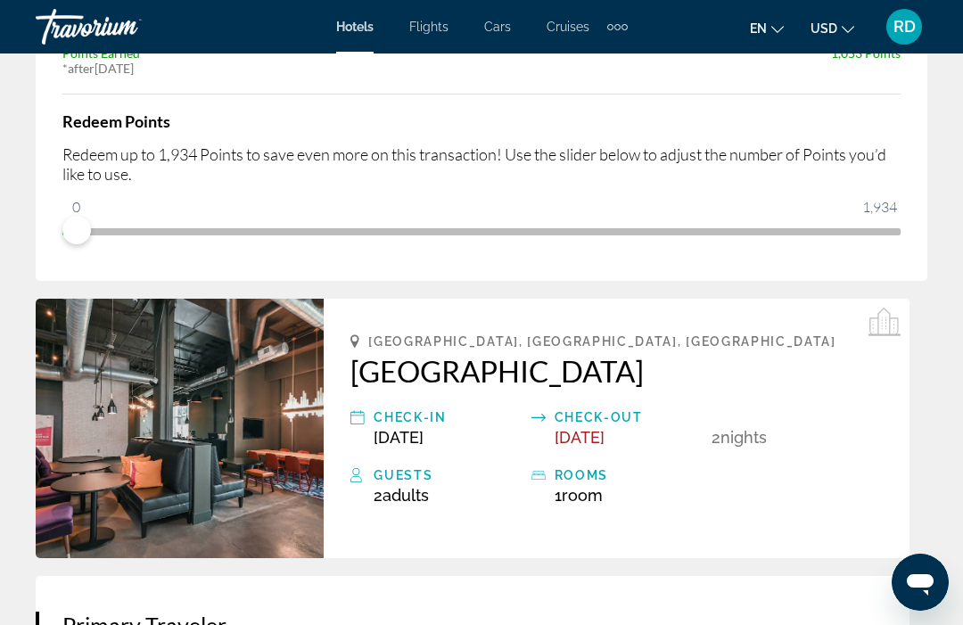
scroll to position [471, 0]
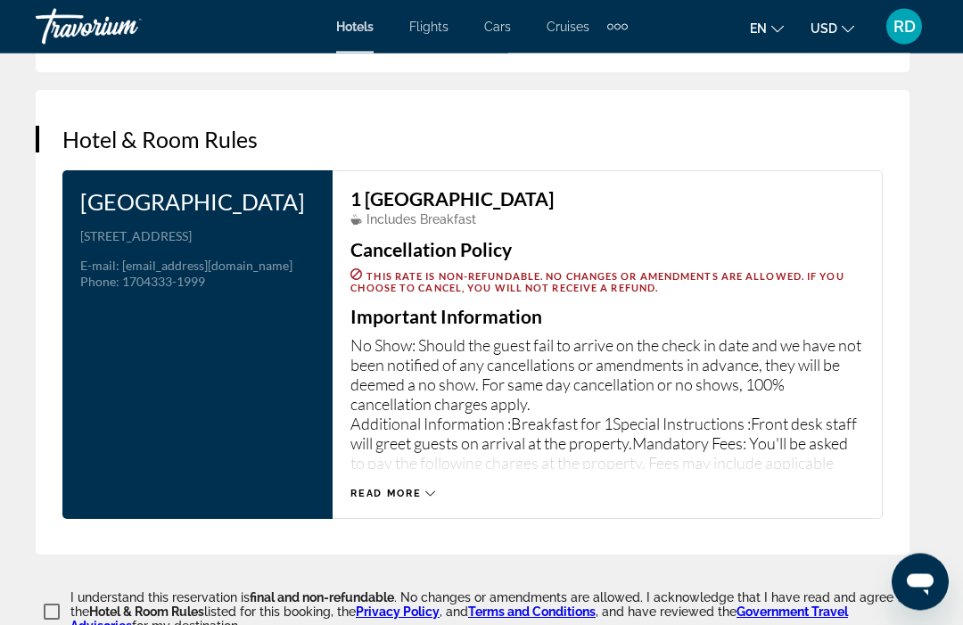
click at [423, 489] on div "Read more" at bounding box center [392, 495] width 85 height 12
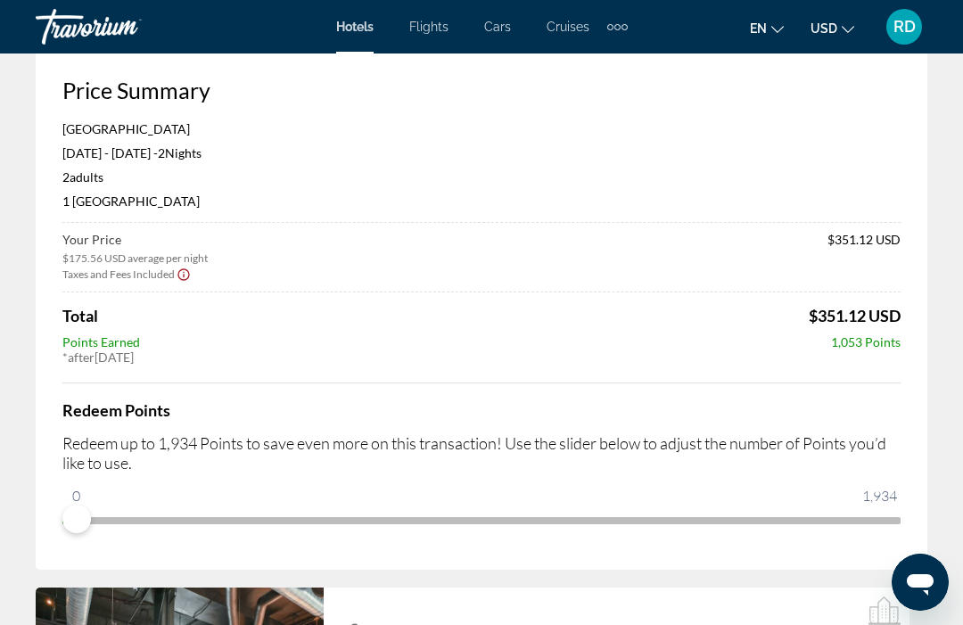
scroll to position [0, 0]
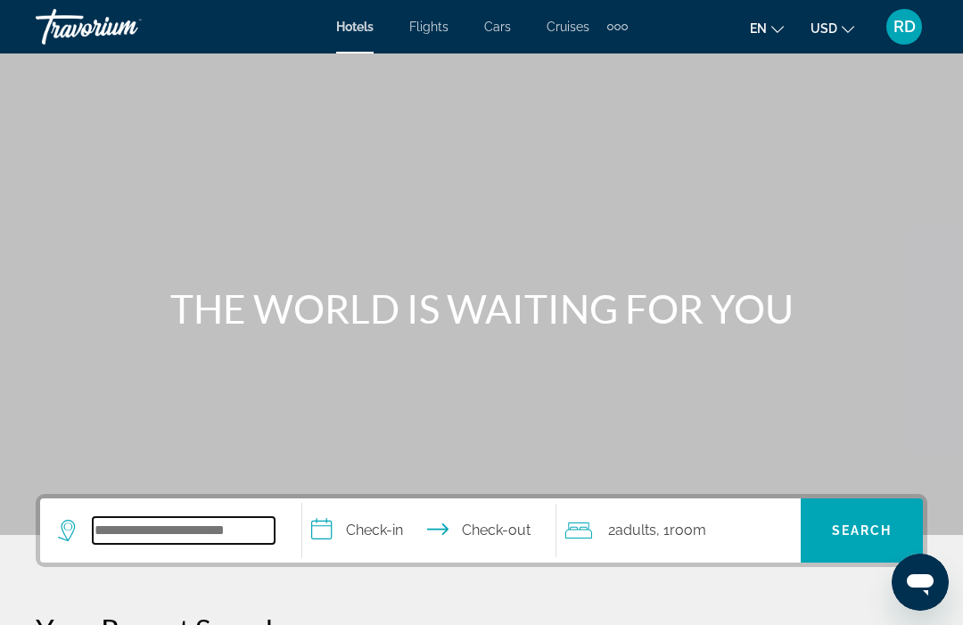
click at [206, 522] on input "Search hotel destination" at bounding box center [184, 530] width 182 height 27
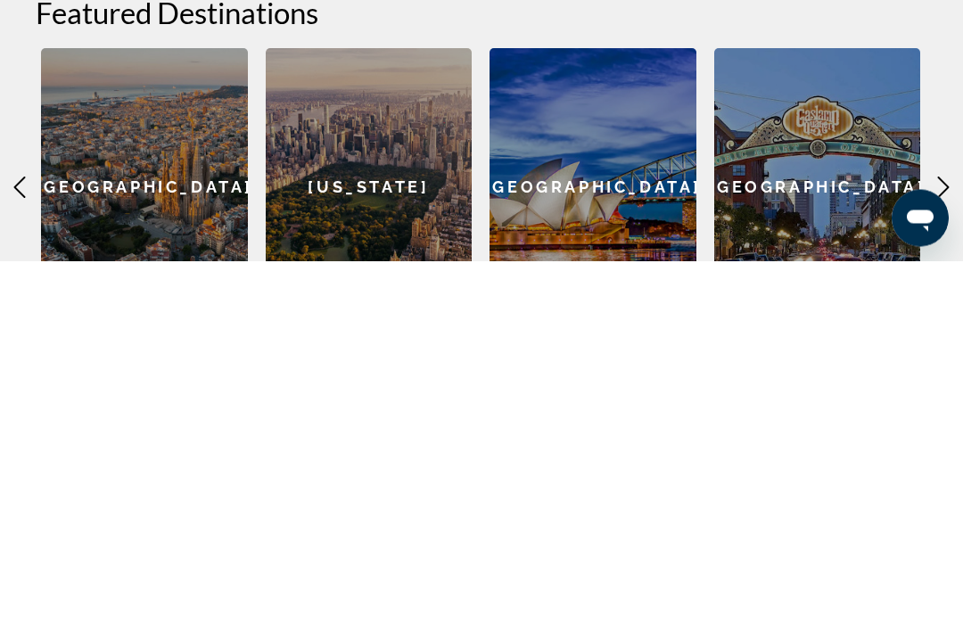
scroll to position [400, 0]
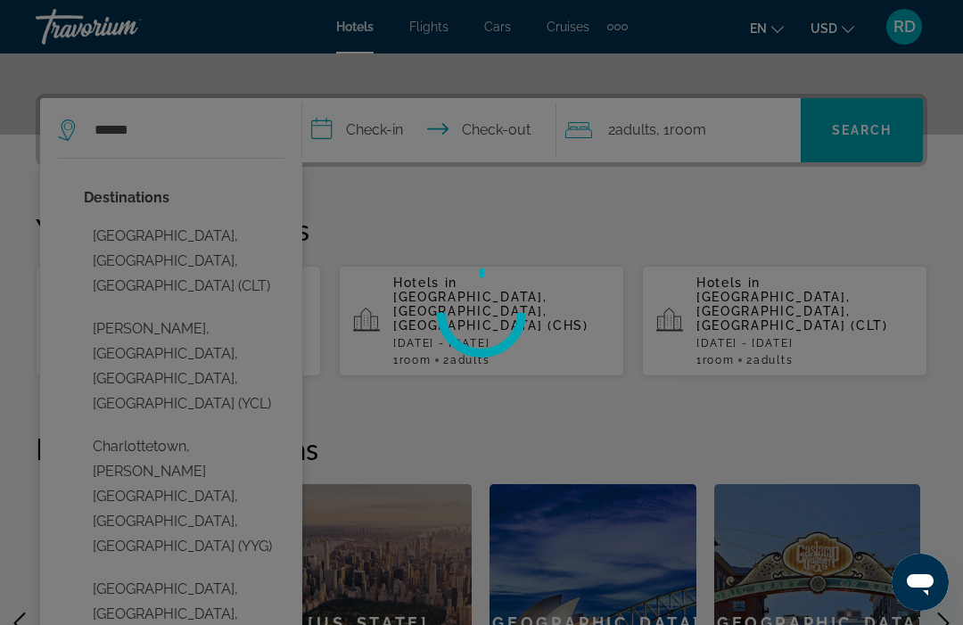
click at [251, 231] on div at bounding box center [481, 312] width 963 height 625
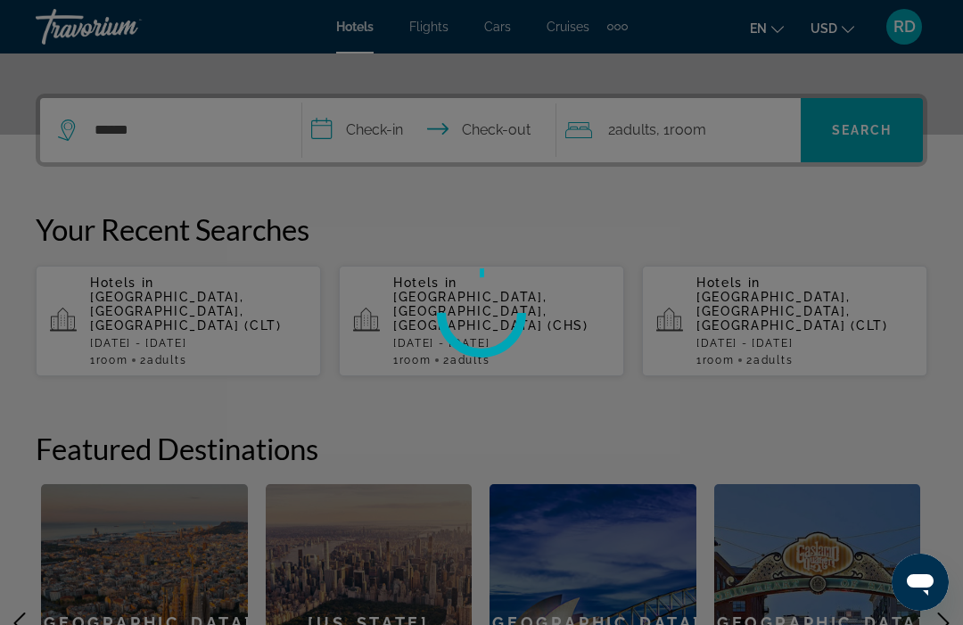
click at [397, 136] on div at bounding box center [481, 312] width 963 height 625
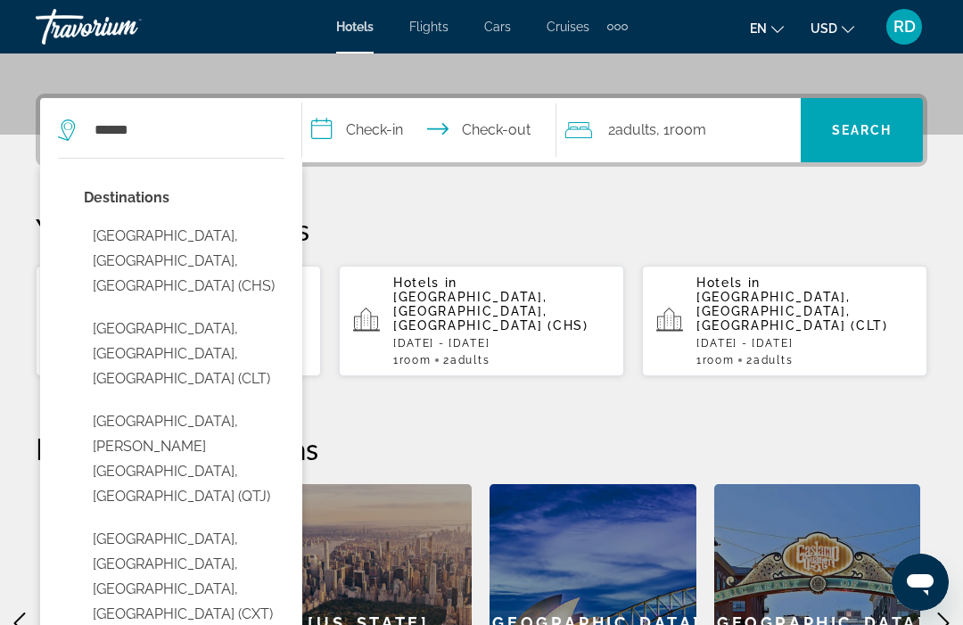
click at [225, 313] on button "[GEOGRAPHIC_DATA], [GEOGRAPHIC_DATA], [GEOGRAPHIC_DATA] (CLT)" at bounding box center [184, 354] width 201 height 84
type input "**********"
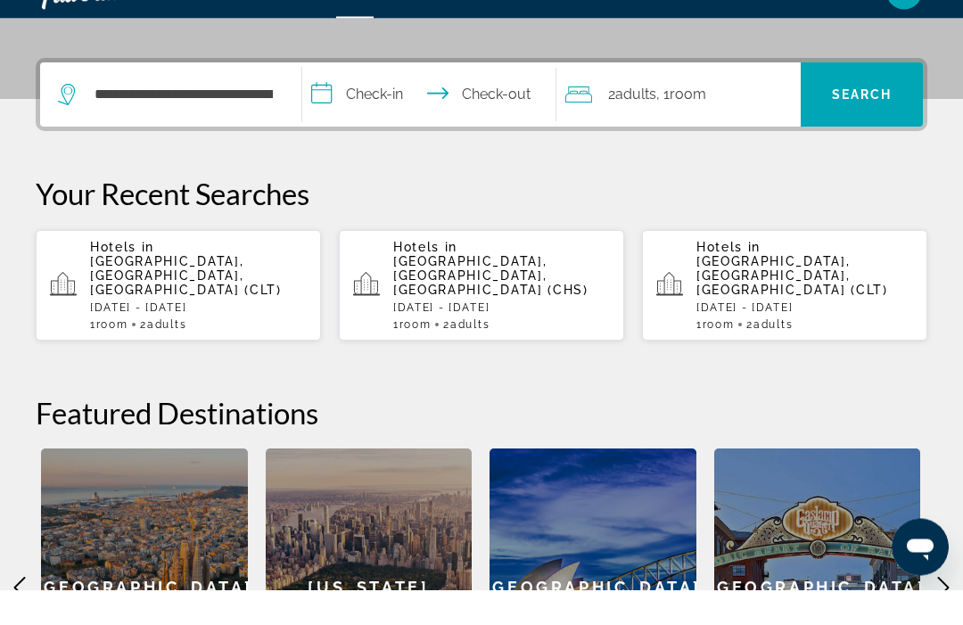
click at [393, 131] on input "**********" at bounding box center [432, 133] width 260 height 70
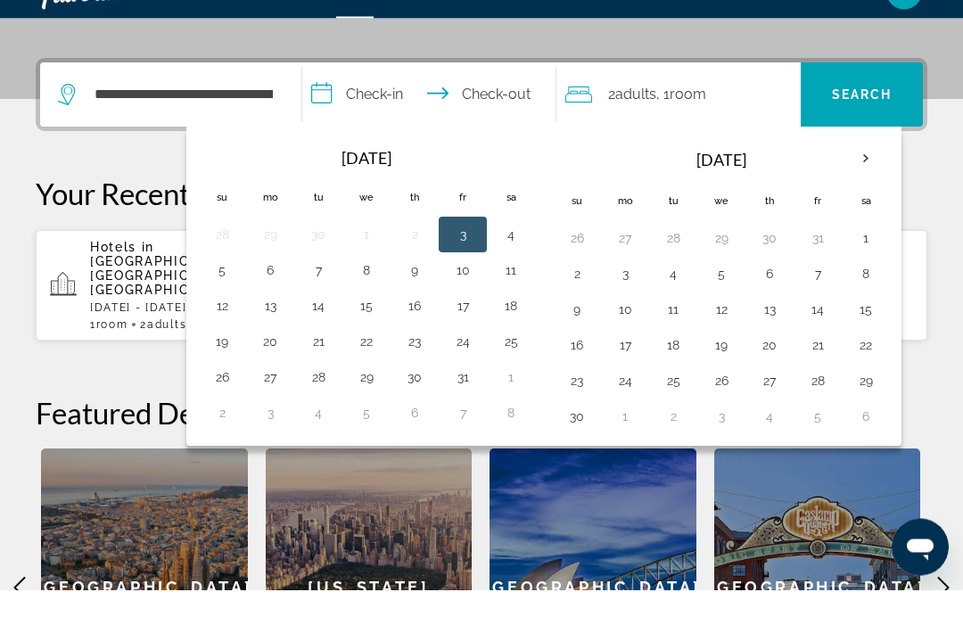
scroll to position [436, 0]
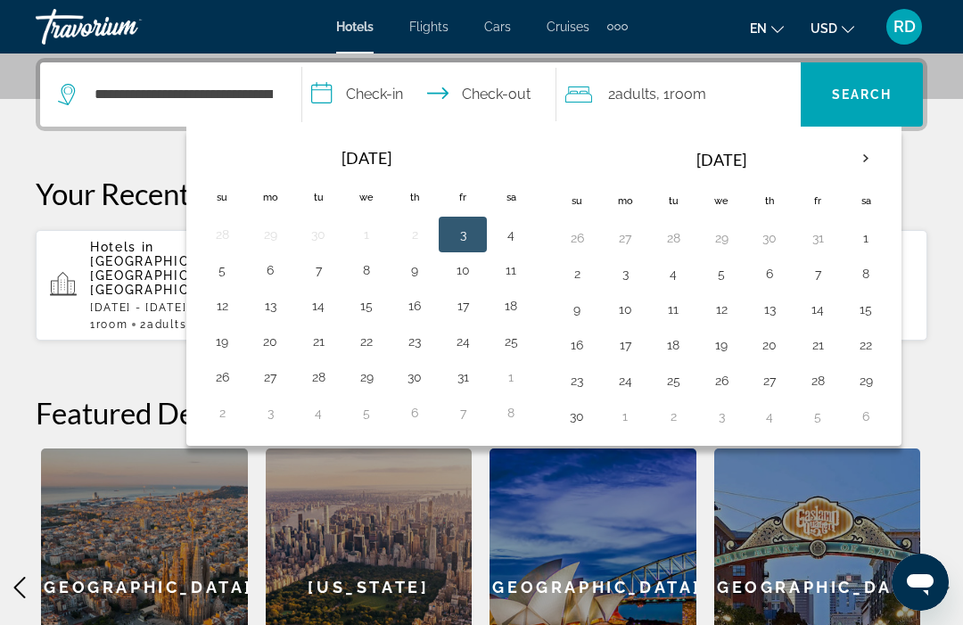
click at [416, 273] on button "9" at bounding box center [414, 270] width 29 height 25
click at [512, 274] on button "11" at bounding box center [511, 270] width 29 height 25
type input "**********"
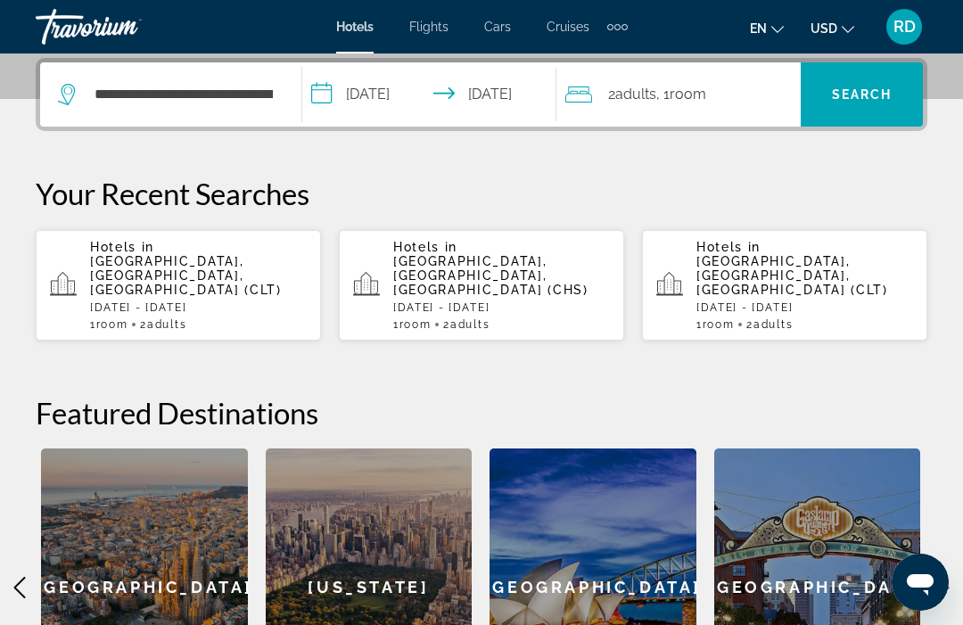
click at [870, 111] on span "Search" at bounding box center [862, 94] width 122 height 43
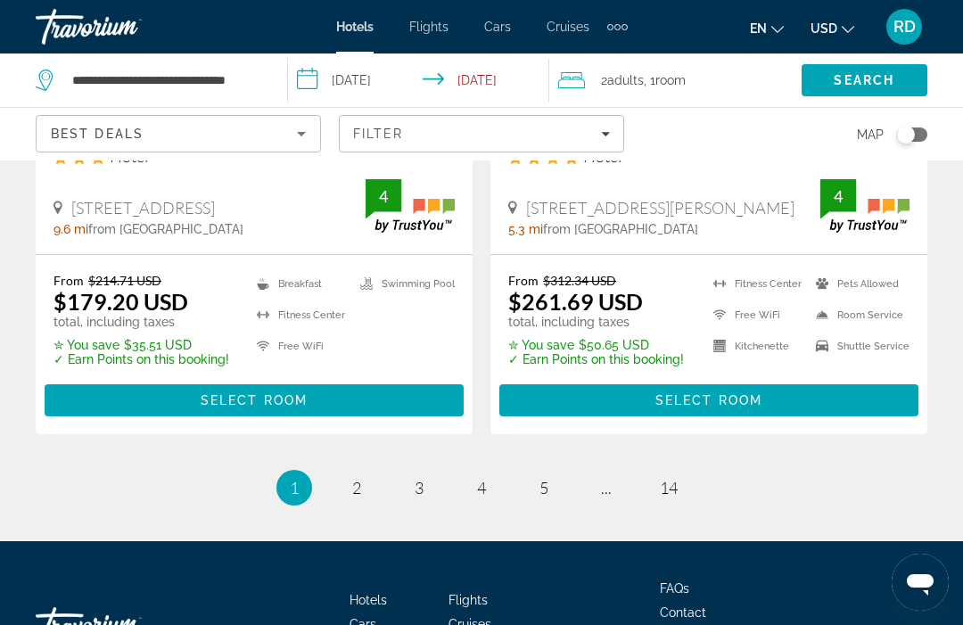
scroll to position [3828, 0]
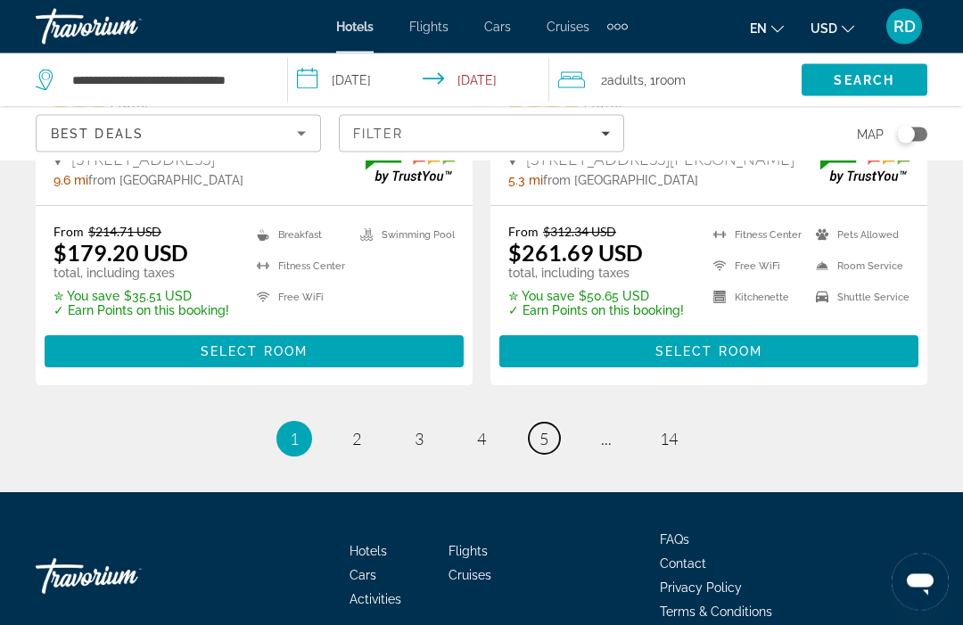
click at [531, 424] on link "page 5" at bounding box center [544, 439] width 31 height 31
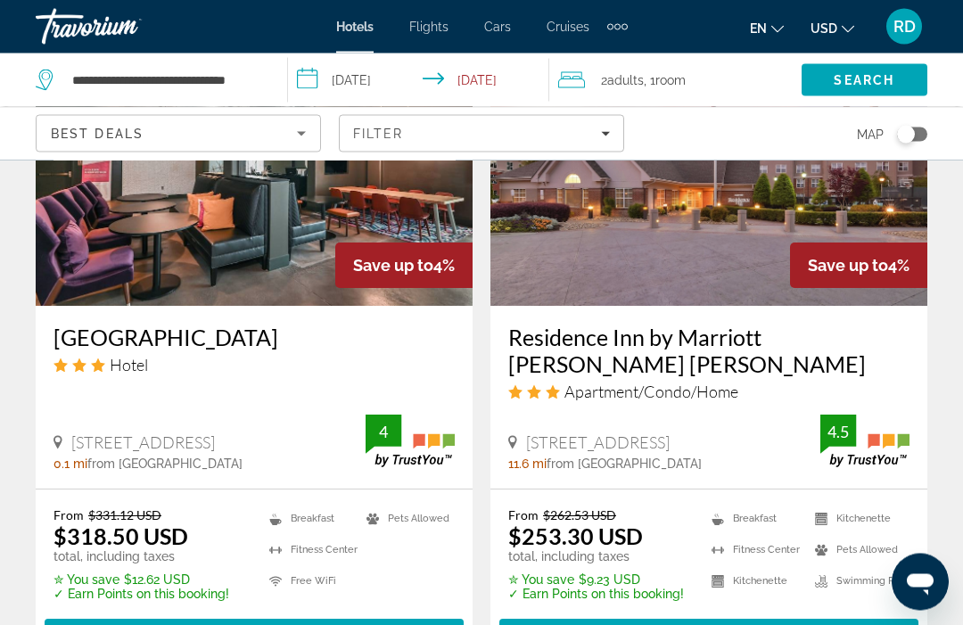
scroll to position [2911, 0]
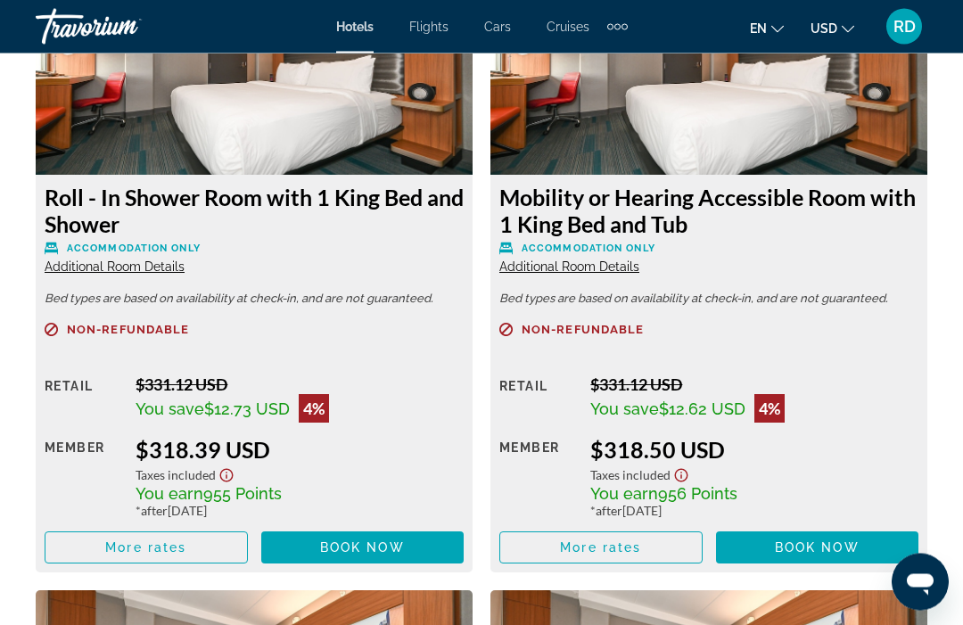
scroll to position [2885, 0]
click at [633, 543] on span "More rates" at bounding box center [600, 547] width 81 height 14
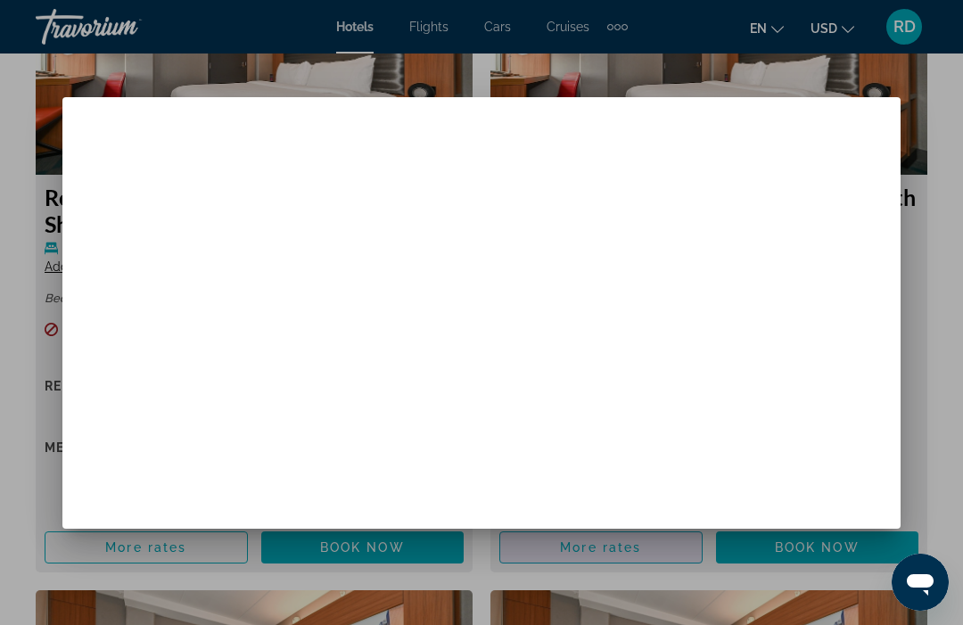
scroll to position [0, 0]
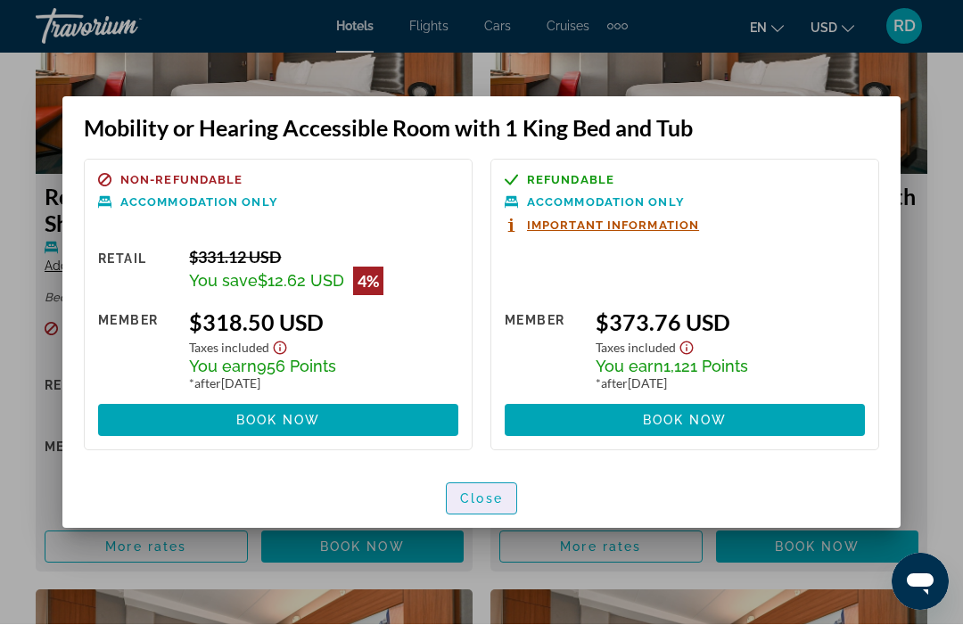
click at [492, 495] on span "Close" at bounding box center [481, 499] width 43 height 14
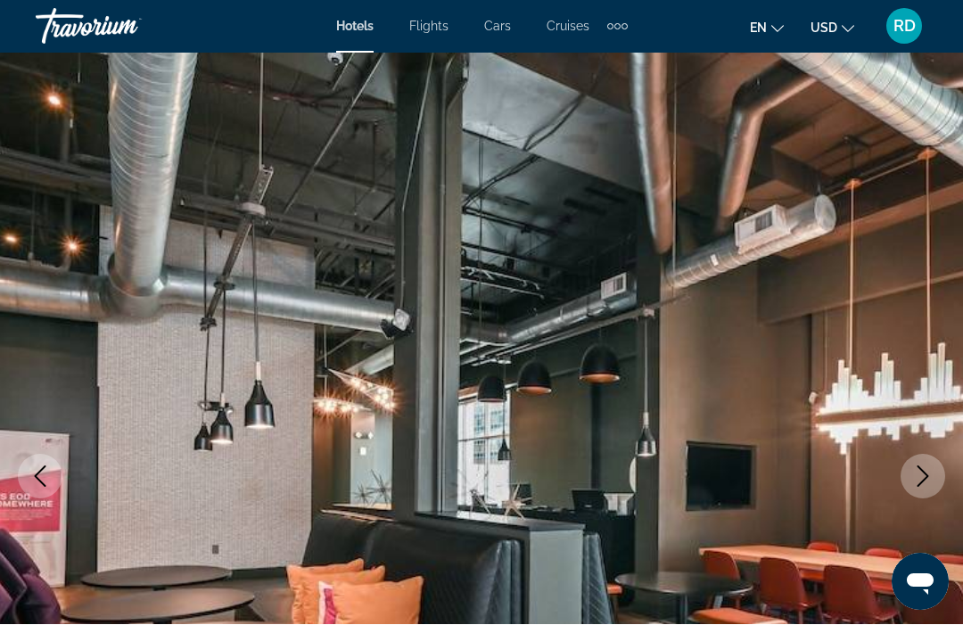
scroll to position [2885, 0]
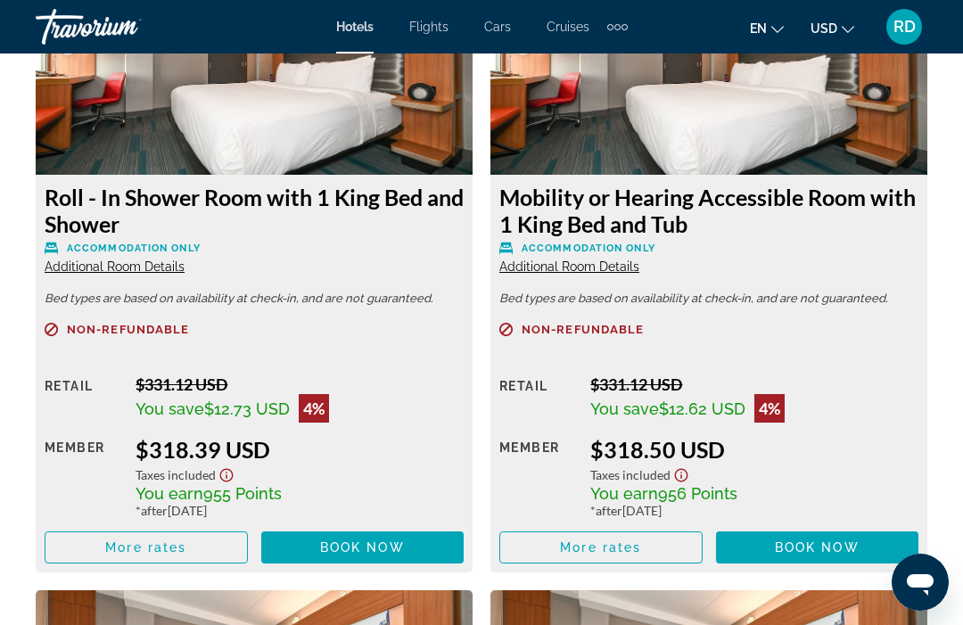
click at [174, 558] on span "Main content" at bounding box center [146, 547] width 202 height 43
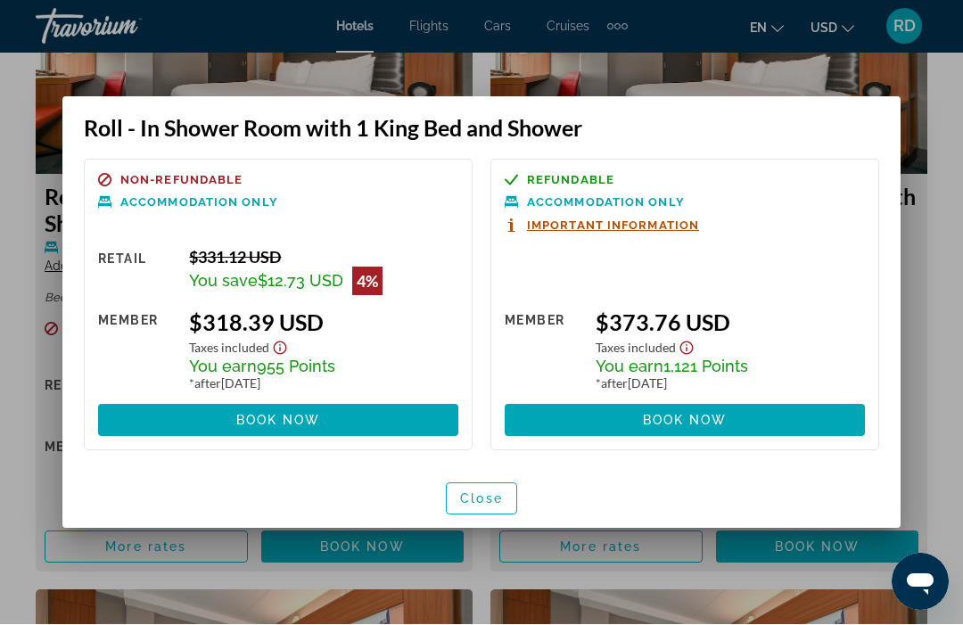
click at [483, 494] on span "Close" at bounding box center [481, 499] width 43 height 14
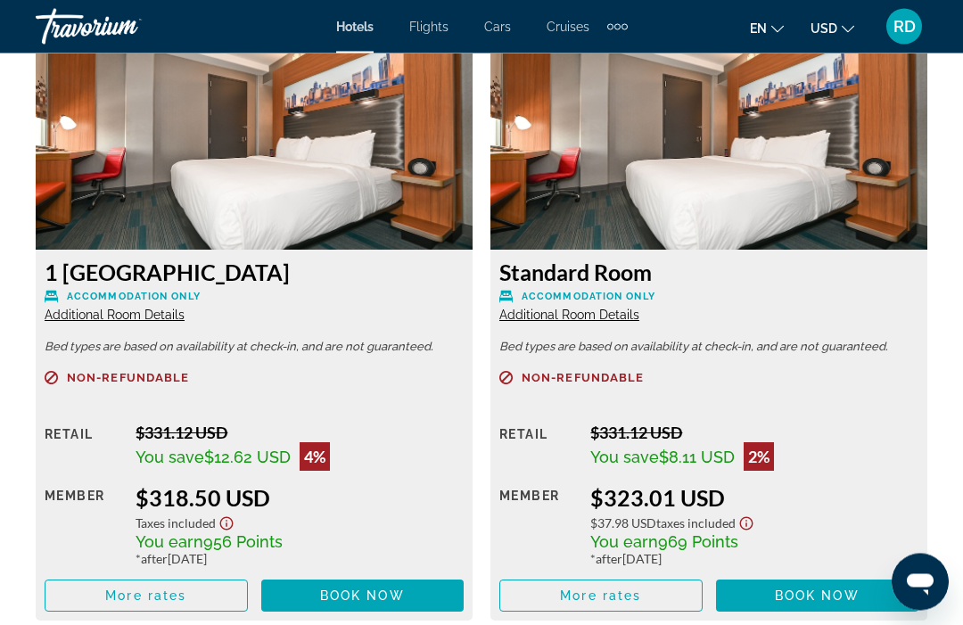
scroll to position [3449, 0]
click at [204, 593] on span "Main content" at bounding box center [146, 595] width 202 height 43
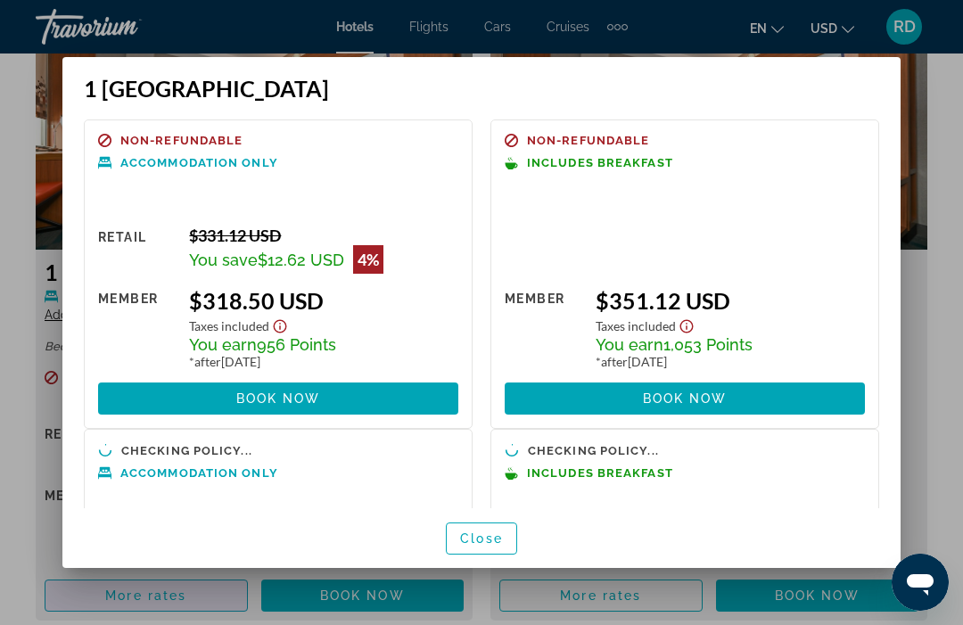
scroll to position [0, 0]
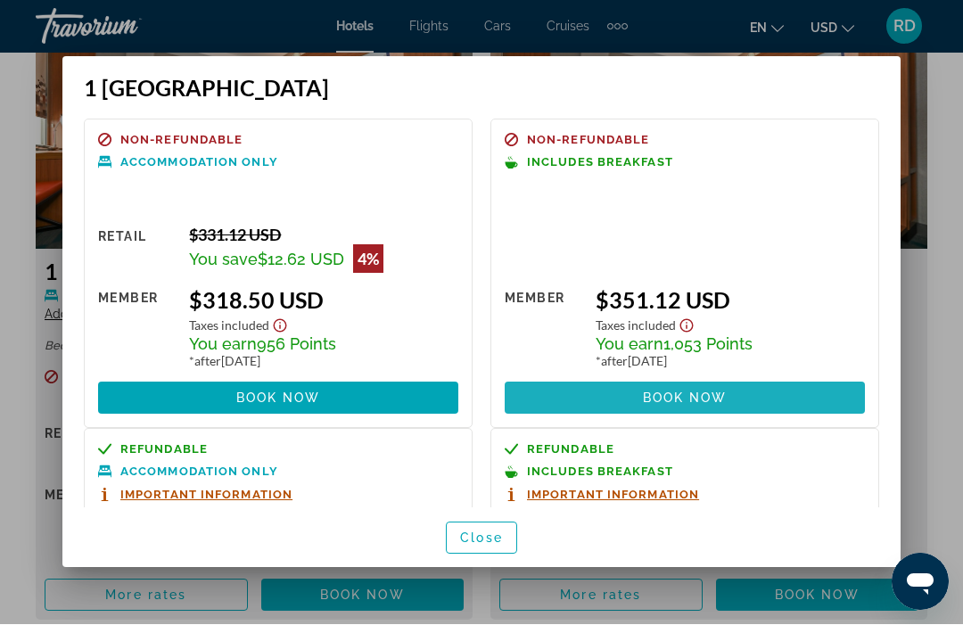
click at [741, 377] on span at bounding box center [685, 398] width 360 height 43
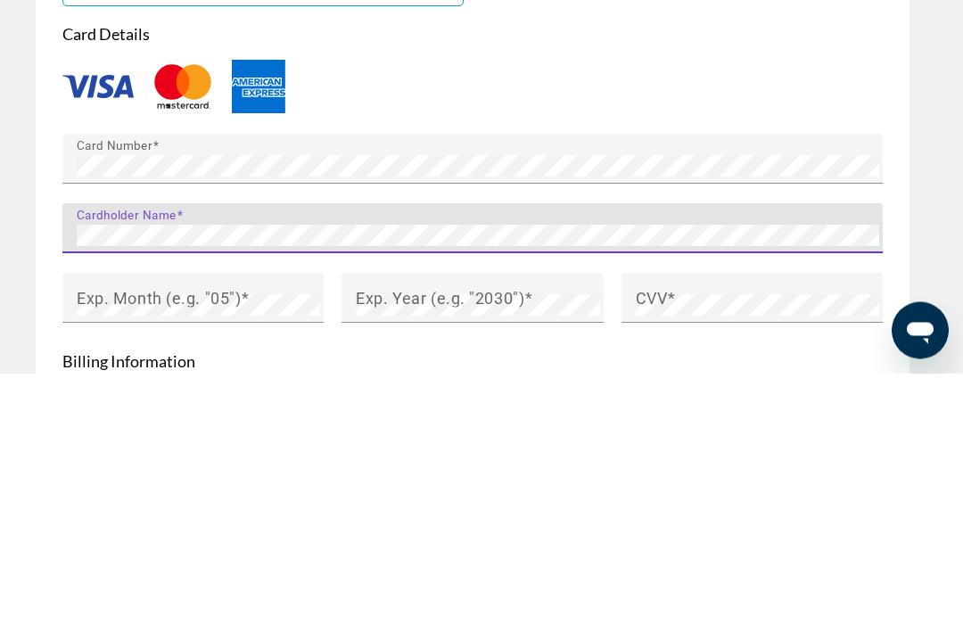
scroll to position [1874, 0]
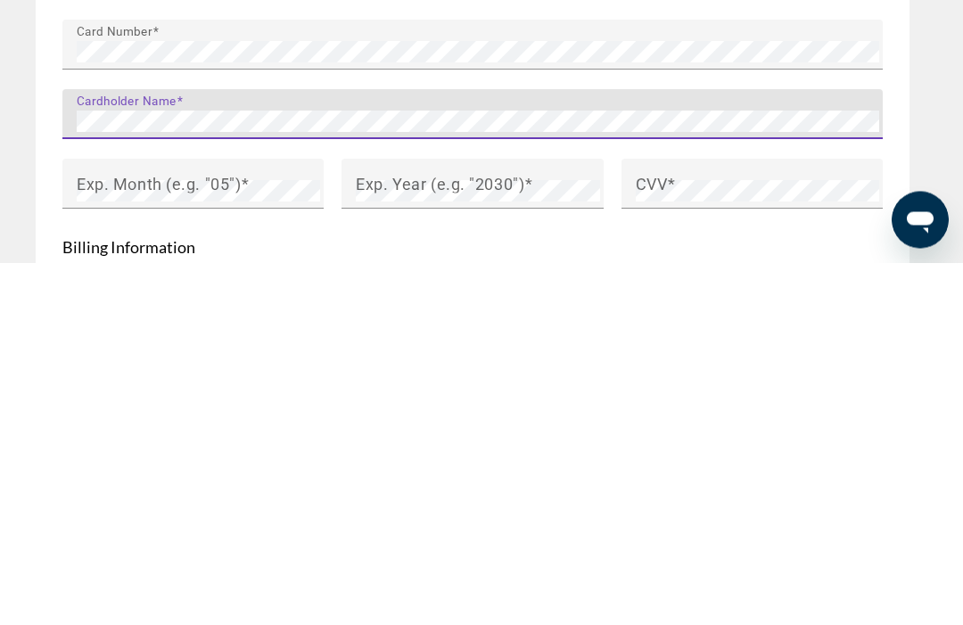
click at [237, 537] on mat-label "Exp. Month (e.g. "05")" at bounding box center [159, 546] width 164 height 19
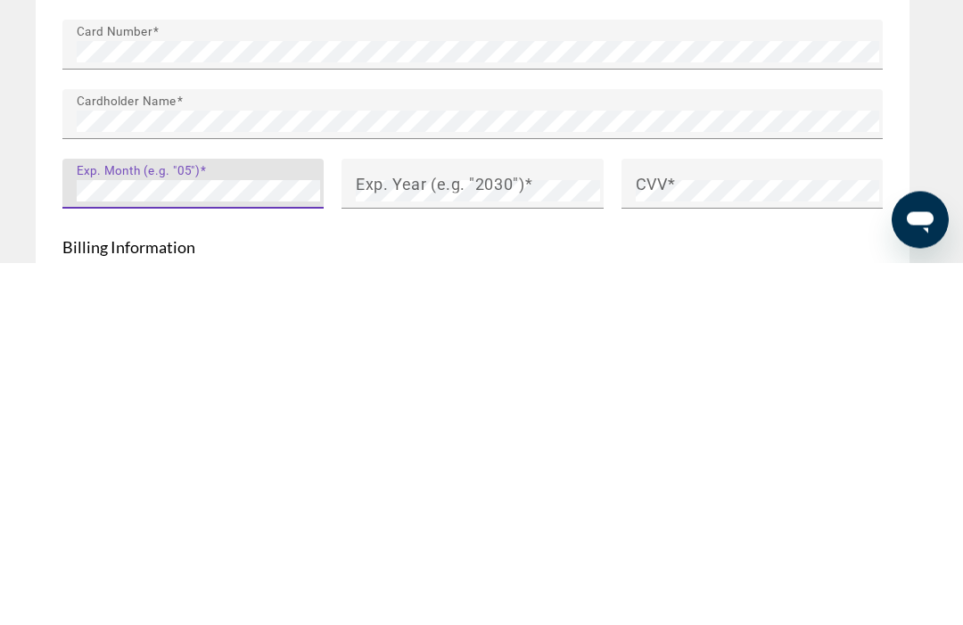
click at [457, 537] on mat-label "Exp. Year (e.g. "2030")" at bounding box center [440, 546] width 169 height 19
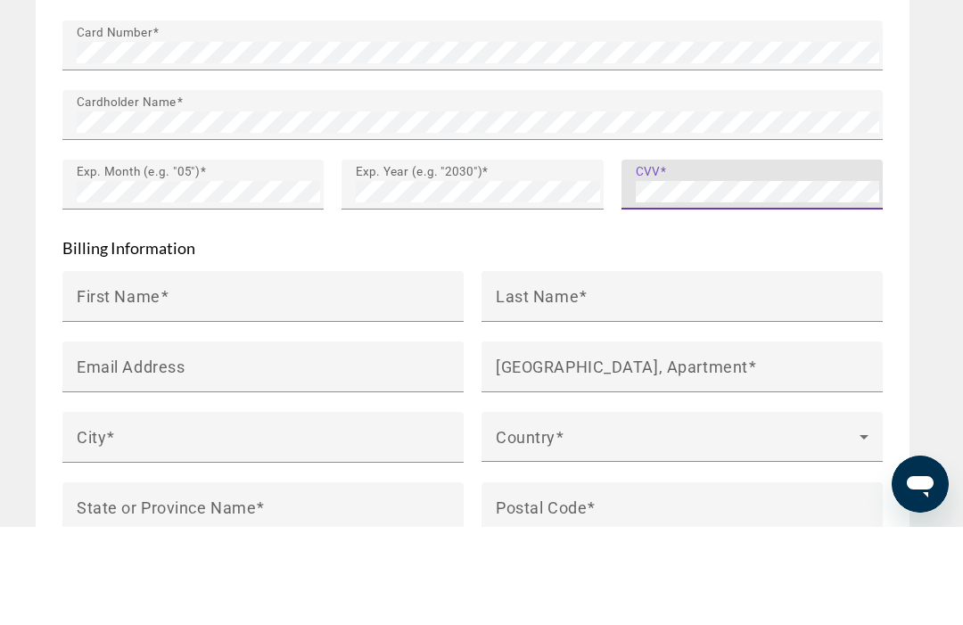
scroll to position [2139, 0]
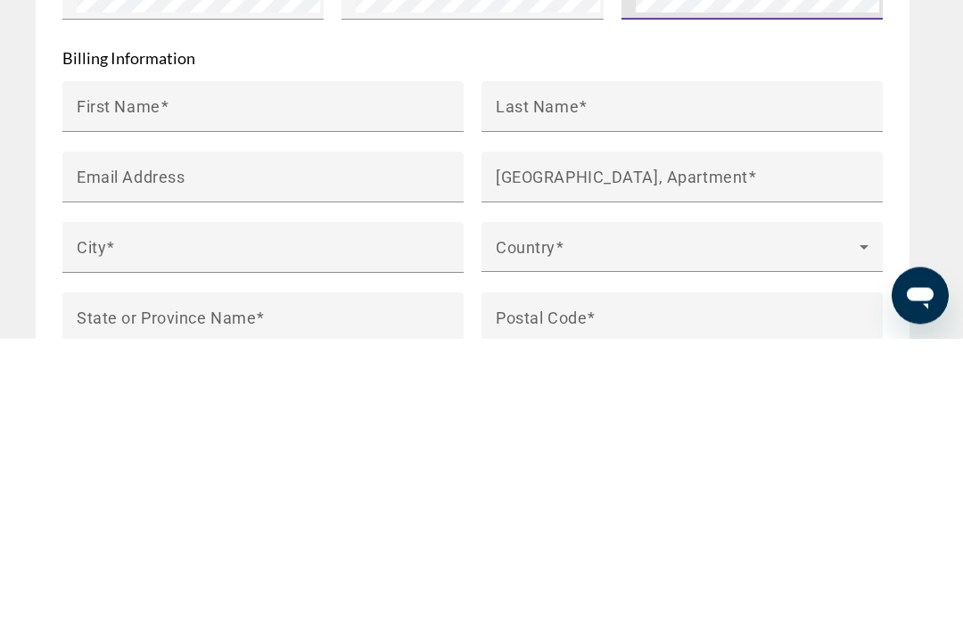
click at [344, 368] on div "First Name" at bounding box center [268, 393] width 383 height 51
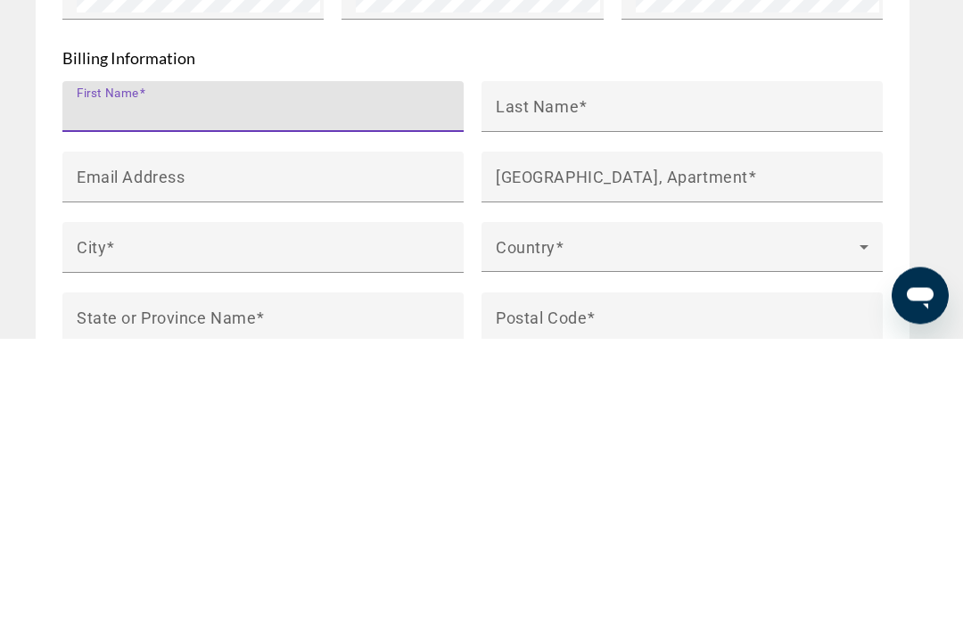
type input "******"
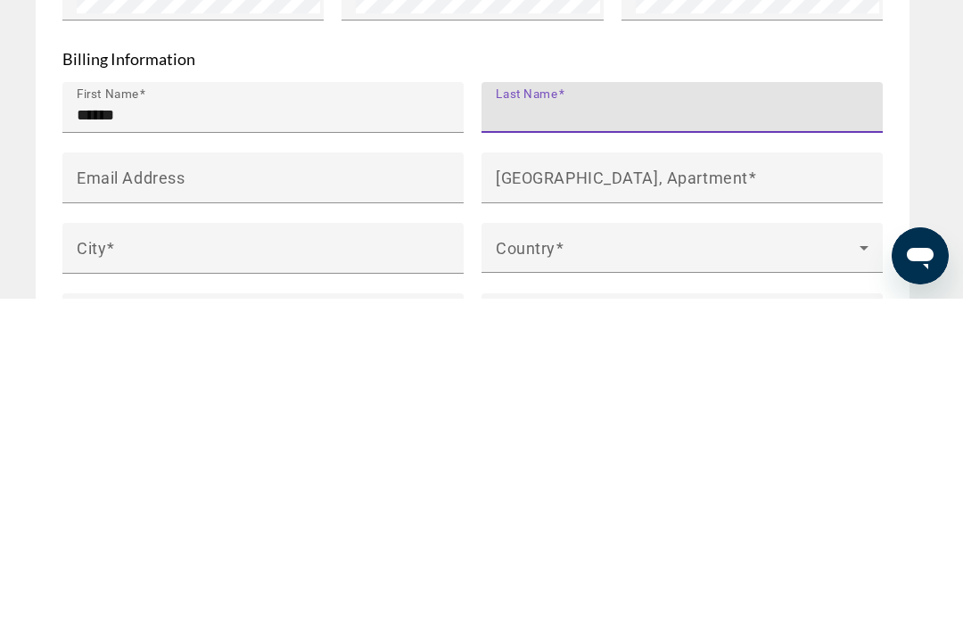
scroll to position [2097, 0]
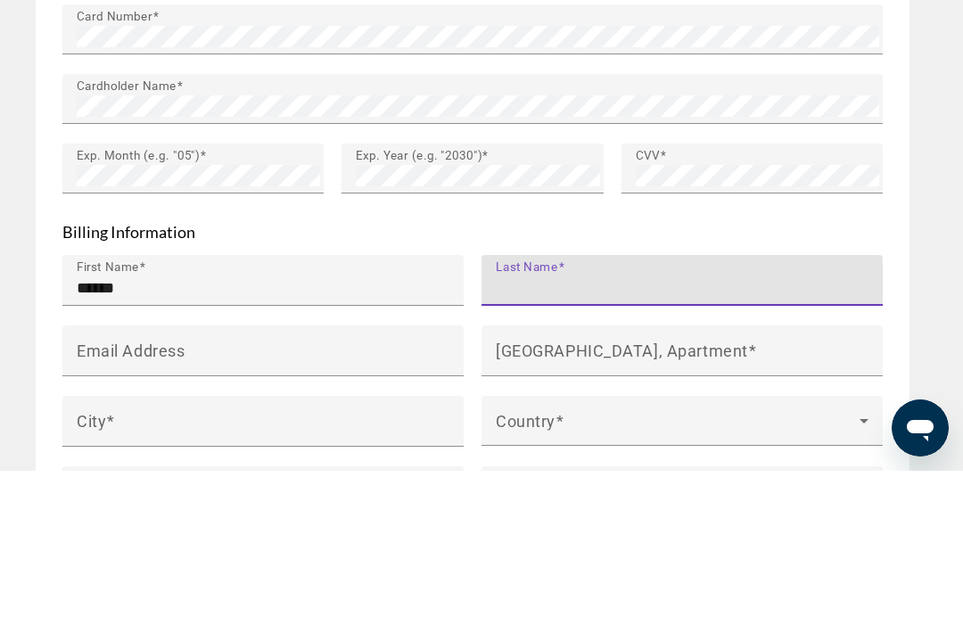
type input "******"
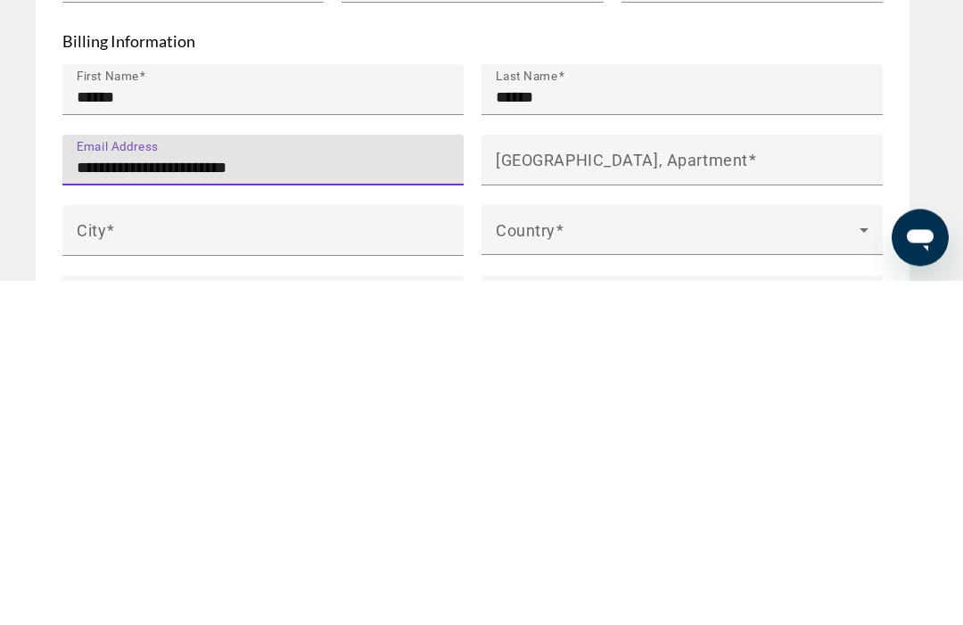
type input "**********"
click at [624, 495] on mat-label "[GEOGRAPHIC_DATA], Apartment" at bounding box center [622, 504] width 252 height 19
click at [624, 502] on input "[GEOGRAPHIC_DATA], Apartment" at bounding box center [687, 512] width 383 height 21
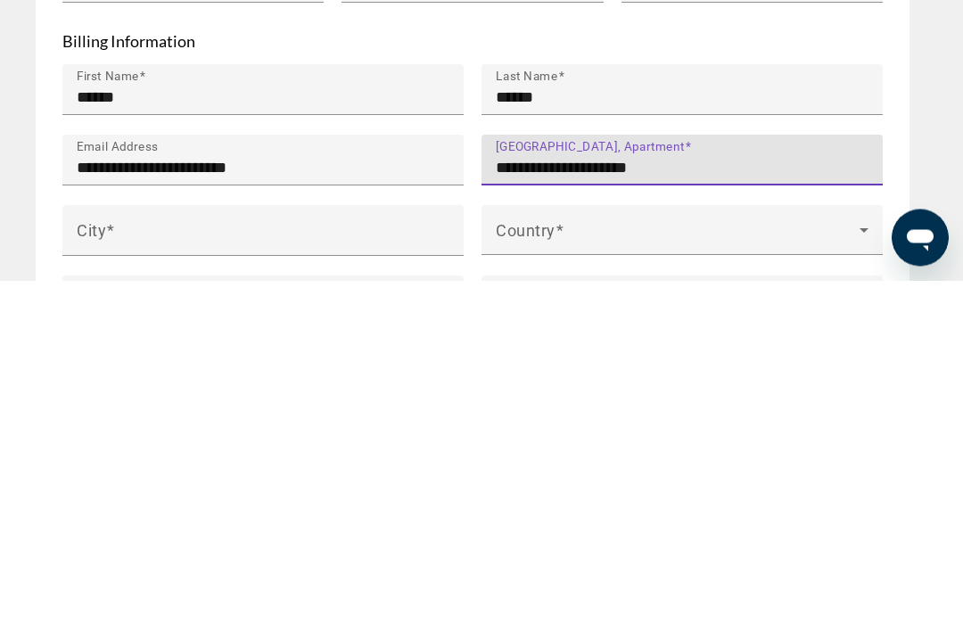
type input "**********"
click at [315, 573] on input "City" at bounding box center [268, 583] width 383 height 21
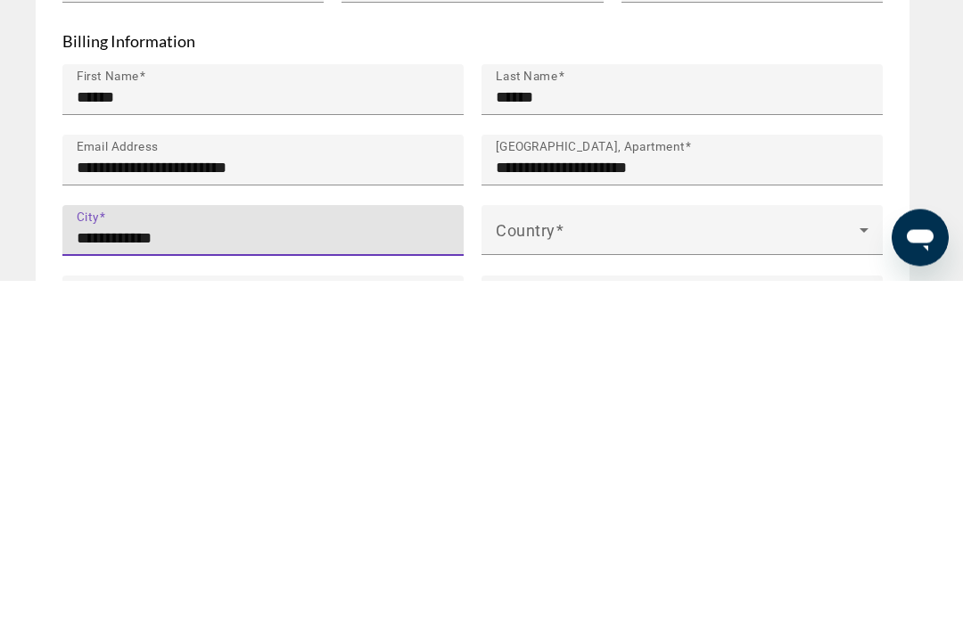
type input "**********"
click at [630, 572] on span "Main content" at bounding box center [678, 582] width 364 height 21
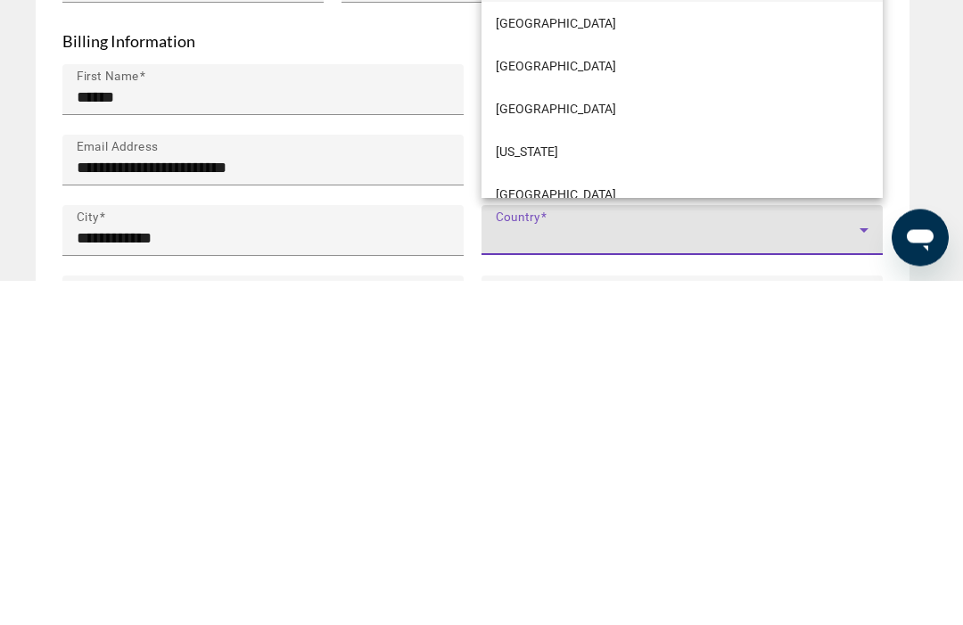
scroll to position [2443, 0]
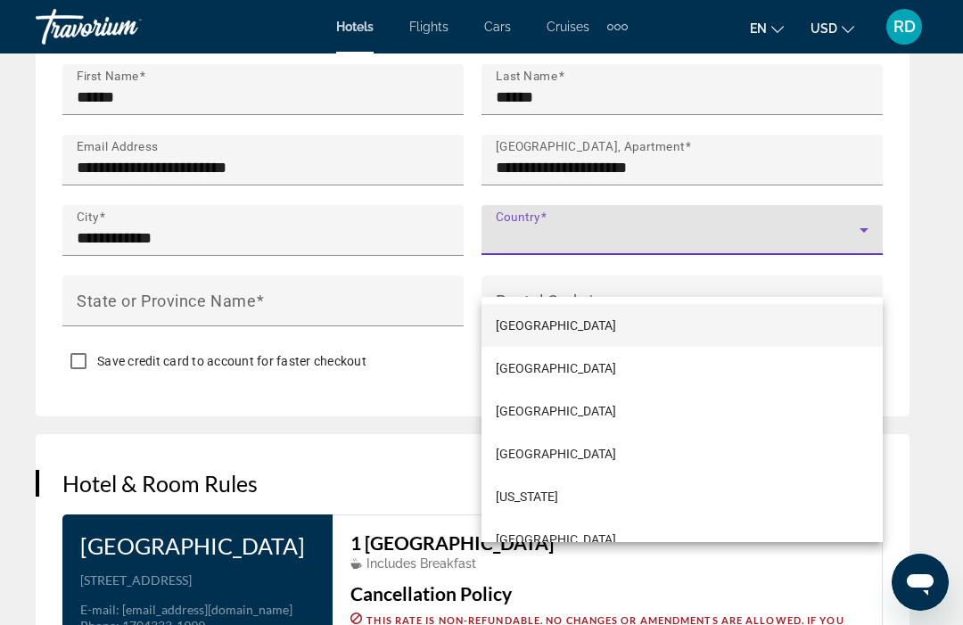
click at [676, 222] on div at bounding box center [481, 312] width 963 height 625
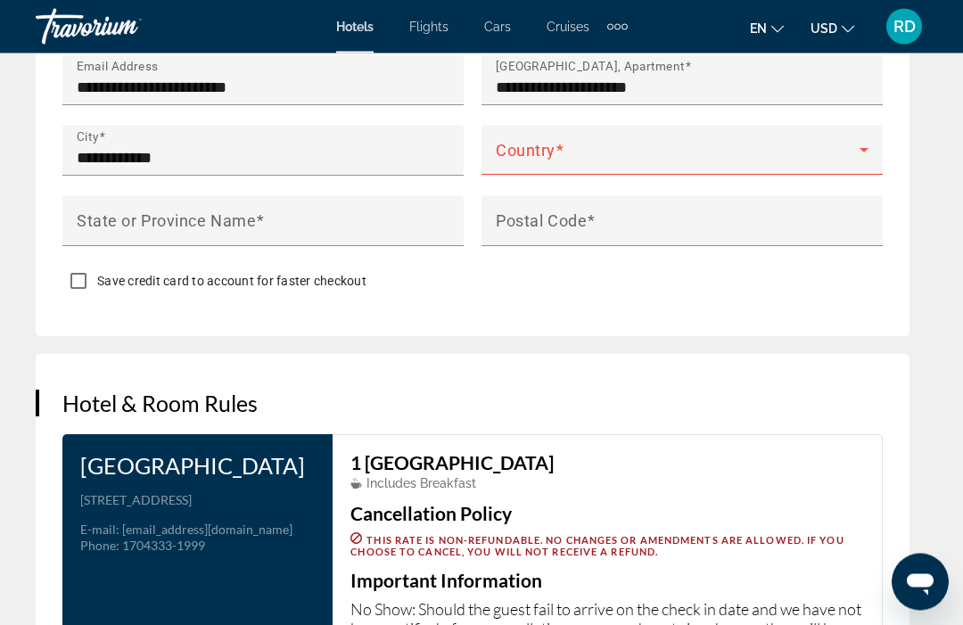
scroll to position [2495, 0]
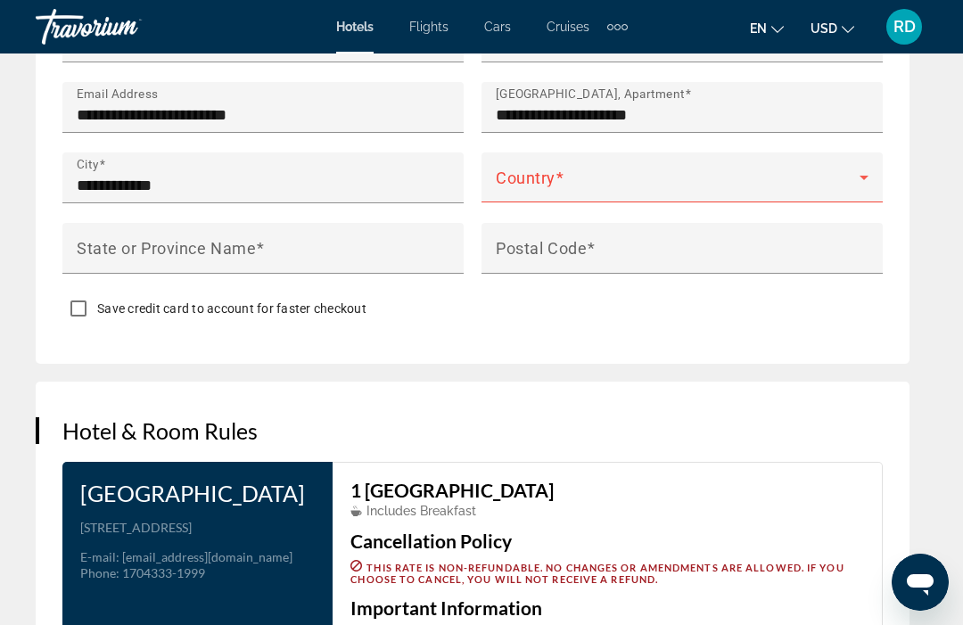
click at [674, 174] on span "Main content" at bounding box center [678, 184] width 364 height 21
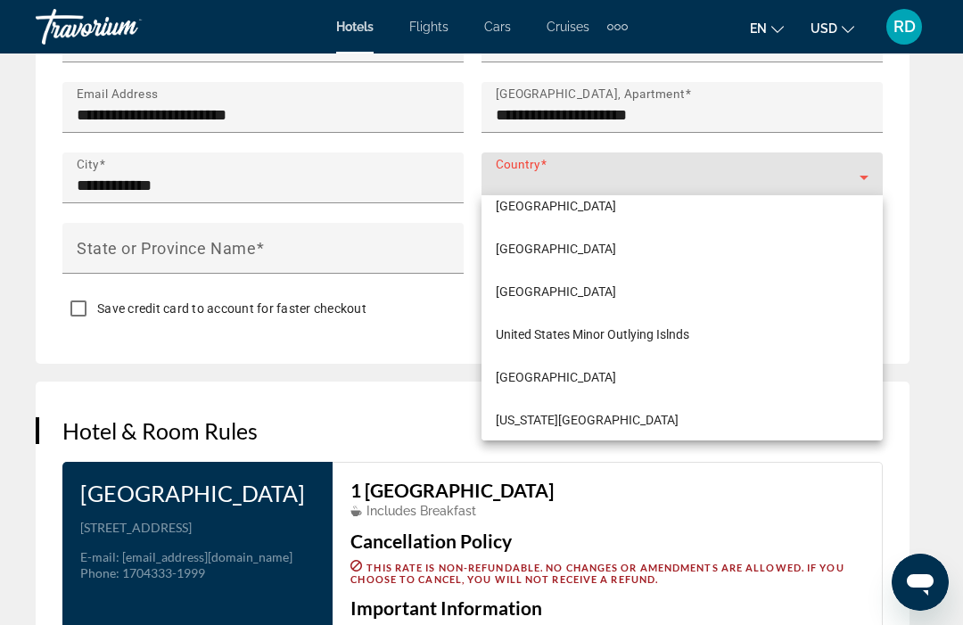
scroll to position [10286, 0]
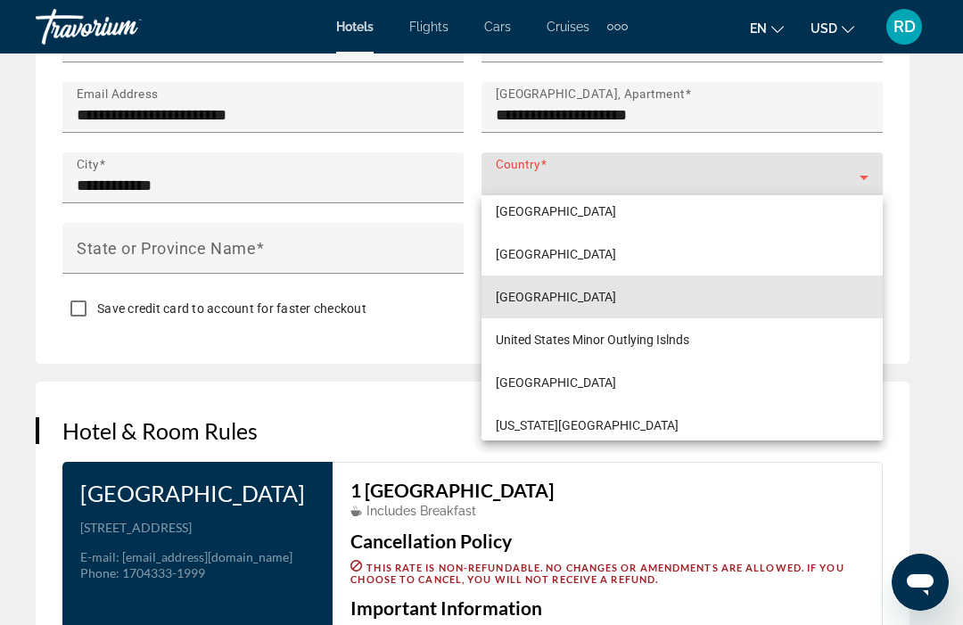
click at [616, 293] on span "[GEOGRAPHIC_DATA]" at bounding box center [556, 296] width 120 height 21
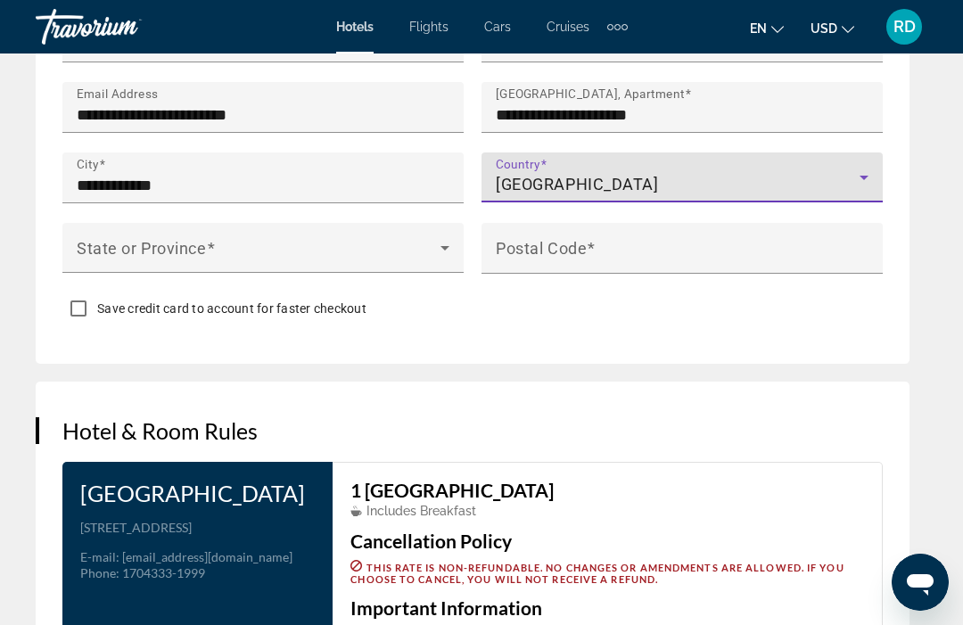
click at [301, 230] on div "State or Province" at bounding box center [263, 248] width 373 height 50
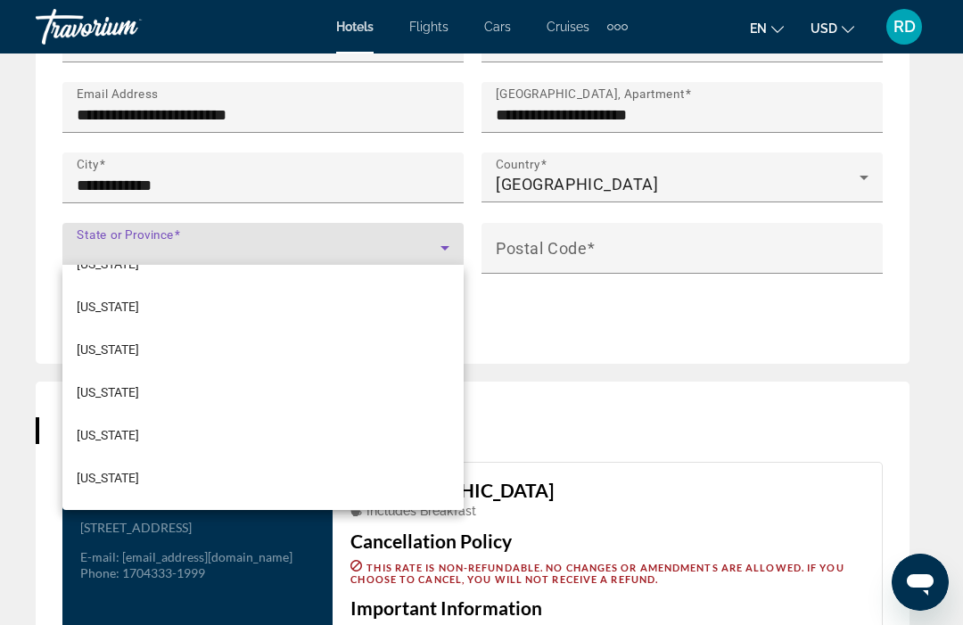
scroll to position [835, 0]
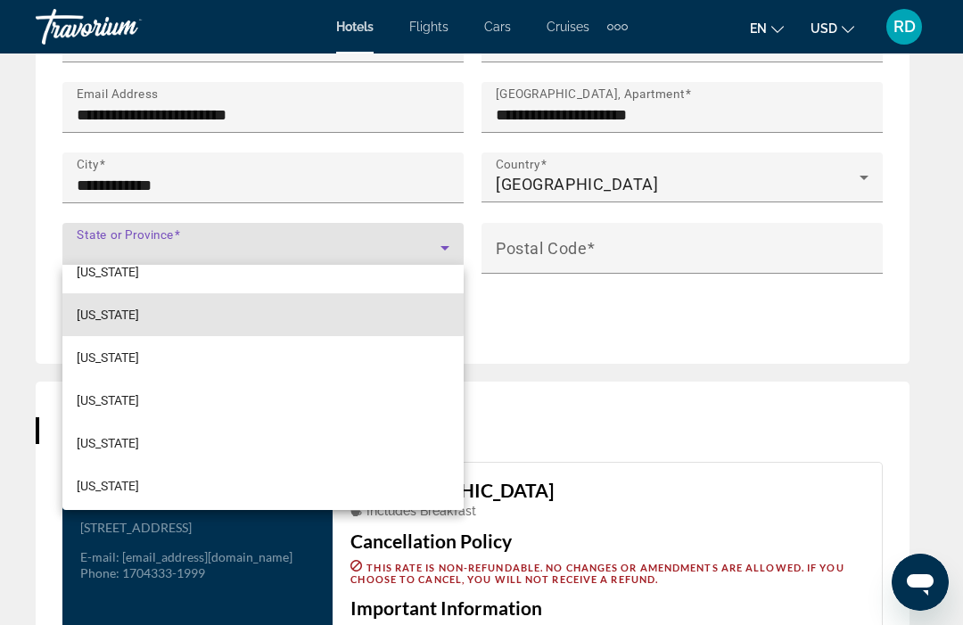
click at [152, 312] on mat-option "[US_STATE]" at bounding box center [262, 314] width 401 height 43
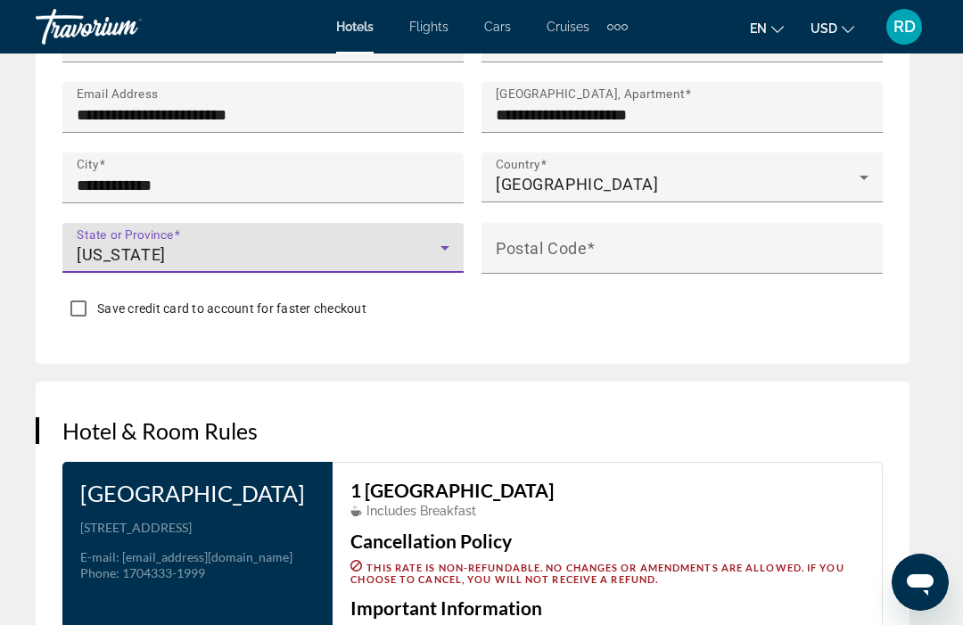
click at [671, 227] on div "Postal Code" at bounding box center [687, 248] width 383 height 51
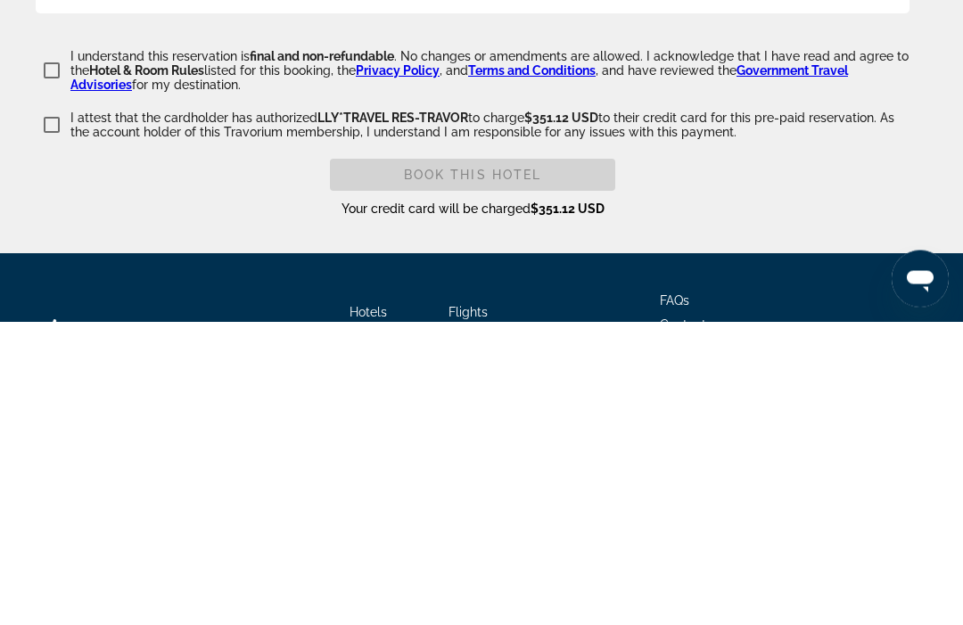
type input "*****"
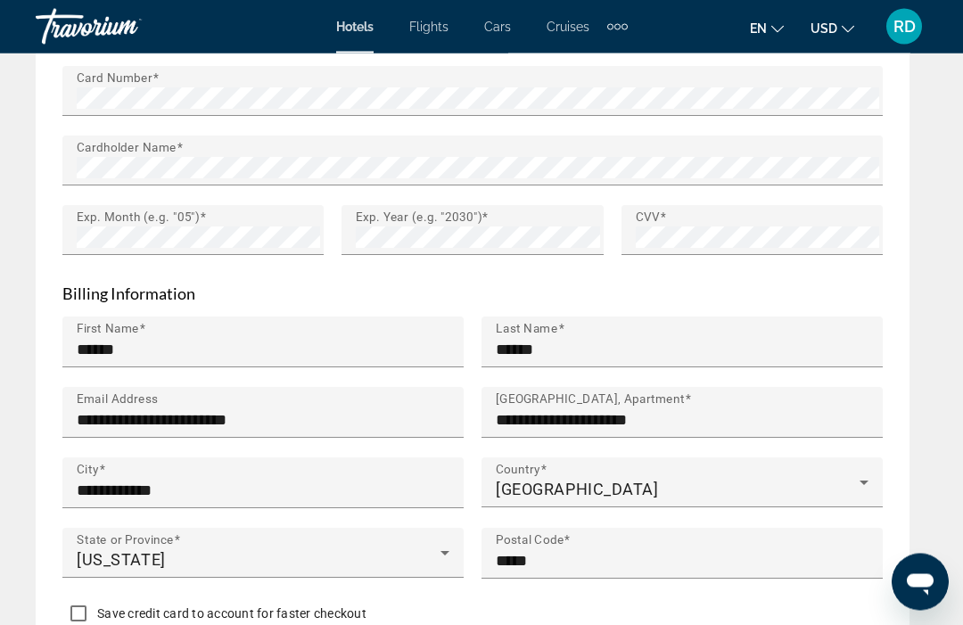
scroll to position [2190, 0]
click at [131, 410] on input "**********" at bounding box center [268, 419] width 383 height 21
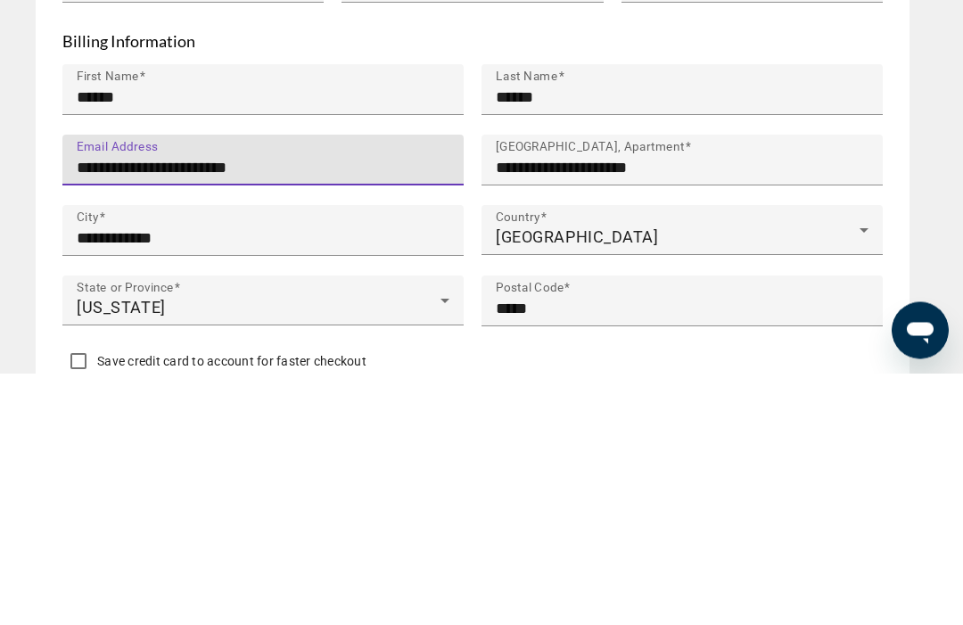
click at [352, 409] on input "**********" at bounding box center [268, 419] width 383 height 21
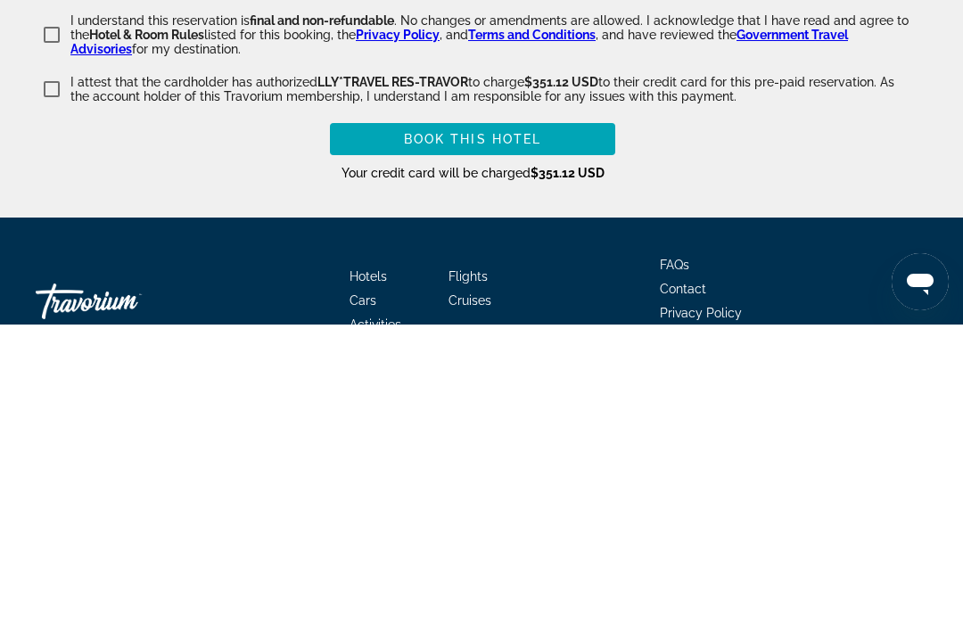
type input "**********"
click at [563, 418] on span "Main content" at bounding box center [472, 439] width 285 height 43
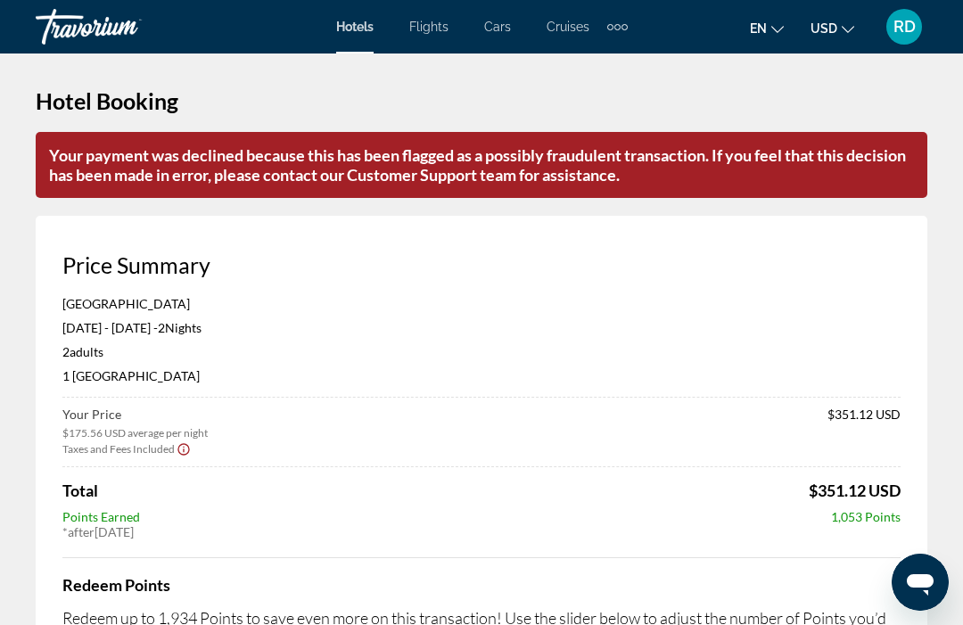
scroll to position [0, 0]
